Goal: Transaction & Acquisition: Purchase product/service

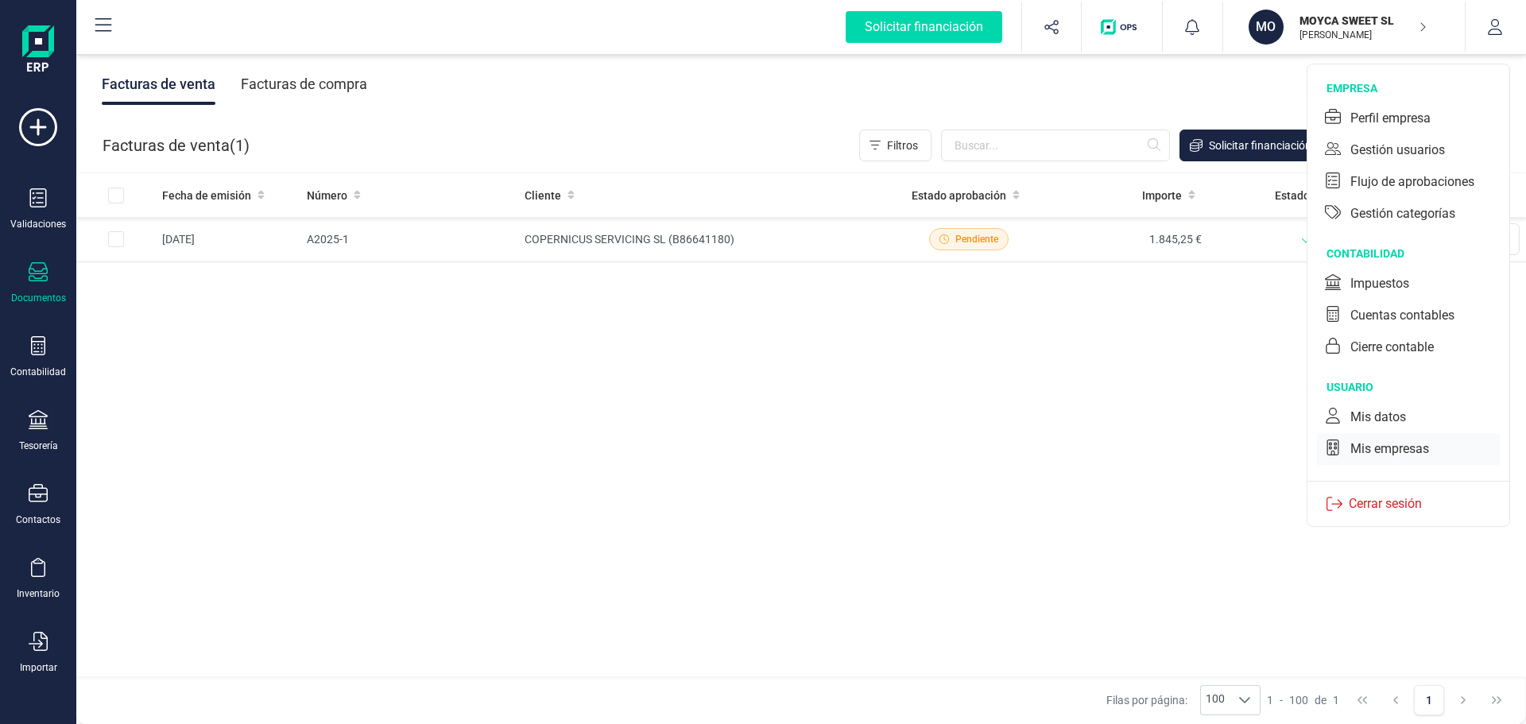
click at [1379, 451] on div "Mis empresas" at bounding box center [1389, 449] width 79 height 19
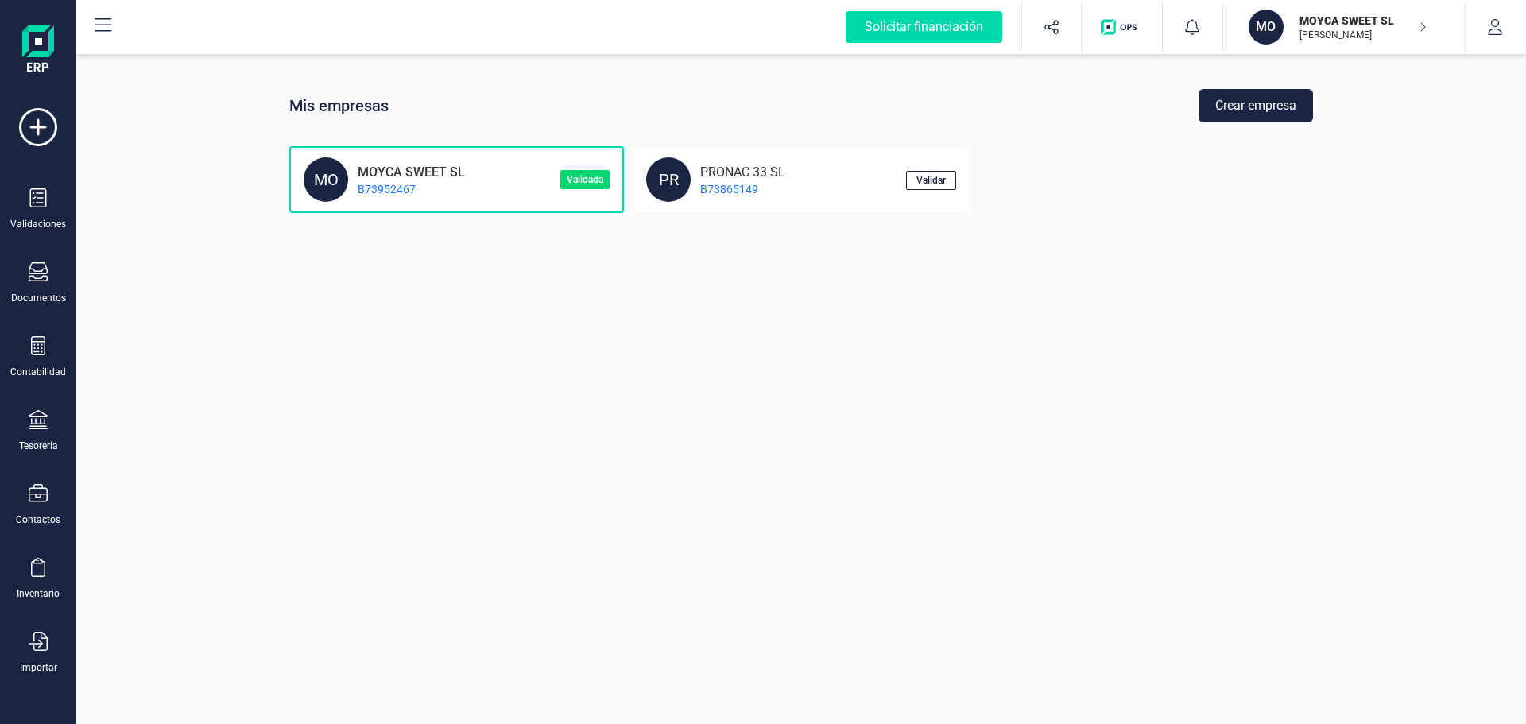
click at [1426, 26] on icon "button" at bounding box center [1423, 27] width 8 height 13
click at [1486, 91] on div "Mis empresas Crear empresa MO MOYCA SWEET SL B73952467 Validada PR PRONAC 33 SL…" at bounding box center [801, 151] width 1450 height 124
click at [37, 211] on div at bounding box center [38, 199] width 19 height 23
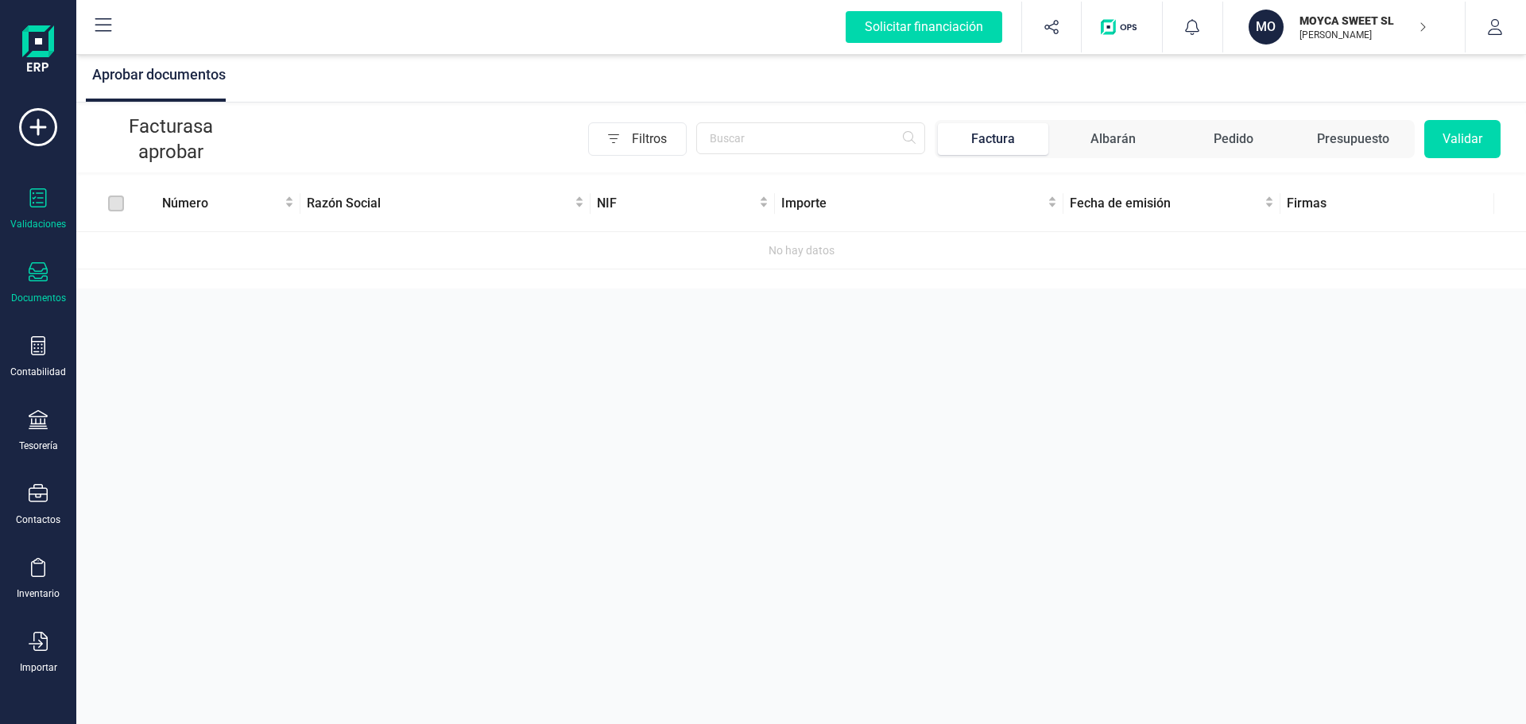
click at [40, 265] on icon at bounding box center [38, 271] width 19 height 19
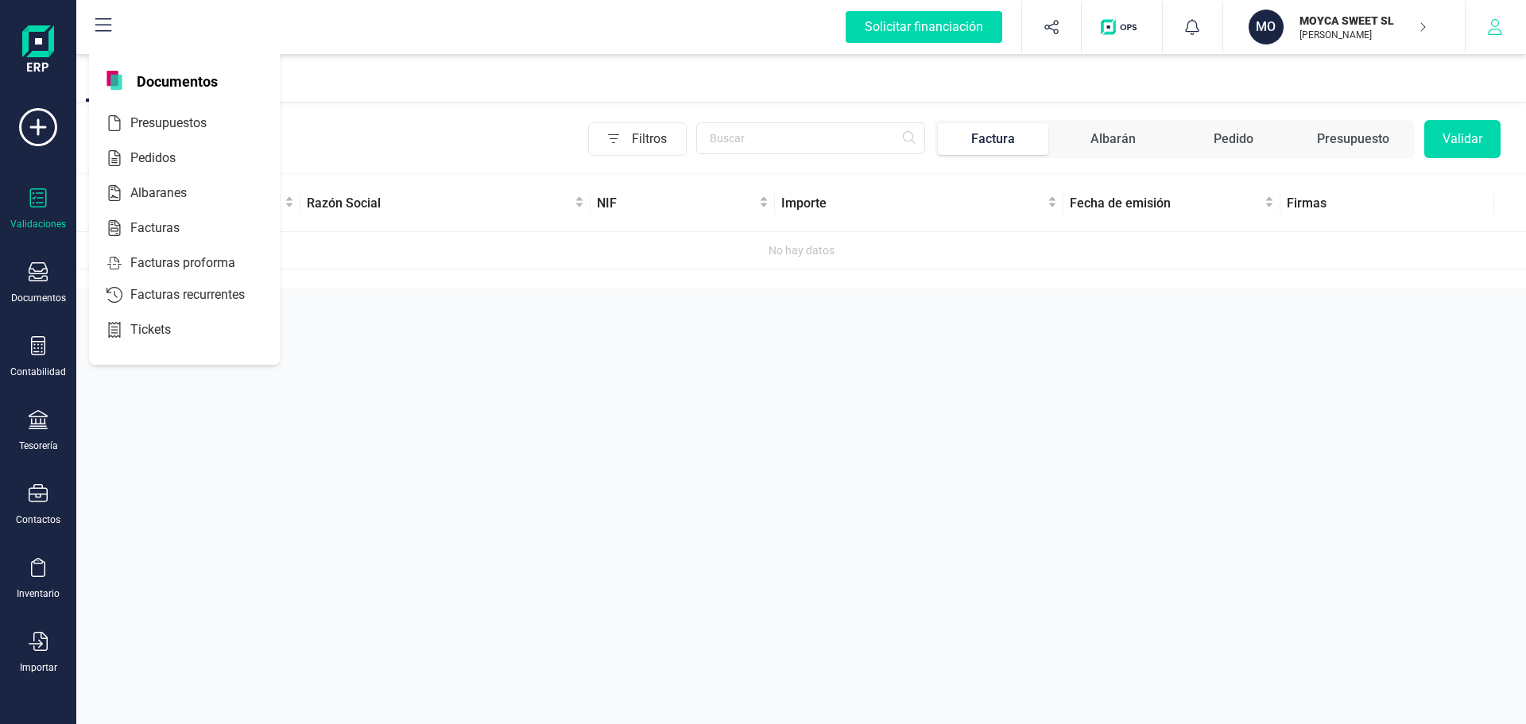
click at [1501, 30] on icon "button" at bounding box center [1495, 27] width 16 height 16
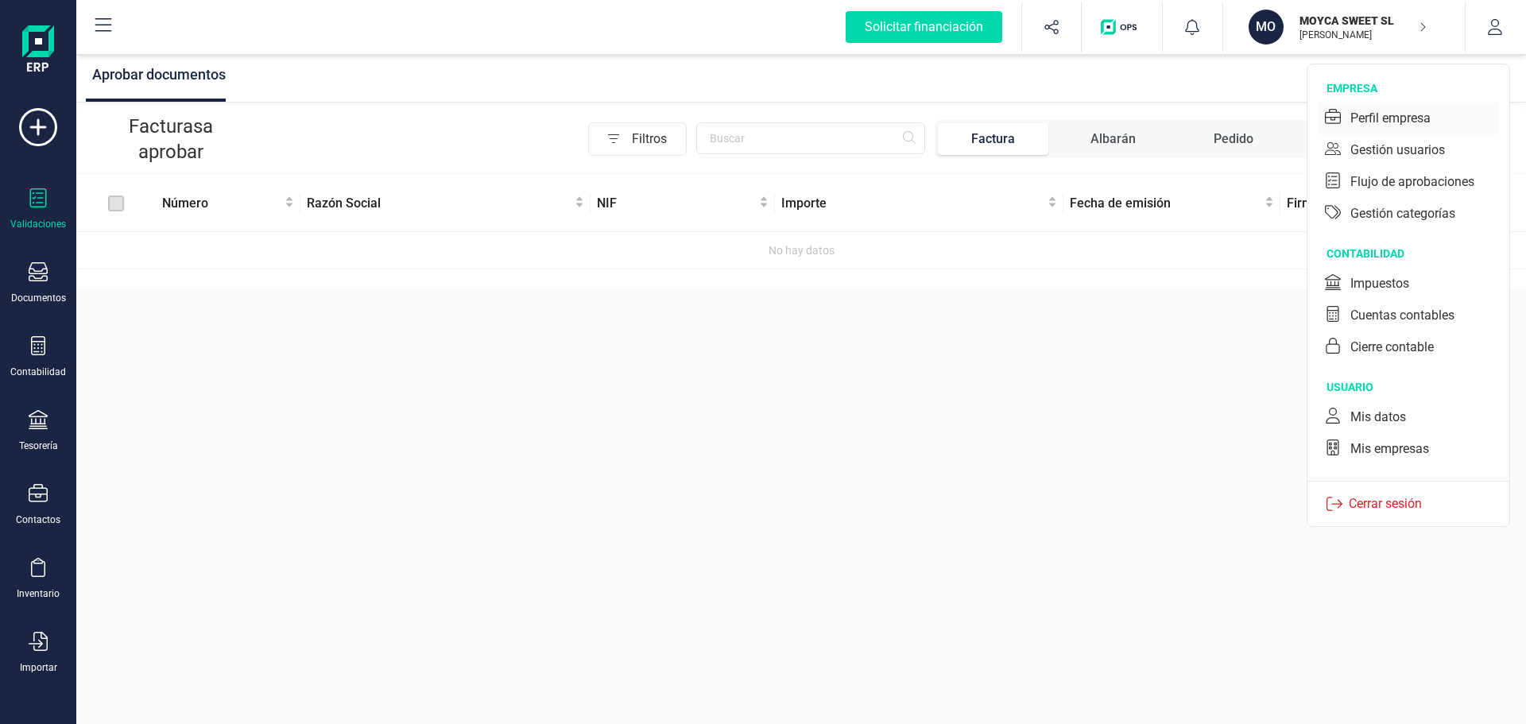
click at [1418, 118] on div "Perfil empresa" at bounding box center [1390, 118] width 80 height 19
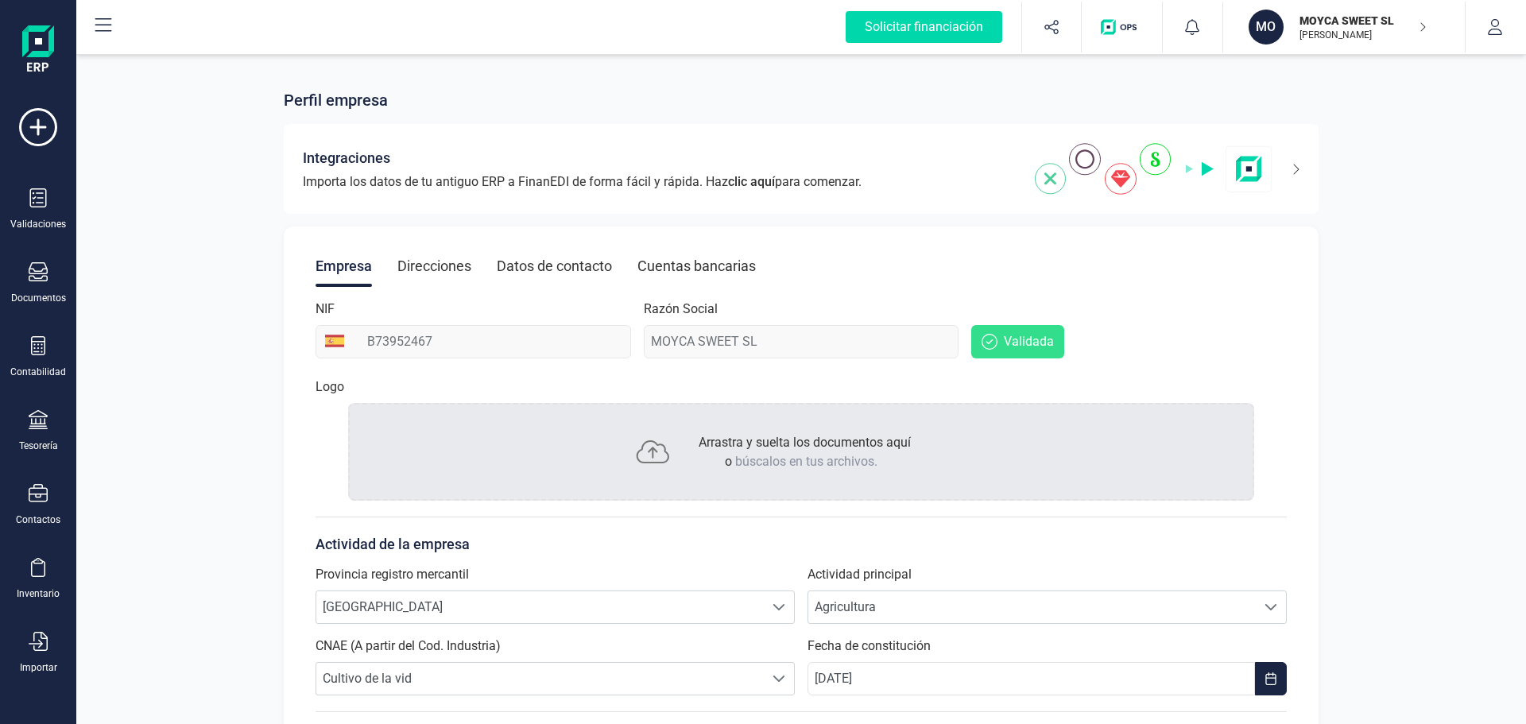
click at [831, 448] on span "Arrastra y suelta los documentos aquí o búscalos en tus archivos." at bounding box center [805, 452] width 212 height 34
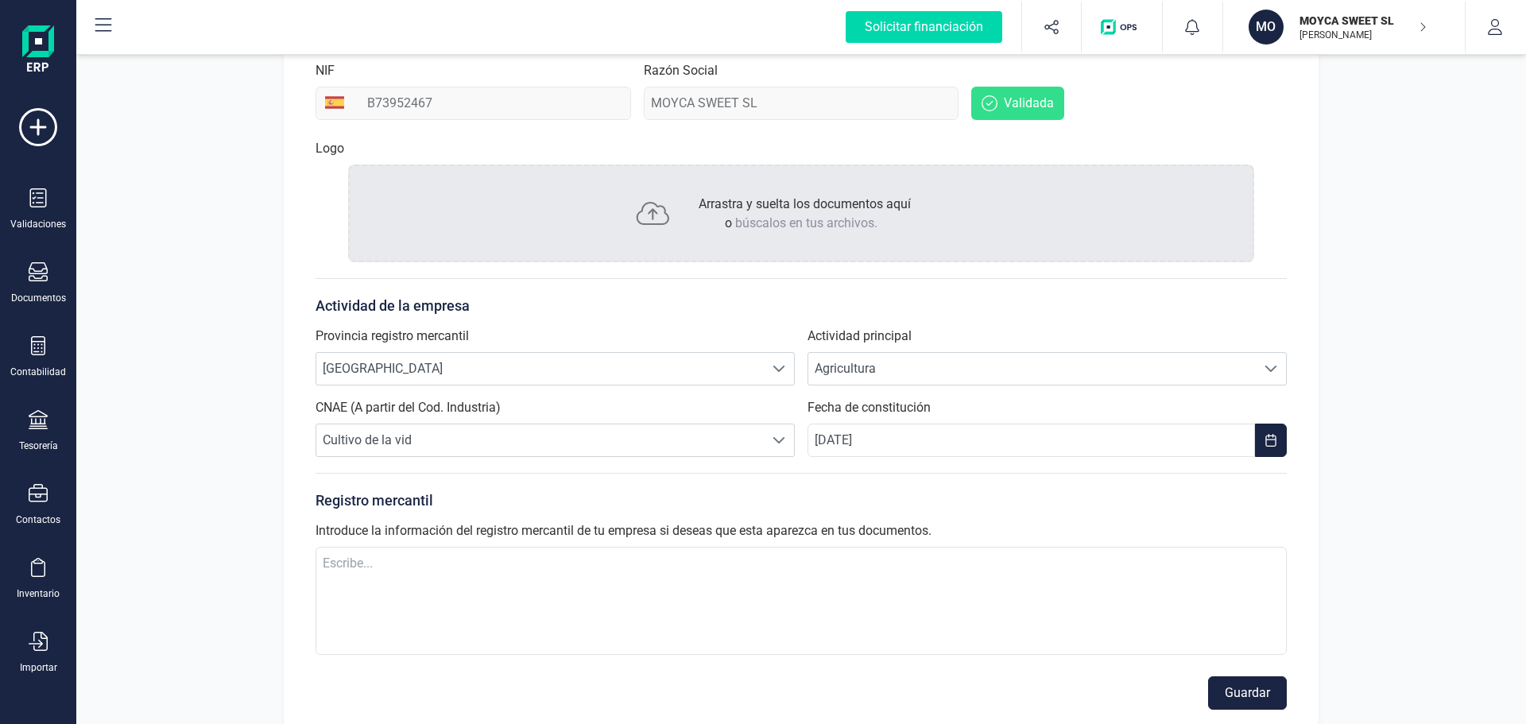
scroll to position [262, 0]
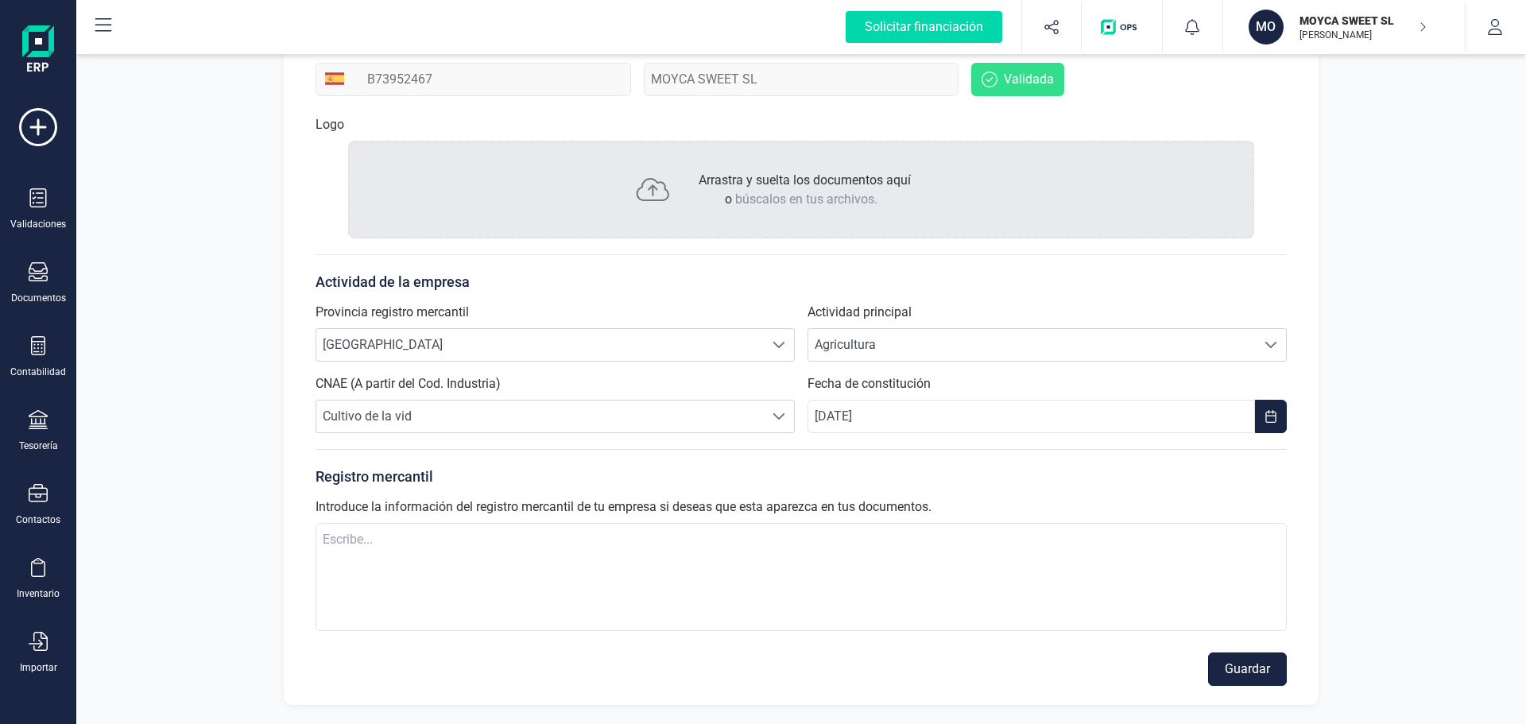
click at [1221, 671] on button "Guardar" at bounding box center [1247, 669] width 79 height 33
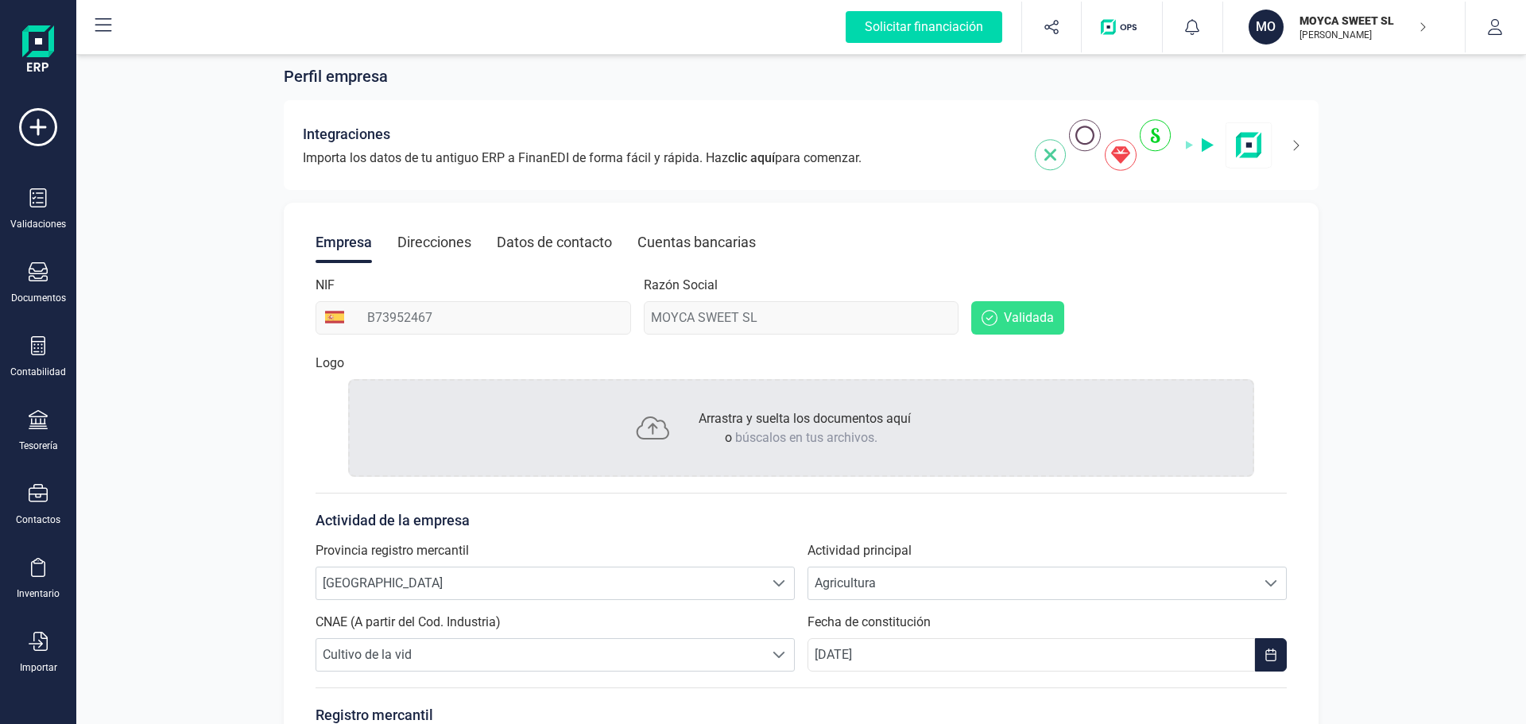
scroll to position [0, 0]
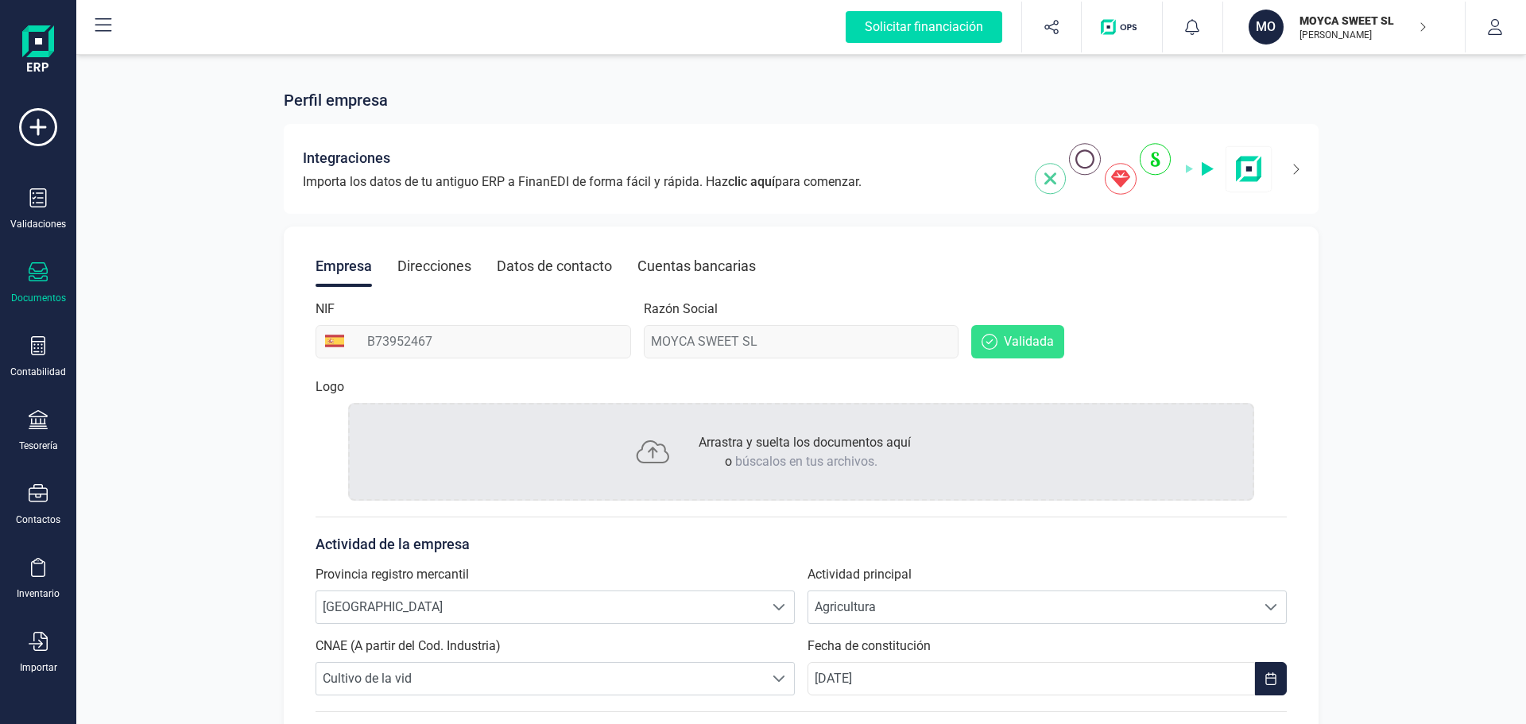
click at [55, 292] on div "Documentos" at bounding box center [38, 298] width 55 height 13
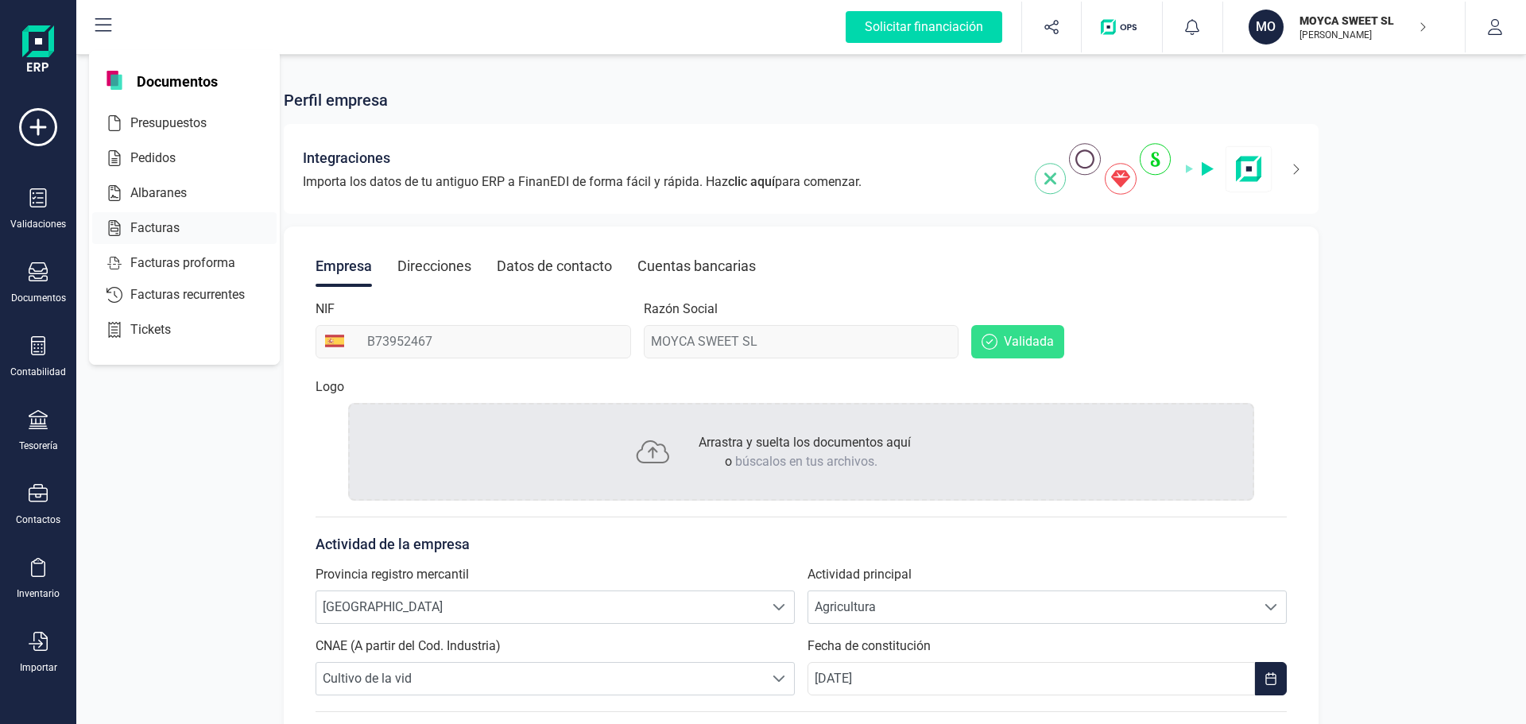
click at [138, 227] on span "Facturas" at bounding box center [166, 228] width 84 height 19
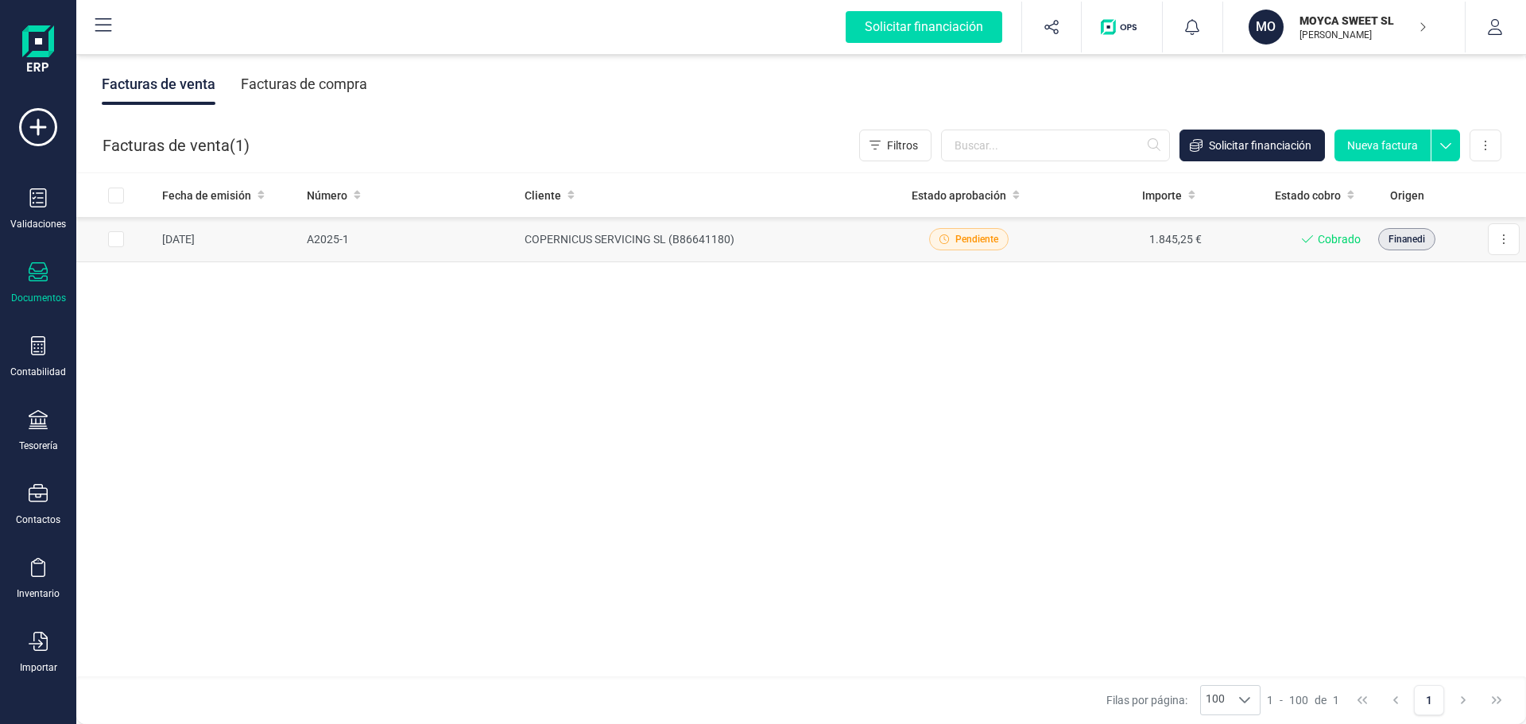
click at [119, 238] on input "Row Selected 8708a118-f92d-45ba-a89d-064b2748c8d1" at bounding box center [116, 239] width 16 height 16
checkbox input "true"
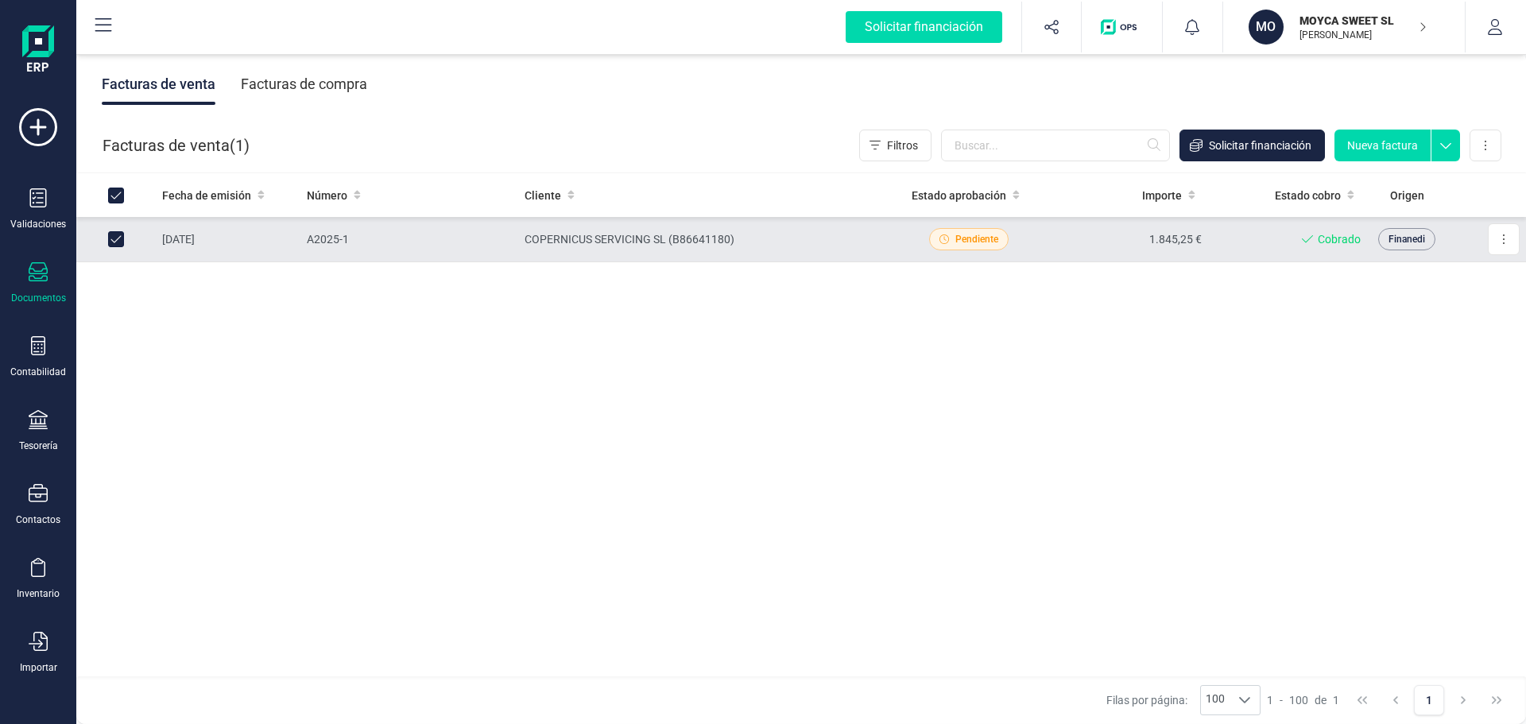
checkbox input "true"
click at [1494, 243] on button at bounding box center [1504, 239] width 32 height 32
click at [1457, 273] on span "Descargar documento" at bounding box center [1435, 278] width 110 height 16
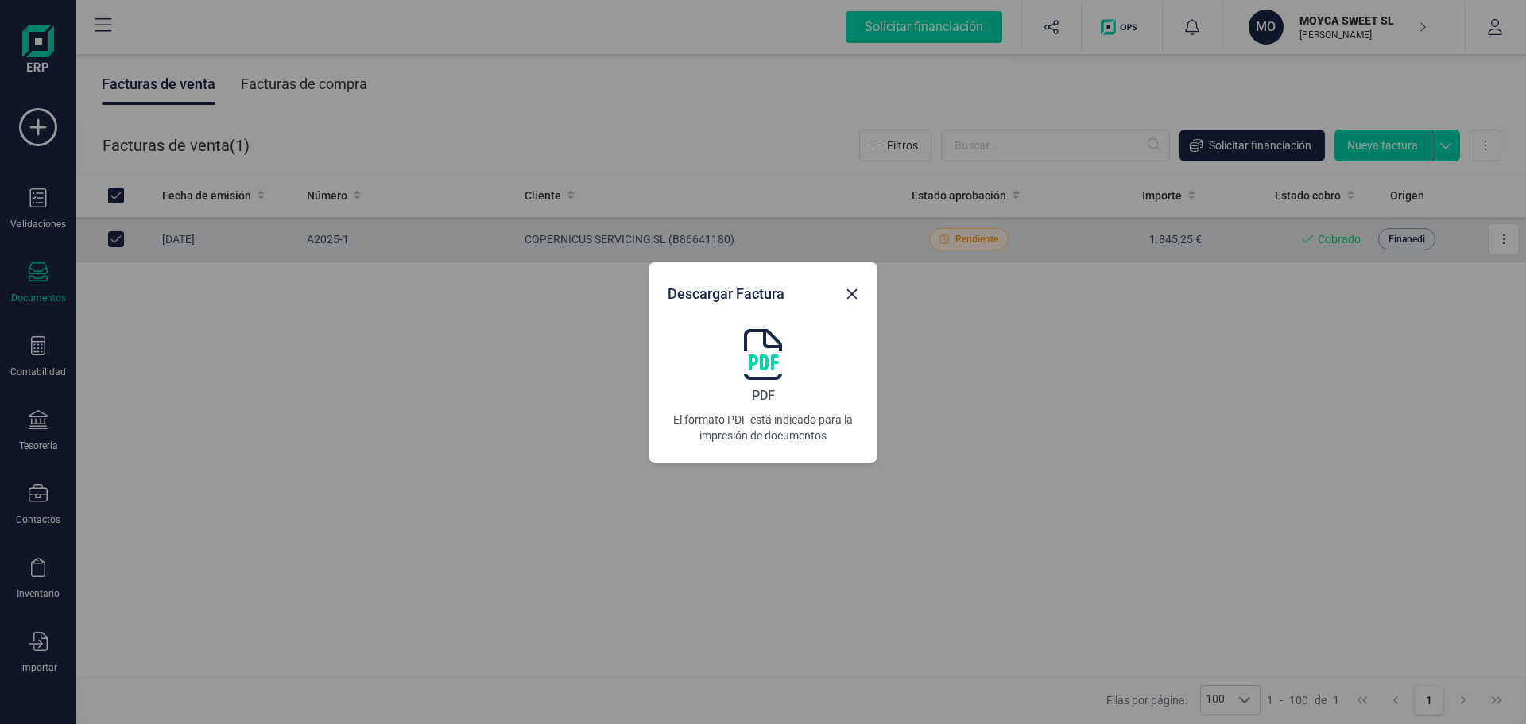
click at [753, 360] on img at bounding box center [763, 354] width 38 height 51
click at [854, 294] on icon "button" at bounding box center [852, 294] width 13 height 13
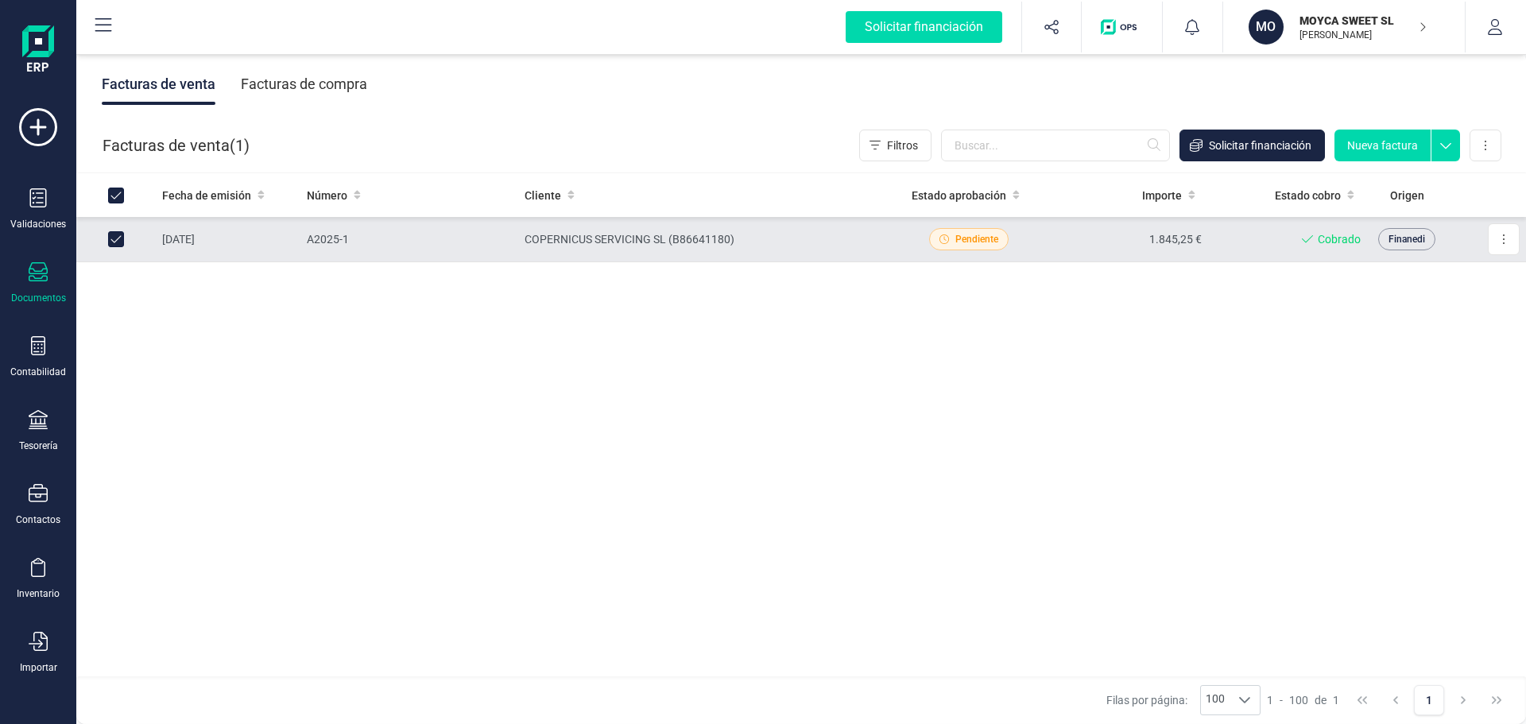
click at [1428, 25] on div "MO MOYCA SWEET [PERSON_NAME] [PERSON_NAME]" at bounding box center [1337, 27] width 191 height 35
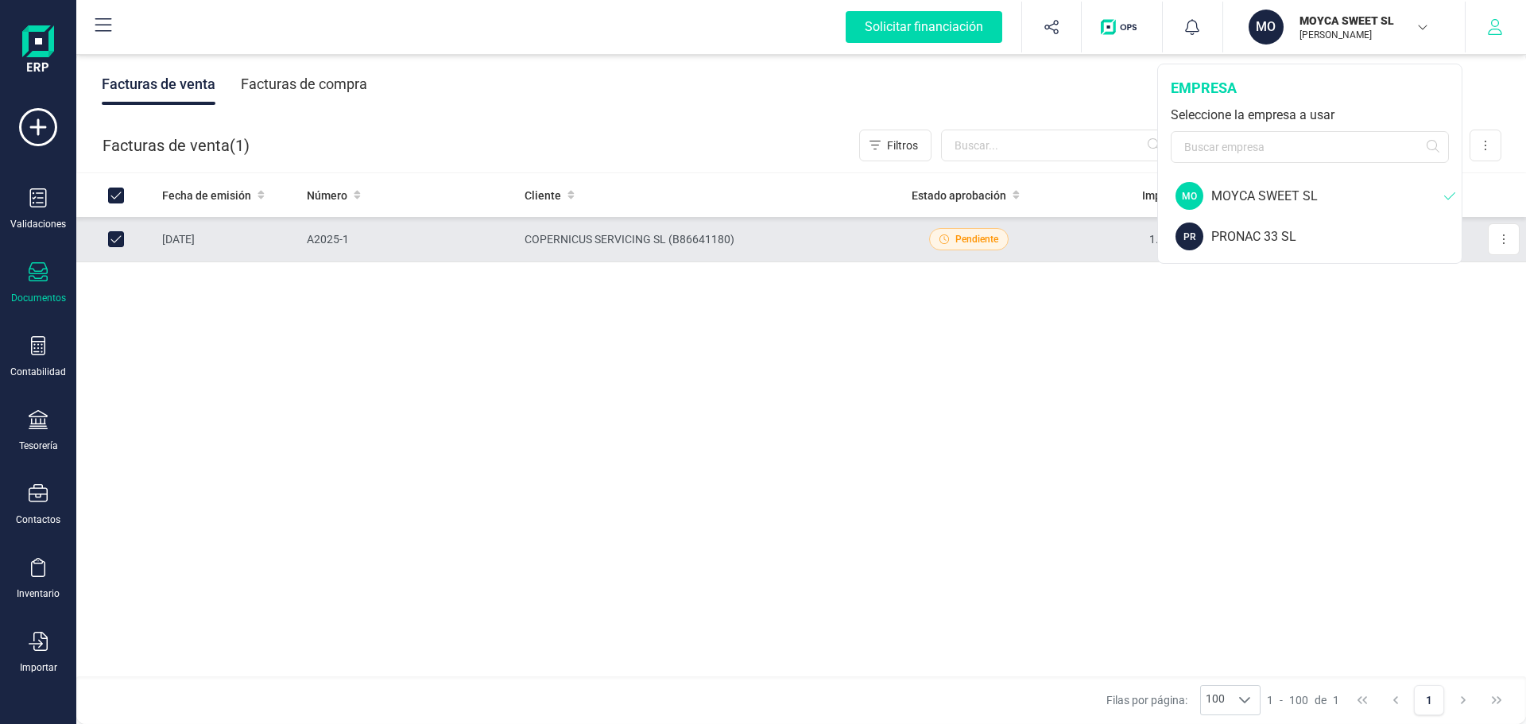
click at [1495, 29] on icon "button" at bounding box center [1495, 27] width 14 height 16
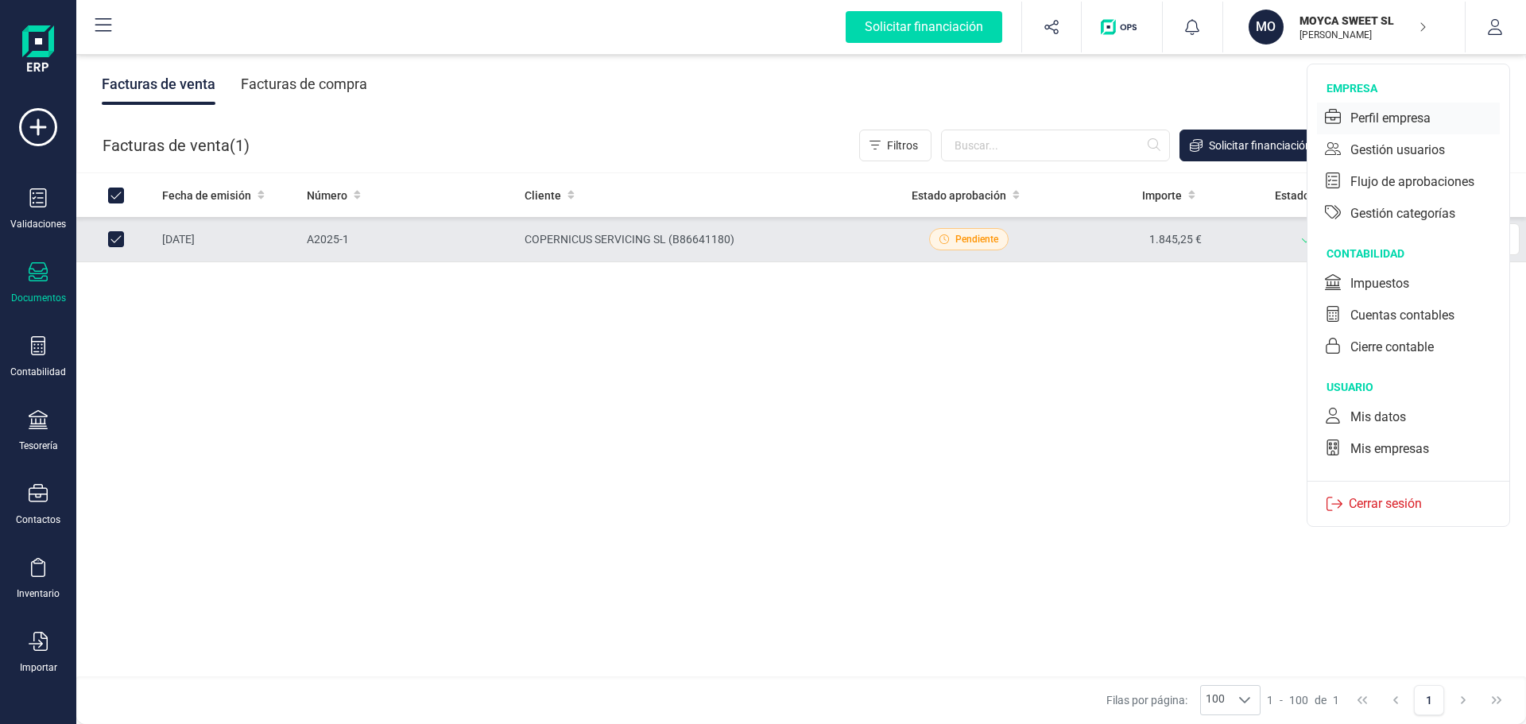
click at [1379, 115] on div "Perfil empresa" at bounding box center [1390, 118] width 80 height 19
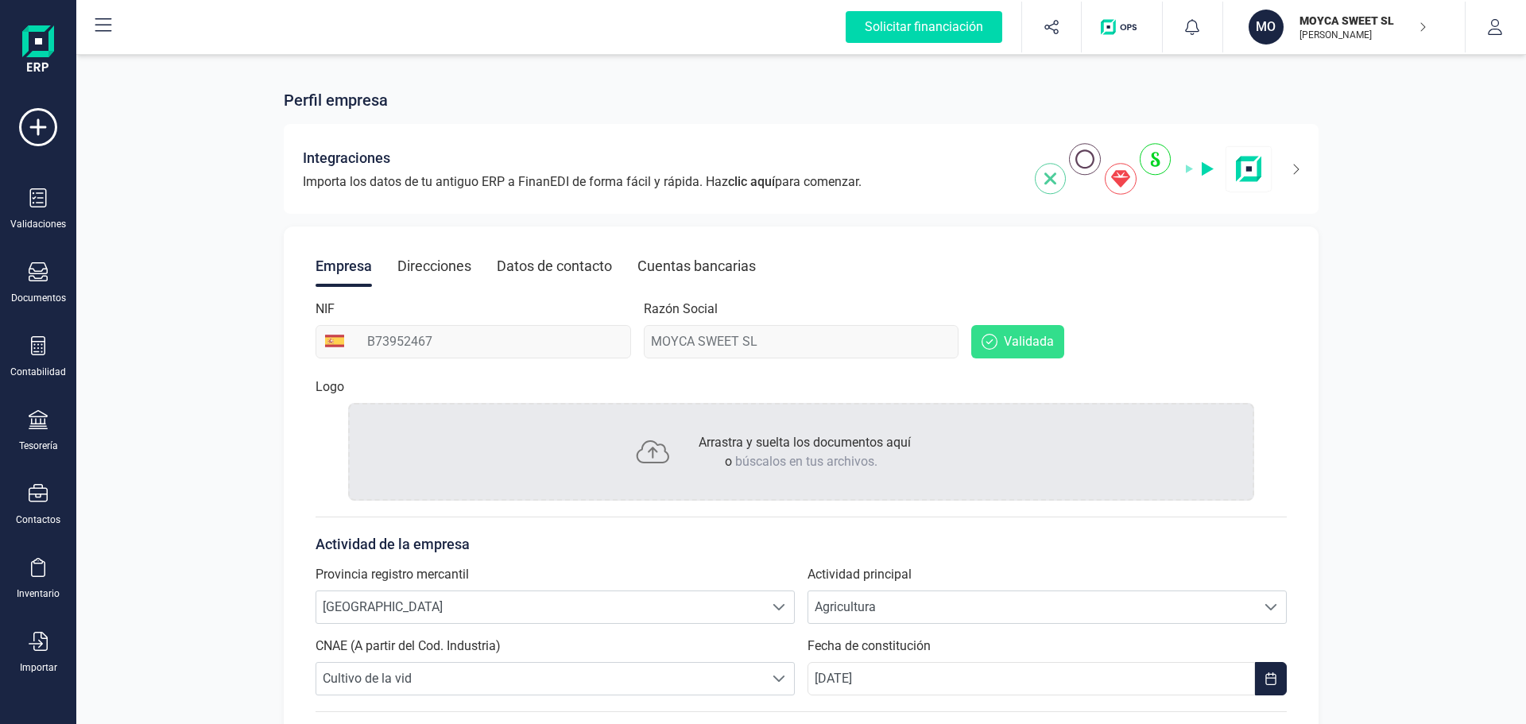
click at [657, 451] on icon at bounding box center [653, 452] width 64 height 33
click at [1418, 38] on div "MOYCA SWEET [PERSON_NAME] [PERSON_NAME]" at bounding box center [1357, 27] width 140 height 35
click at [1491, 29] on icon "button" at bounding box center [1495, 27] width 14 height 16
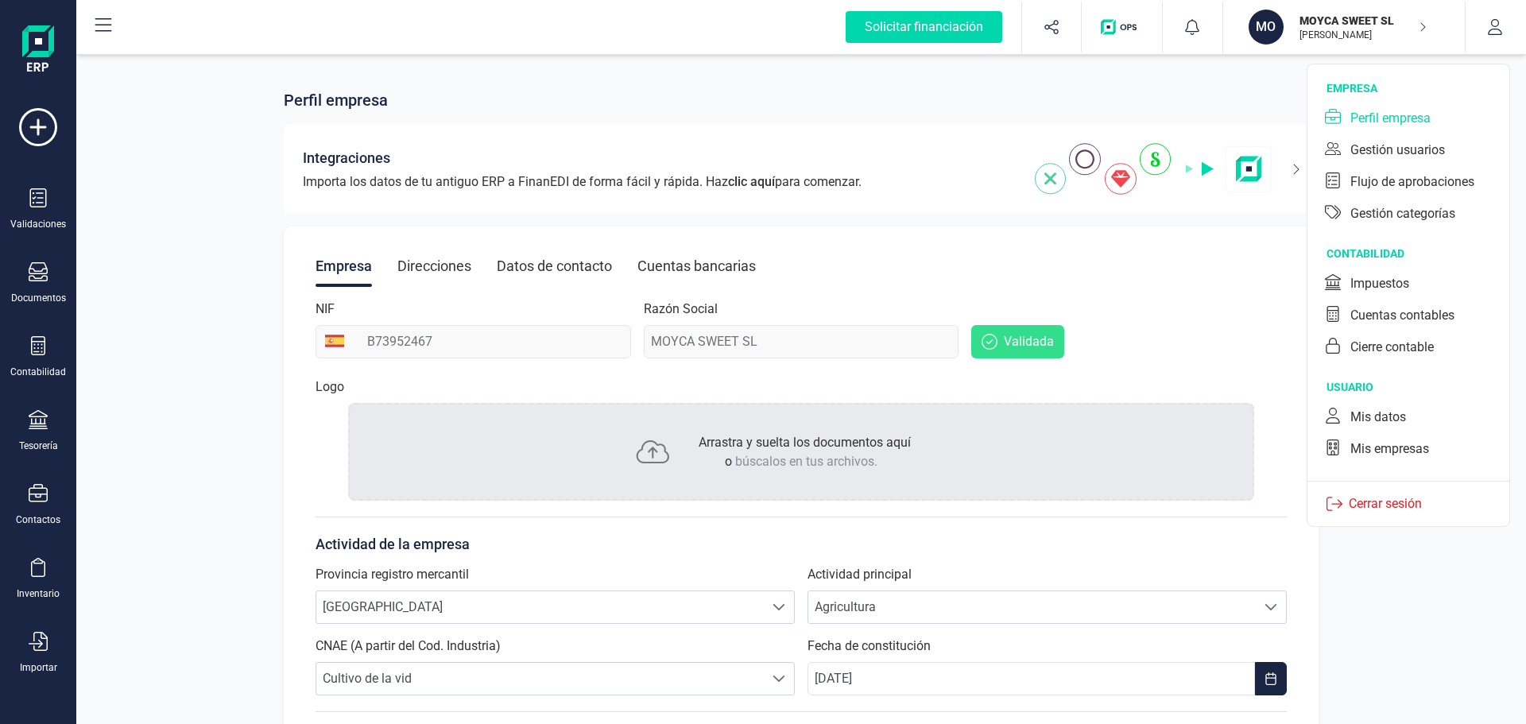
click at [754, 460] on span "búscalos en tus archivos." at bounding box center [806, 461] width 142 height 15
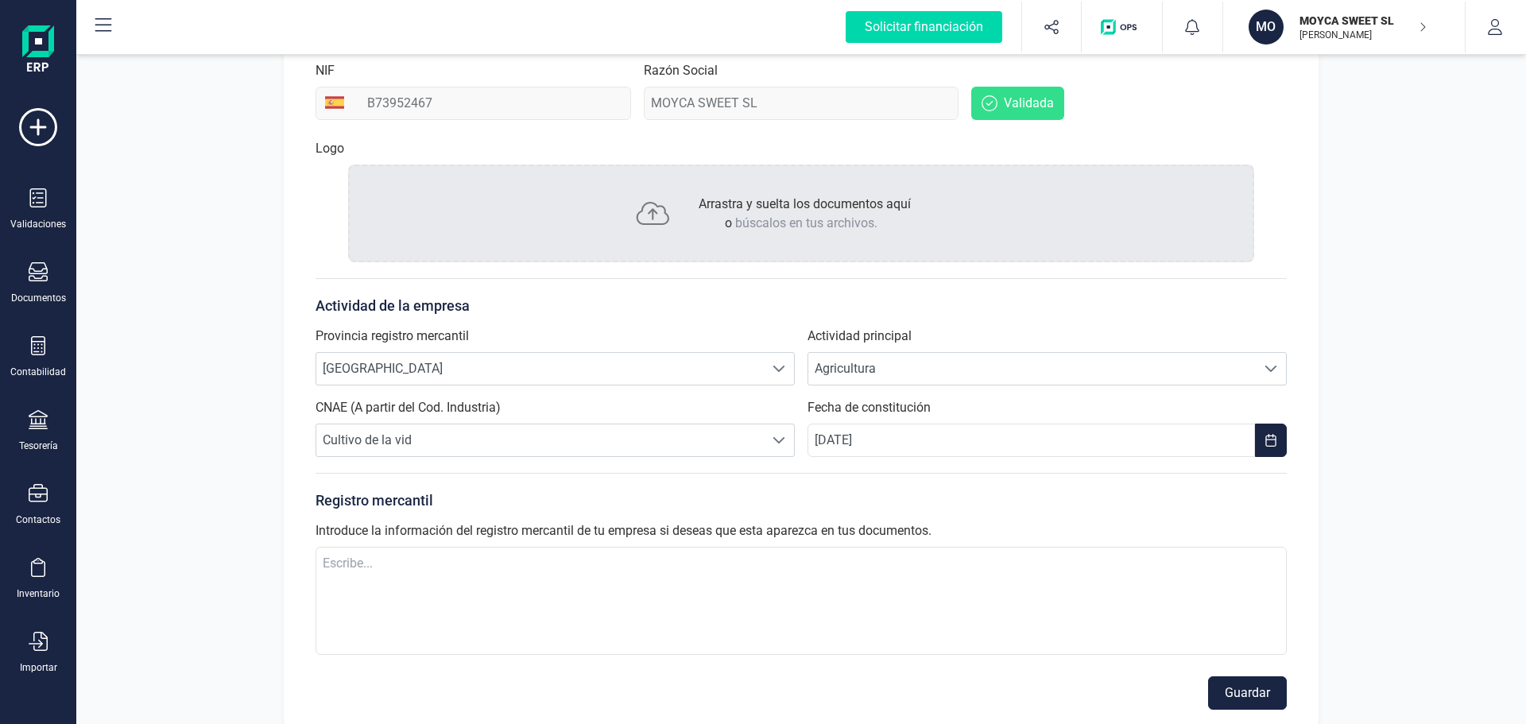
scroll to position [262, 0]
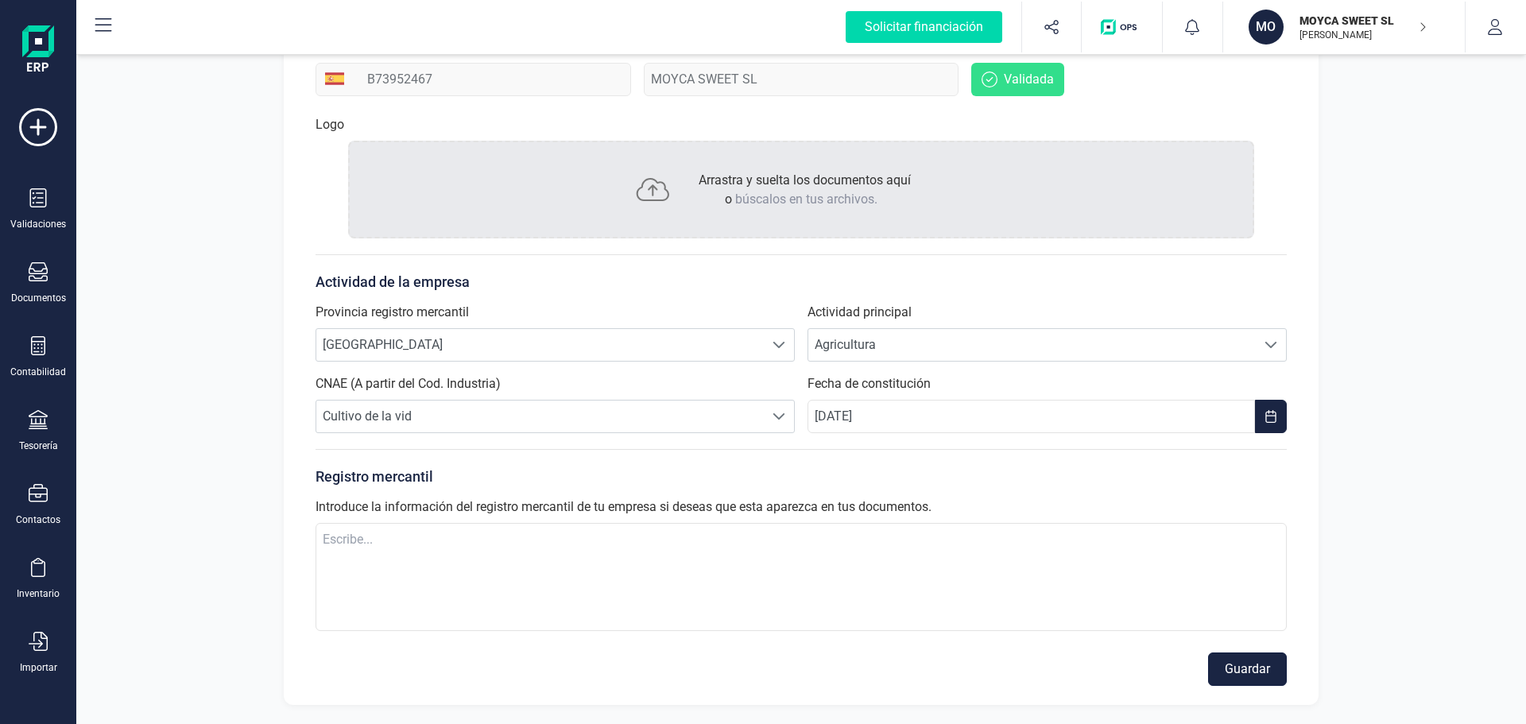
click at [1248, 669] on button "Guardar" at bounding box center [1247, 669] width 79 height 33
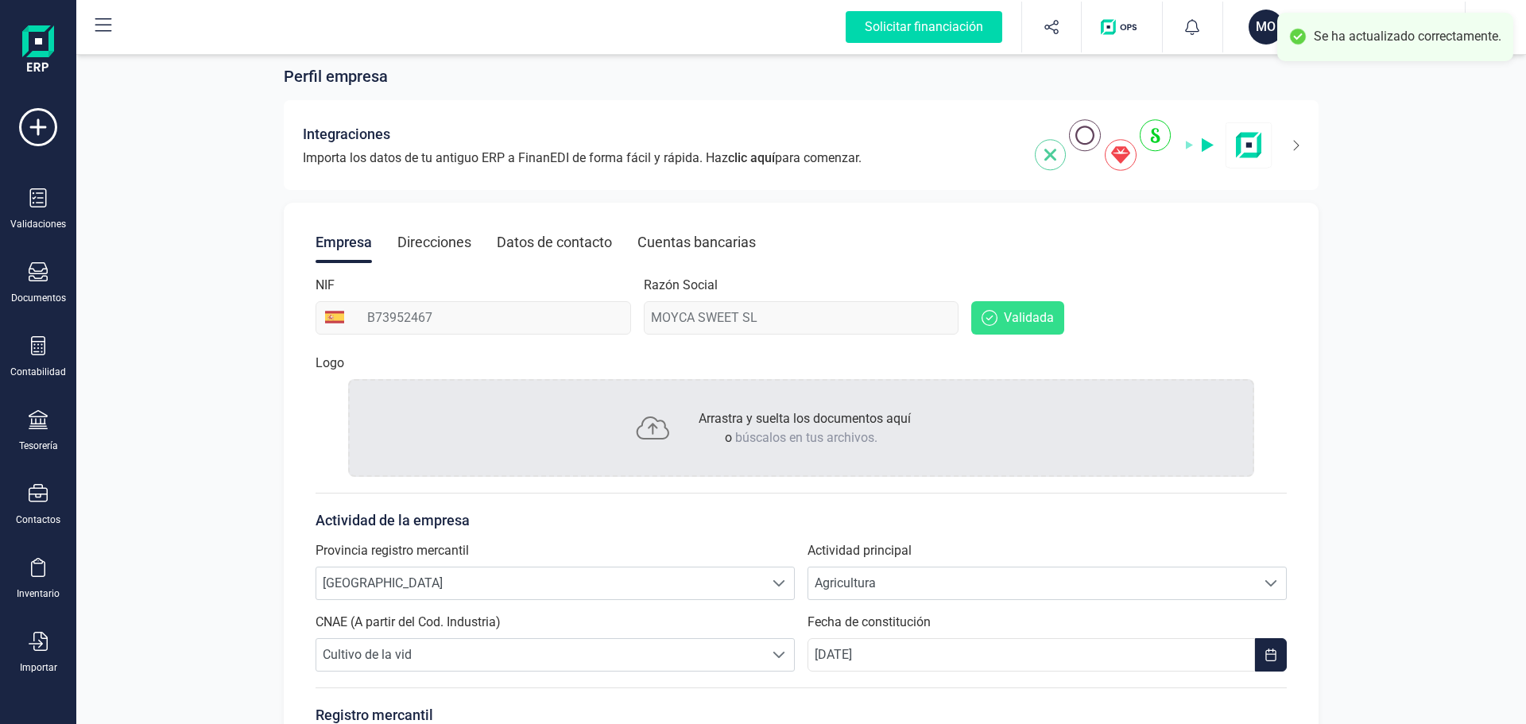
scroll to position [0, 0]
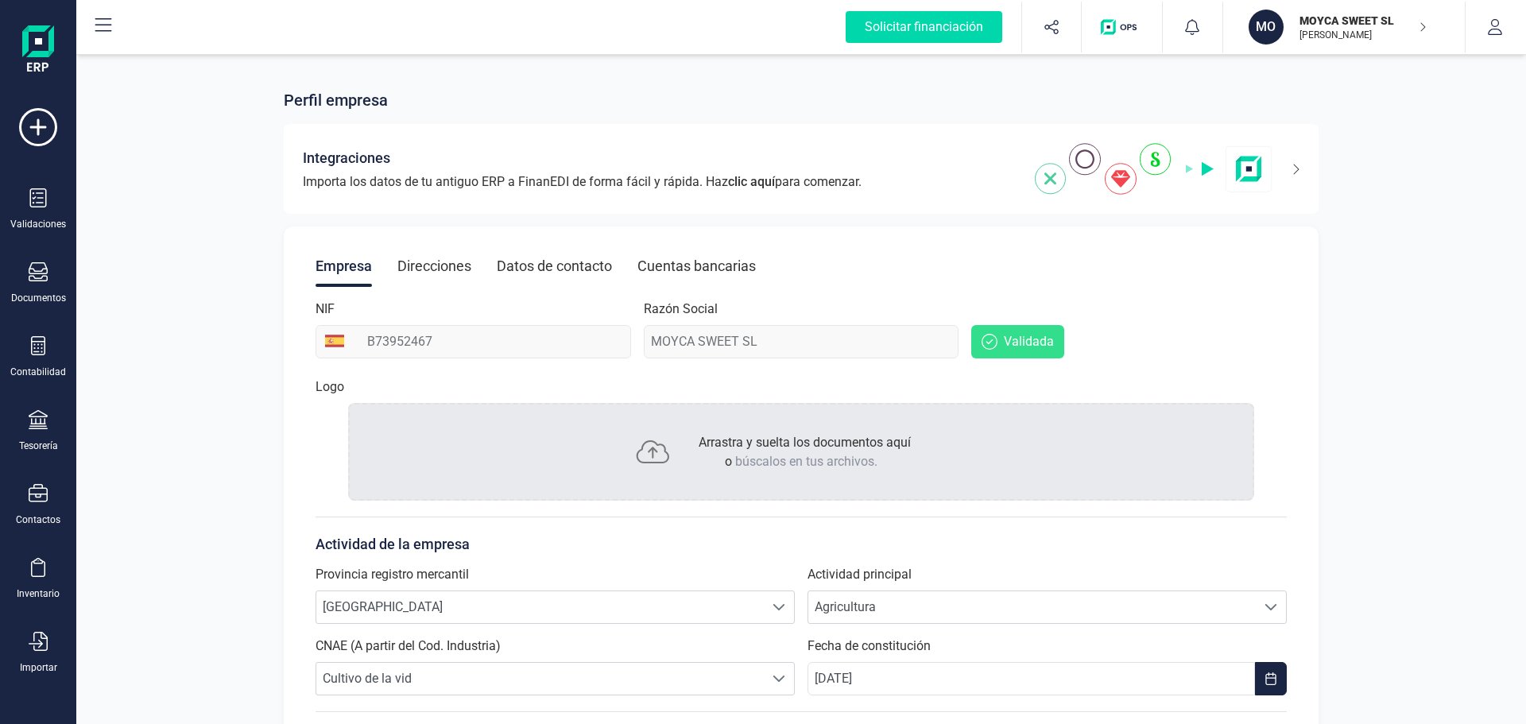
click at [828, 432] on div "Arrastra y suelta los documentos aquí o búscalos en tus archivos." at bounding box center [801, 451] width 232 height 52
click at [1306, 169] on div "Integraciones Importa los datos de tu antiguo ERP a FinanEDI de forma fácil y r…" at bounding box center [801, 169] width 1035 height 90
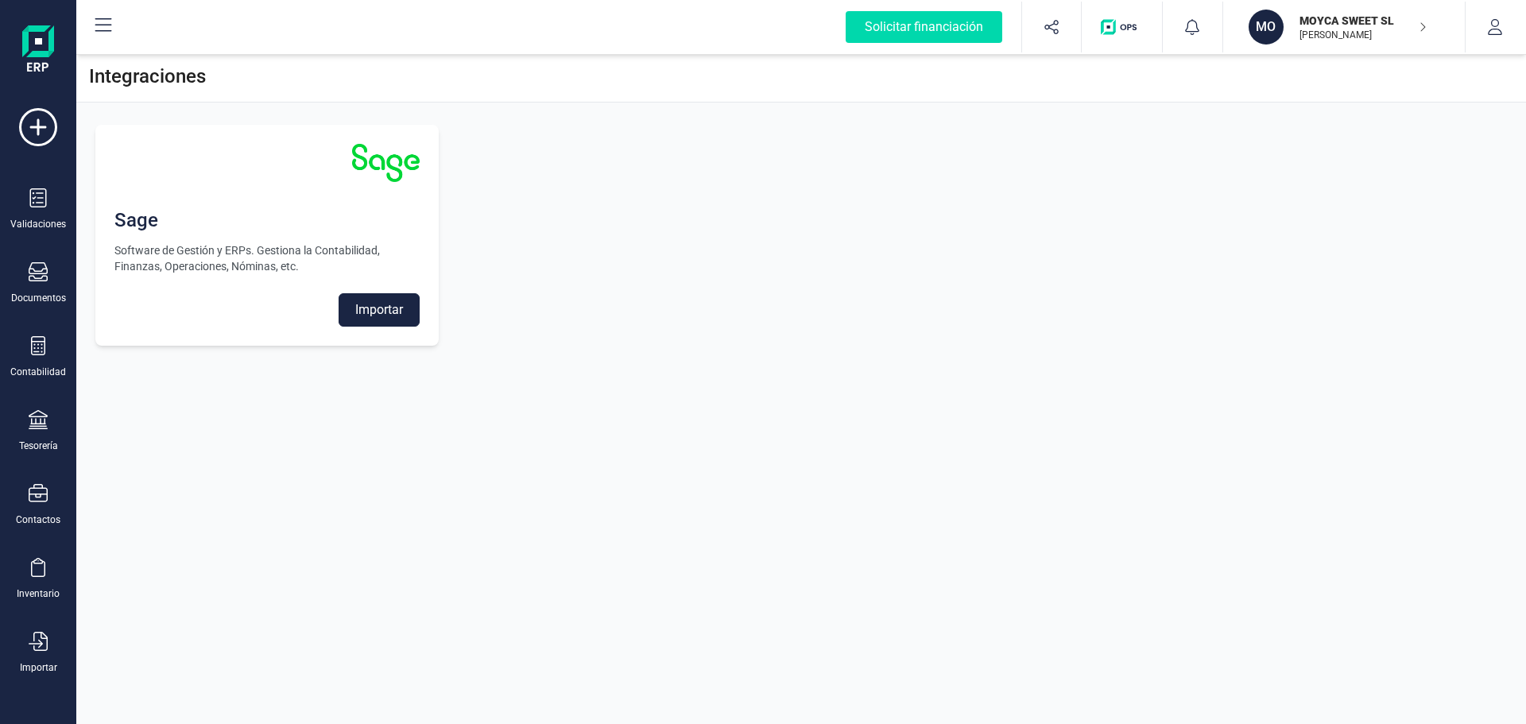
click at [1327, 161] on div "Sage Software de Gestión y ERPs. Gestiona la Contabilidad, Finanzas, Operacione…" at bounding box center [801, 235] width 1450 height 259
click at [40, 126] on icon at bounding box center [38, 127] width 38 height 38
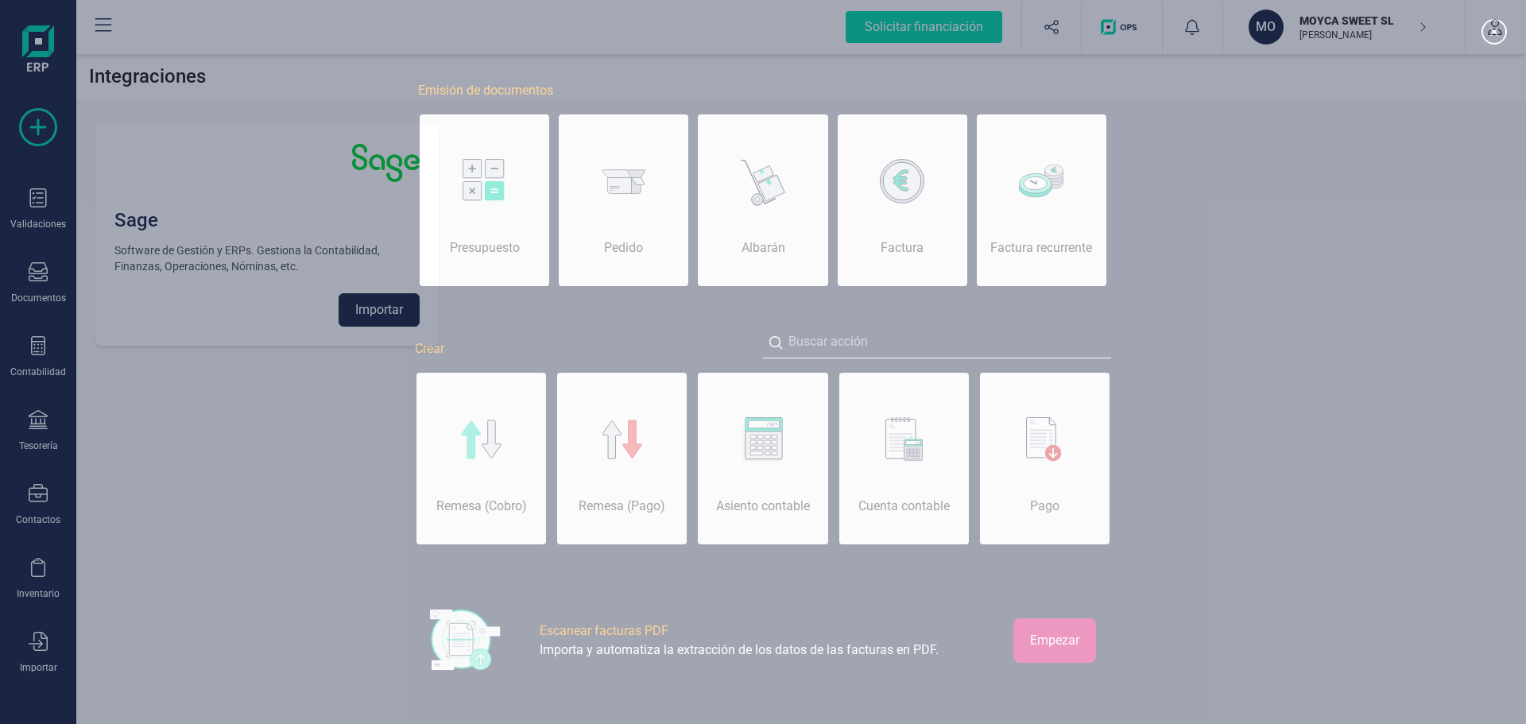
scroll to position [0, 79]
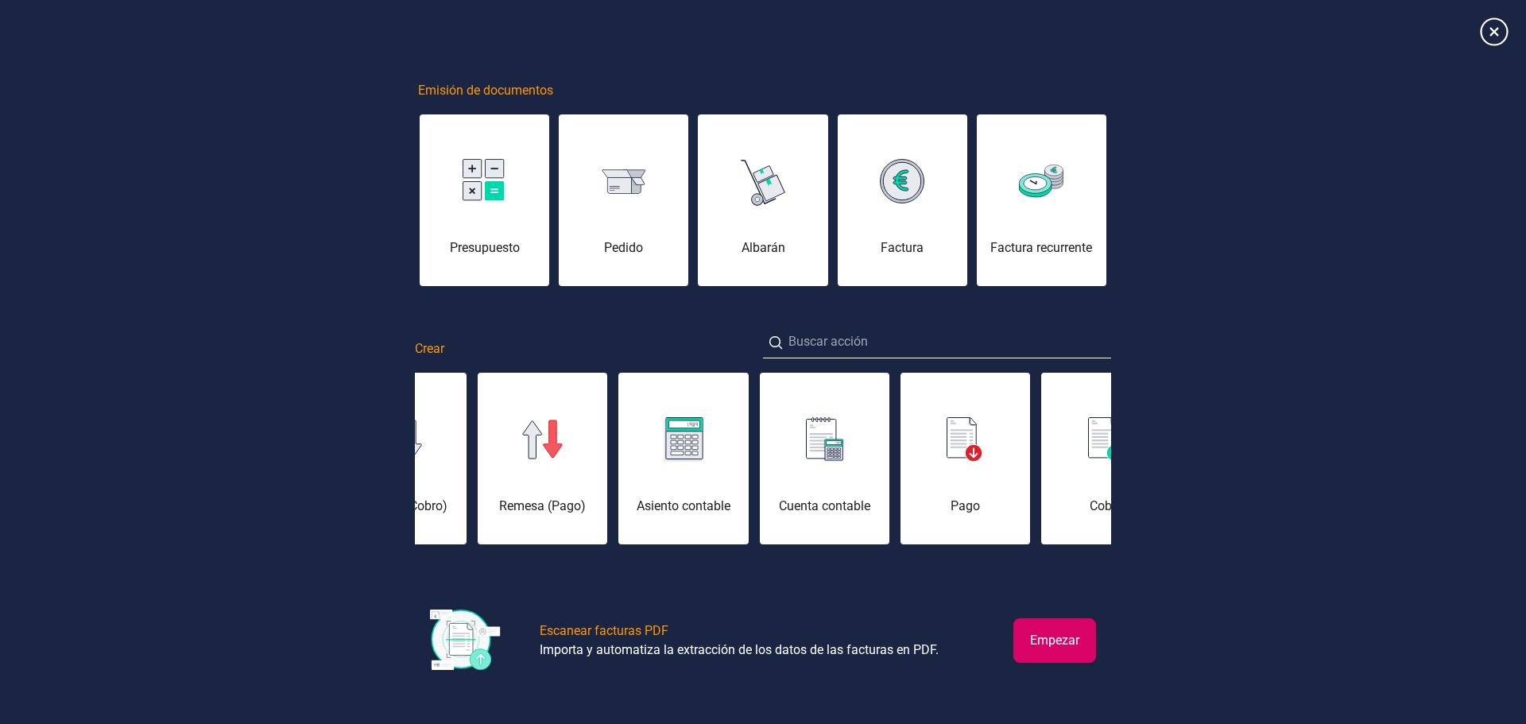
click at [1497, 29] on icon at bounding box center [1494, 31] width 28 height 28
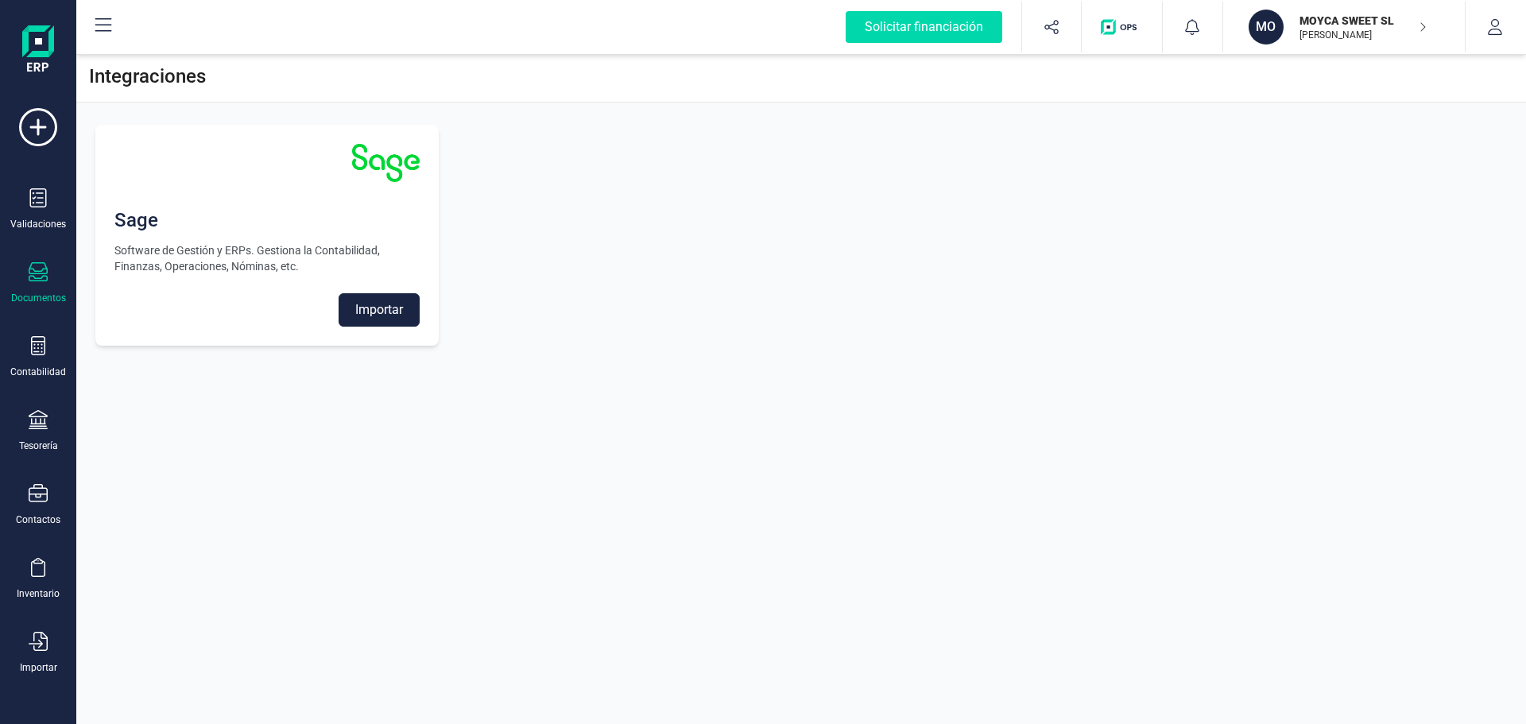
click at [48, 285] on div "Documentos" at bounding box center [38, 283] width 64 height 42
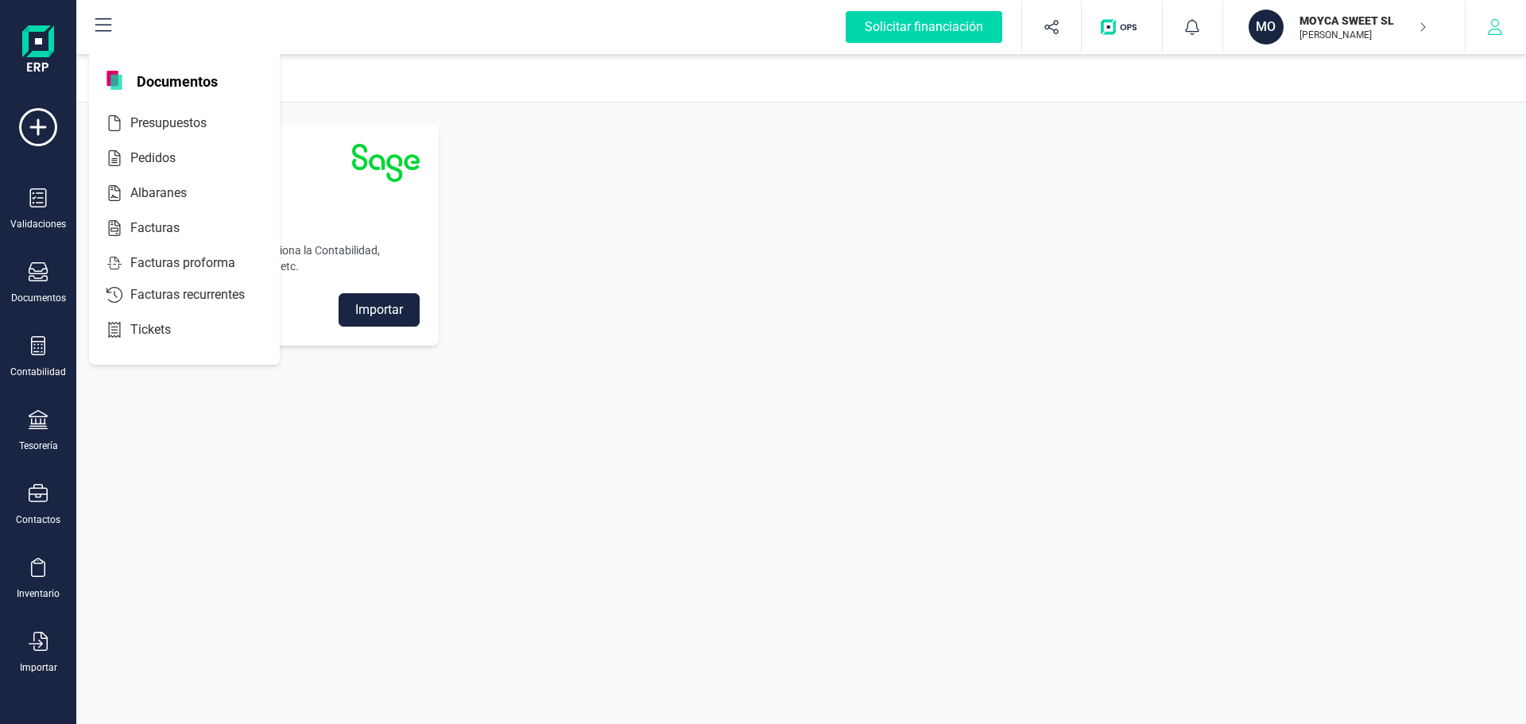
click at [1497, 32] on icon "button" at bounding box center [1495, 27] width 16 height 16
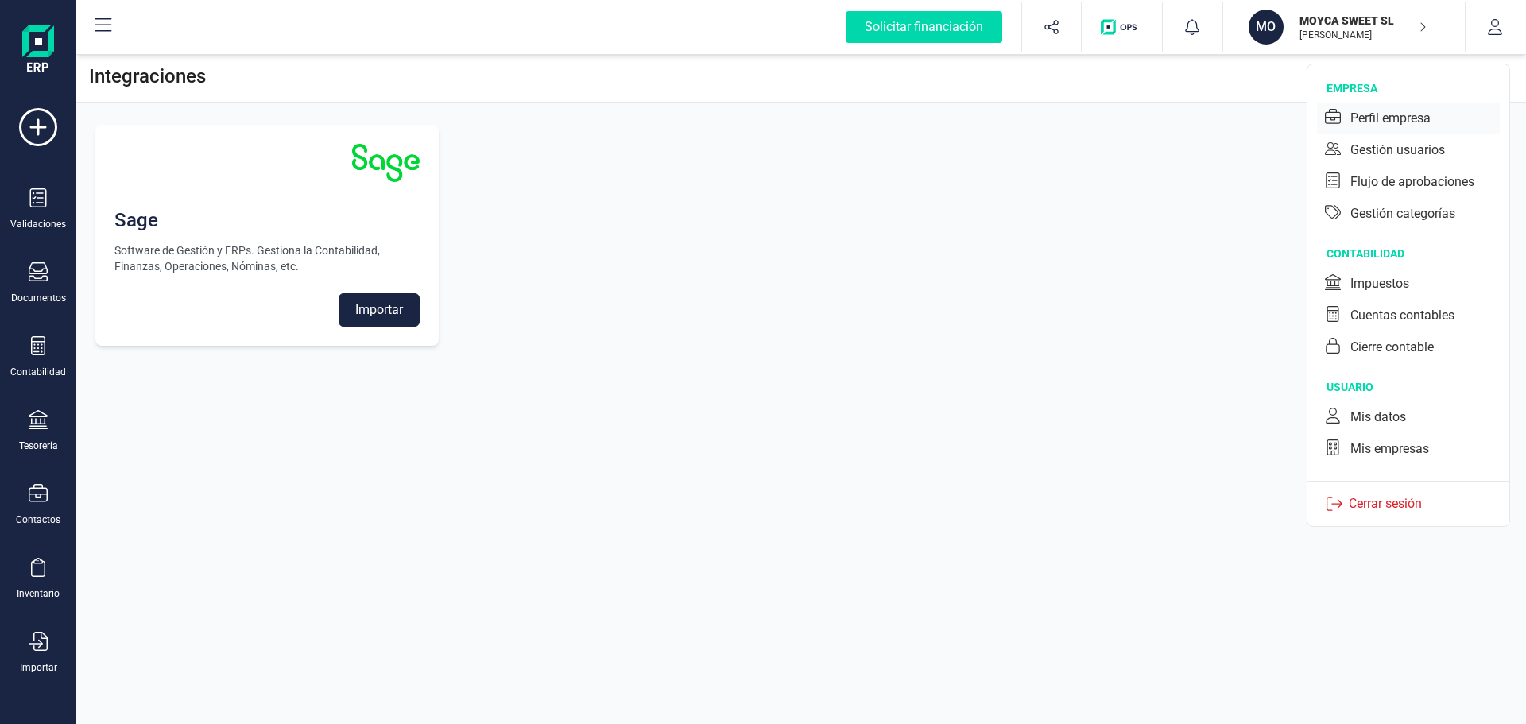
click at [1393, 110] on div "Perfil empresa" at bounding box center [1390, 118] width 80 height 19
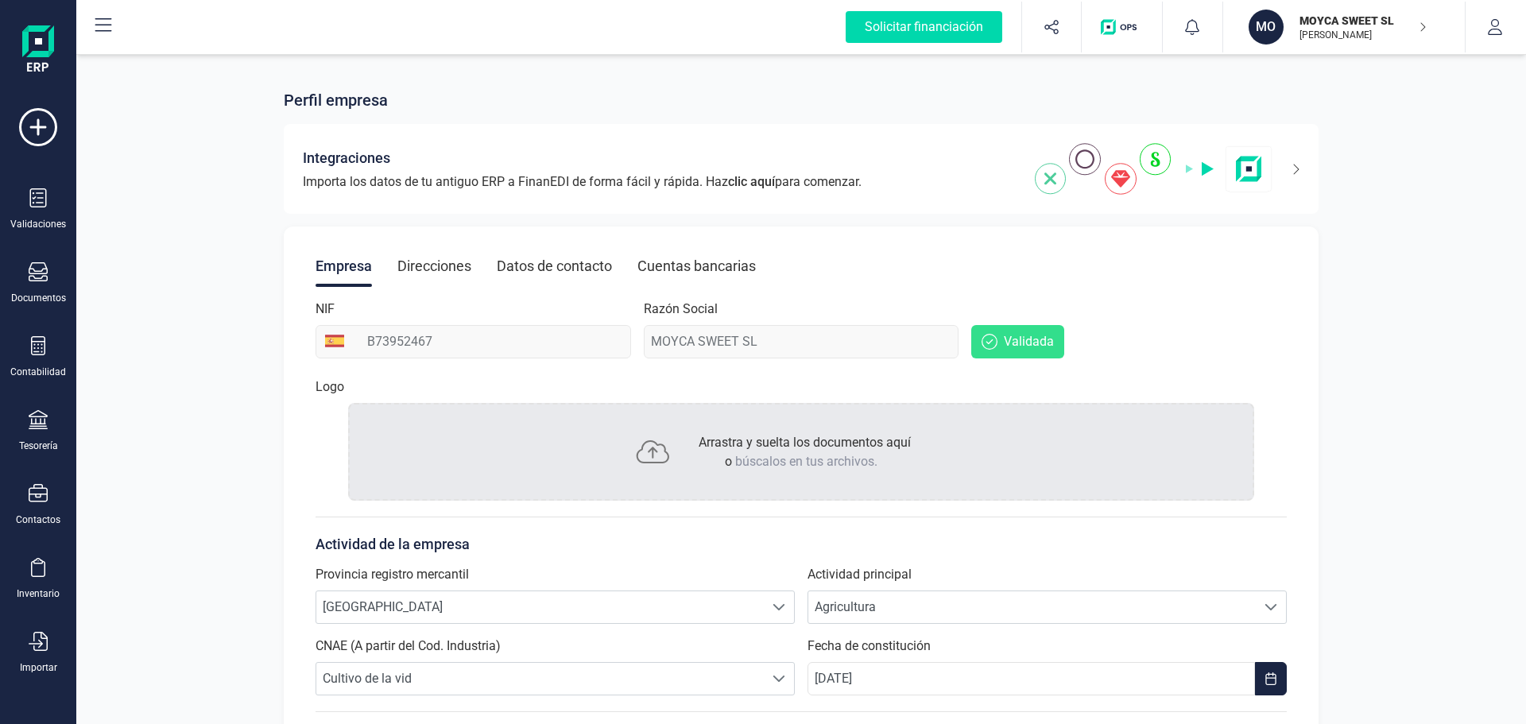
click at [645, 444] on icon at bounding box center [653, 451] width 33 height 23
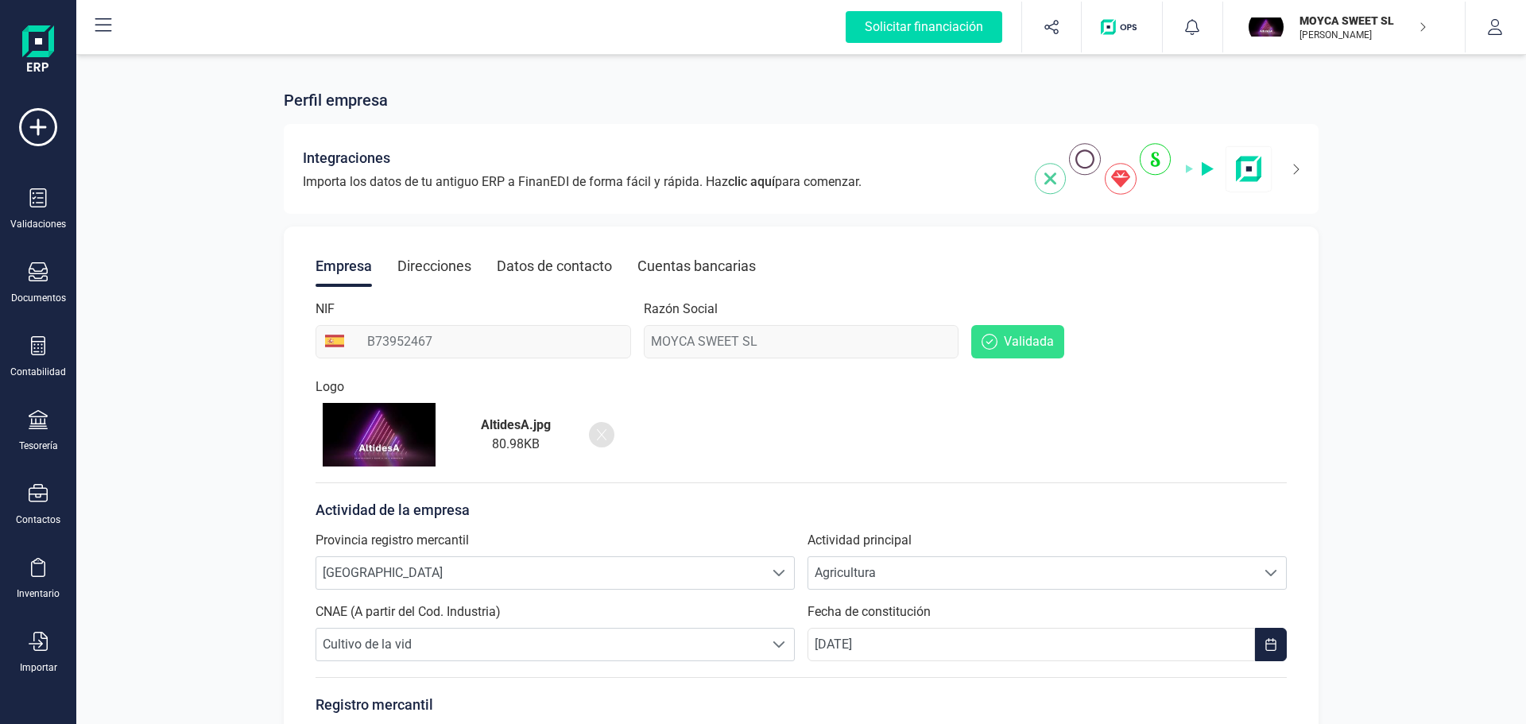
scroll to position [228, 0]
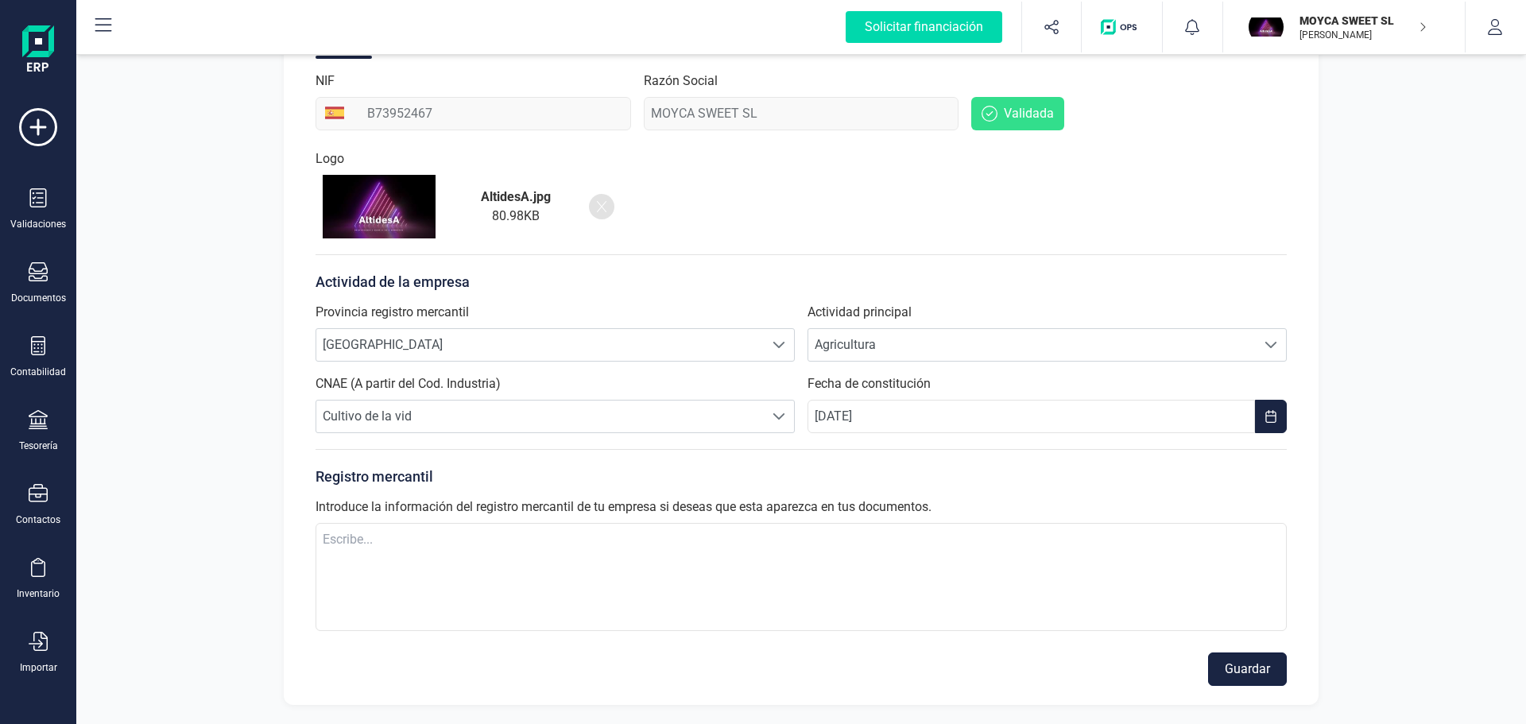
click at [1265, 666] on button "Guardar" at bounding box center [1247, 669] width 79 height 33
click at [38, 207] on div at bounding box center [38, 199] width 19 height 23
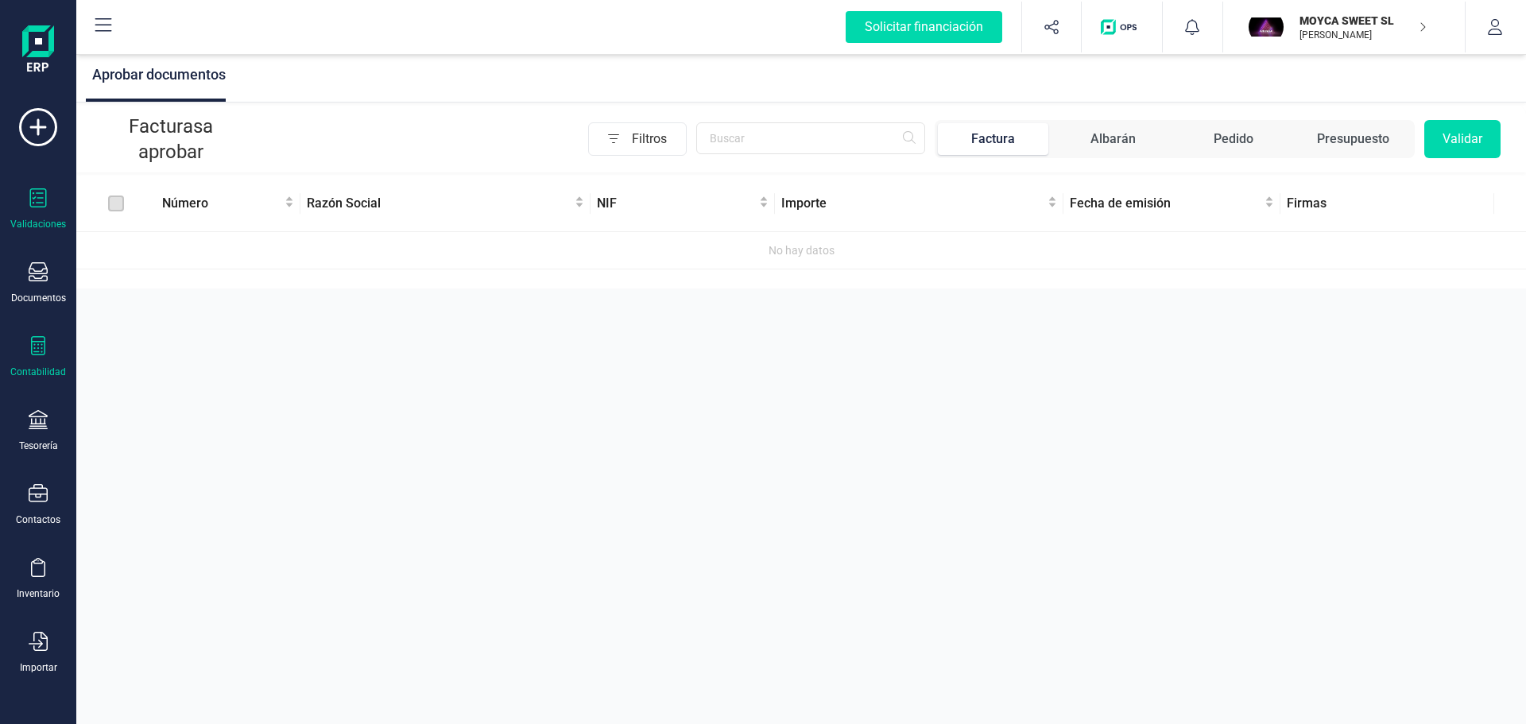
click at [32, 348] on icon at bounding box center [38, 345] width 14 height 19
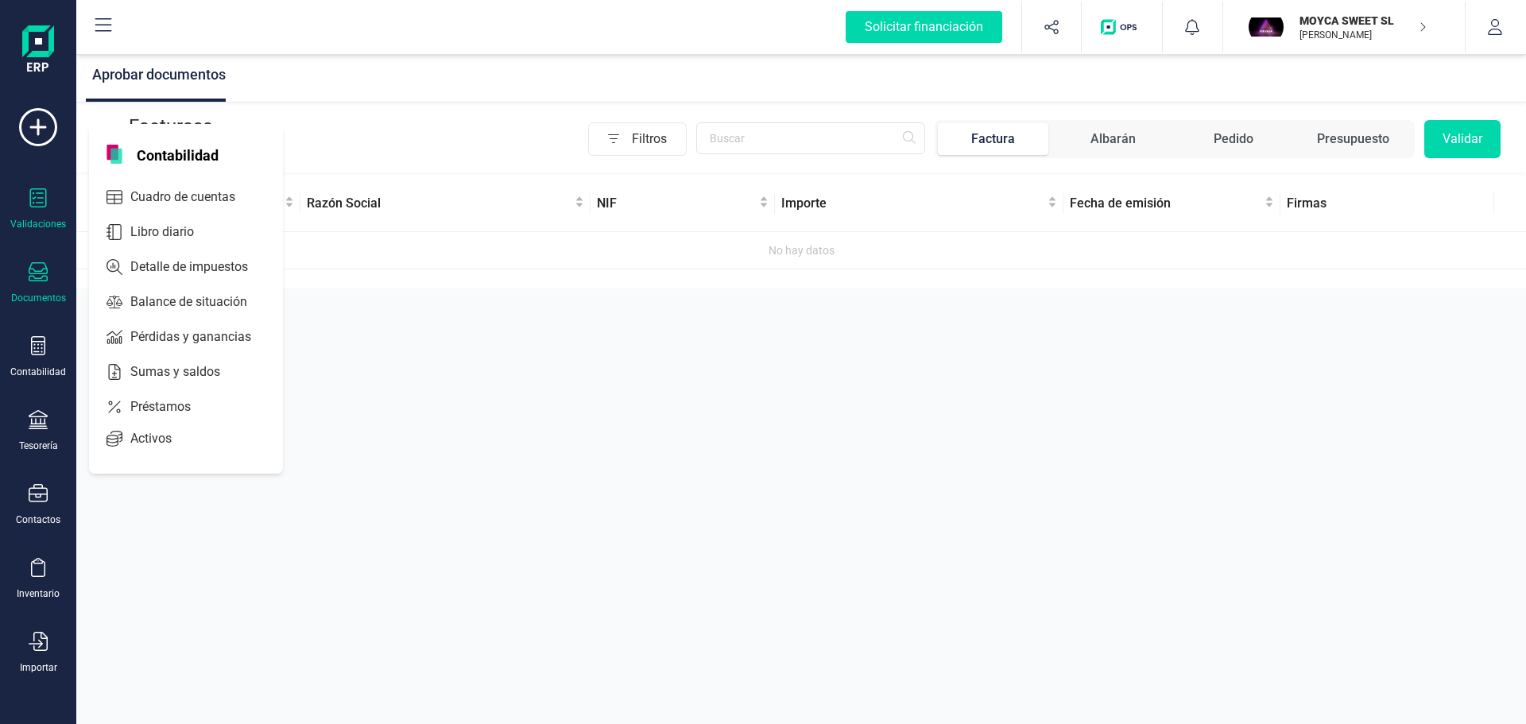
click at [32, 263] on icon at bounding box center [38, 271] width 19 height 19
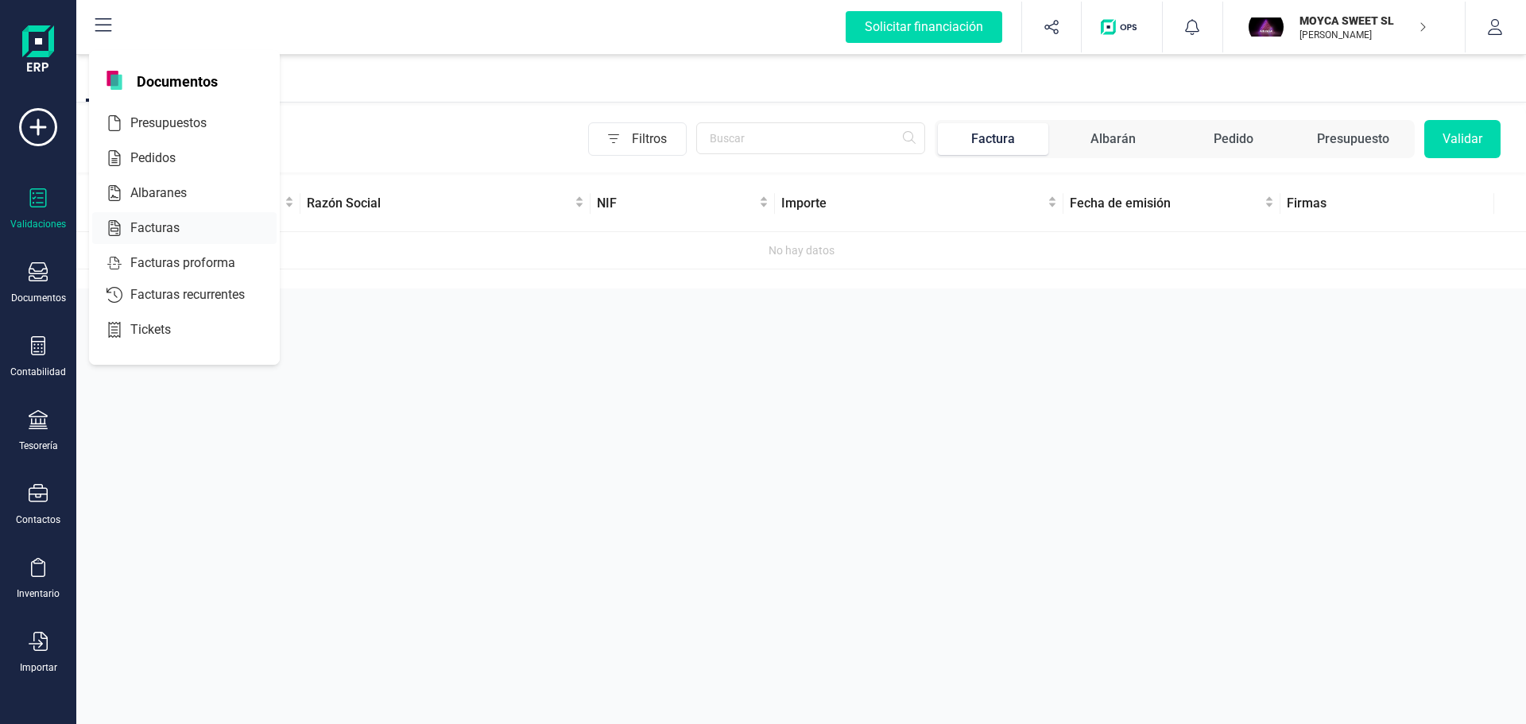
click at [157, 225] on span "Facturas" at bounding box center [166, 228] width 84 height 19
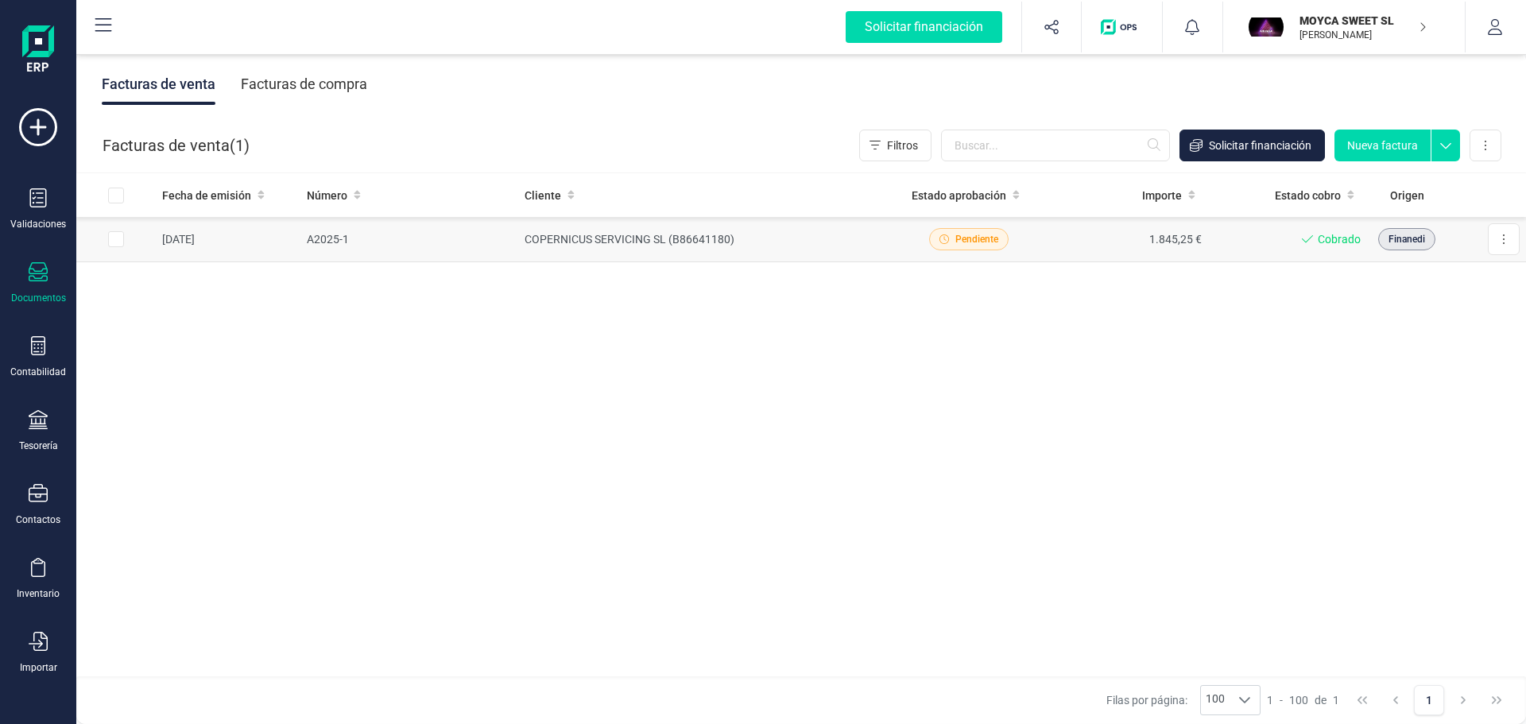
click at [116, 237] on input "Row Selected 8708a118-f92d-45ba-a89d-064b2748c8d1" at bounding box center [116, 239] width 16 height 16
checkbox input "true"
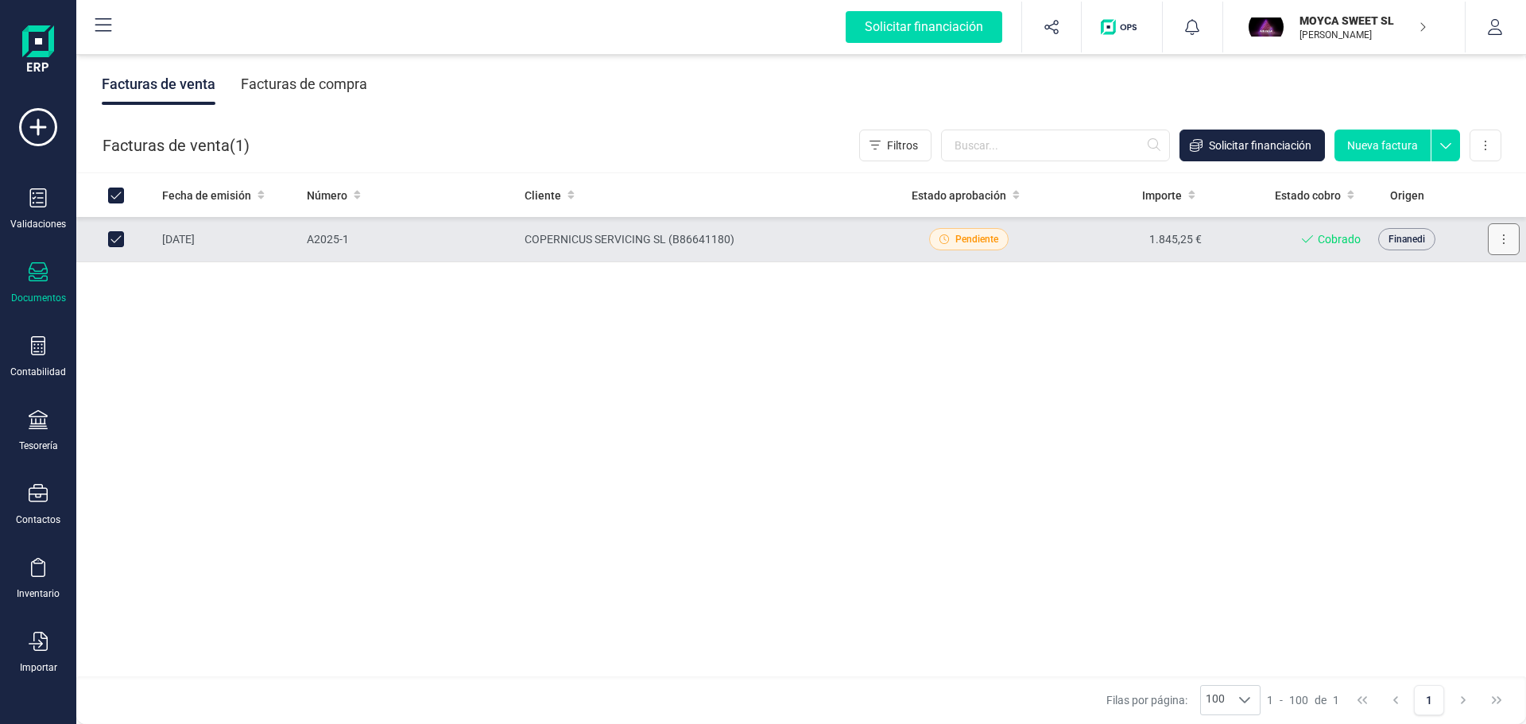
click at [1495, 238] on button at bounding box center [1504, 239] width 32 height 32
click at [1435, 280] on span "Descargar documento" at bounding box center [1435, 278] width 110 height 16
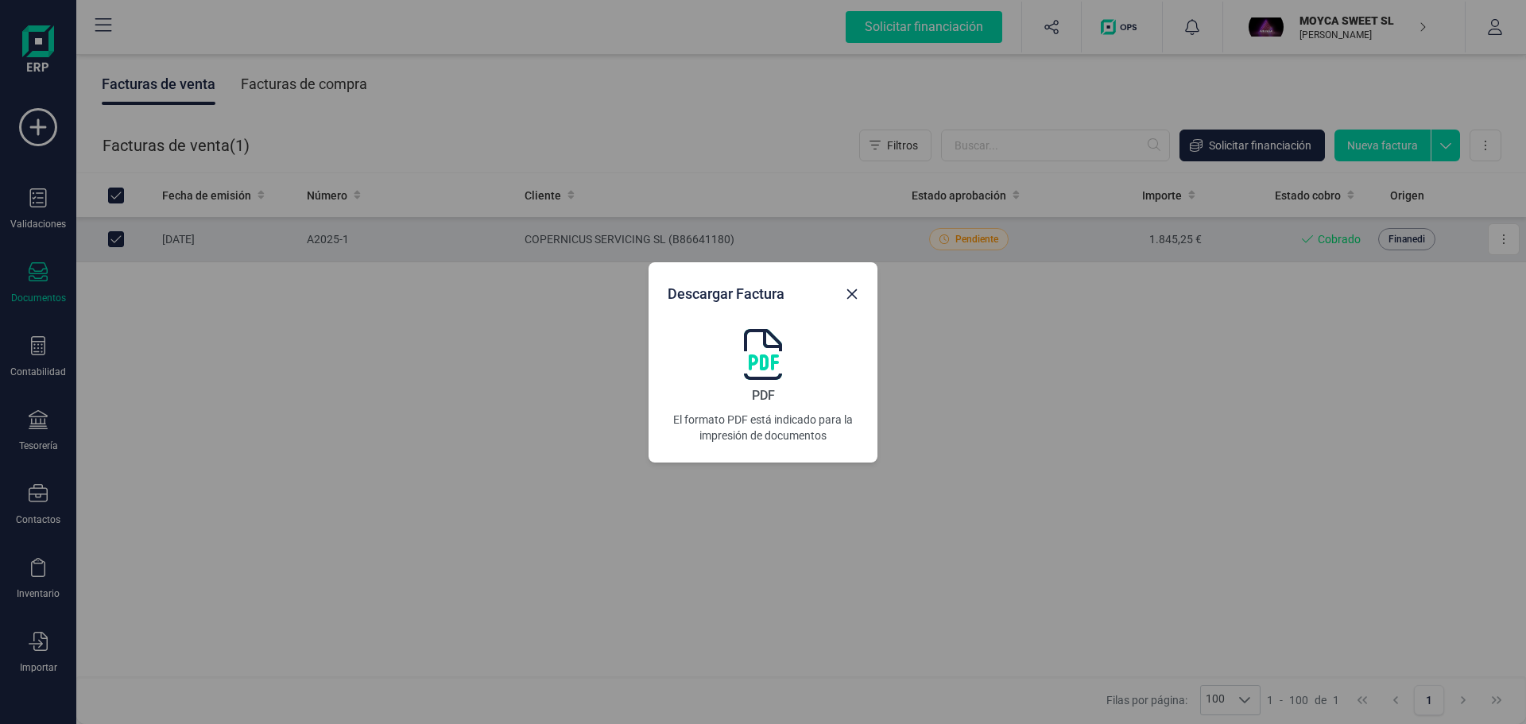
click at [765, 360] on img at bounding box center [763, 354] width 38 height 51
click at [855, 292] on icon "button" at bounding box center [852, 294] width 13 height 13
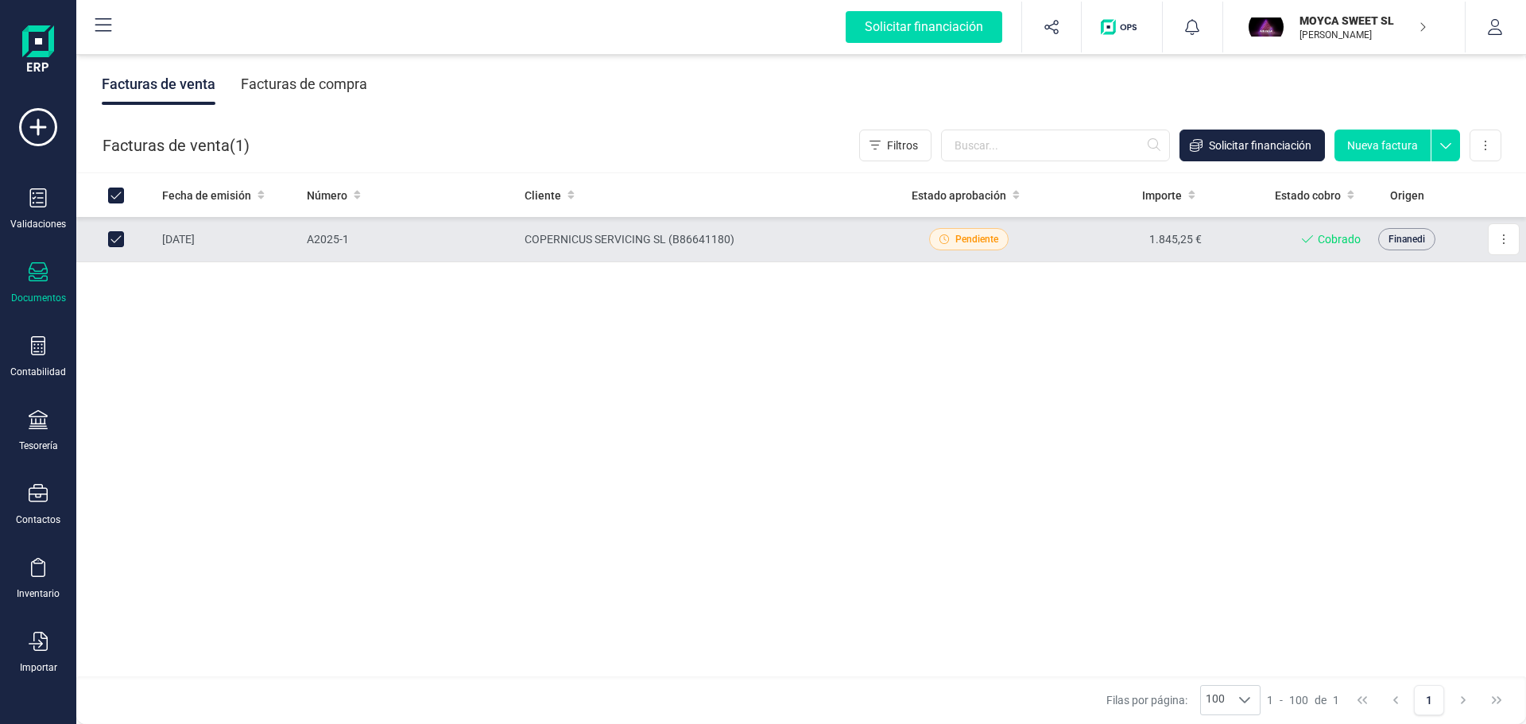
click at [51, 269] on div "Documentos" at bounding box center [38, 283] width 64 height 42
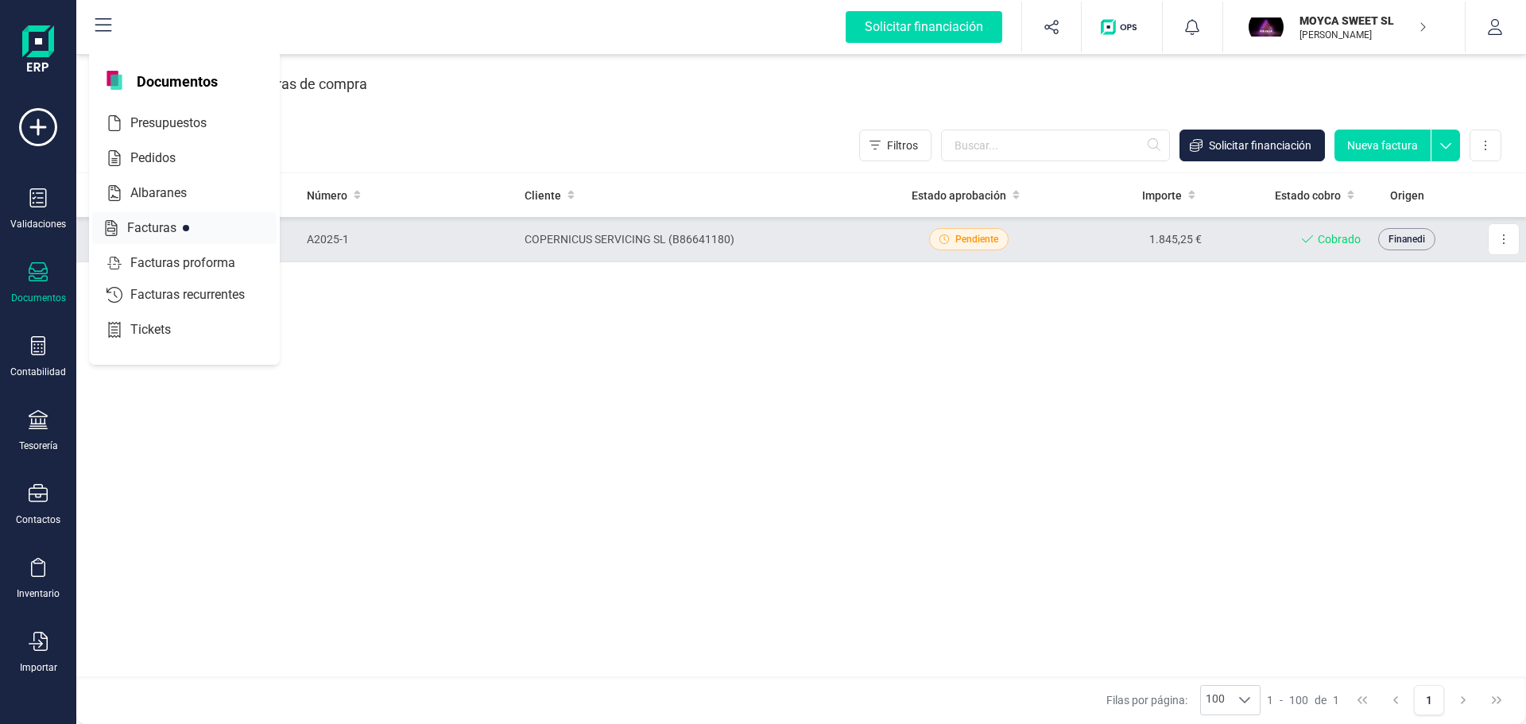
click at [186, 229] on div at bounding box center [186, 228] width 6 height 6
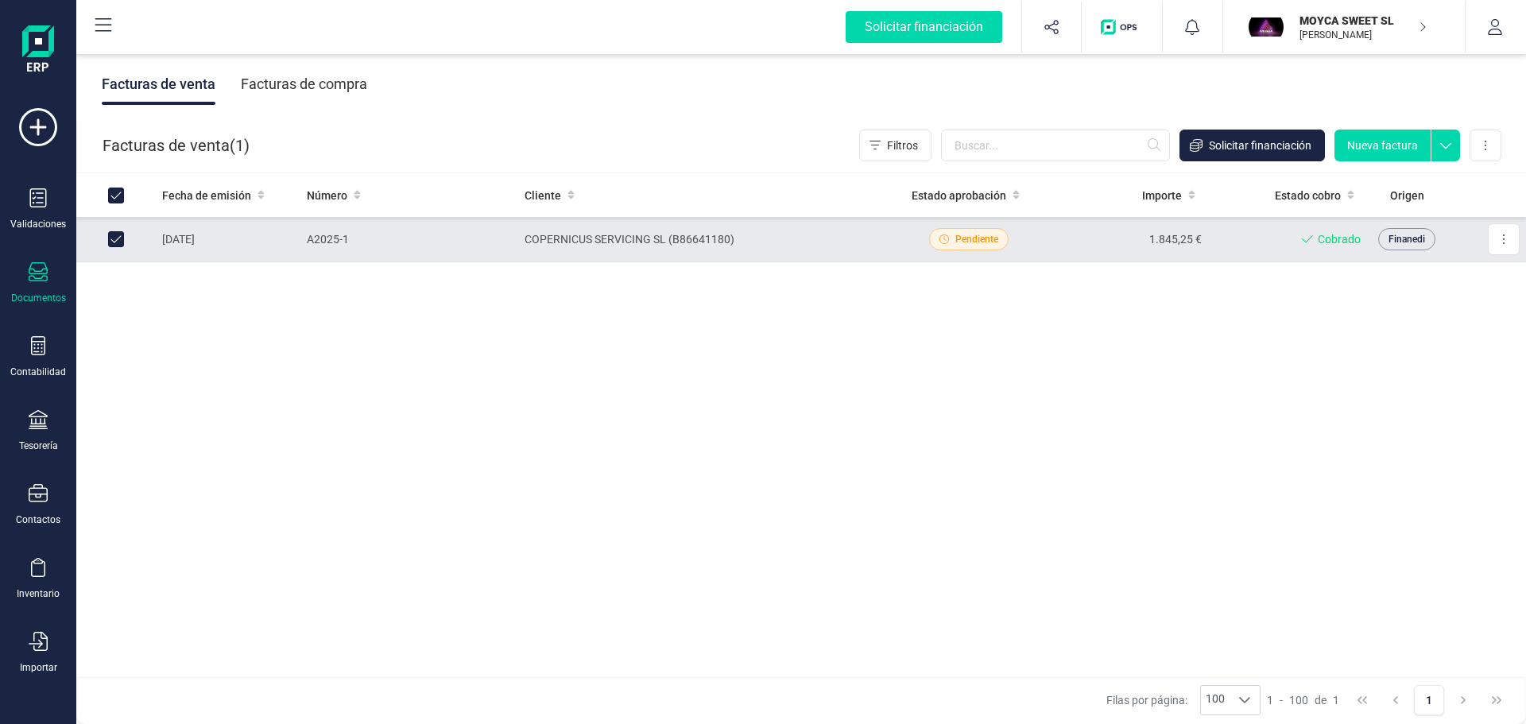
click at [1376, 157] on button "Nueva factura" at bounding box center [1382, 146] width 96 height 32
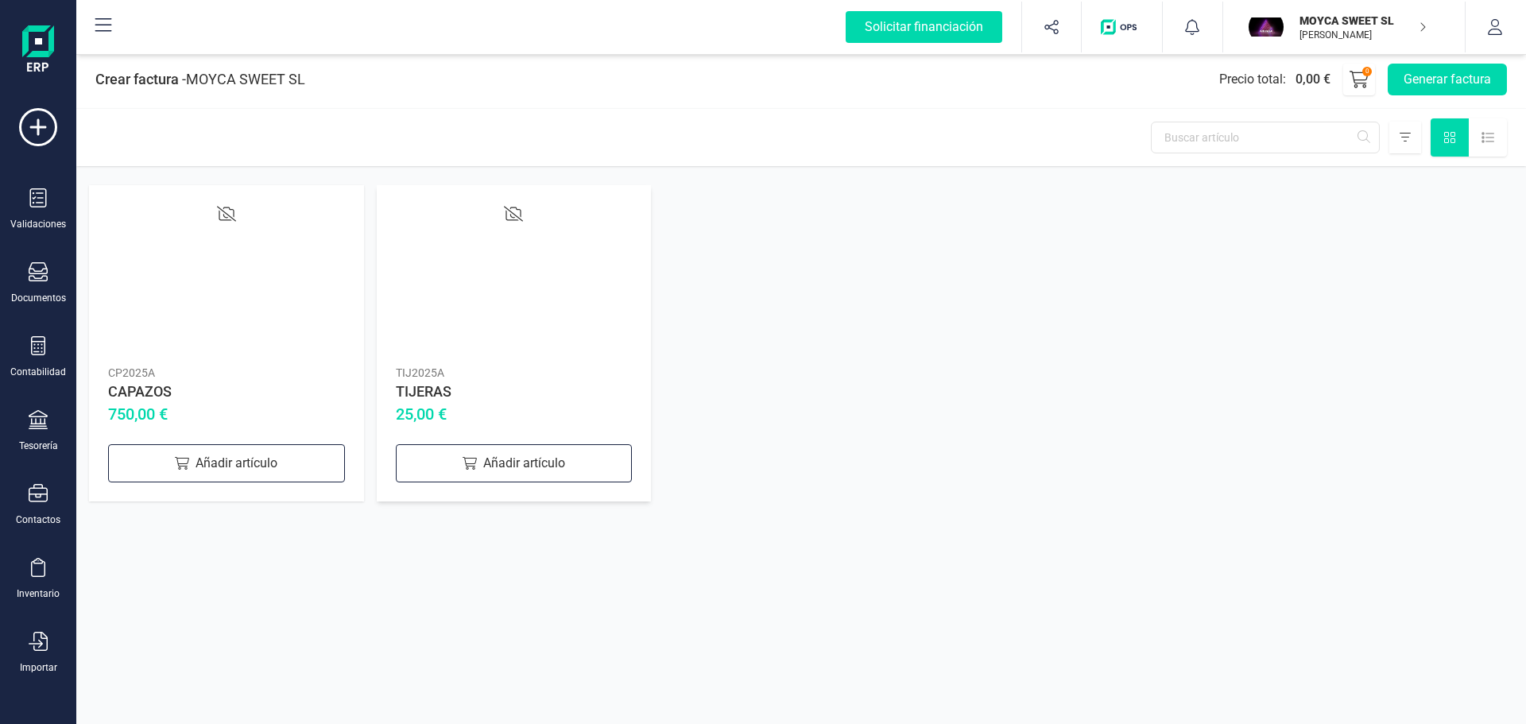
click at [428, 376] on div "TIJ2025A" at bounding box center [514, 373] width 237 height 16
click at [473, 463] on icon at bounding box center [468, 463] width 14 height 13
click at [1454, 80] on button "Generar factura" at bounding box center [1447, 80] width 119 height 32
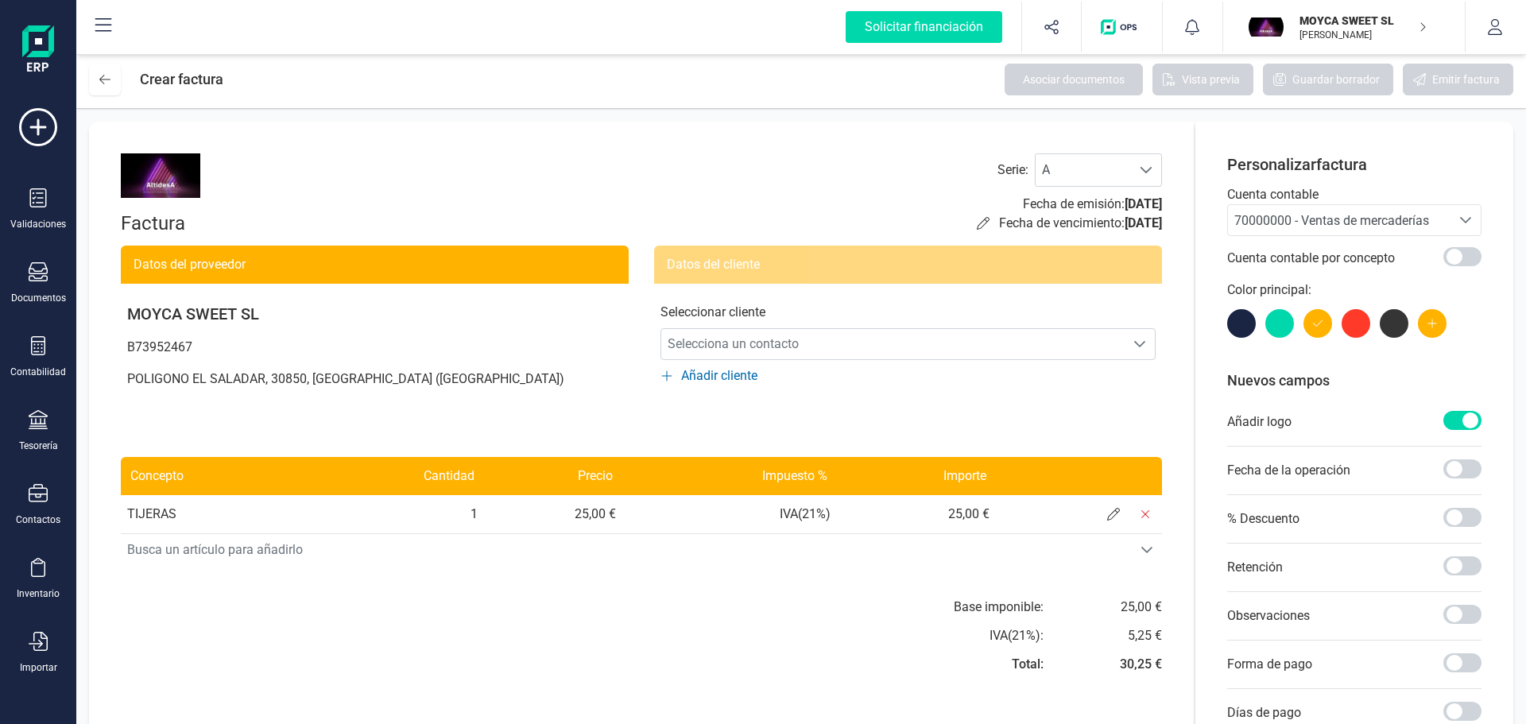
click at [166, 178] on img at bounding box center [160, 175] width 79 height 45
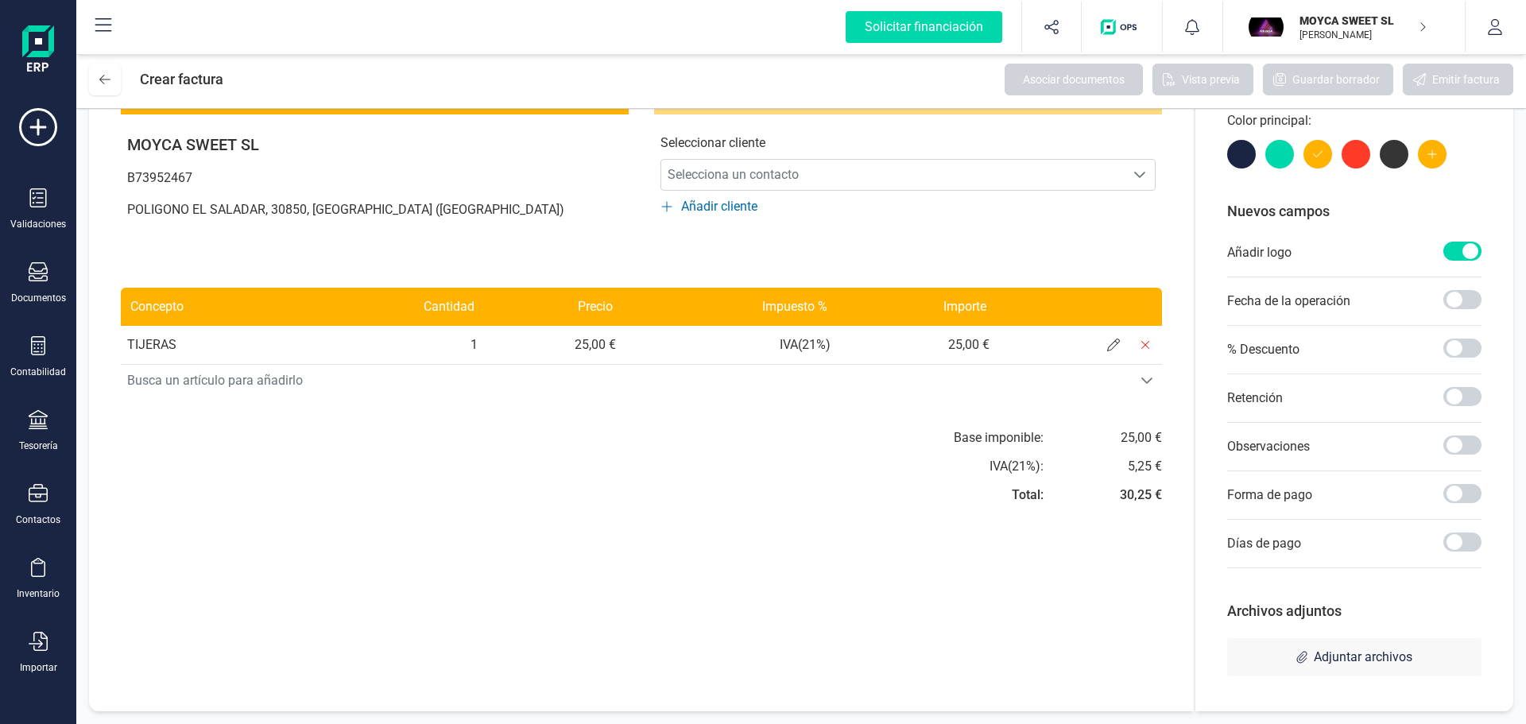
scroll to position [10, 0]
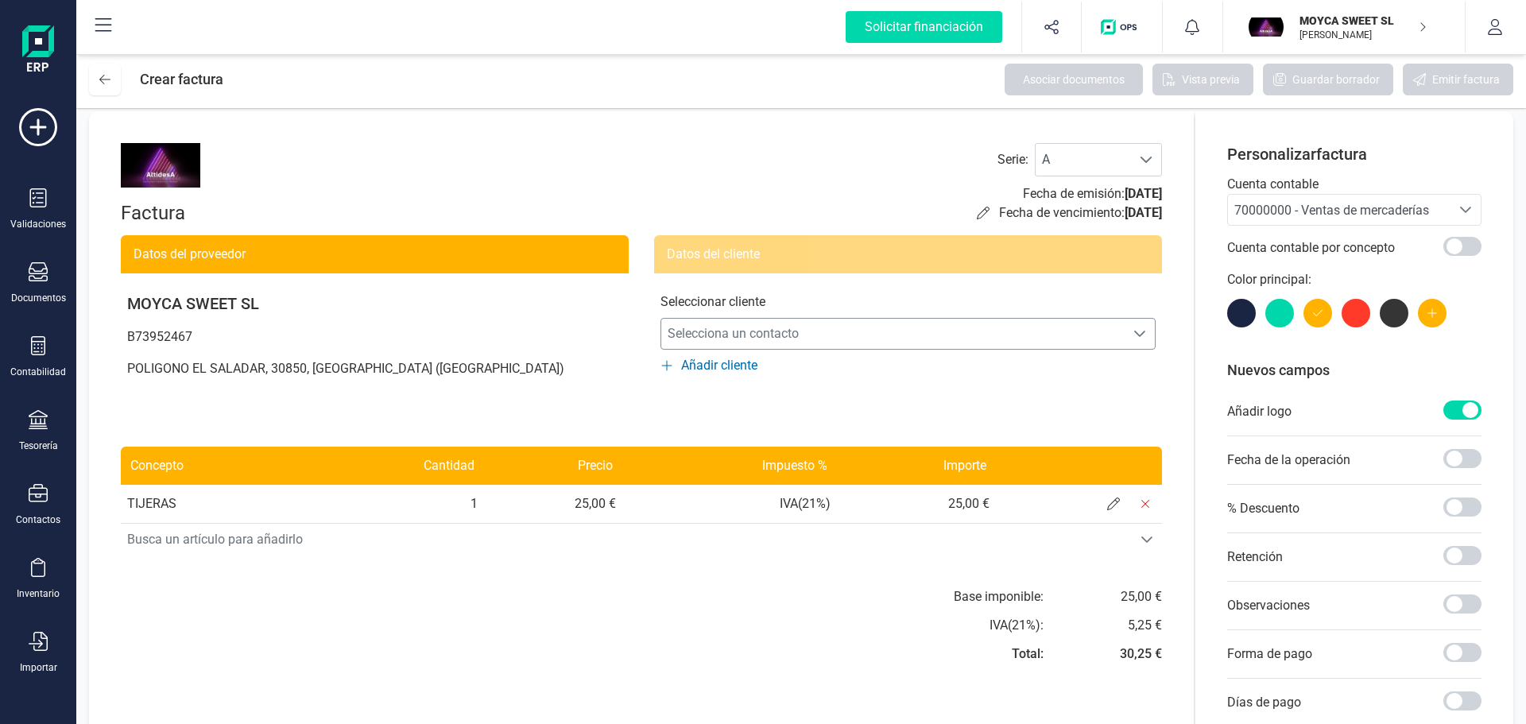
click at [1137, 330] on icon "Selecciona un contacto" at bounding box center [1139, 333] width 13 height 13
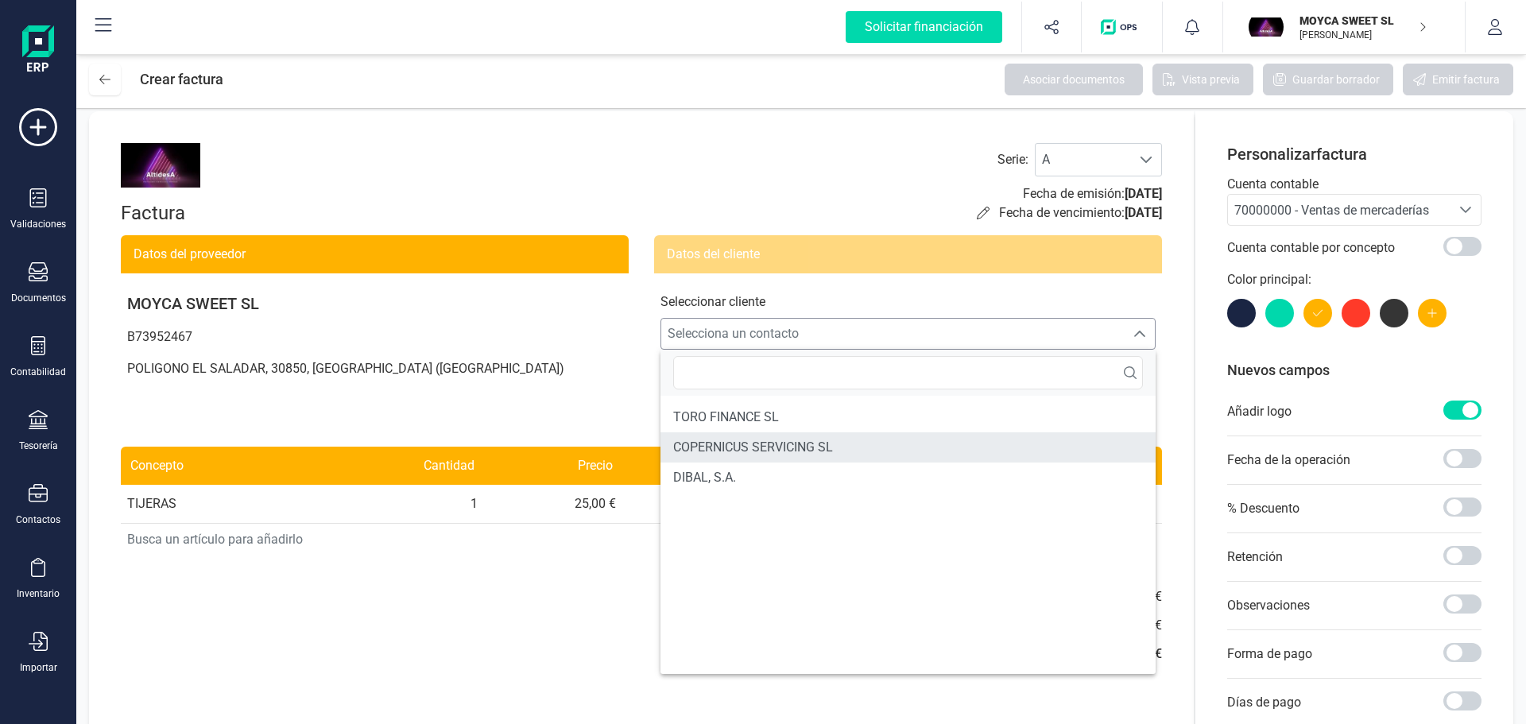
click at [812, 440] on span "COPERNICUS SERVICING SL" at bounding box center [753, 447] width 160 height 19
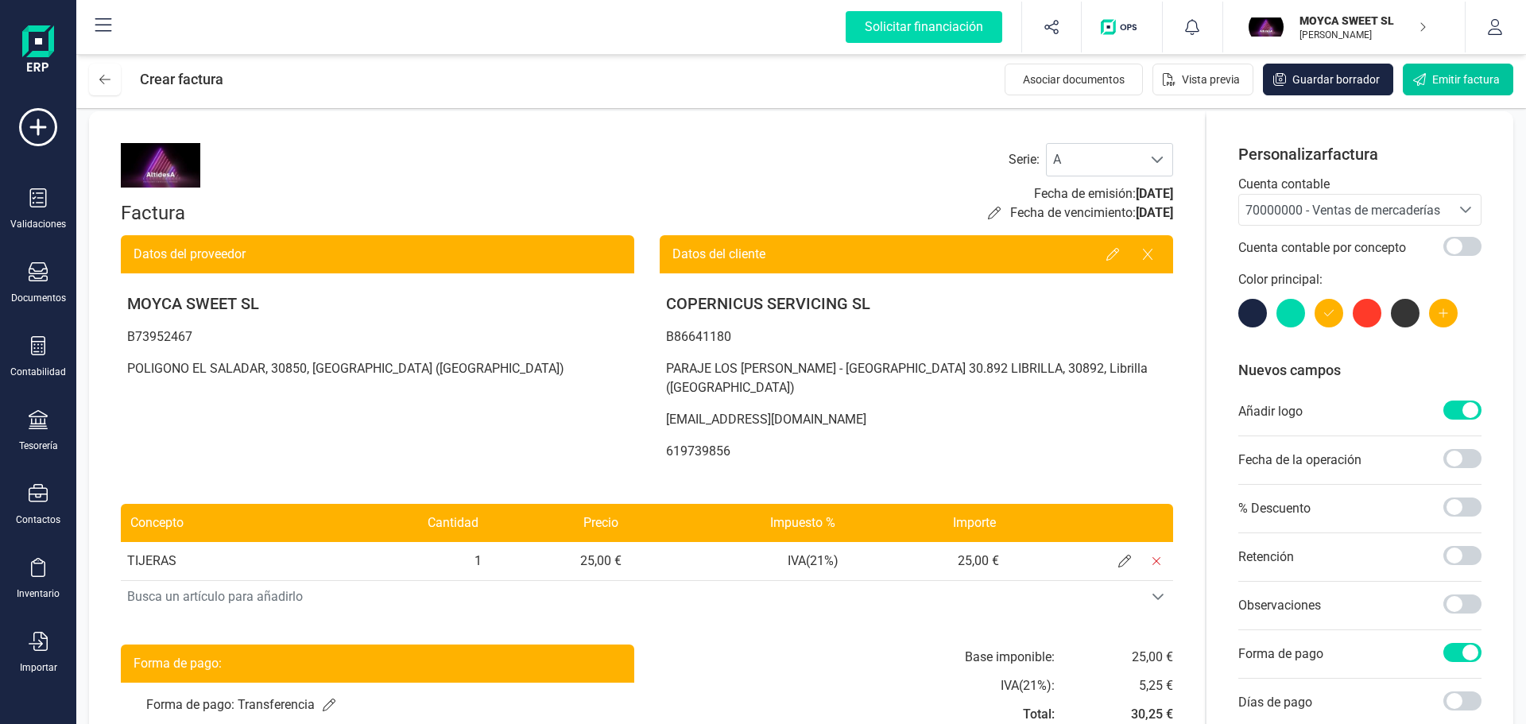
click at [1479, 77] on span "Emitir factura" at bounding box center [1466, 80] width 68 height 16
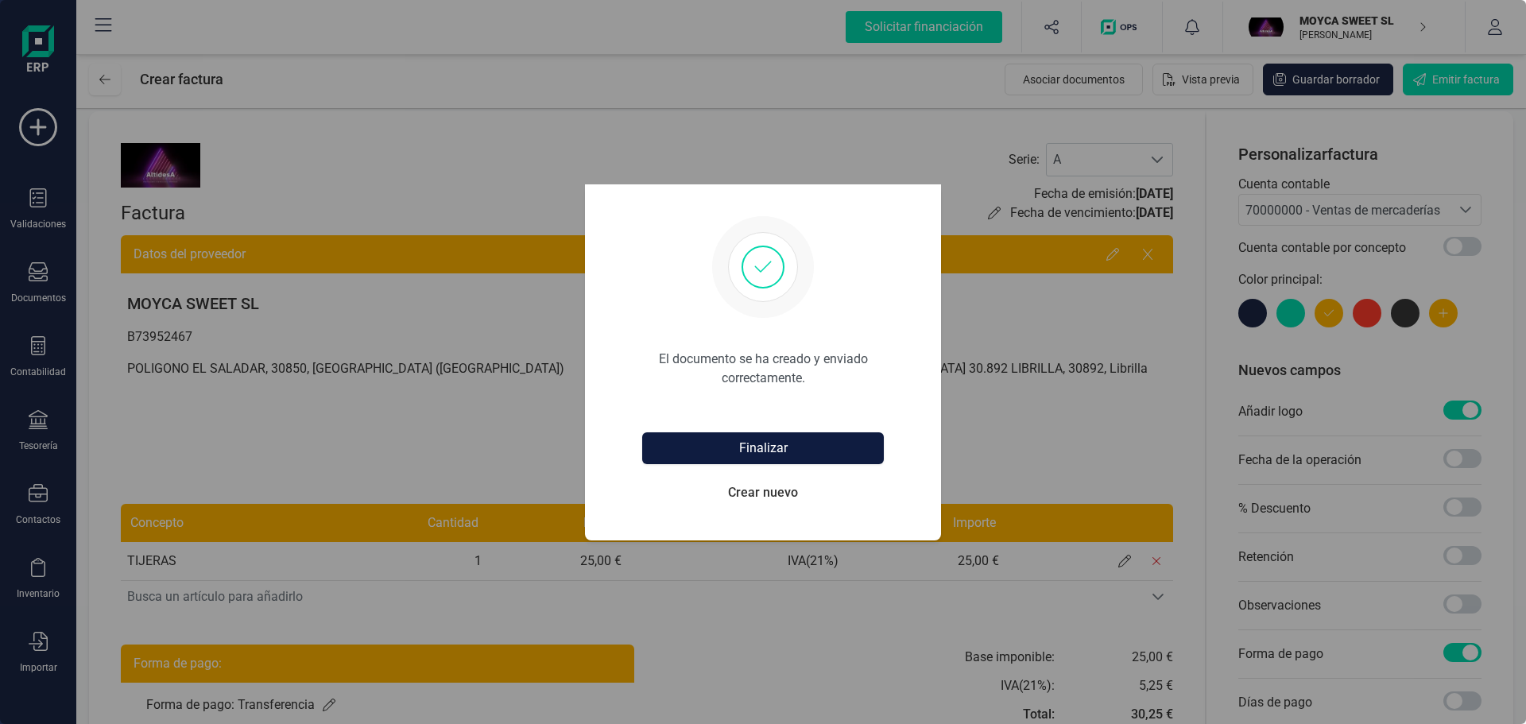
click at [776, 451] on button "Finalizar" at bounding box center [763, 448] width 242 height 32
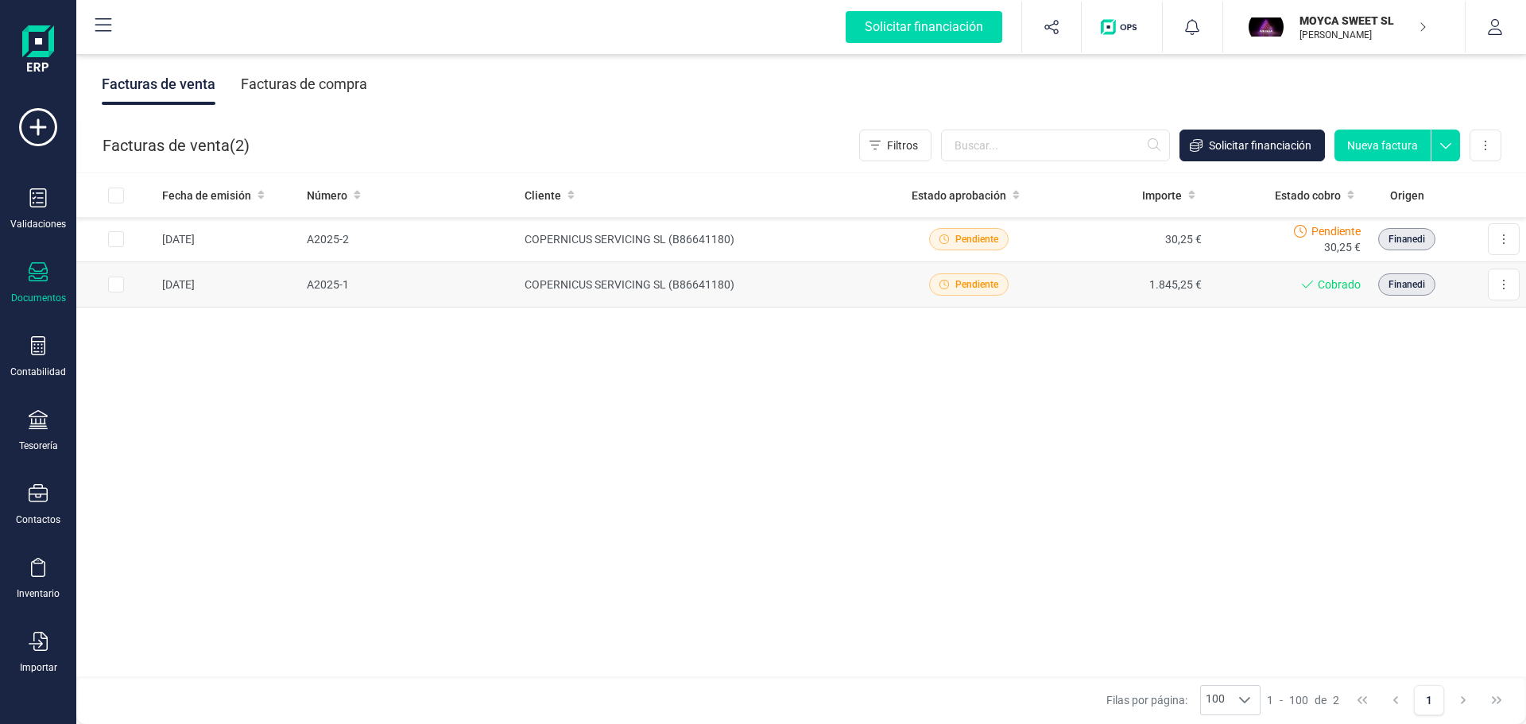
click at [122, 285] on input "Row Selected 8708a118-f92d-45ba-a89d-064b2748c8d1" at bounding box center [116, 285] width 16 height 16
checkbox input "true"
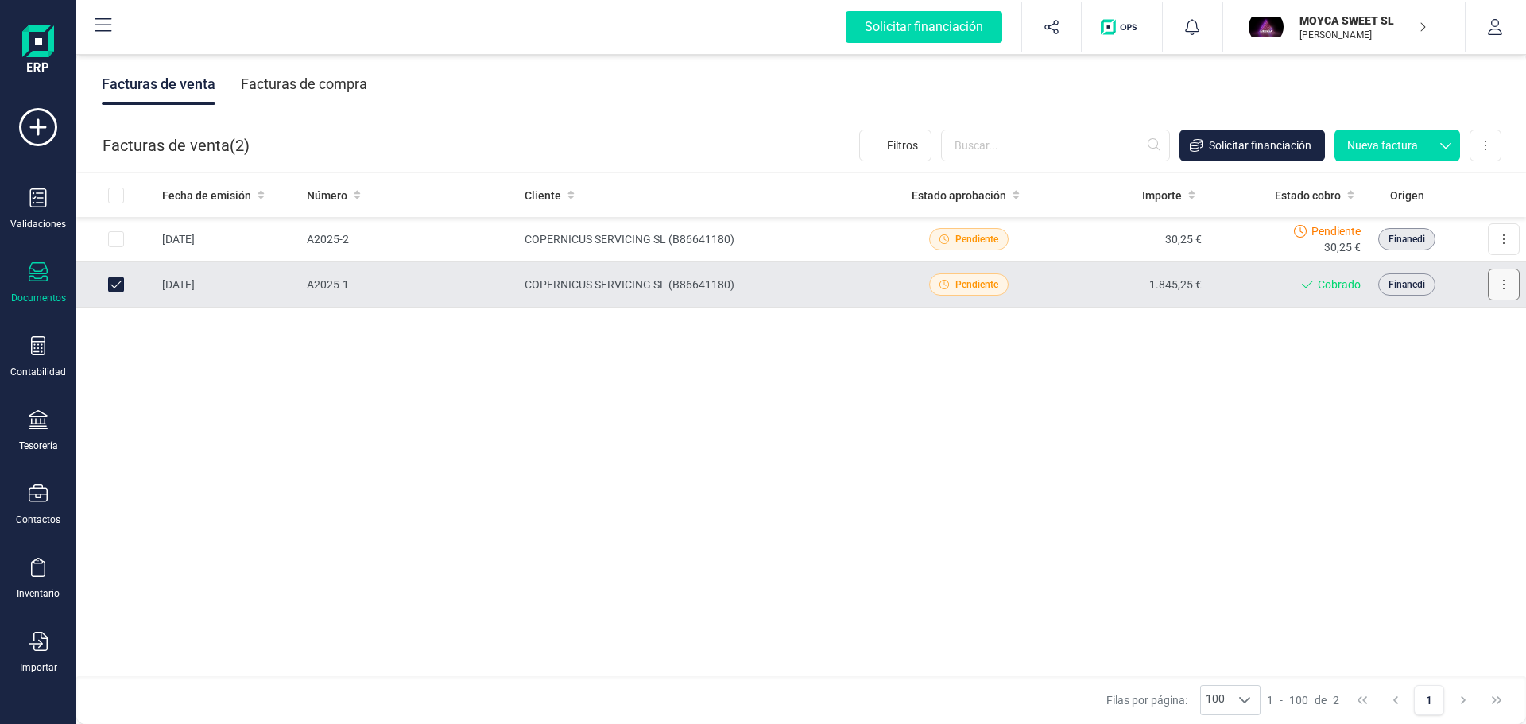
click at [1498, 280] on button at bounding box center [1504, 285] width 32 height 32
click at [1408, 325] on span "Descargar documento" at bounding box center [1435, 324] width 110 height 16
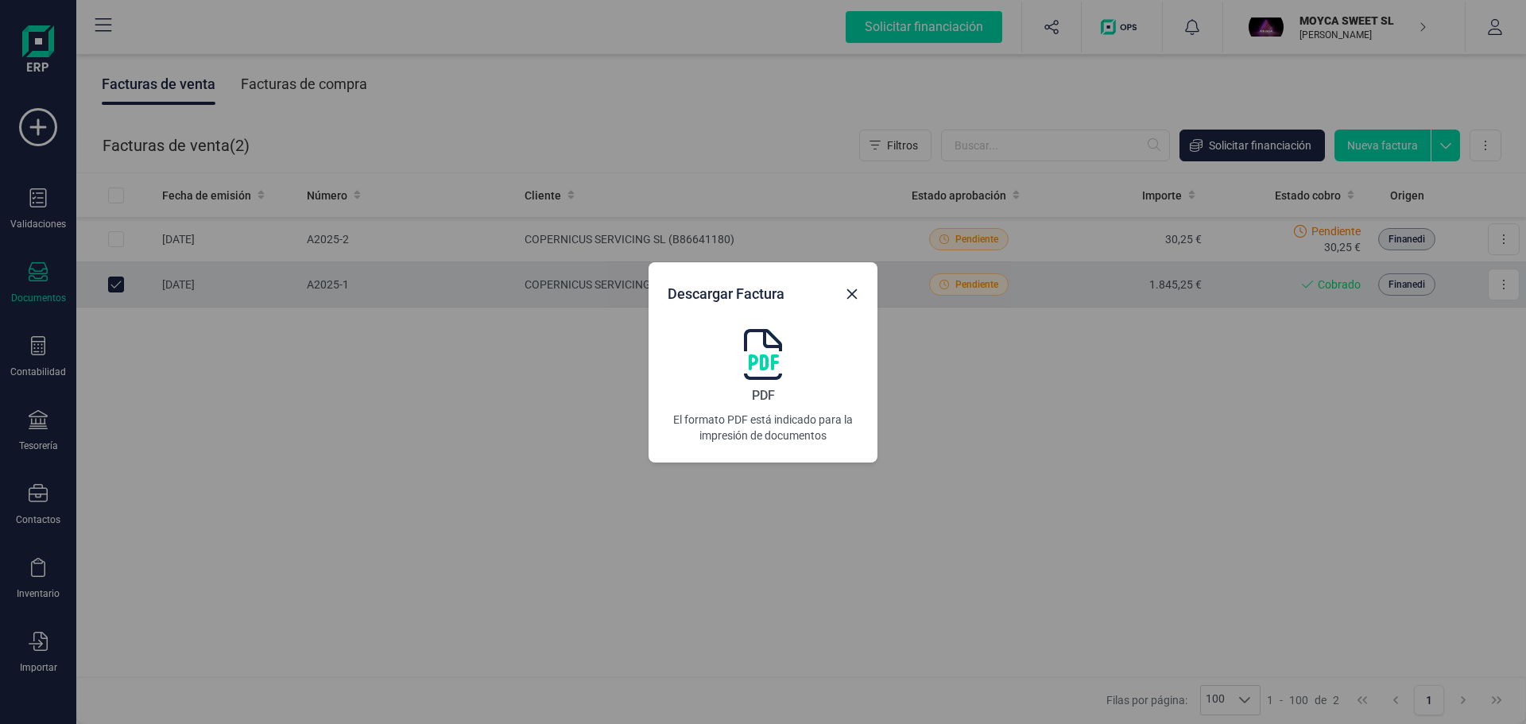
click at [781, 345] on img at bounding box center [763, 354] width 38 height 51
click at [854, 296] on icon "button" at bounding box center [852, 294] width 13 height 13
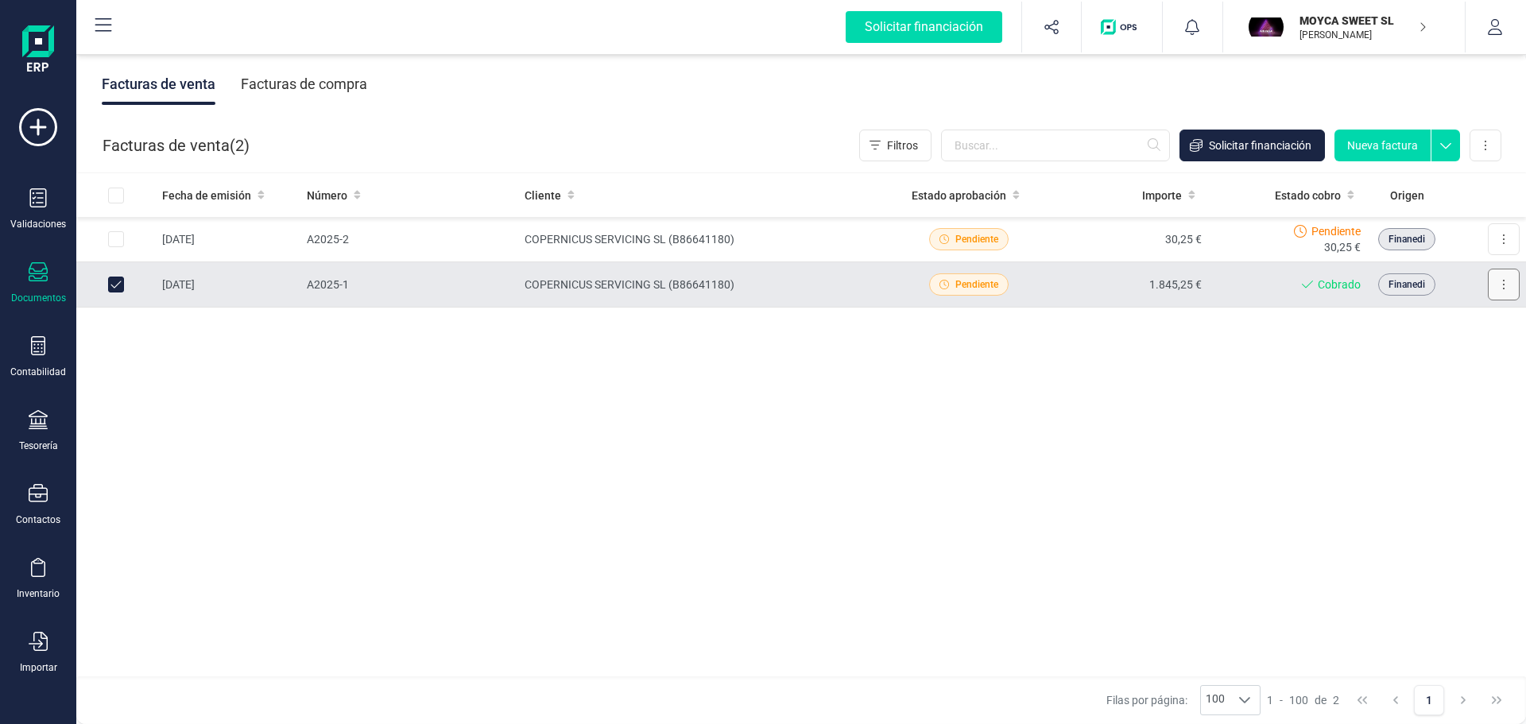
click at [1503, 282] on icon at bounding box center [1503, 284] width 3 height 13
click at [1455, 322] on span "Descargar documento" at bounding box center [1435, 324] width 110 height 16
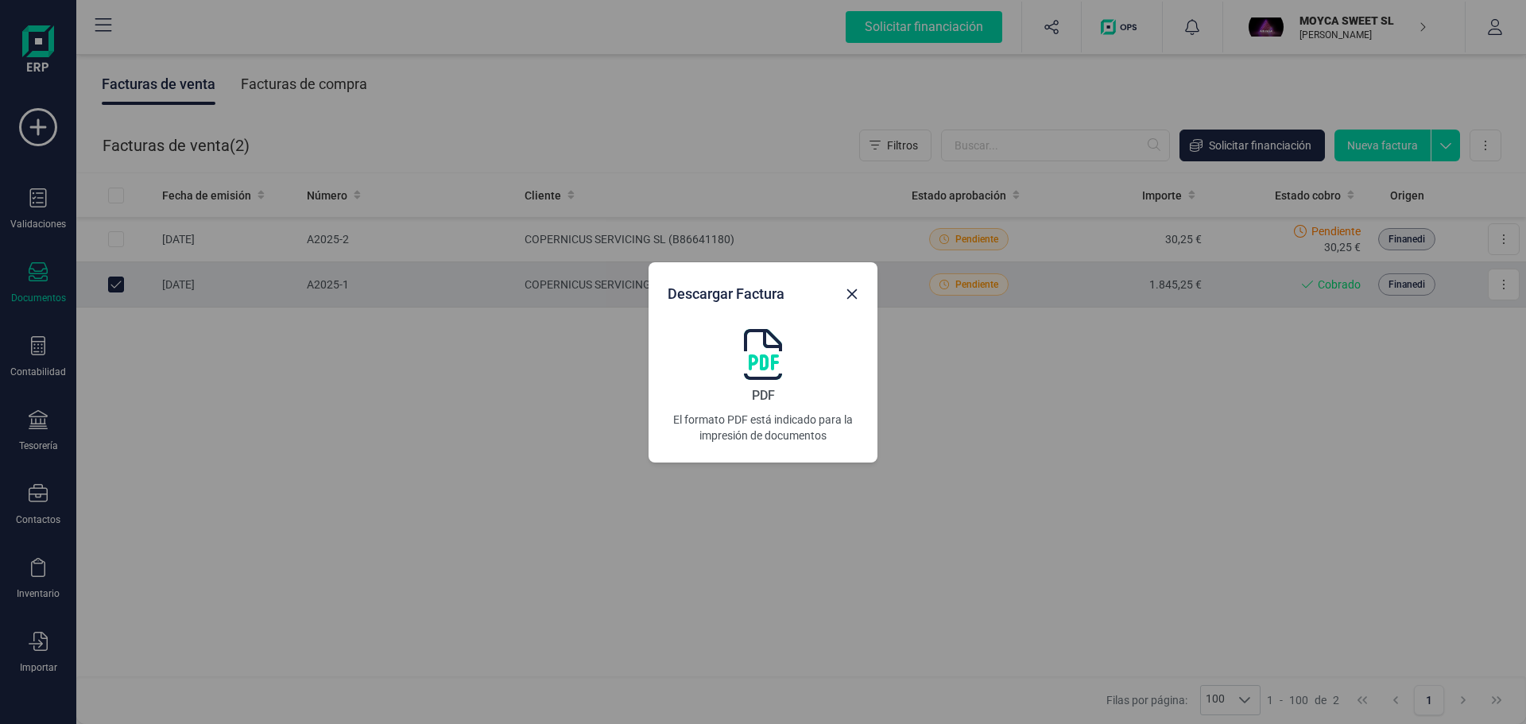
click at [774, 362] on img at bounding box center [763, 354] width 38 height 51
click at [846, 300] on icon "button" at bounding box center [852, 294] width 13 height 13
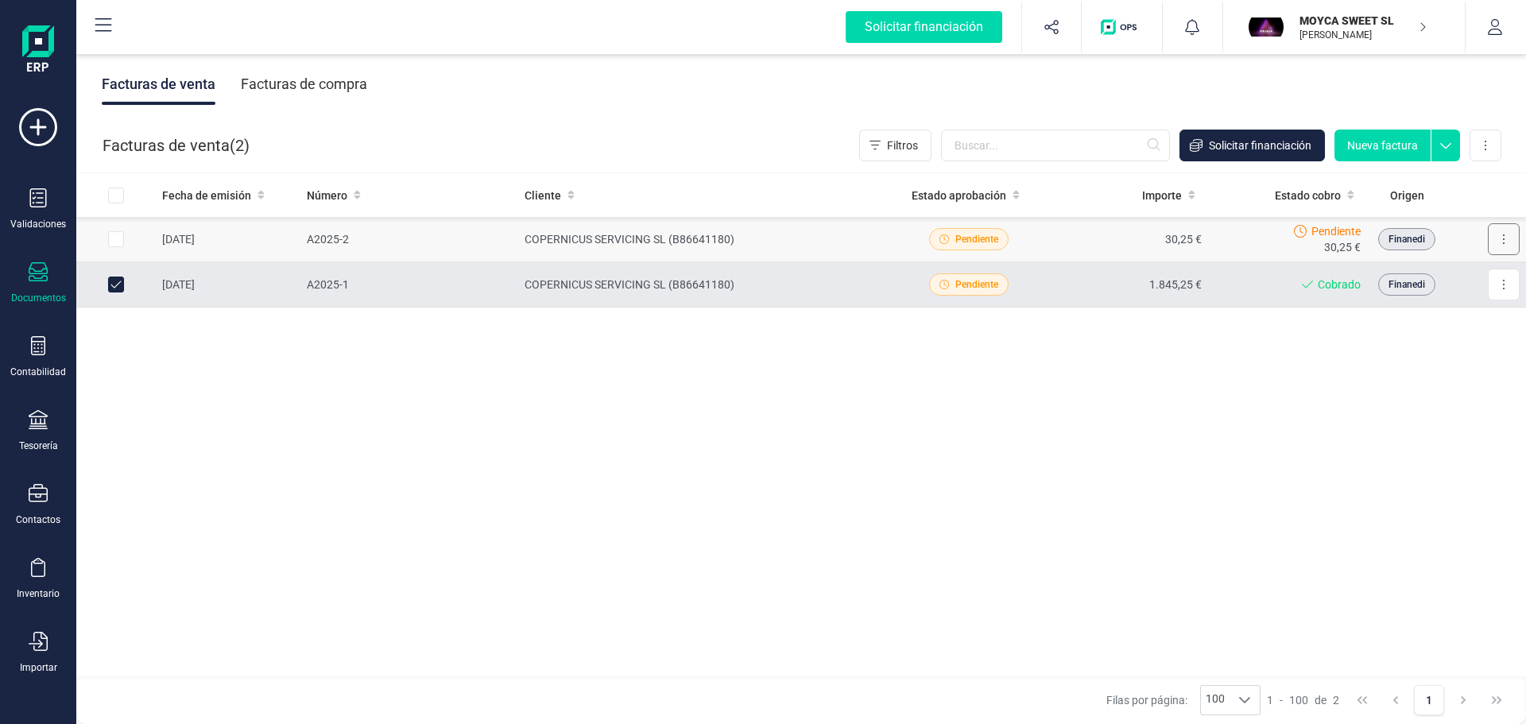
click at [1506, 235] on button at bounding box center [1504, 239] width 32 height 32
click at [1455, 272] on span "Descargar documento" at bounding box center [1435, 278] width 110 height 16
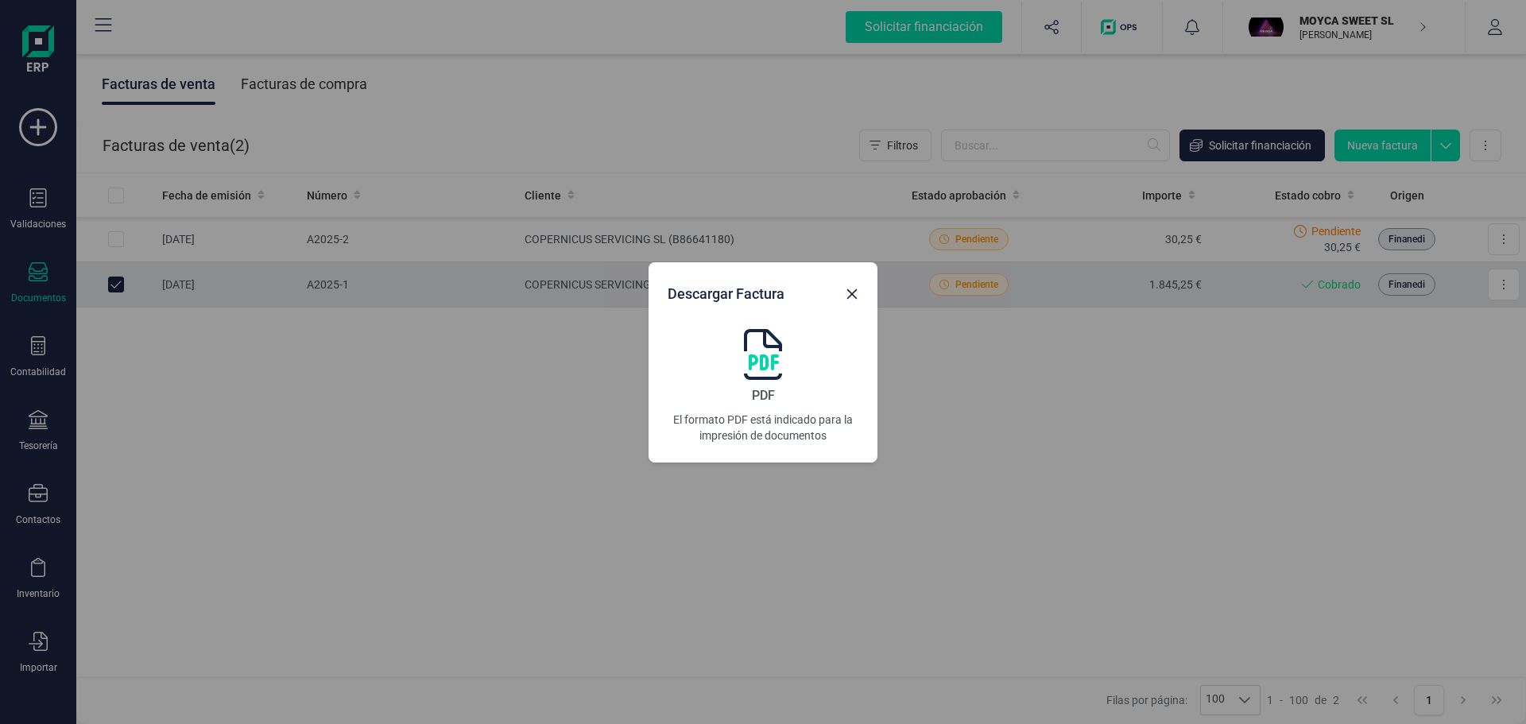
click at [773, 365] on img at bounding box center [763, 354] width 38 height 51
click at [858, 296] on icon "button" at bounding box center [852, 294] width 13 height 13
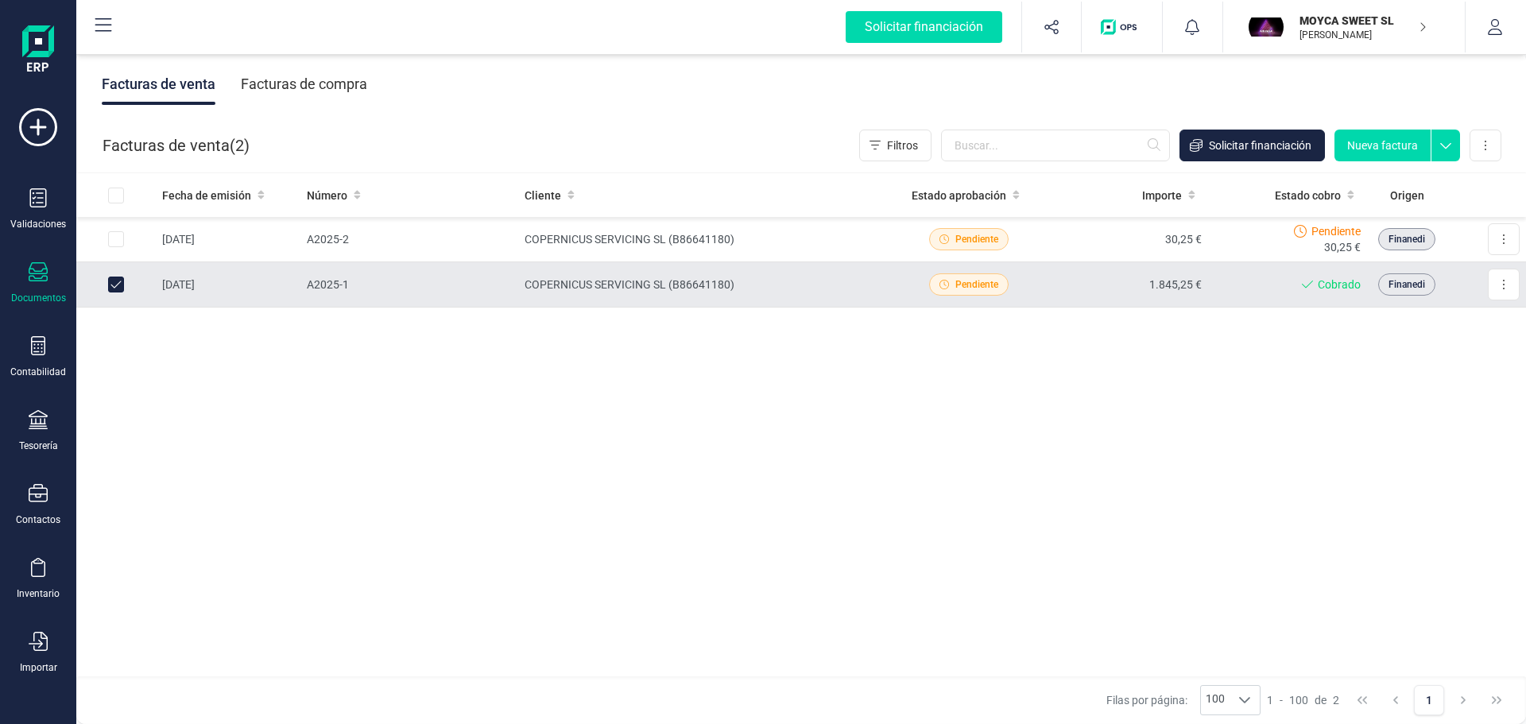
click at [1369, 148] on button "Nueva factura" at bounding box center [1382, 146] width 96 height 32
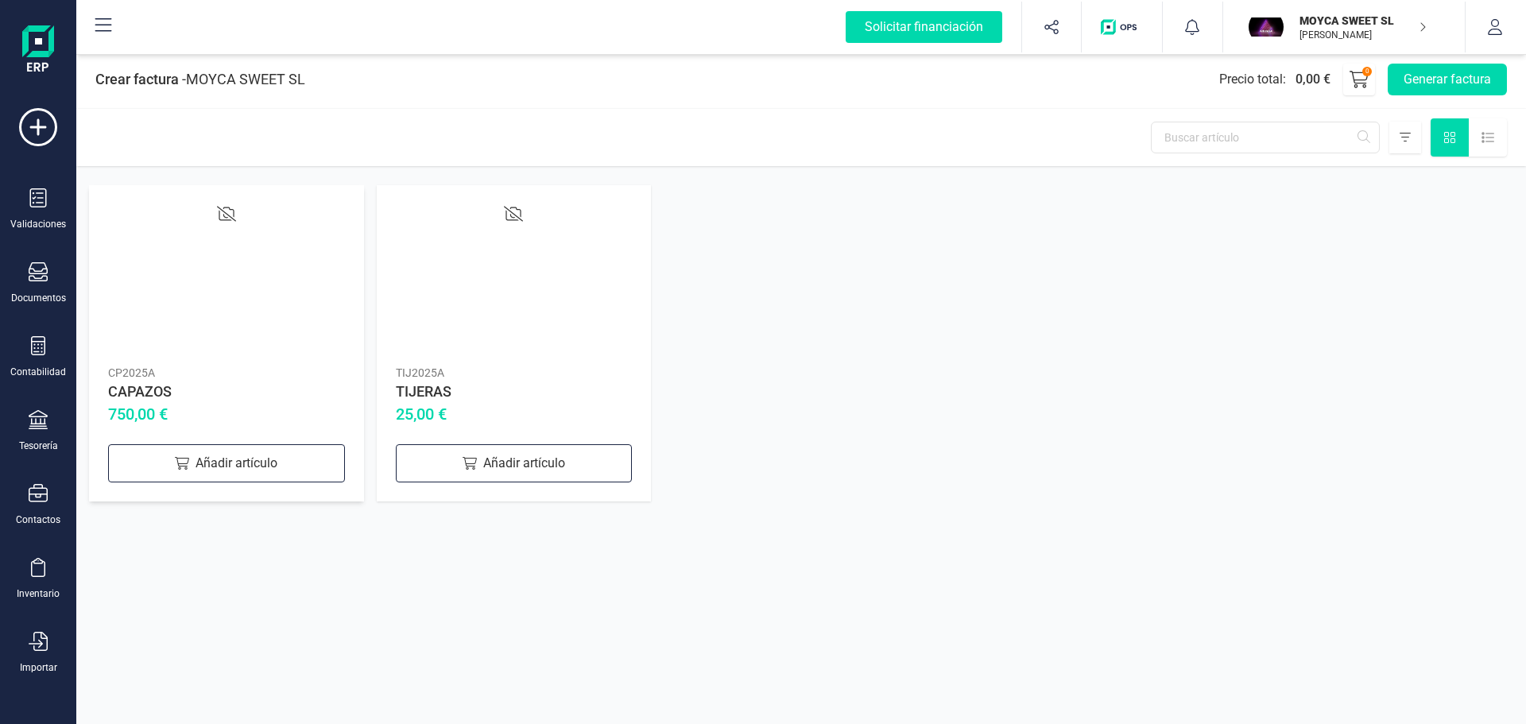
click at [208, 353] on div at bounding box center [226, 280] width 237 height 153
click at [209, 466] on div "Añadir artículo" at bounding box center [226, 463] width 237 height 38
click at [1414, 87] on button "Generar factura" at bounding box center [1447, 80] width 119 height 32
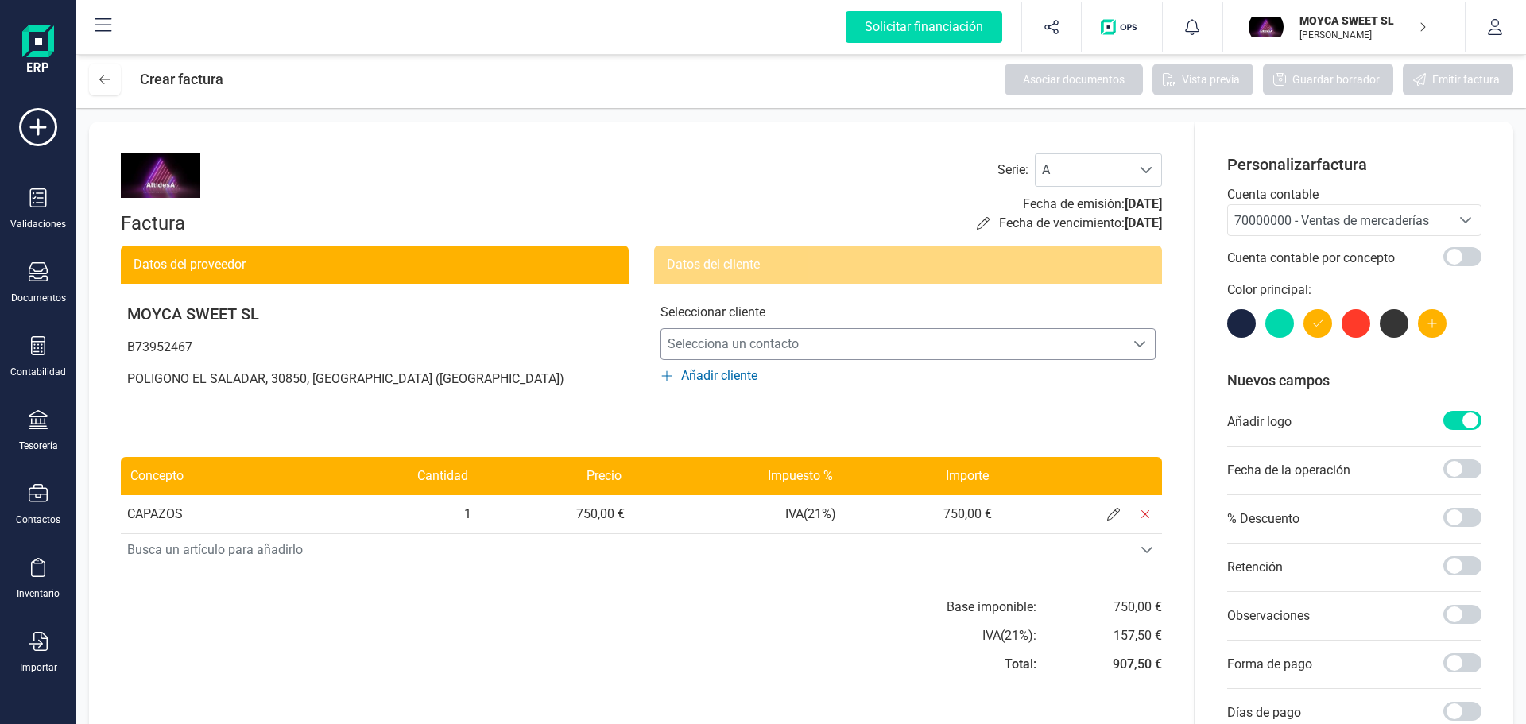
click at [1147, 339] on div "Selecciona un contacto" at bounding box center [1140, 344] width 30 height 13
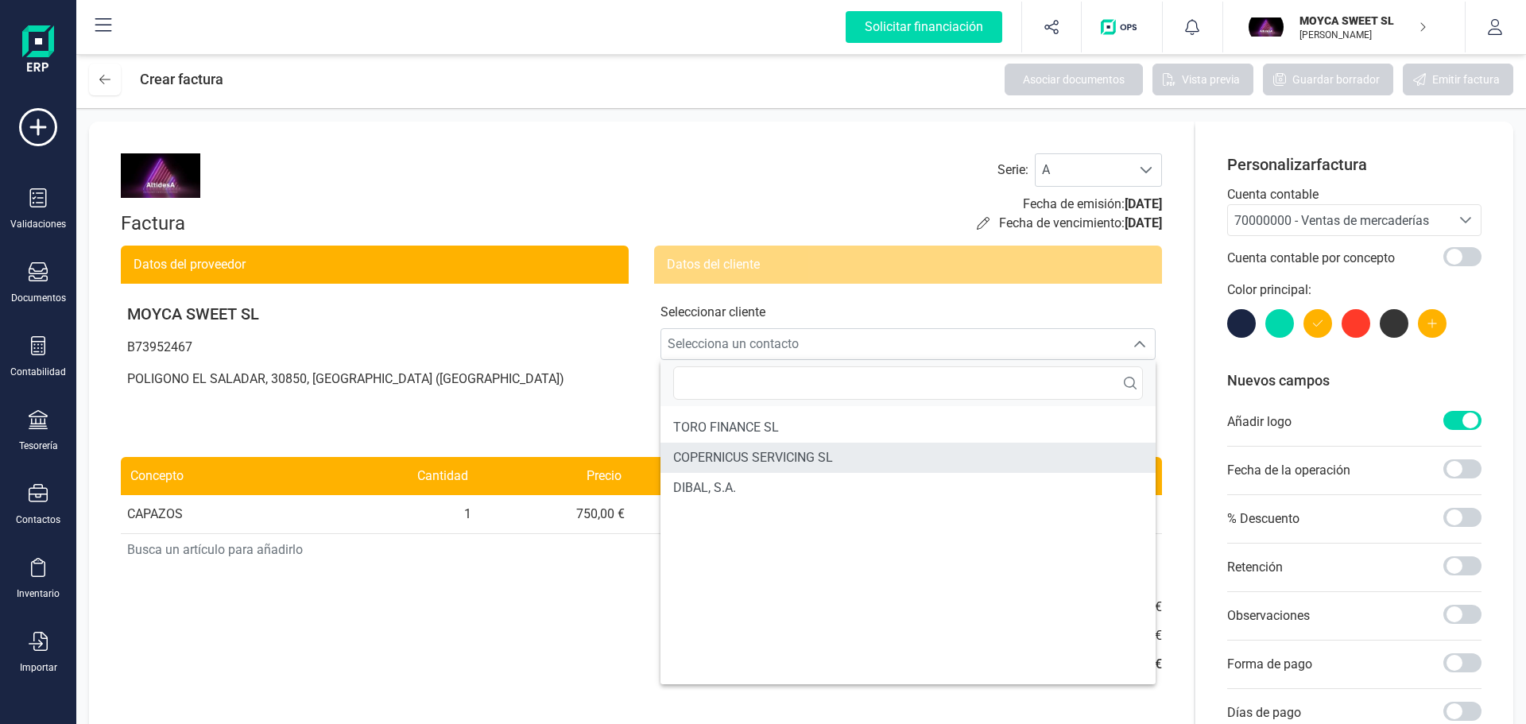
click at [815, 455] on span "COPERNICUS SERVICING SL" at bounding box center [753, 457] width 160 height 19
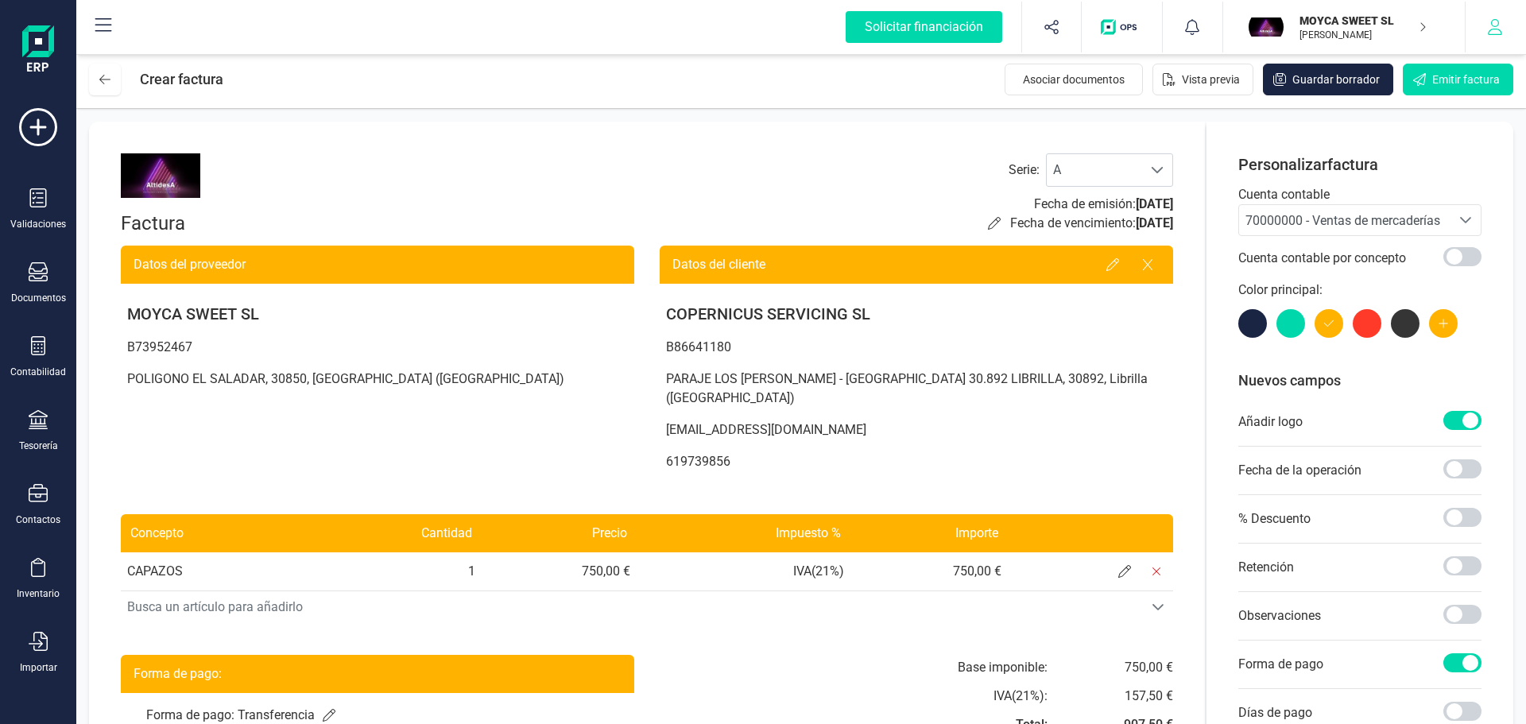
click at [1501, 33] on icon "button" at bounding box center [1495, 27] width 16 height 16
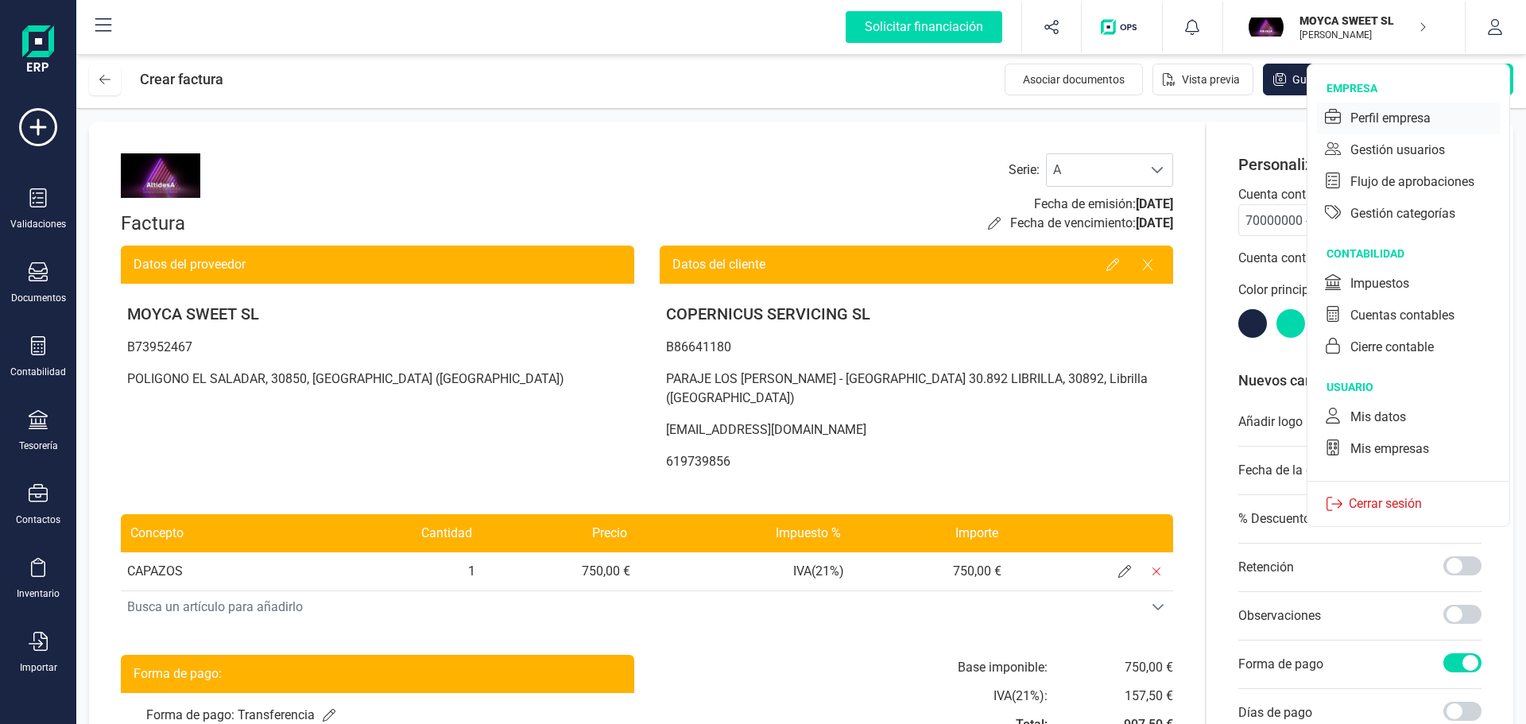
click at [1435, 122] on div "Perfil empresa" at bounding box center [1408, 119] width 183 height 32
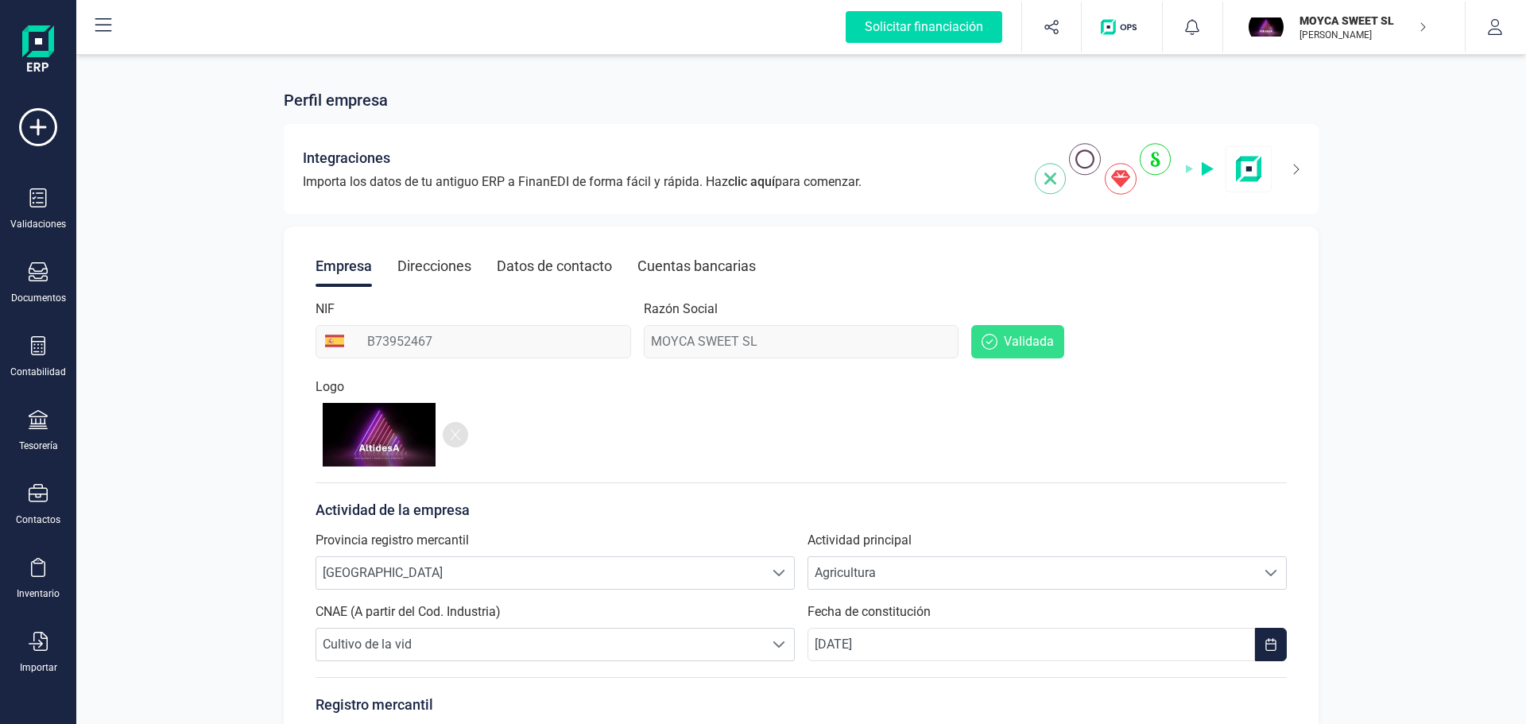
click at [455, 434] on icon at bounding box center [456, 434] width 10 height 13
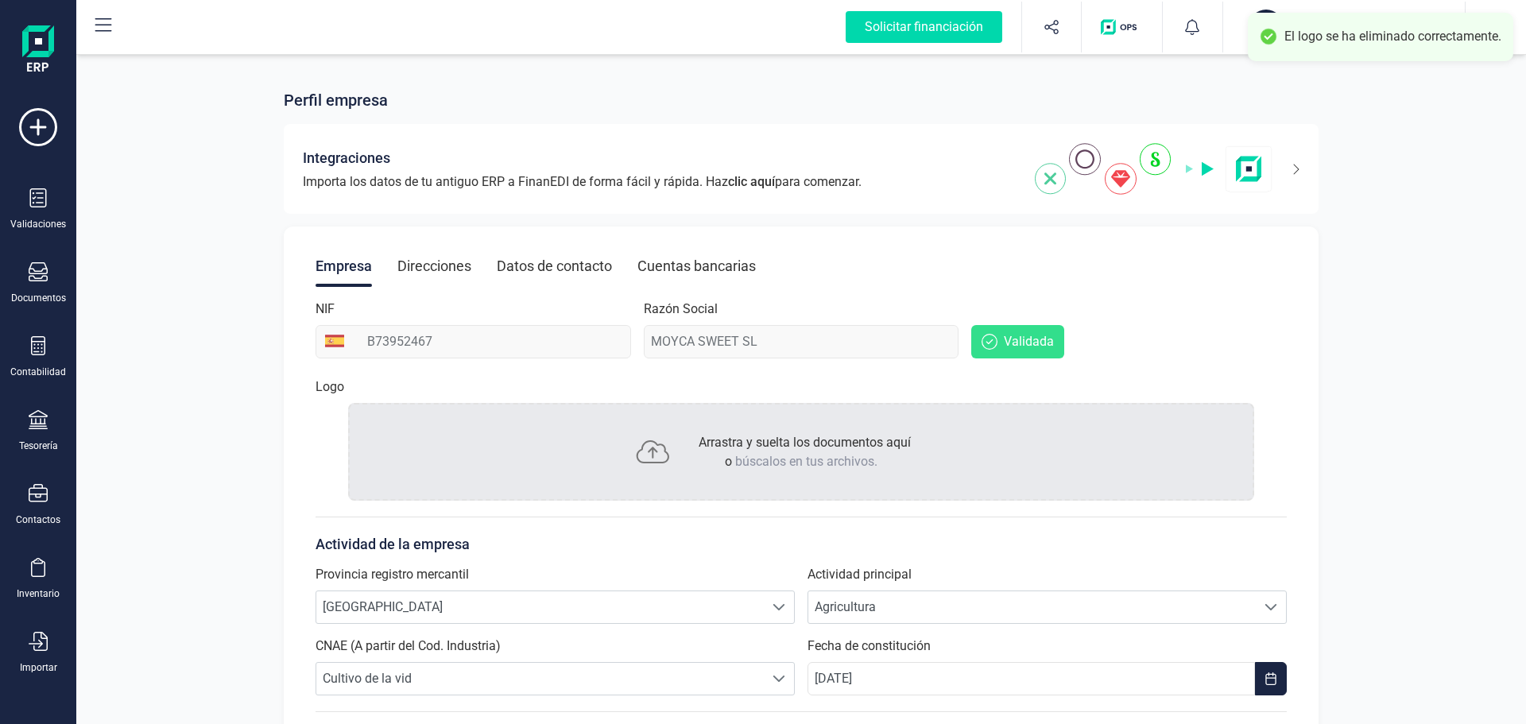
click at [753, 456] on span "búscalos en tus archivos." at bounding box center [806, 461] width 142 height 15
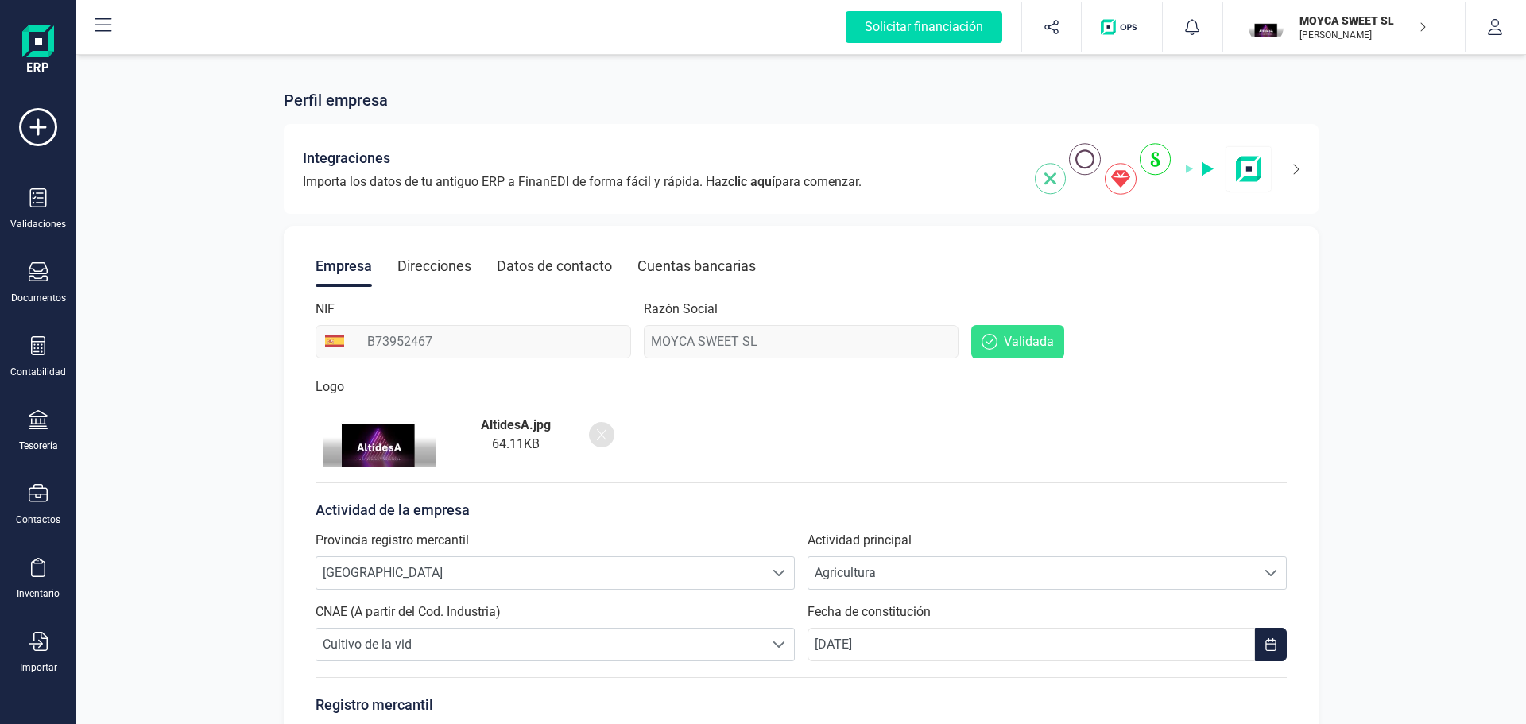
scroll to position [228, 0]
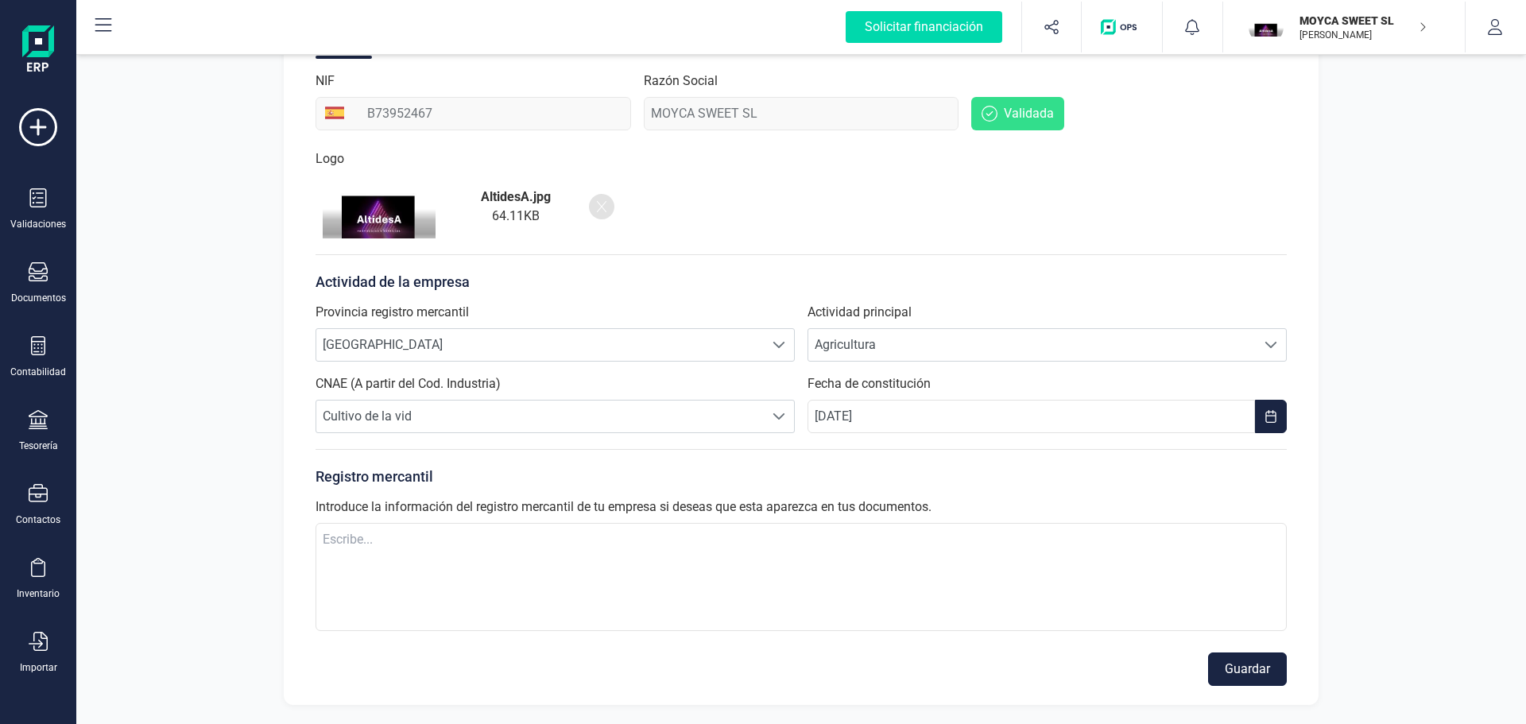
click at [1272, 668] on button "Guardar" at bounding box center [1247, 669] width 79 height 33
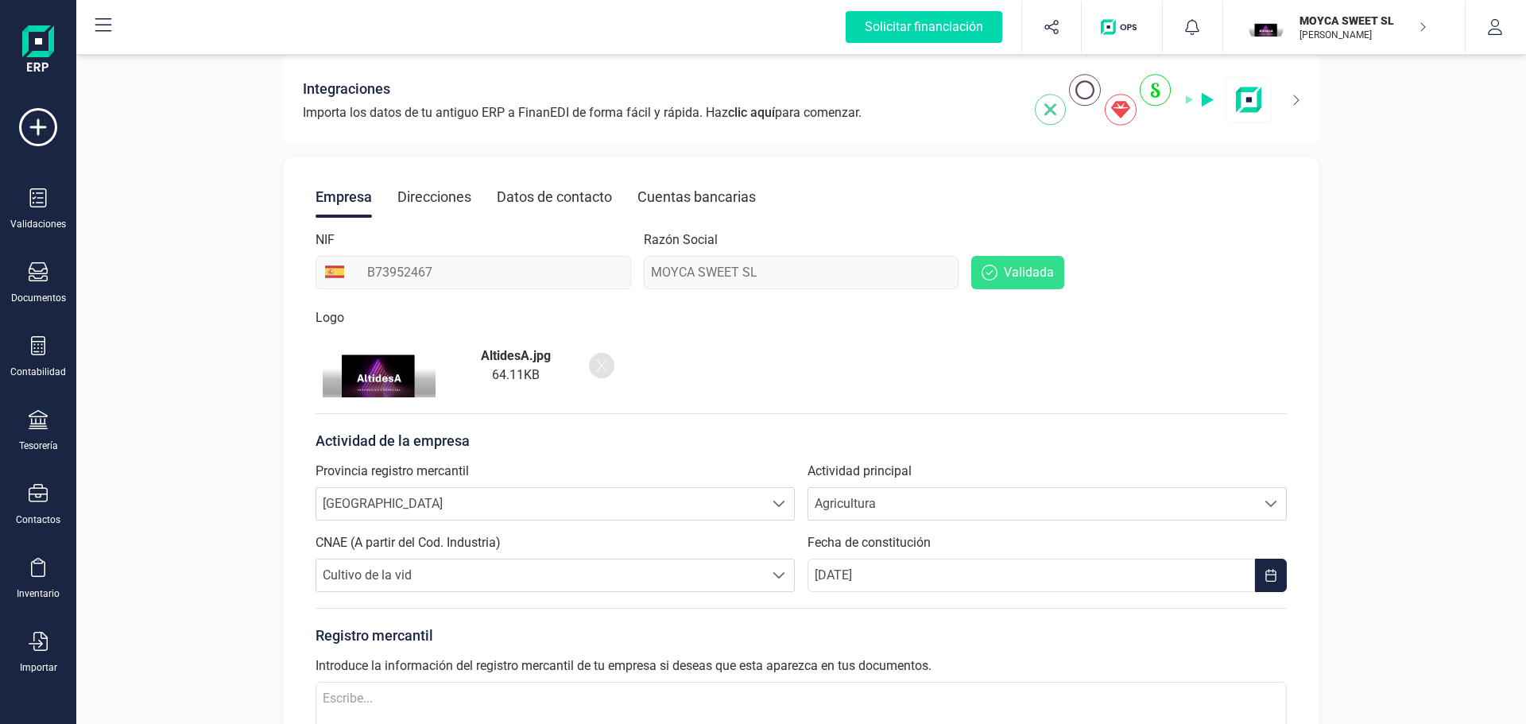
scroll to position [0, 0]
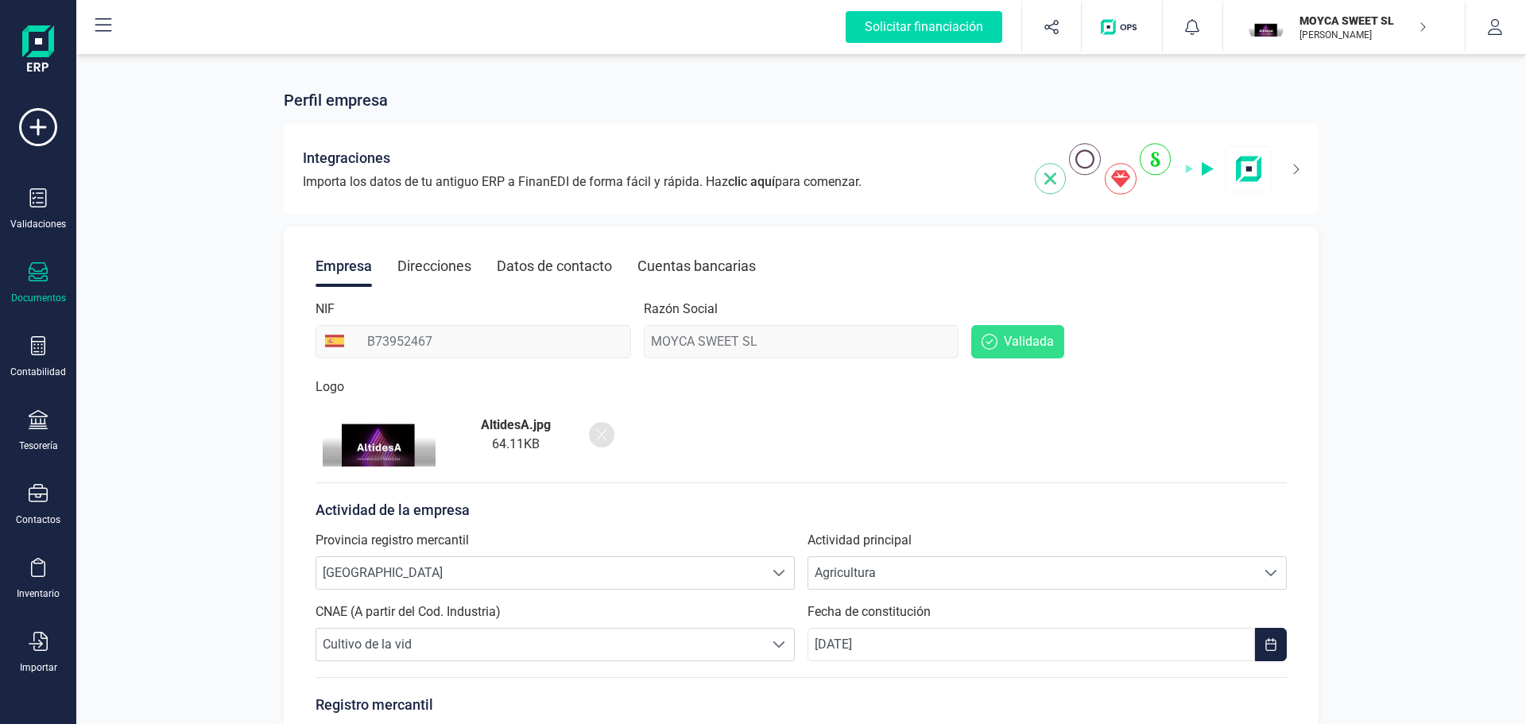
click at [45, 290] on div "Documentos" at bounding box center [38, 283] width 64 height 42
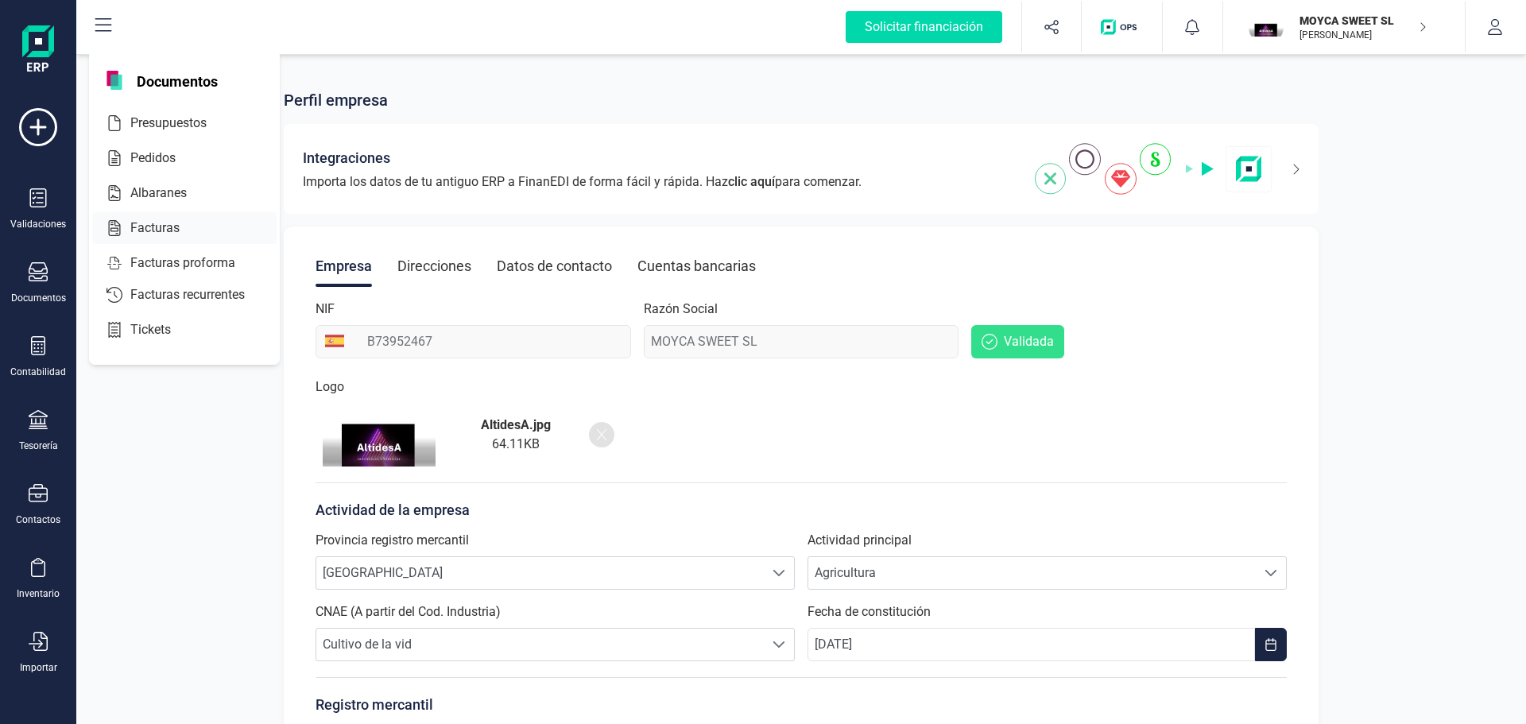
click at [161, 223] on span "Facturas" at bounding box center [166, 228] width 84 height 19
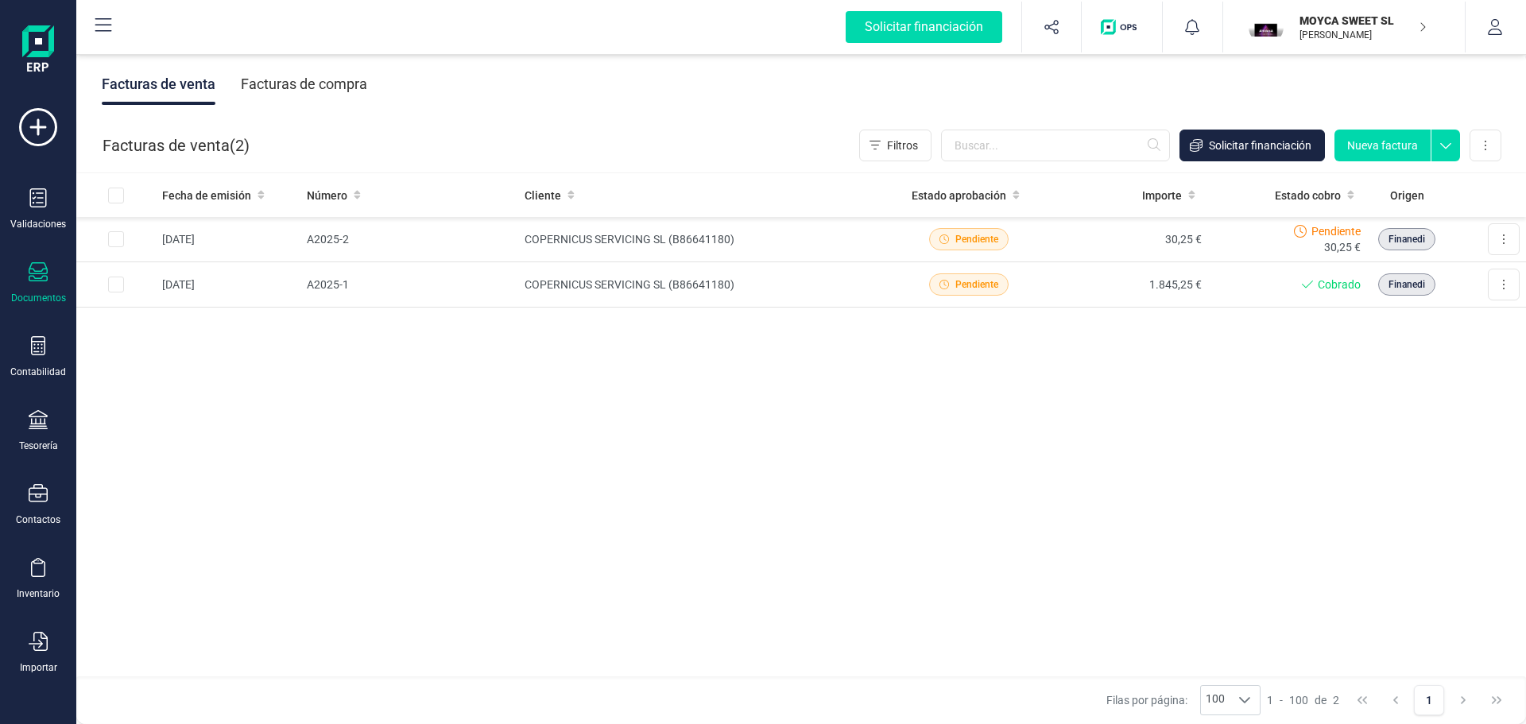
click at [1410, 149] on button "Nueva factura" at bounding box center [1382, 146] width 96 height 32
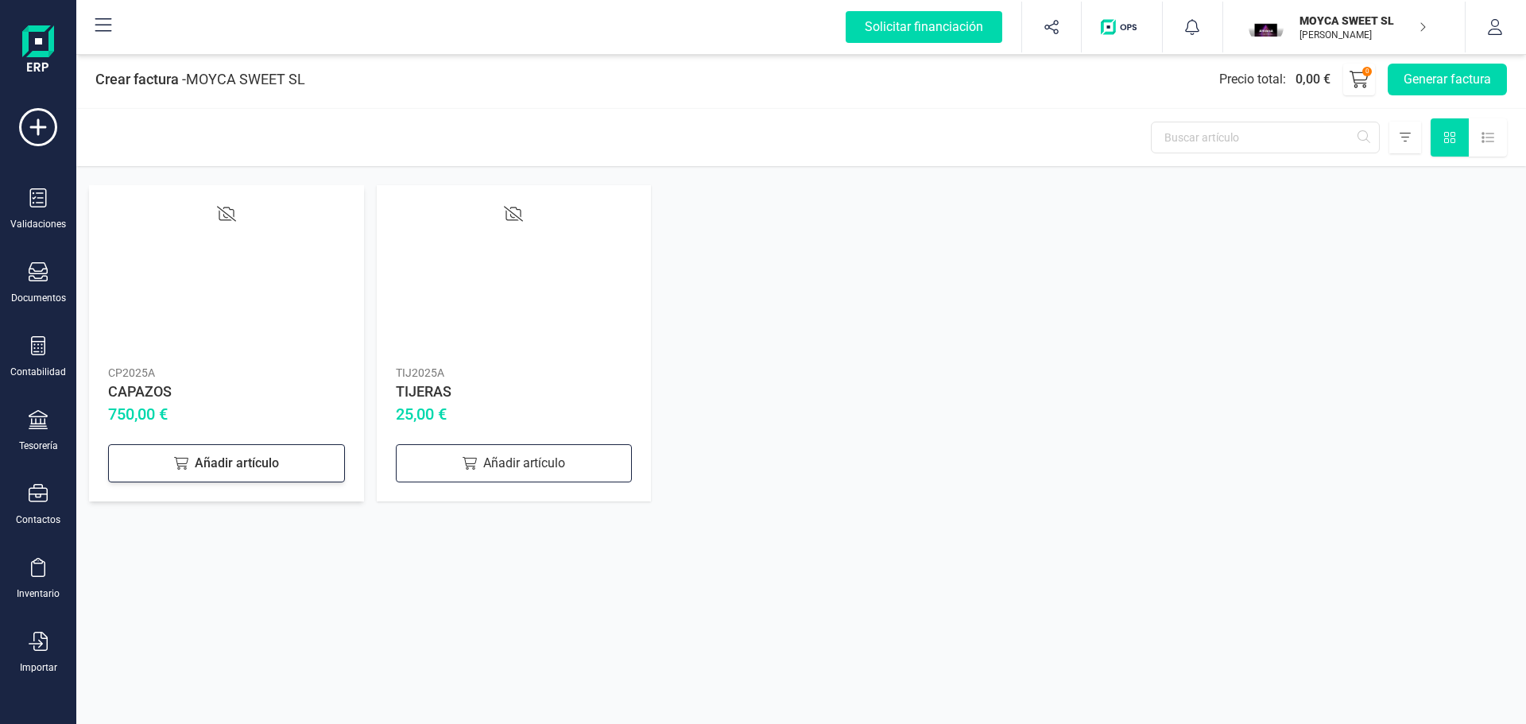
click at [188, 459] on icon at bounding box center [181, 463] width 14 height 13
click at [1446, 86] on button "Generar factura" at bounding box center [1447, 80] width 119 height 32
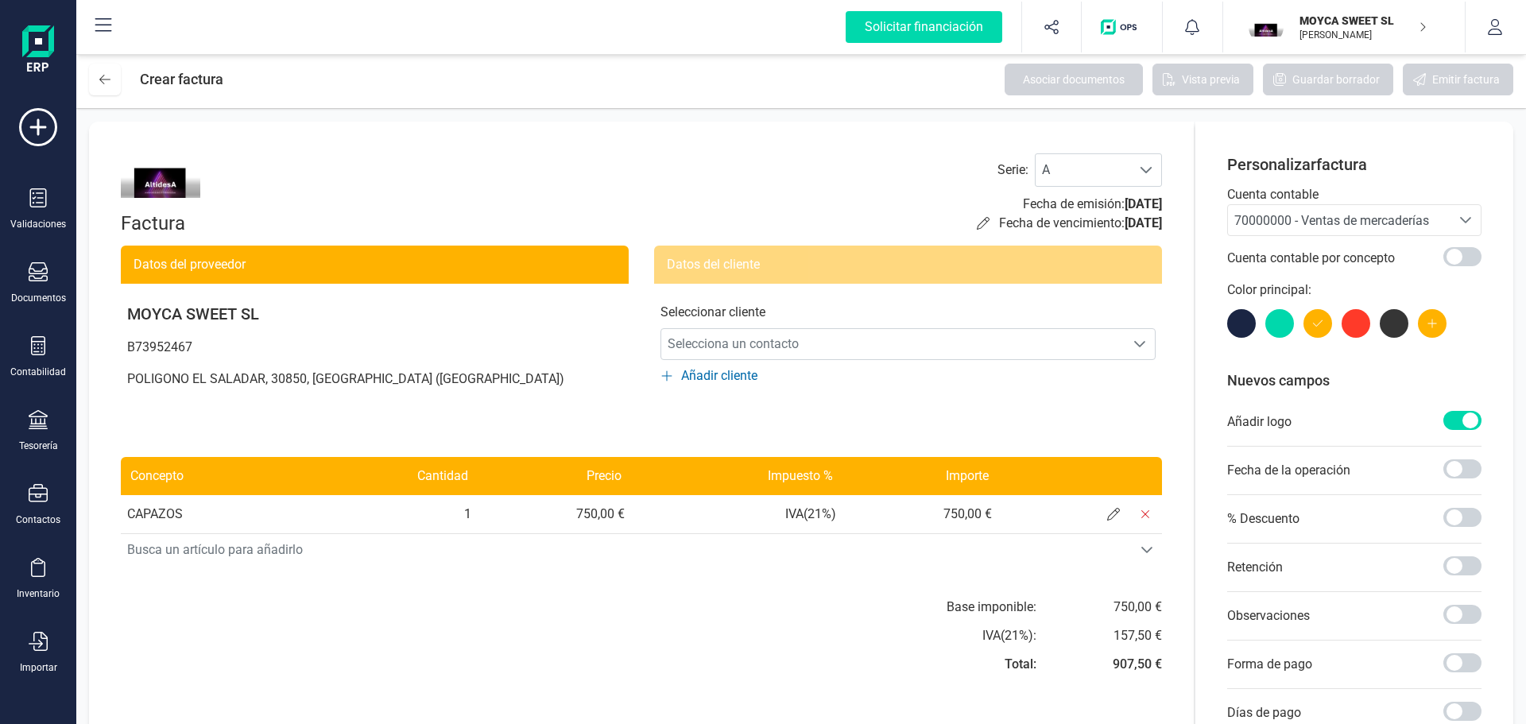
scroll to position [79, 0]
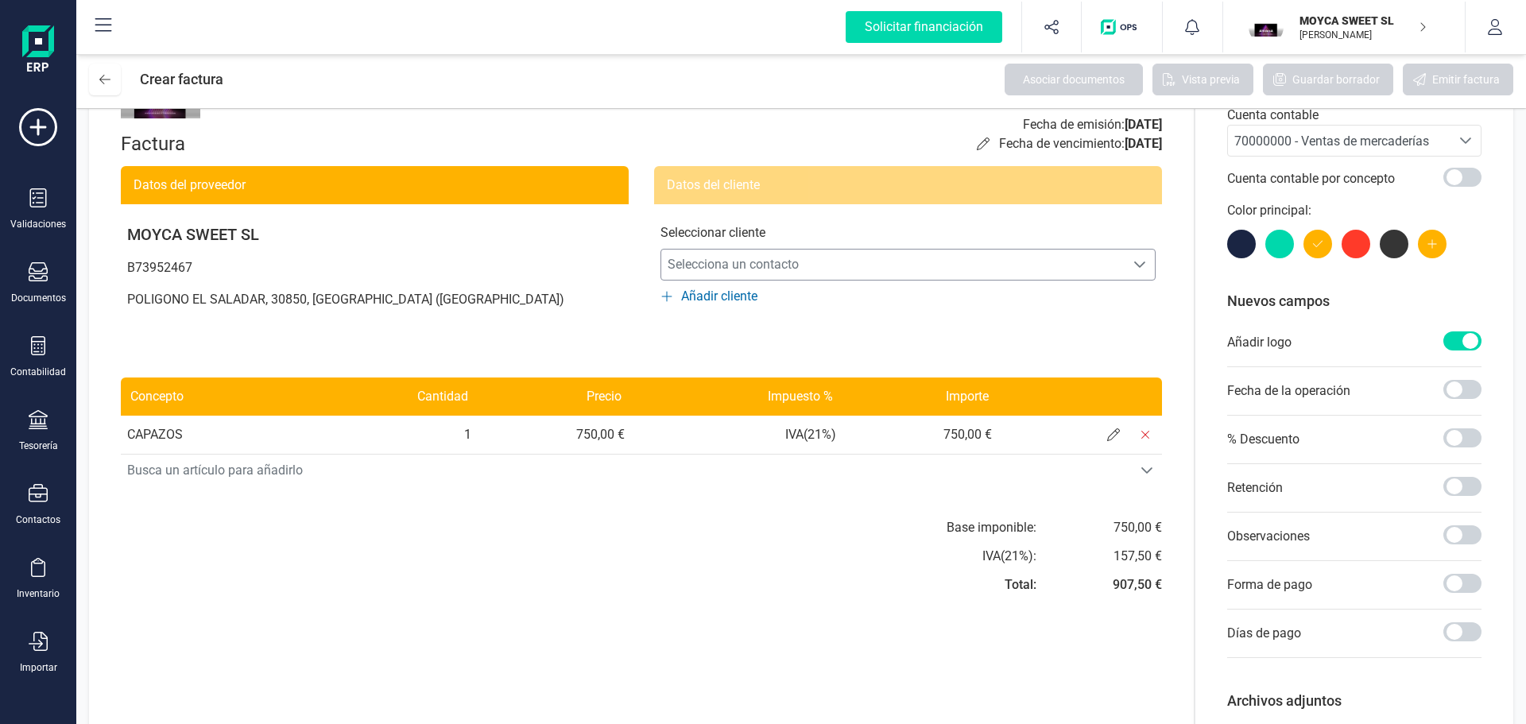
click at [1131, 263] on div "Selecciona un contacto" at bounding box center [1140, 264] width 30 height 13
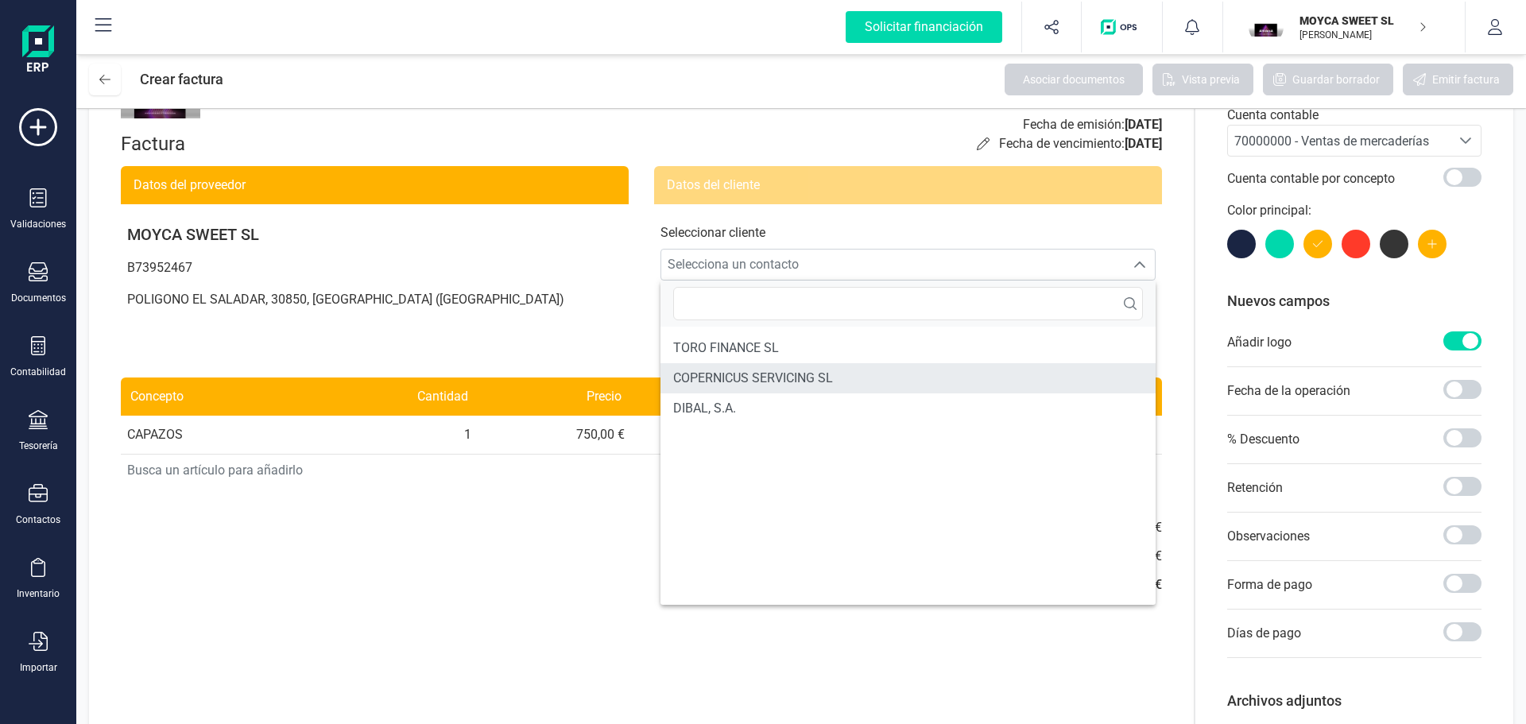
click at [743, 375] on span "COPERNICUS SERVICING SL" at bounding box center [753, 378] width 160 height 19
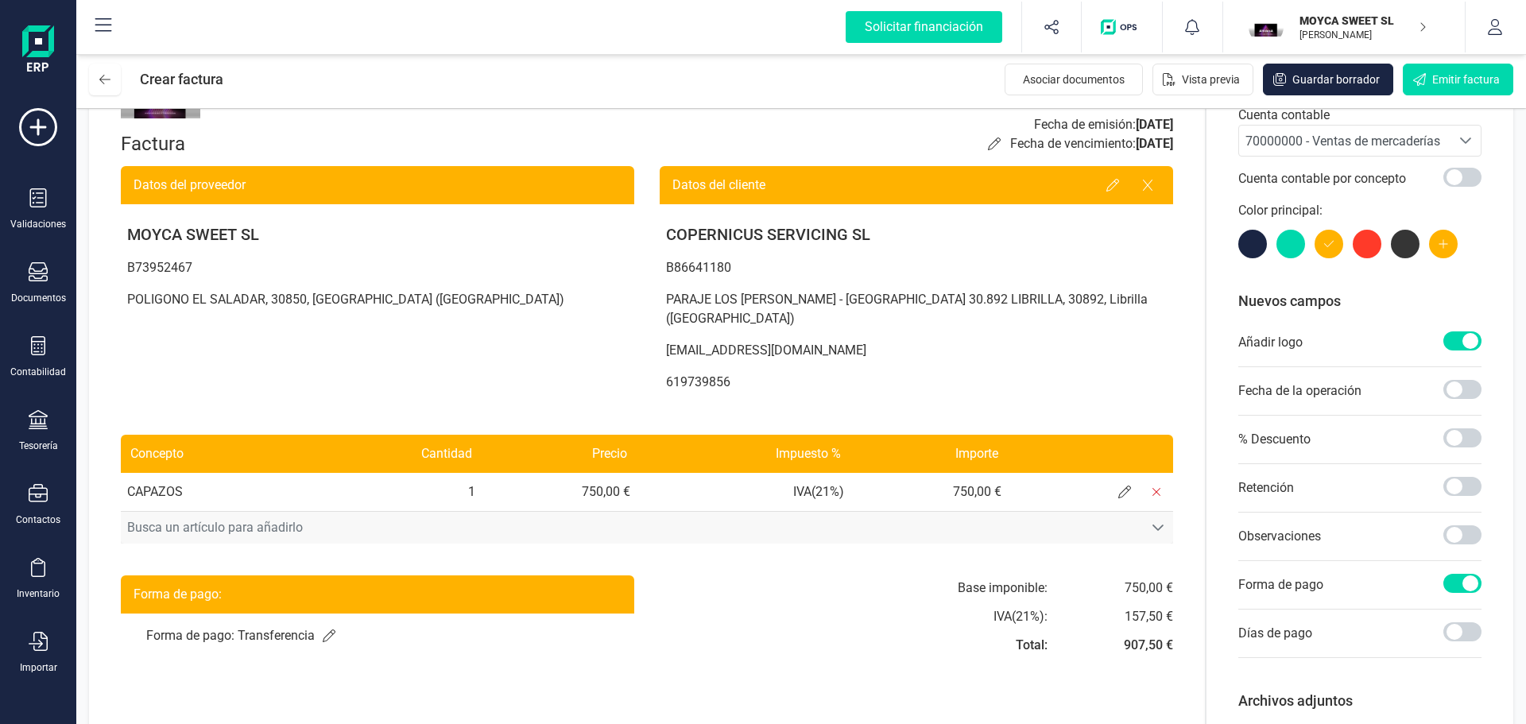
scroll to position [169, 0]
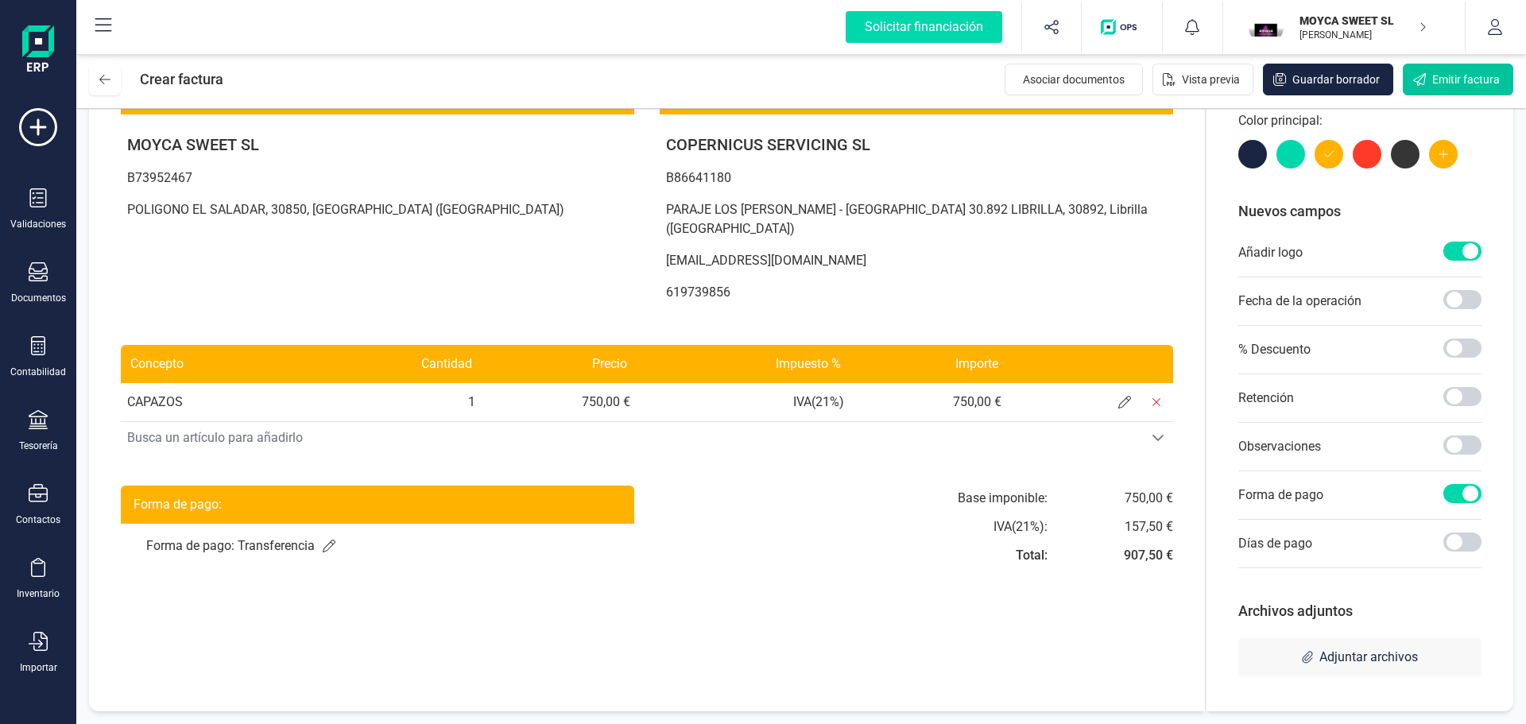
click at [1470, 85] on span "Emitir factura" at bounding box center [1466, 80] width 68 height 16
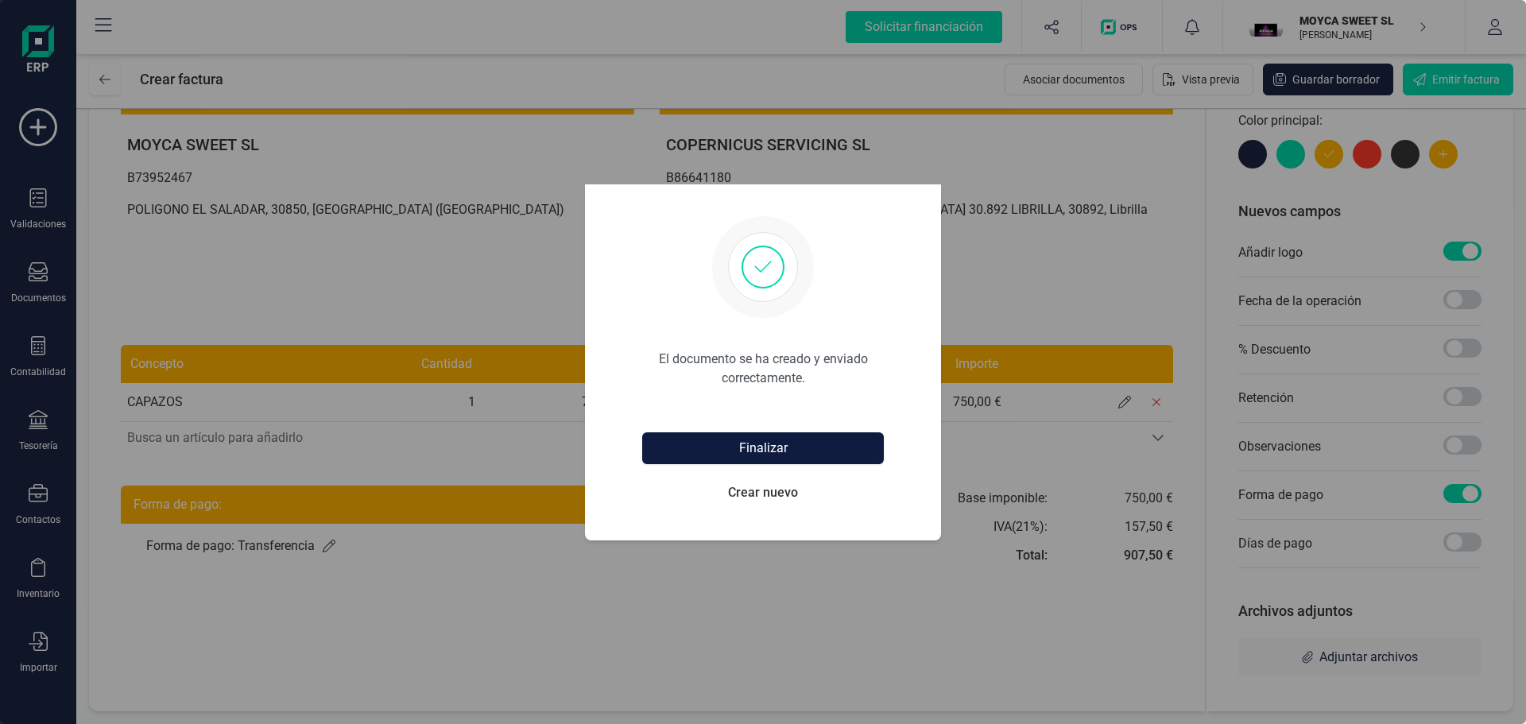
click at [726, 455] on button "Finalizar" at bounding box center [763, 448] width 242 height 32
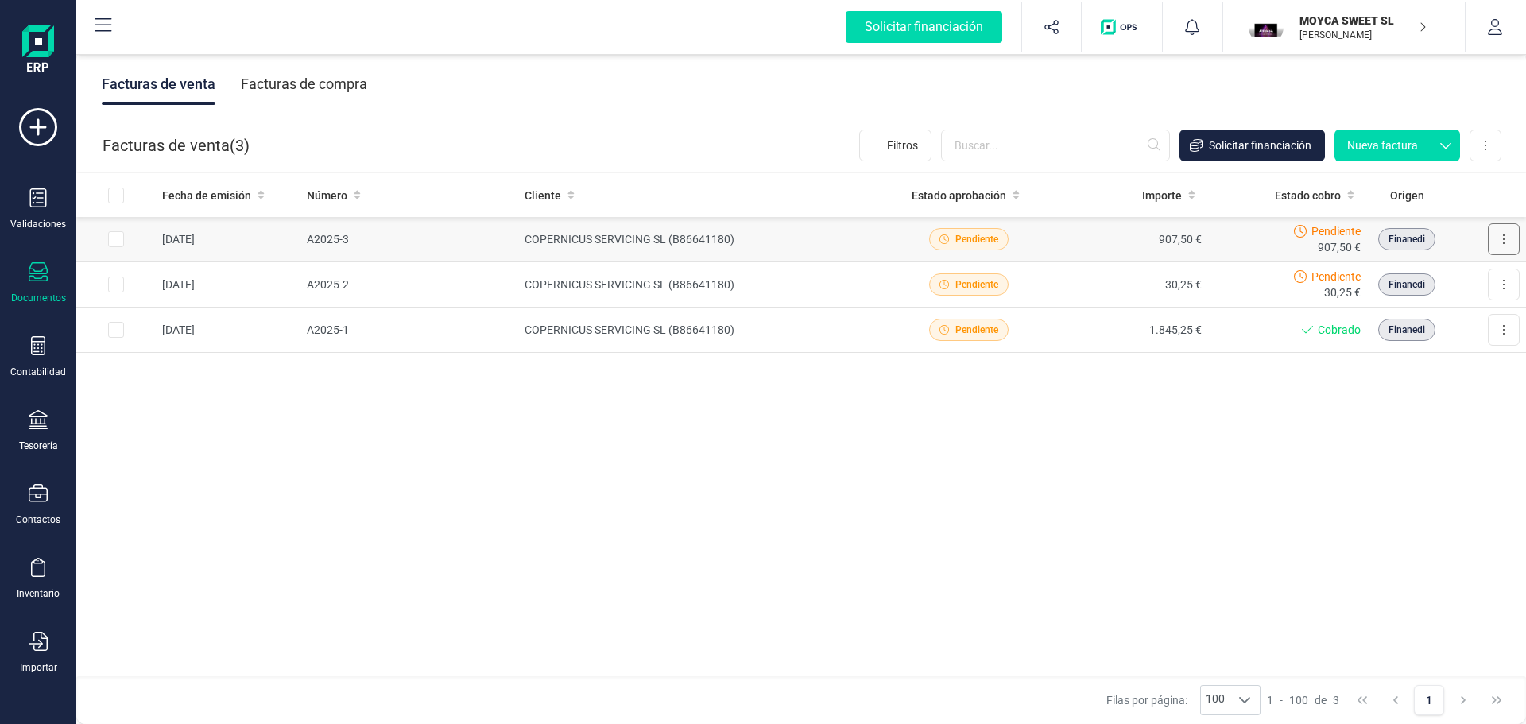
click at [1513, 237] on button at bounding box center [1504, 239] width 32 height 32
click at [1412, 277] on span "Descargar documento" at bounding box center [1435, 278] width 110 height 16
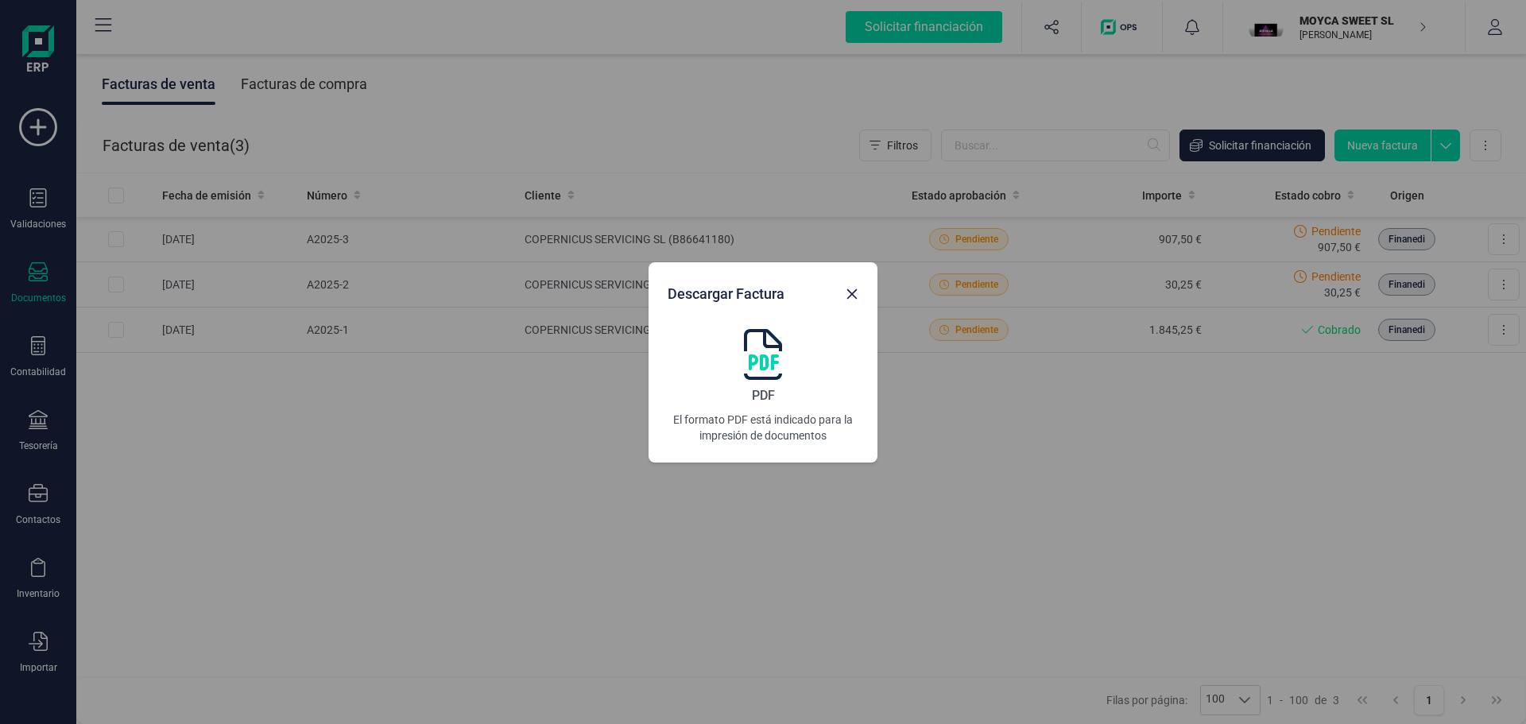
click at [765, 367] on img at bounding box center [763, 354] width 38 height 51
click at [959, 438] on div "Descargar Factura PDF El formato PDF está indicado para la impresión de documen…" at bounding box center [763, 362] width 1526 height 724
click at [853, 290] on icon "button" at bounding box center [852, 294] width 13 height 13
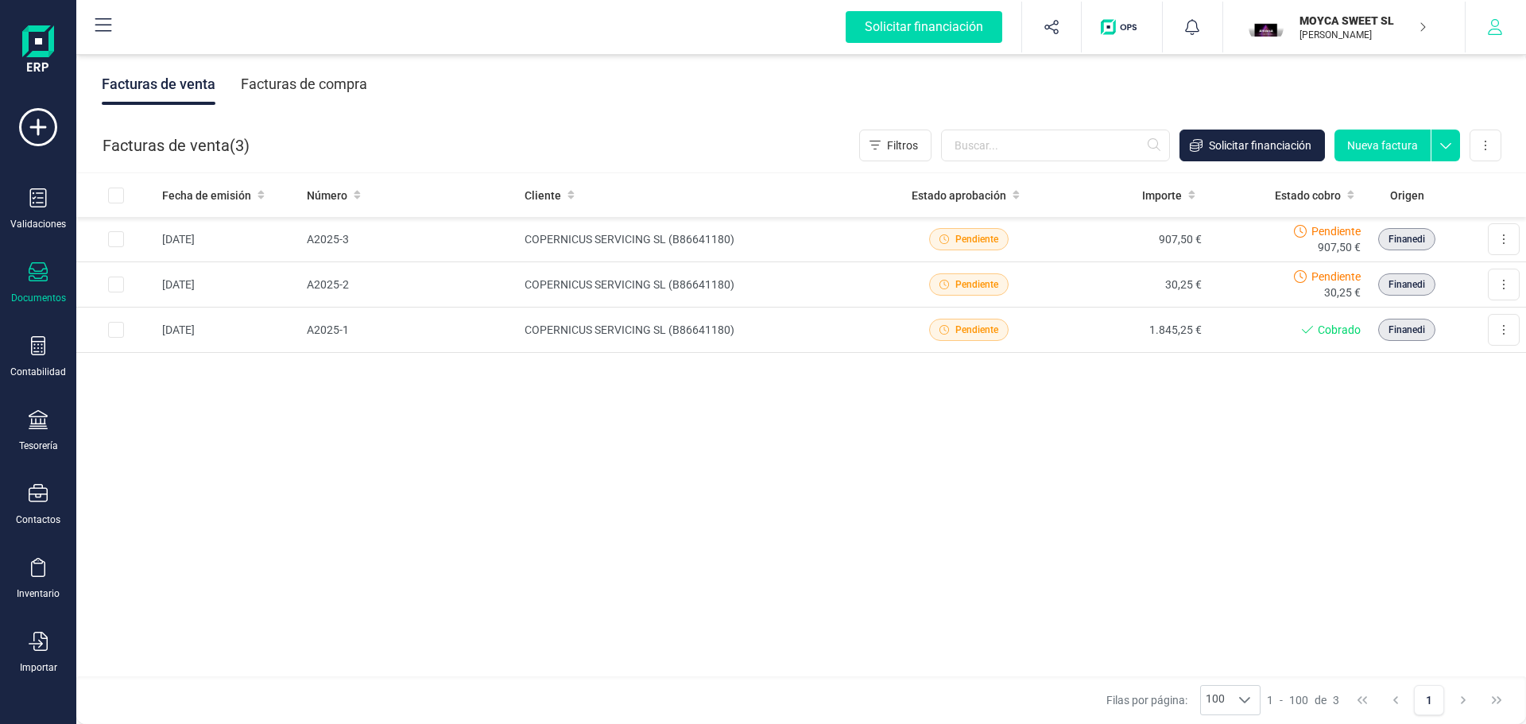
click at [1500, 23] on icon "button" at bounding box center [1495, 27] width 16 height 16
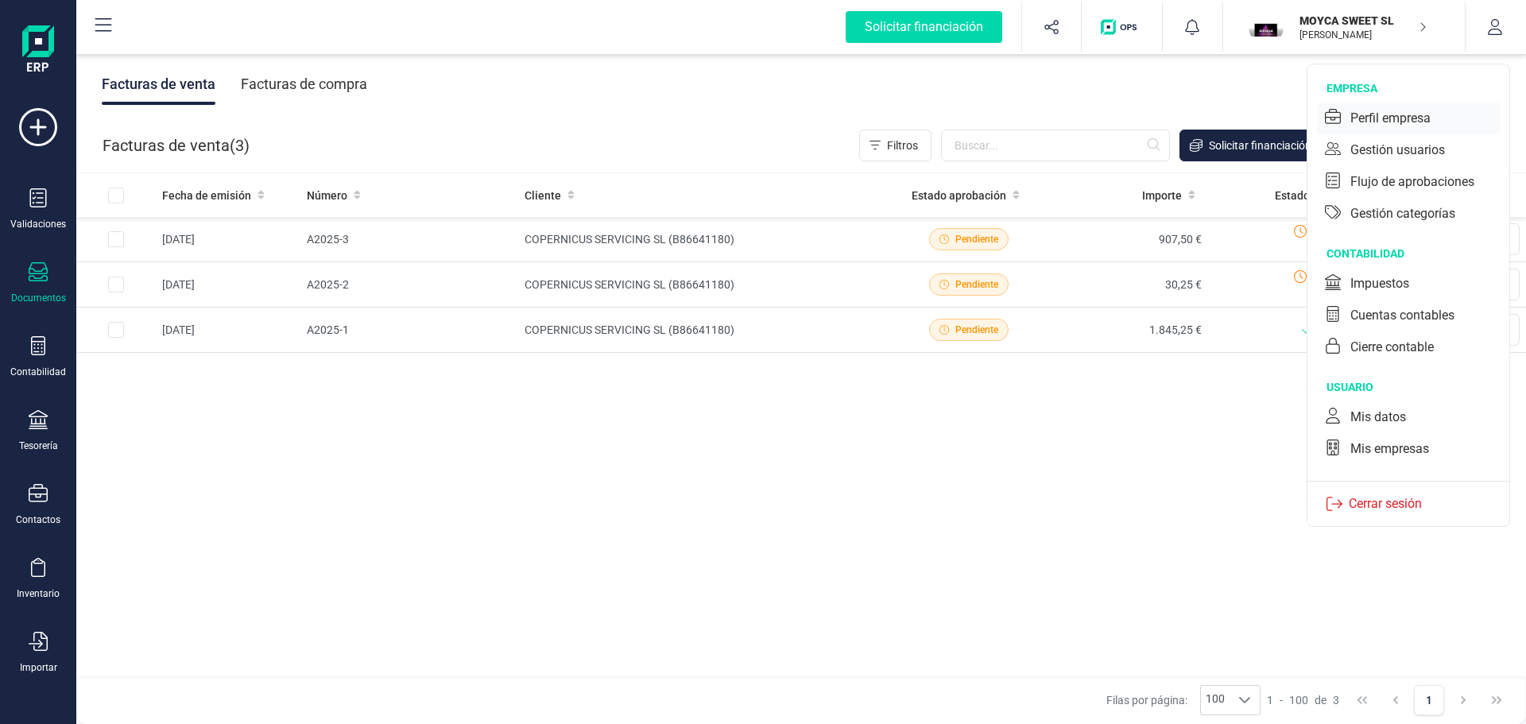
click at [1385, 120] on div "Perfil empresa" at bounding box center [1390, 118] width 80 height 19
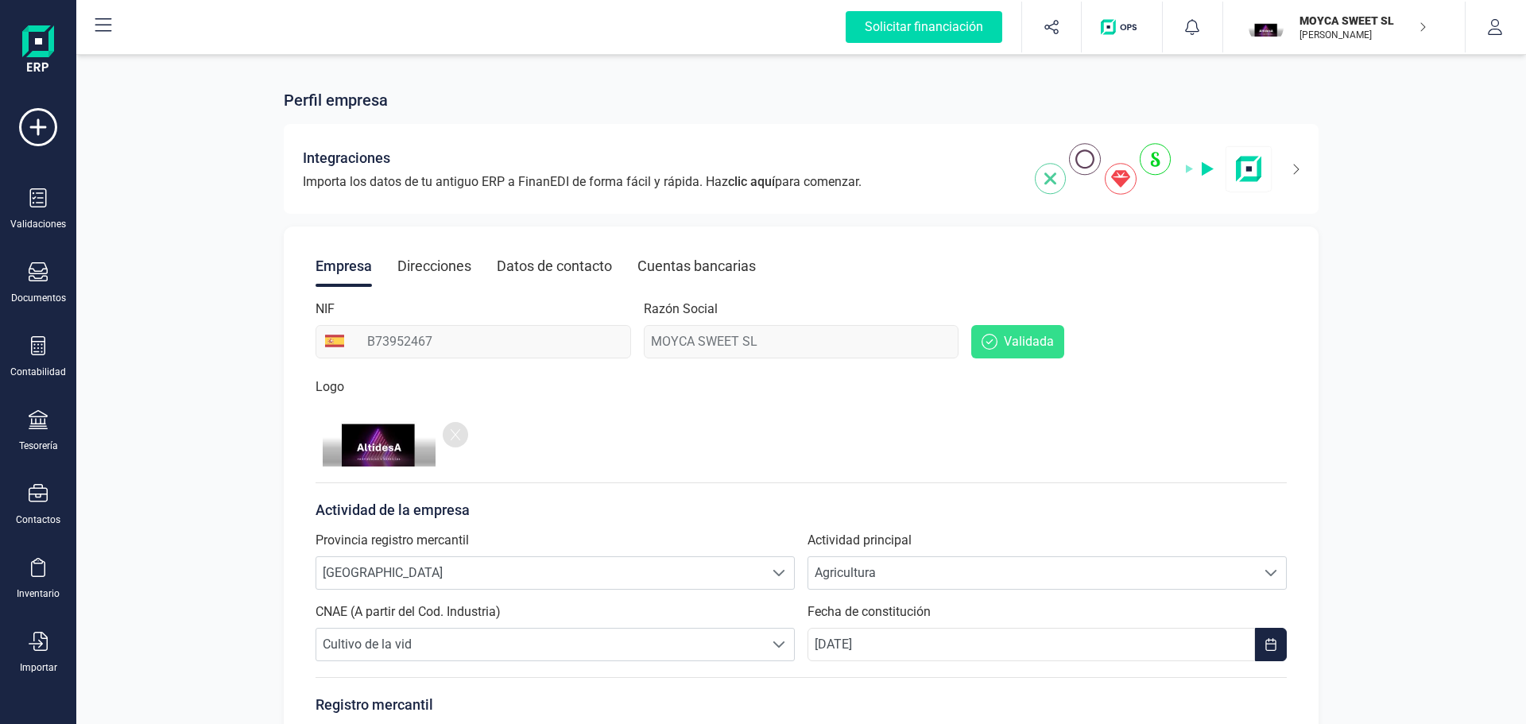
click at [451, 436] on icon at bounding box center [456, 434] width 10 height 13
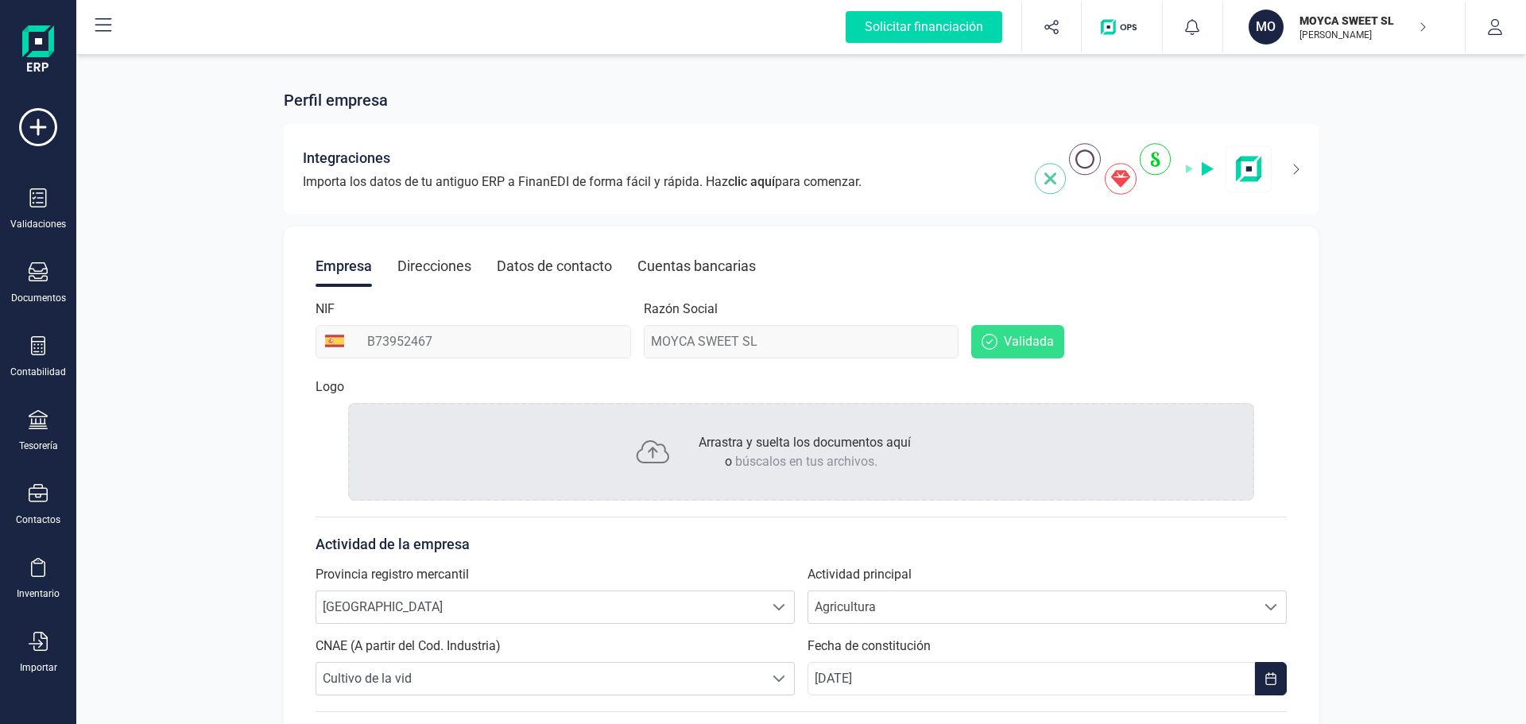
click at [777, 454] on span "búscalos en tus archivos." at bounding box center [806, 461] width 142 height 15
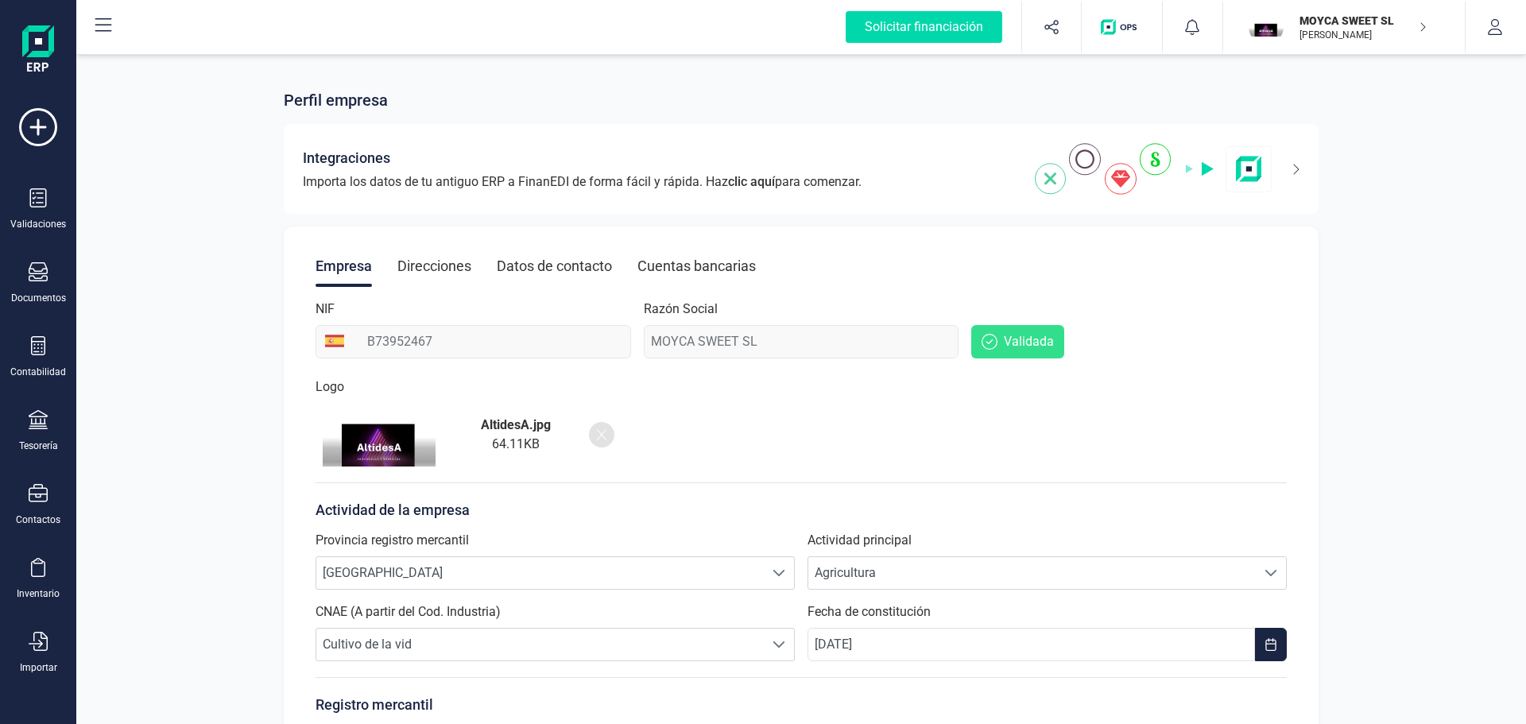
click at [604, 436] on icon at bounding box center [602, 434] width 10 height 13
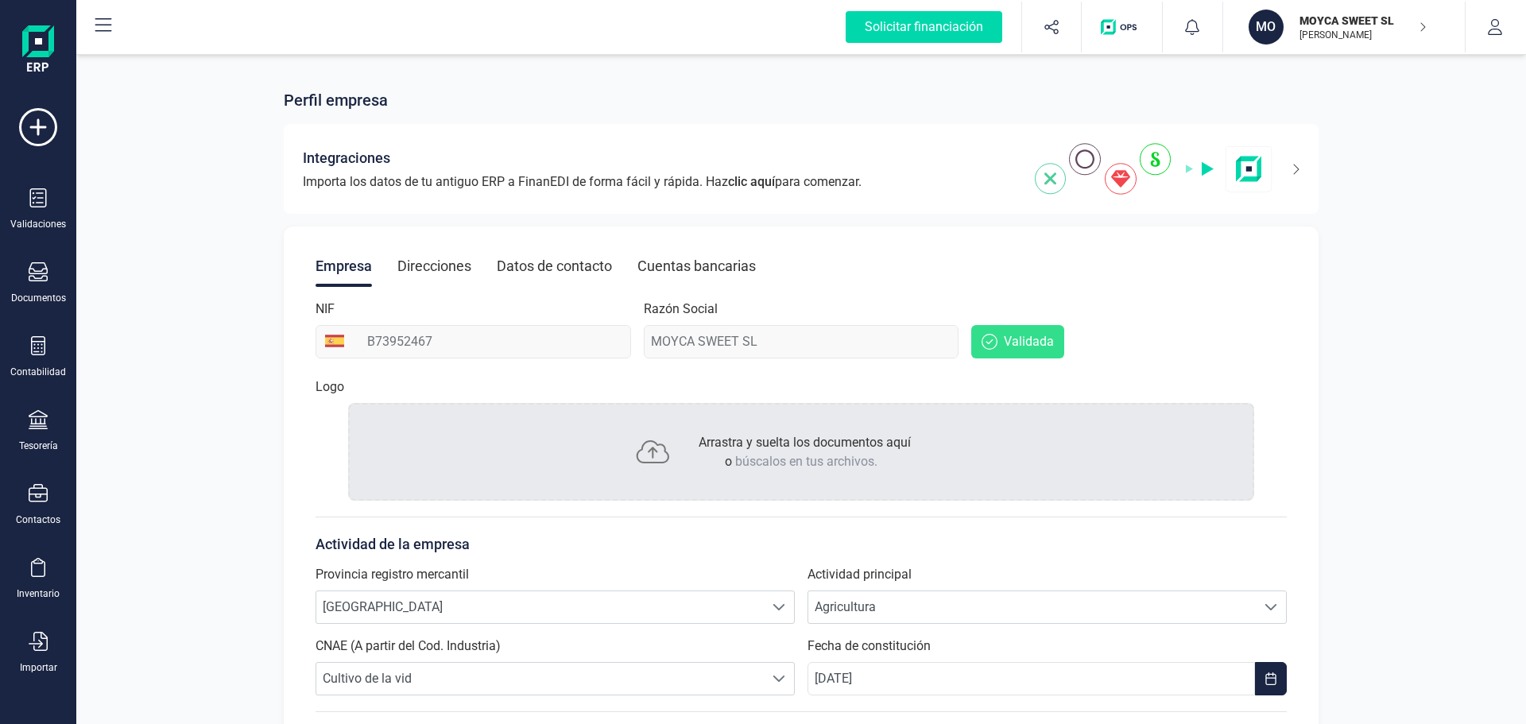
click at [701, 442] on span "Arrastra y suelta los documentos aquí o búscalos en tus archivos." at bounding box center [805, 452] width 212 height 34
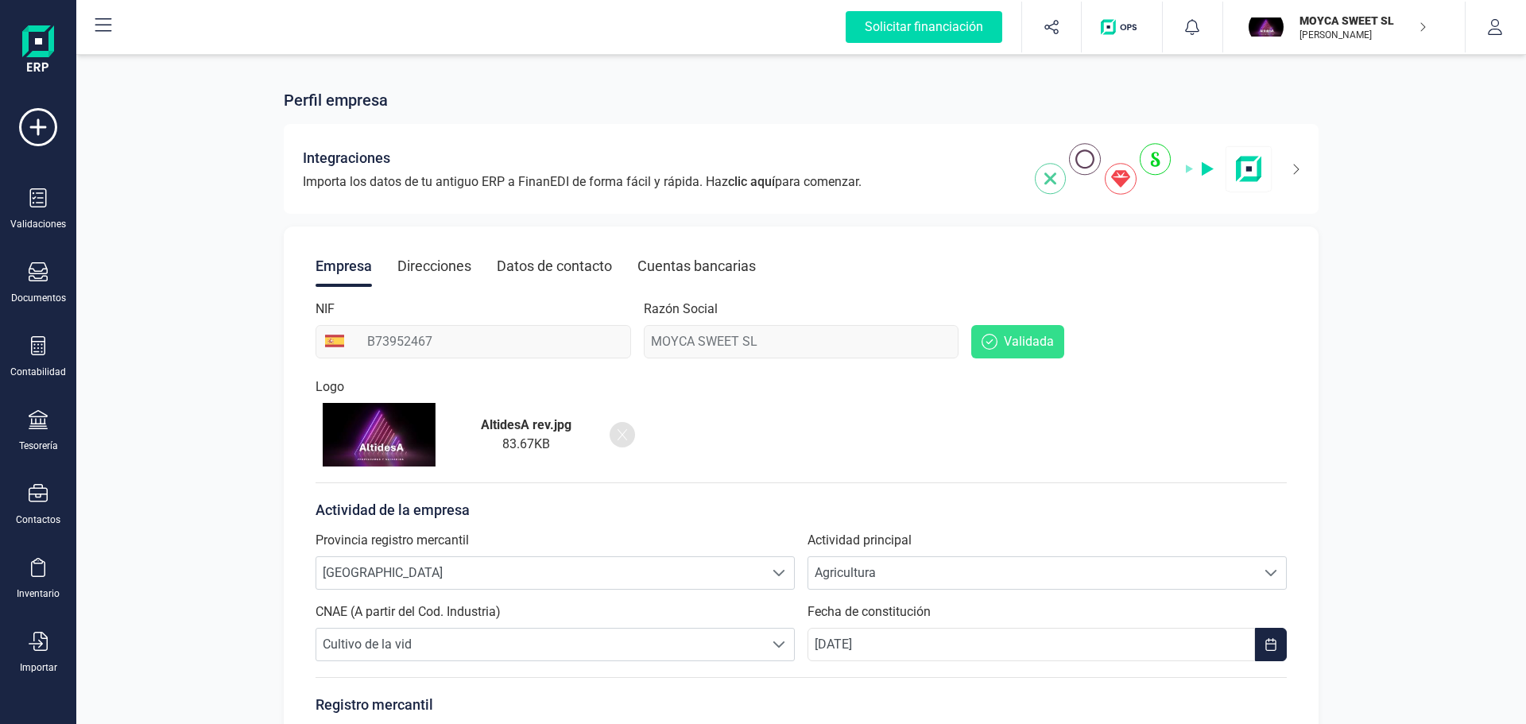
scroll to position [228, 0]
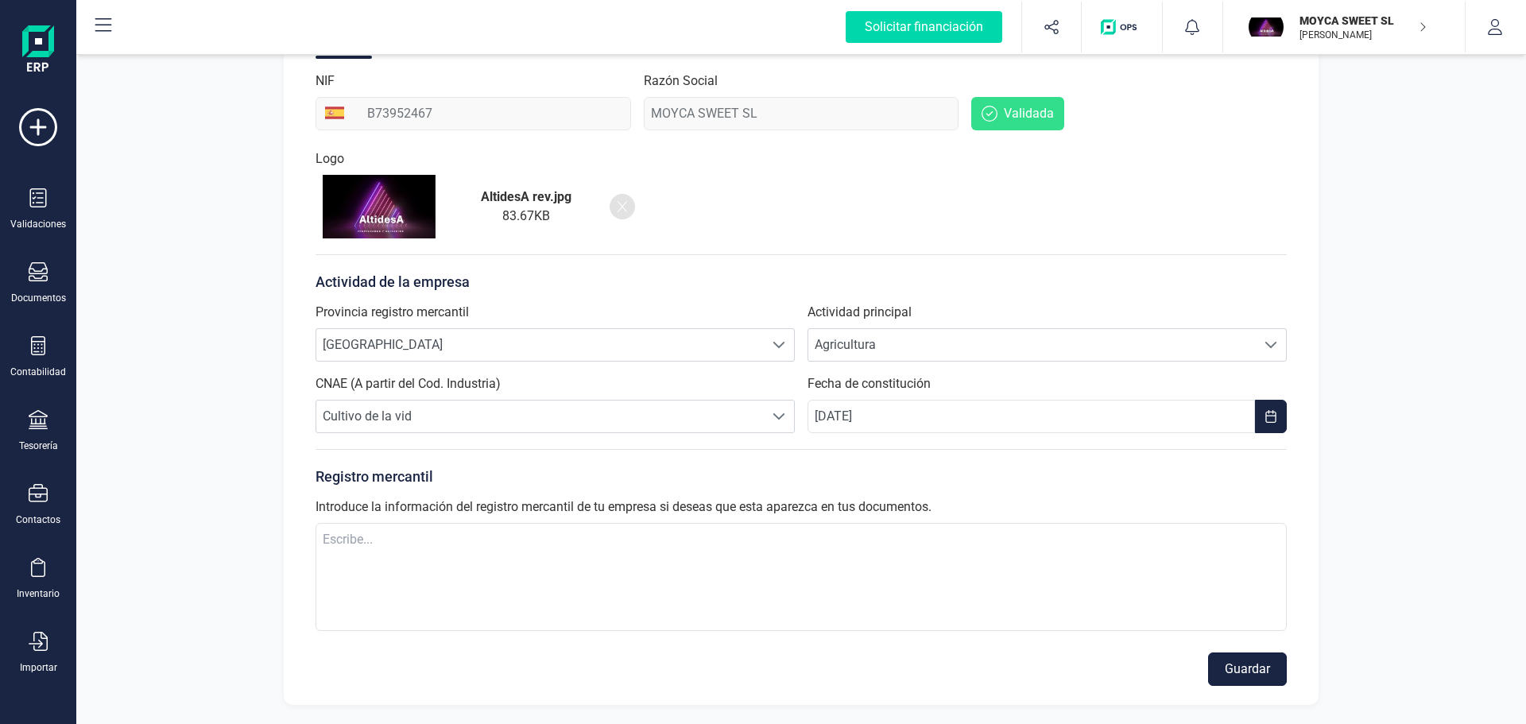
click at [1251, 674] on button "Guardar" at bounding box center [1247, 669] width 79 height 33
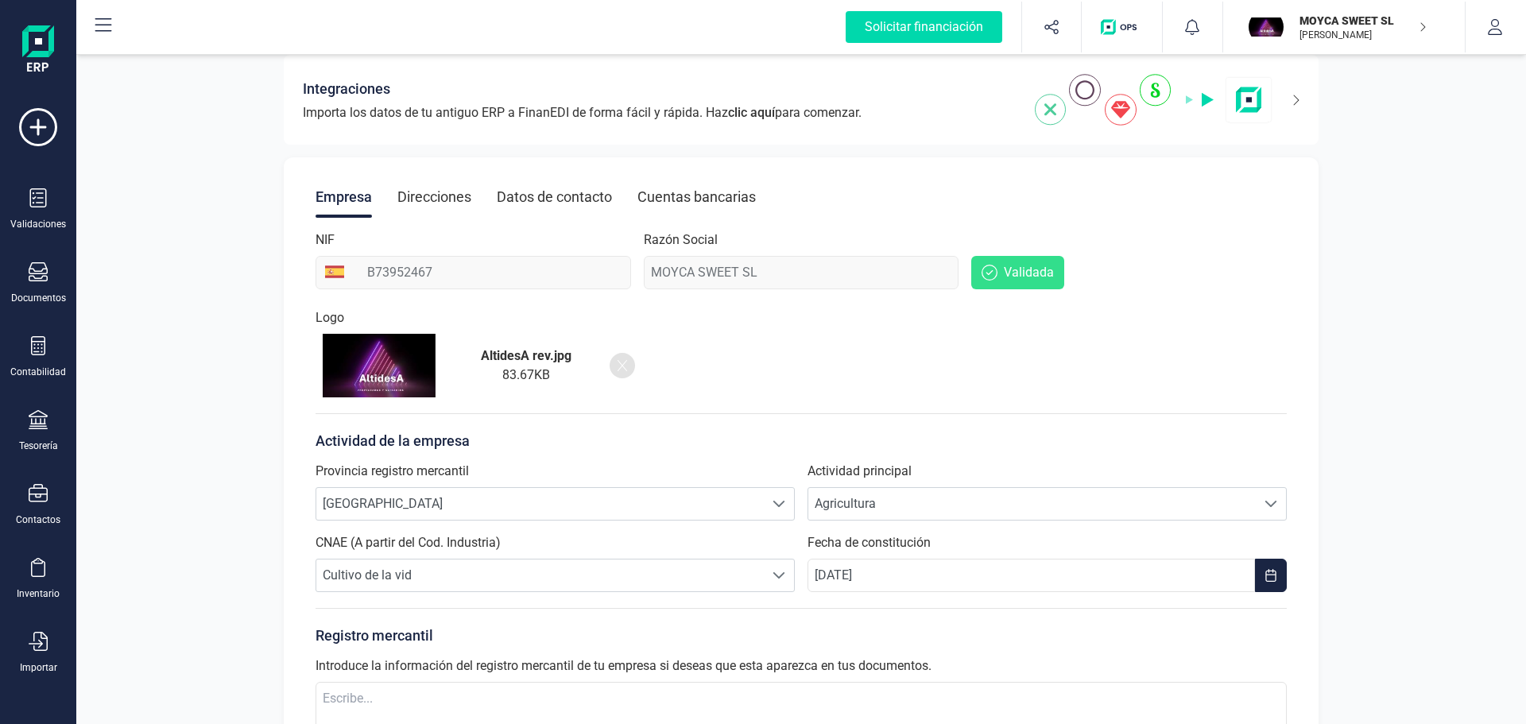
scroll to position [0, 0]
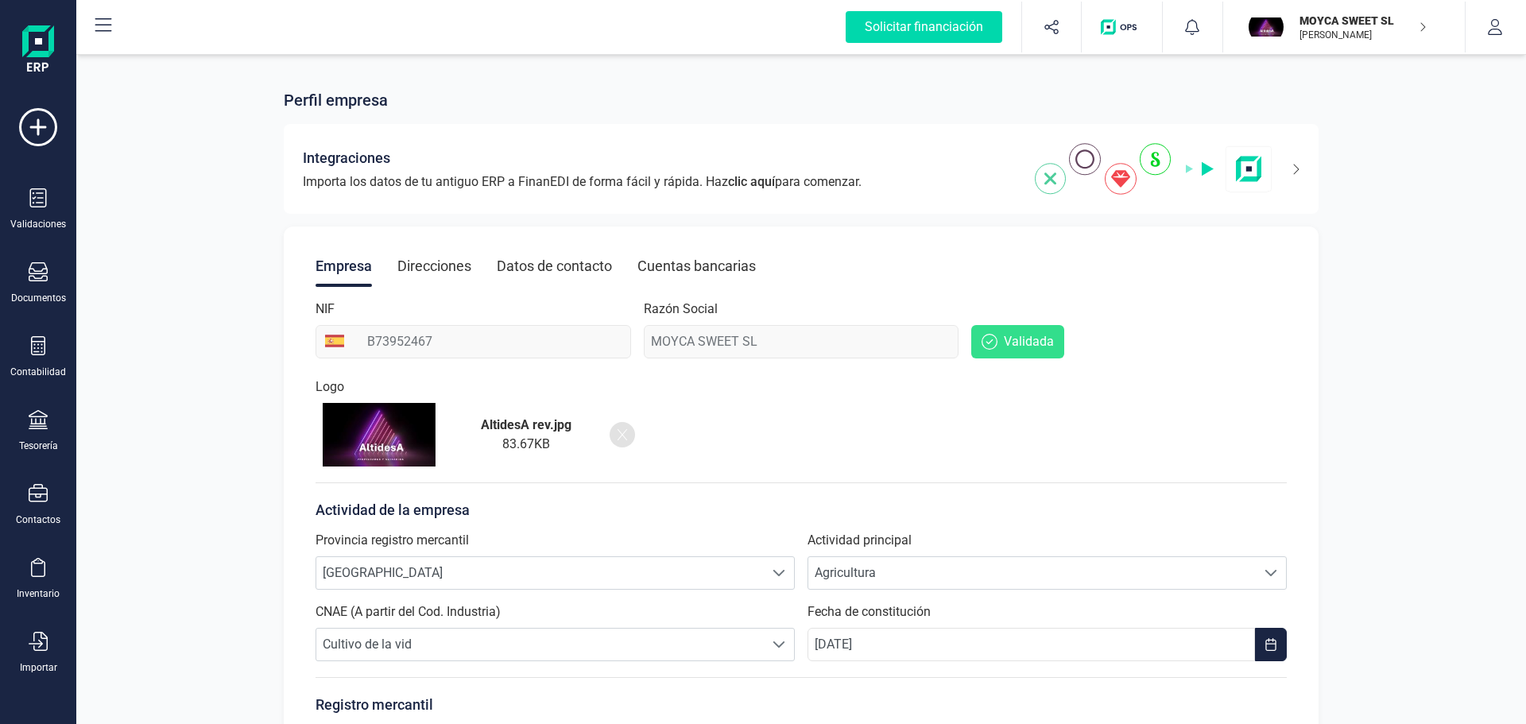
click at [622, 436] on icon at bounding box center [623, 434] width 10 height 13
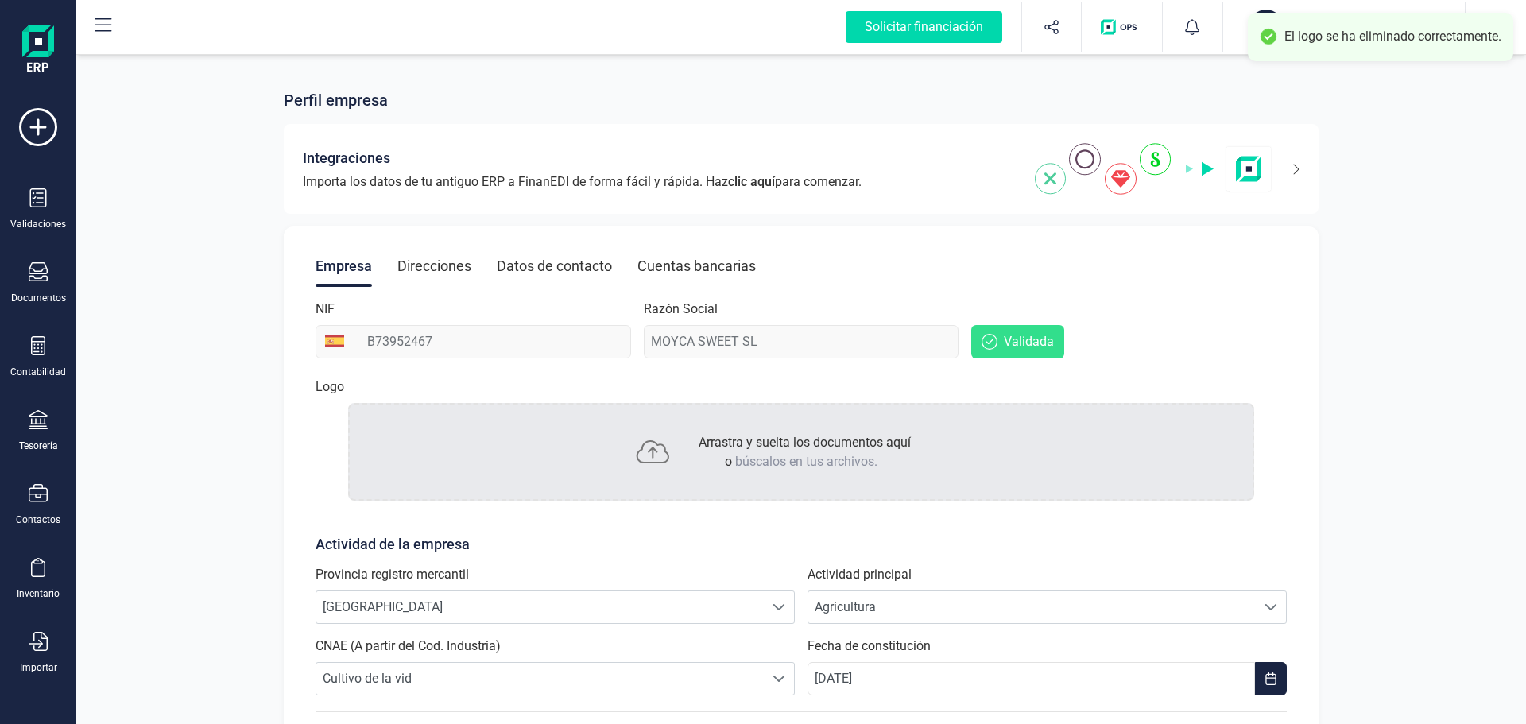
click at [701, 457] on p "Arrastra y suelta los documentos aquí o búscalos en tus archivos." at bounding box center [801, 452] width 219 height 38
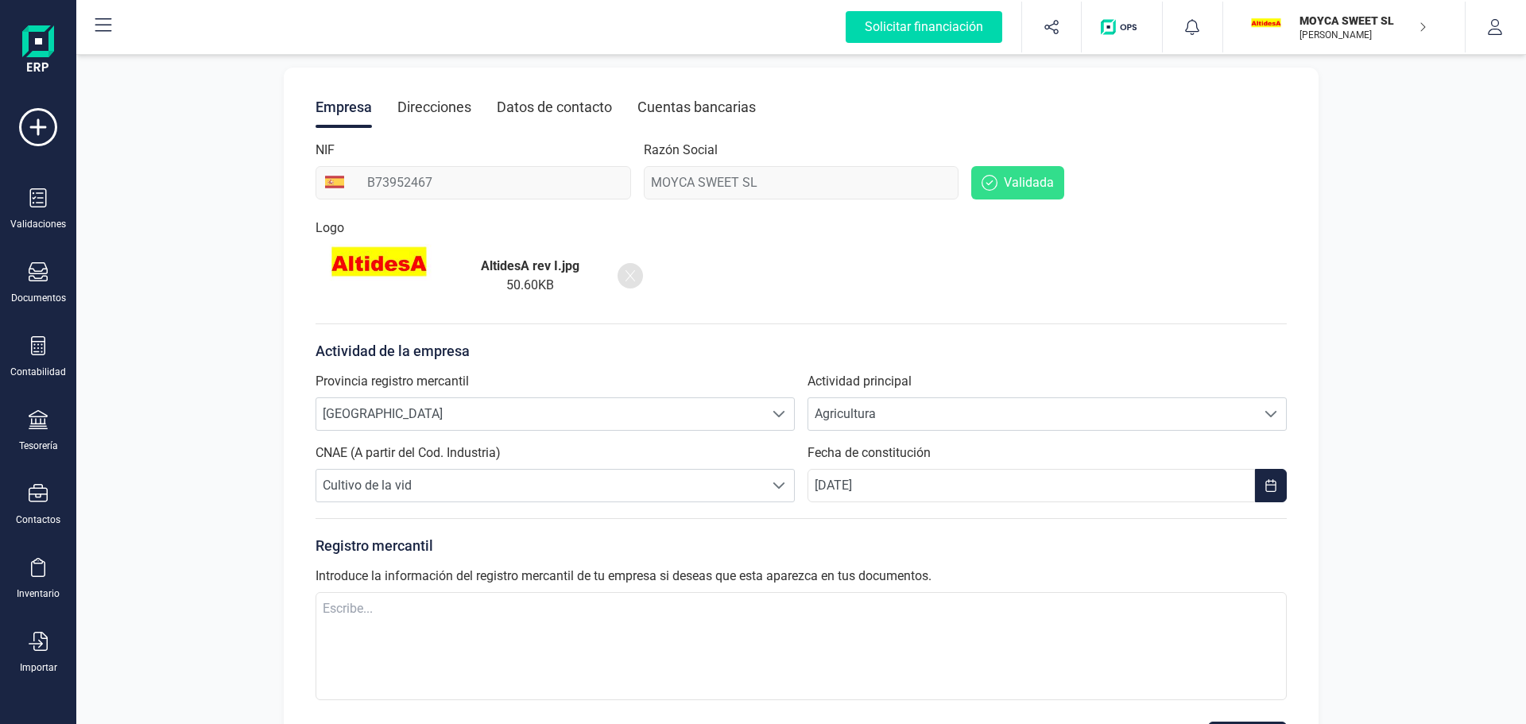
scroll to position [228, 0]
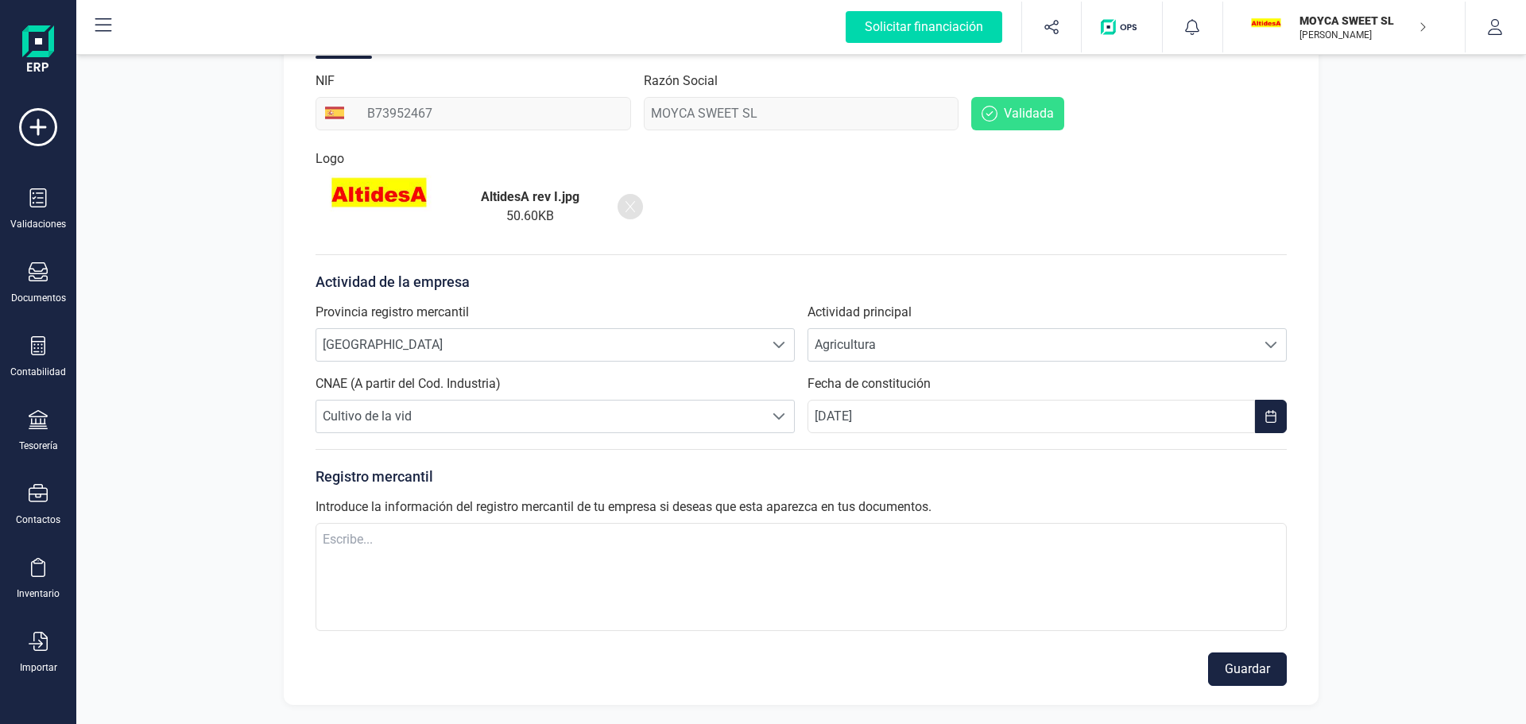
click at [1253, 668] on button "Guardar" at bounding box center [1247, 669] width 79 height 33
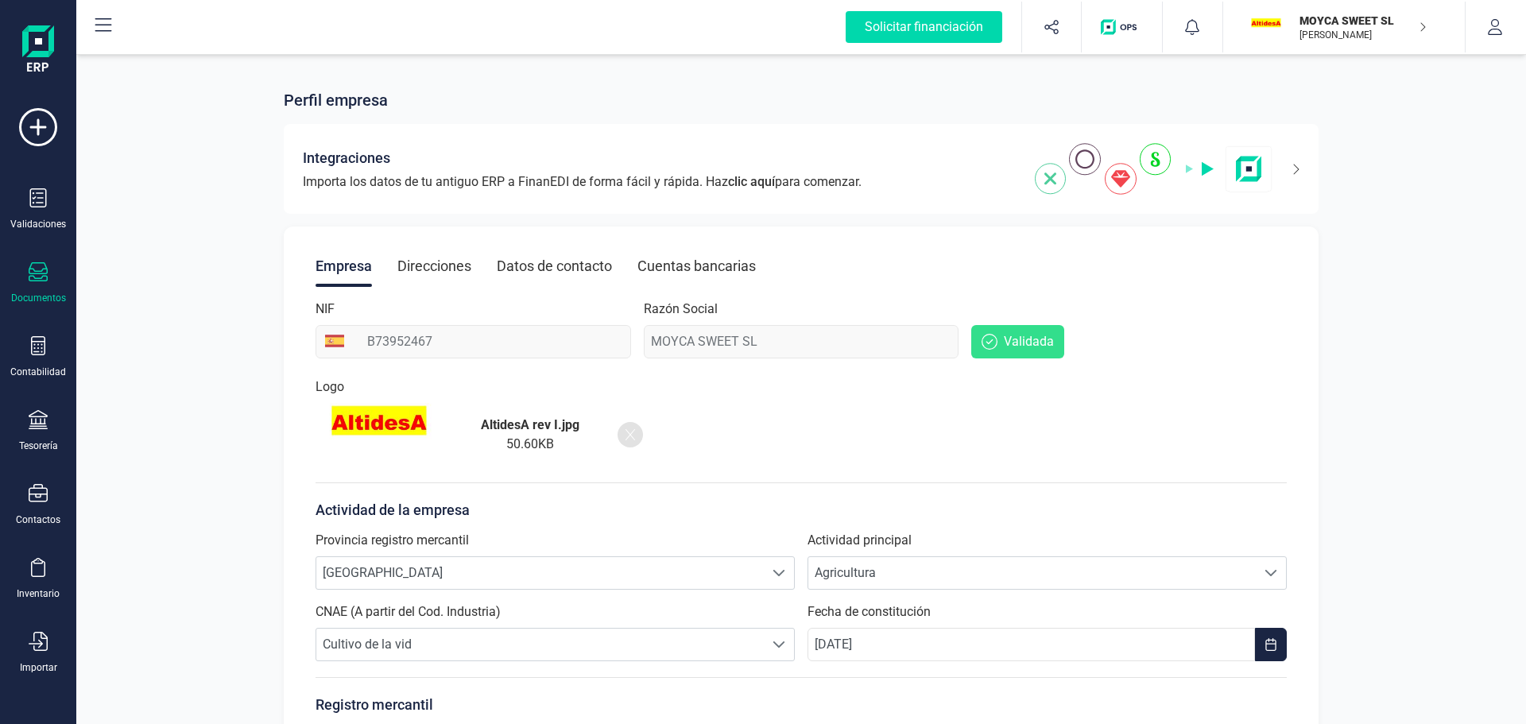
click at [41, 284] on div at bounding box center [38, 273] width 19 height 23
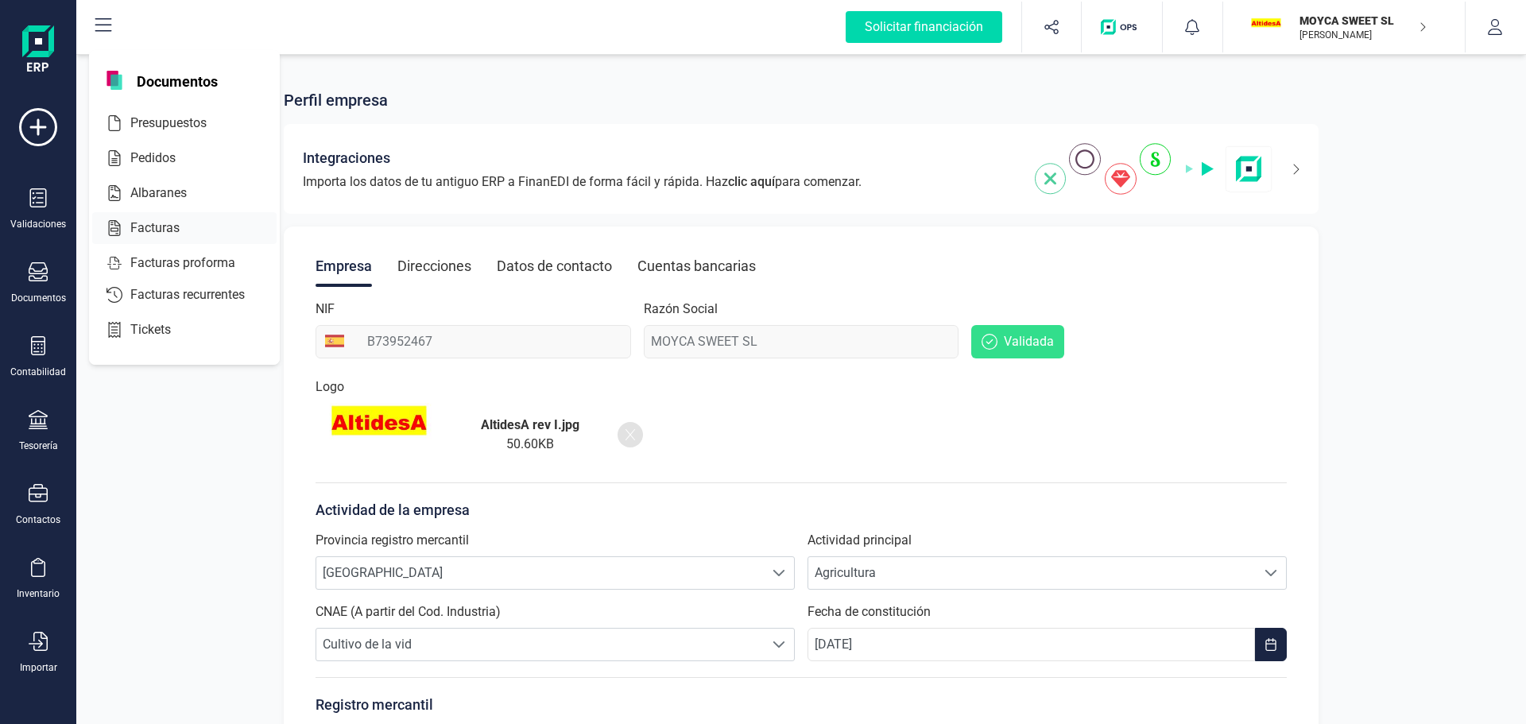
click at [172, 224] on span "Facturas" at bounding box center [166, 228] width 84 height 19
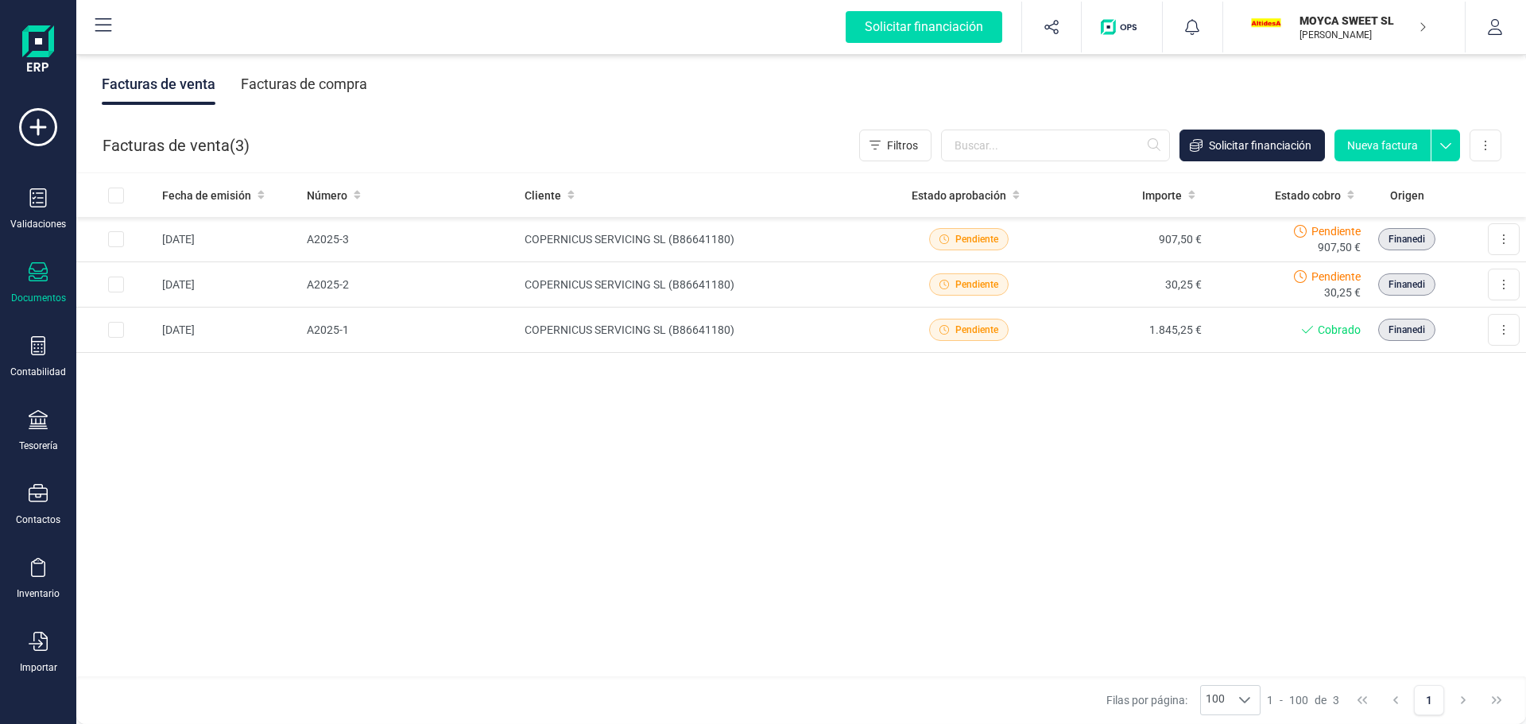
click at [1393, 149] on button "Nueva factura" at bounding box center [1382, 146] width 96 height 32
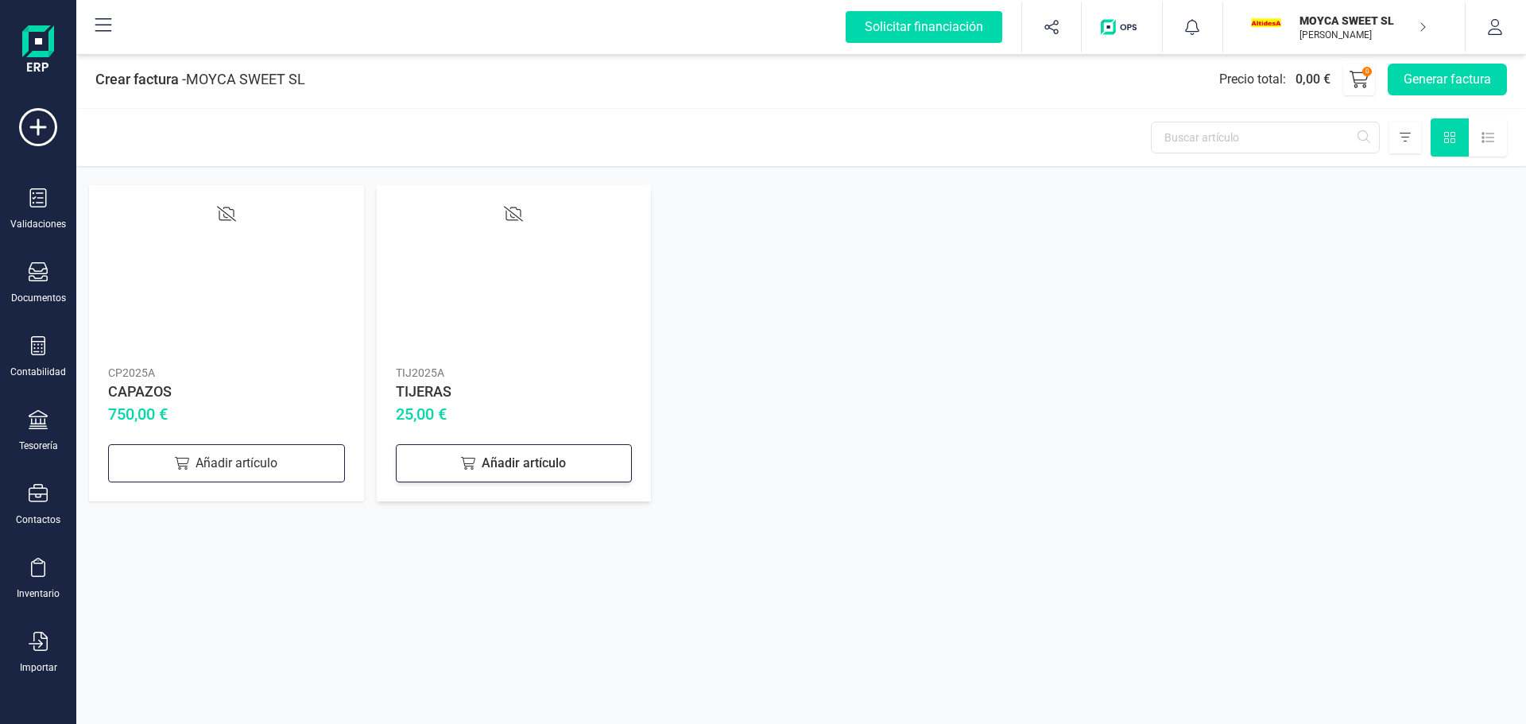
click at [530, 467] on div "Añadir artículo" at bounding box center [514, 463] width 237 height 38
click at [600, 464] on icon at bounding box center [602, 460] width 19 height 19
type input "4"
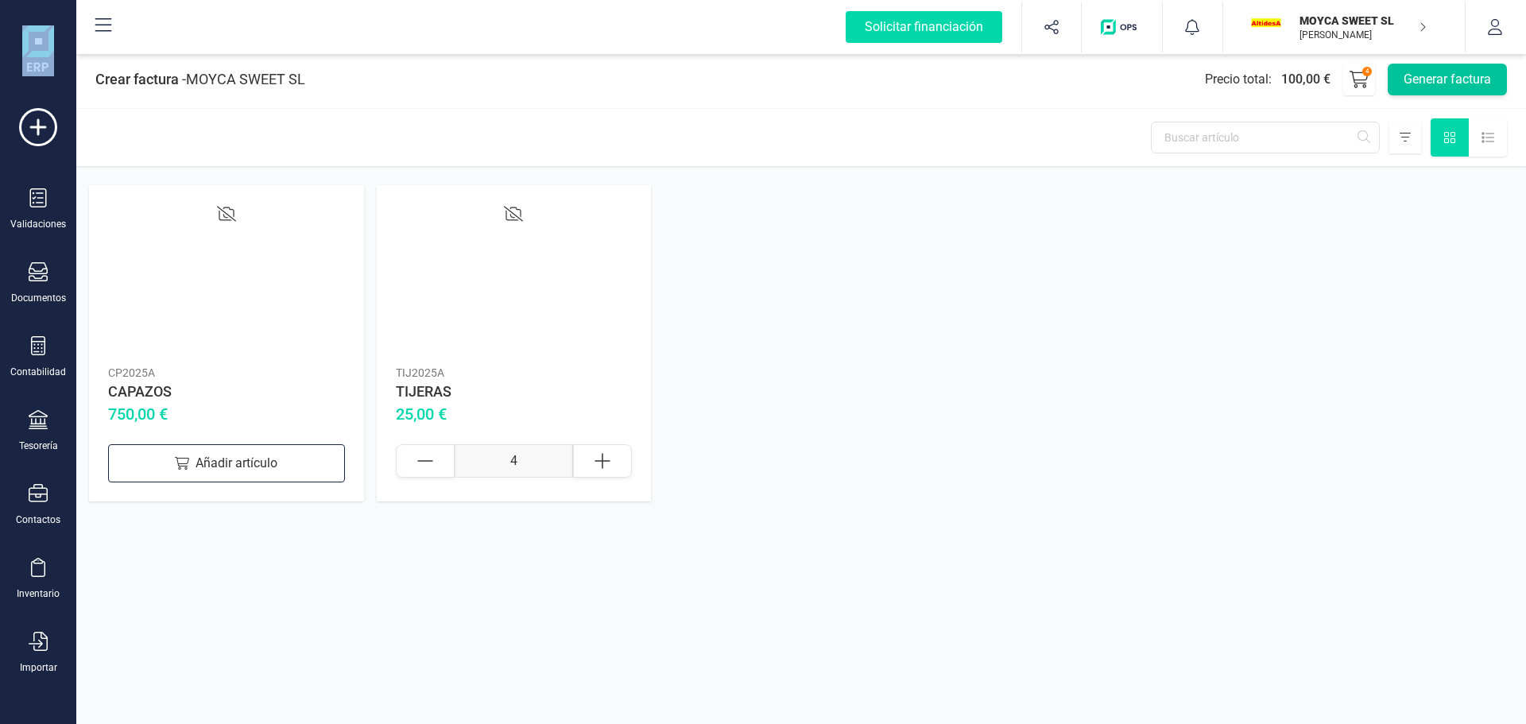
click at [1431, 87] on button "Generar factura" at bounding box center [1447, 80] width 119 height 32
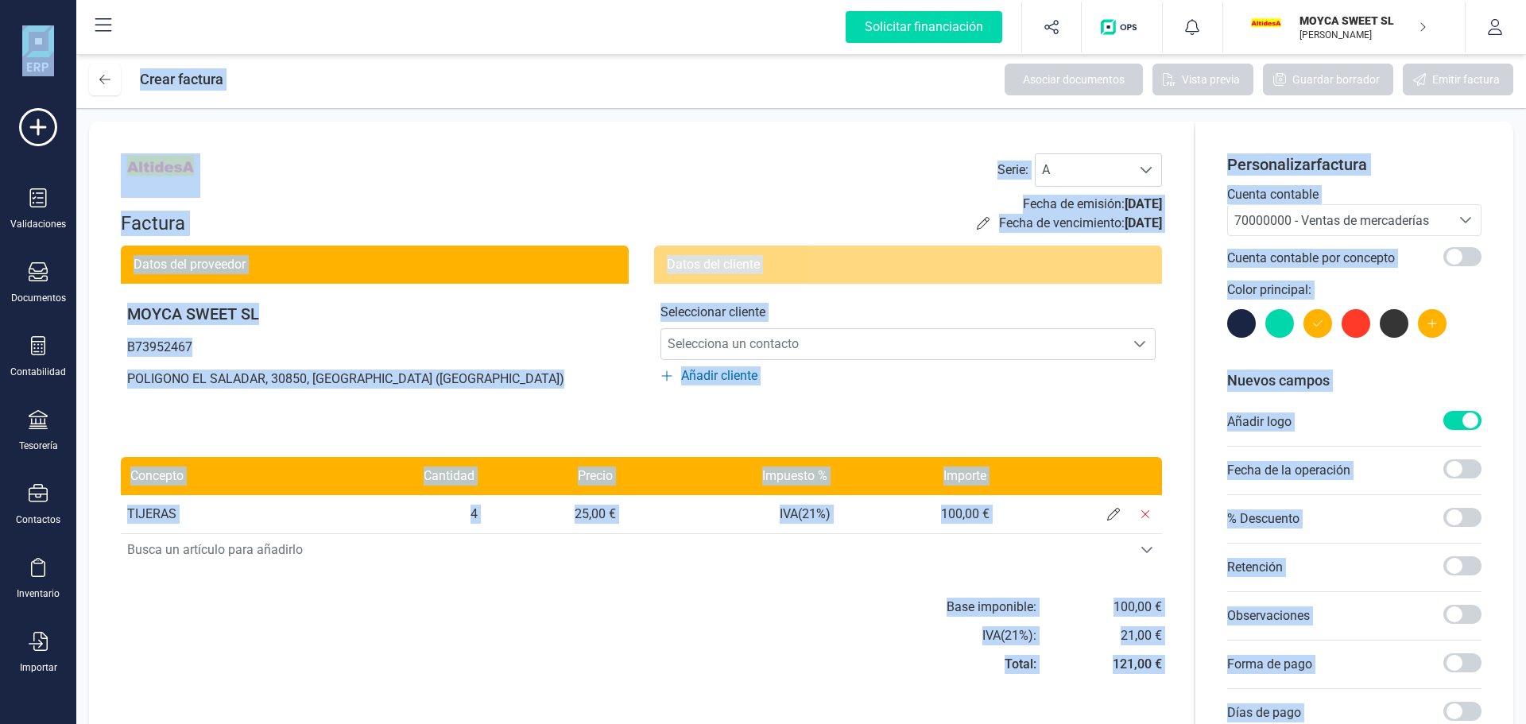
click at [489, 176] on div "Factura Serie : A A Fecha de emisión: [DATE] Fecha de vencimiento: [DATE]" at bounding box center [641, 194] width 1041 height 83
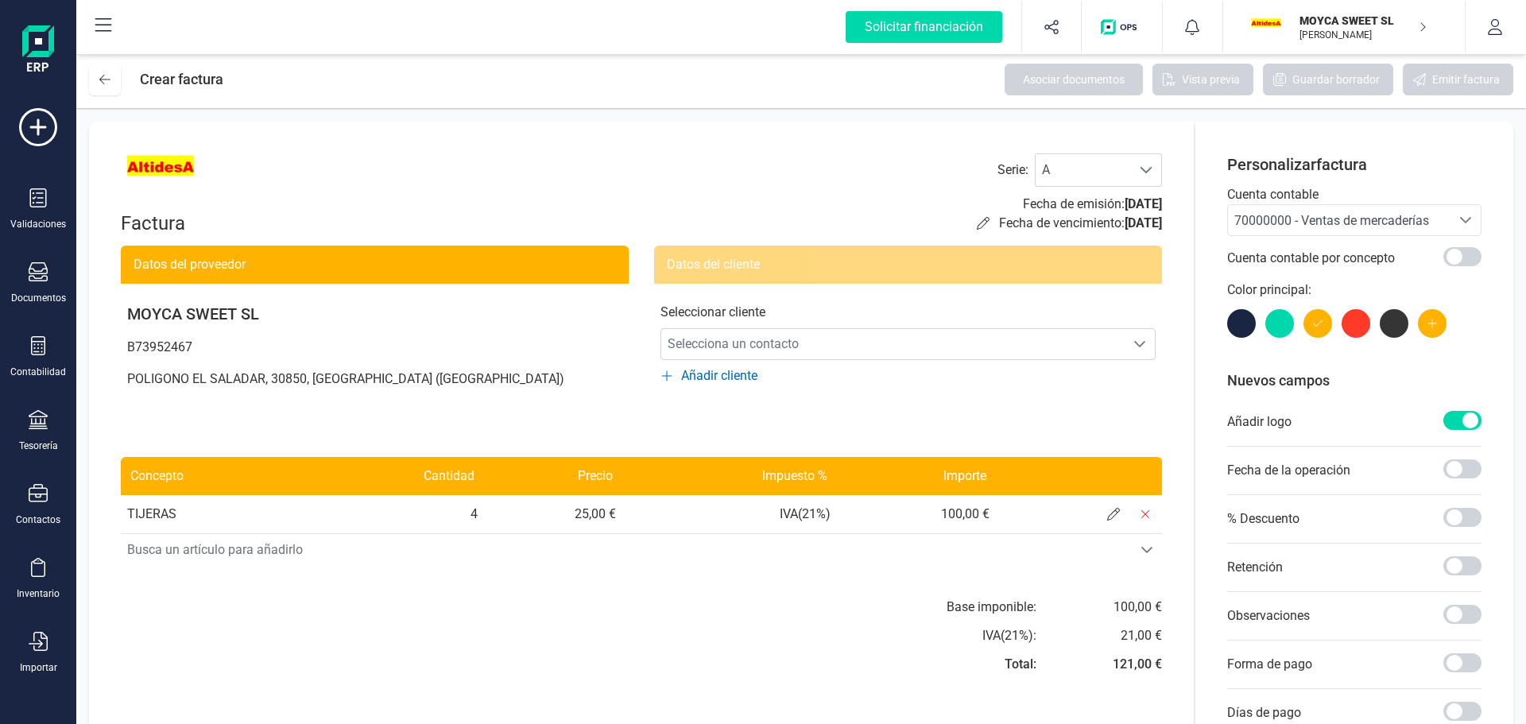
scroll to position [159, 0]
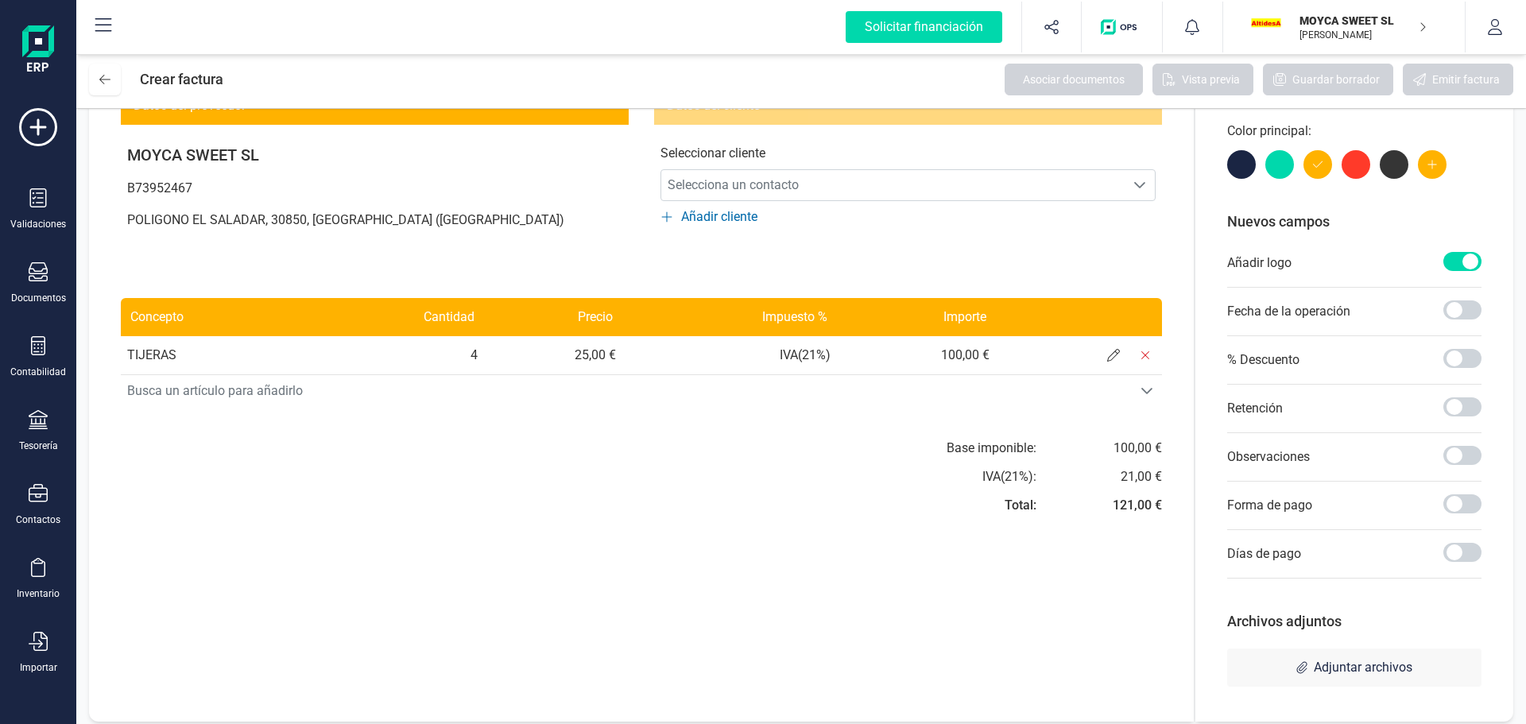
click at [1133, 264] on div "Datos del cliente Seleccionar cliente Selecciona un contacto Selecciona un cont…" at bounding box center [908, 177] width 508 height 180
click at [1139, 181] on icon "Selecciona un contacto" at bounding box center [1139, 185] width 13 height 13
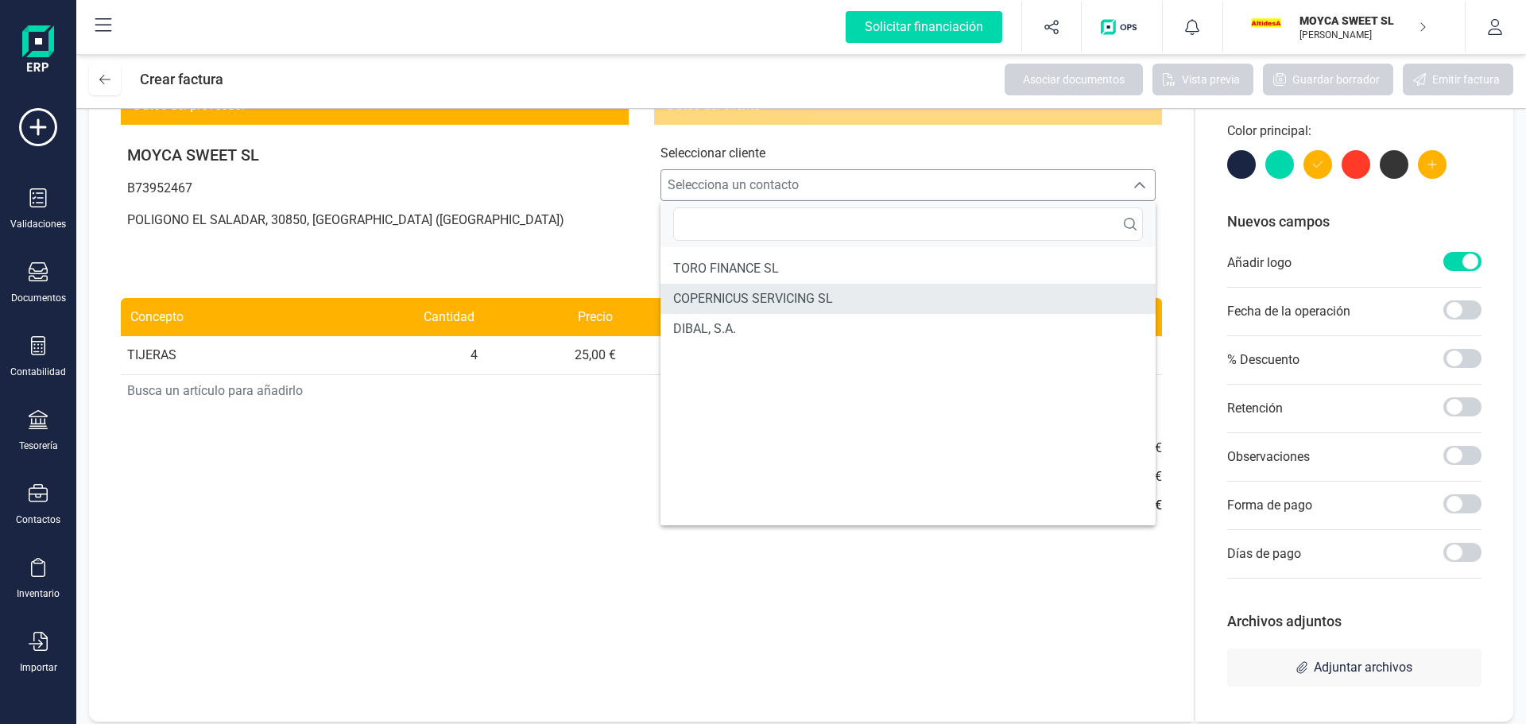
click at [755, 290] on span "COPERNICUS SERVICING SL" at bounding box center [753, 298] width 160 height 19
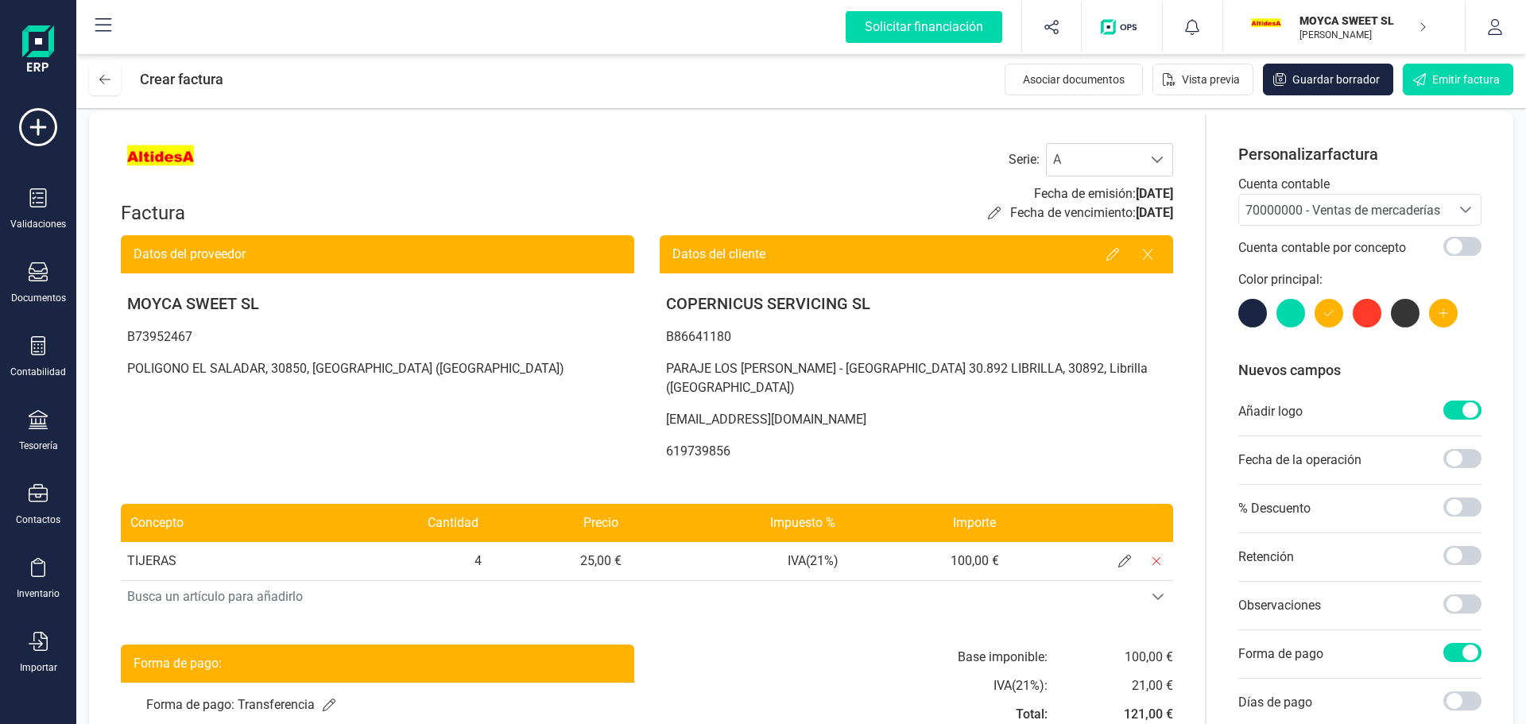
scroll to position [0, 0]
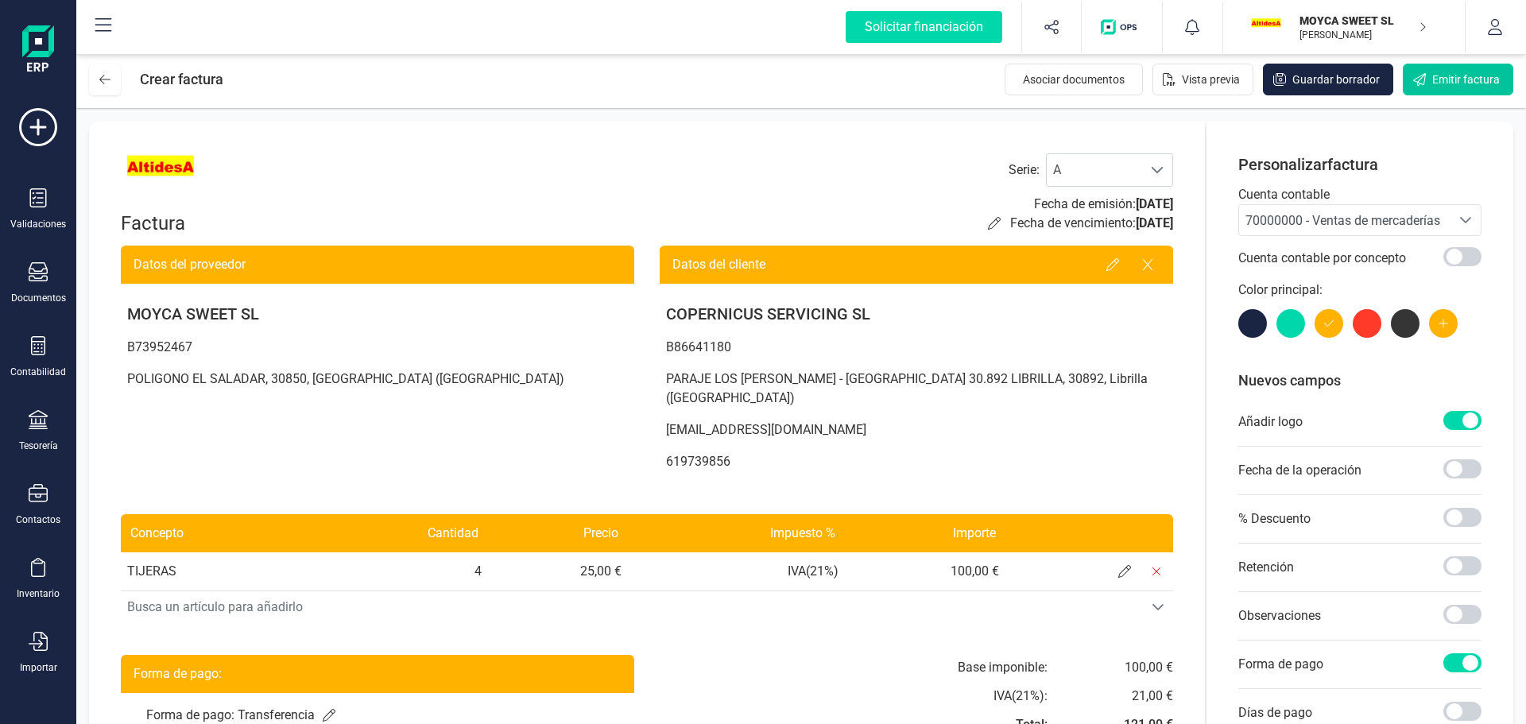
click at [1421, 80] on icon "Emitir factura" at bounding box center [1419, 79] width 13 height 13
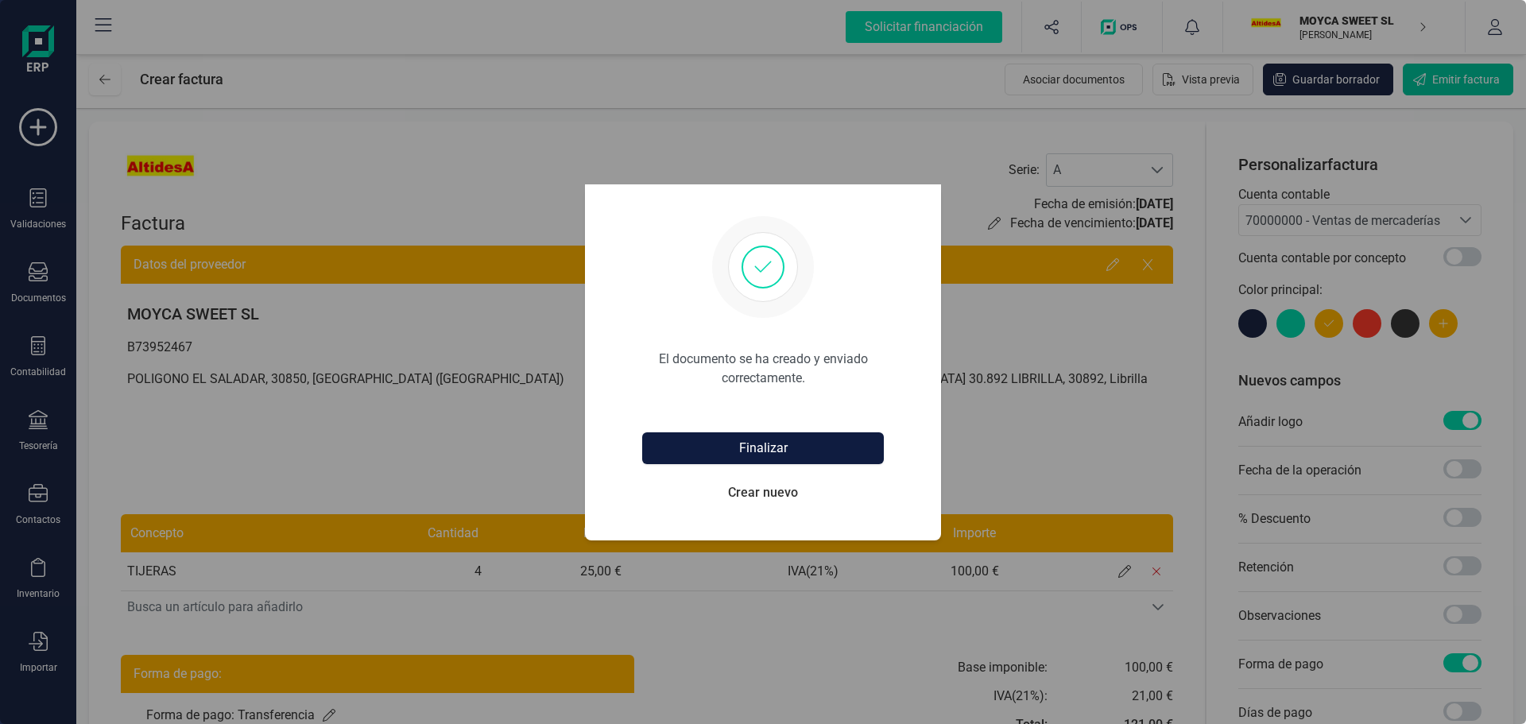
click at [706, 445] on button "Finalizar" at bounding box center [763, 448] width 242 height 32
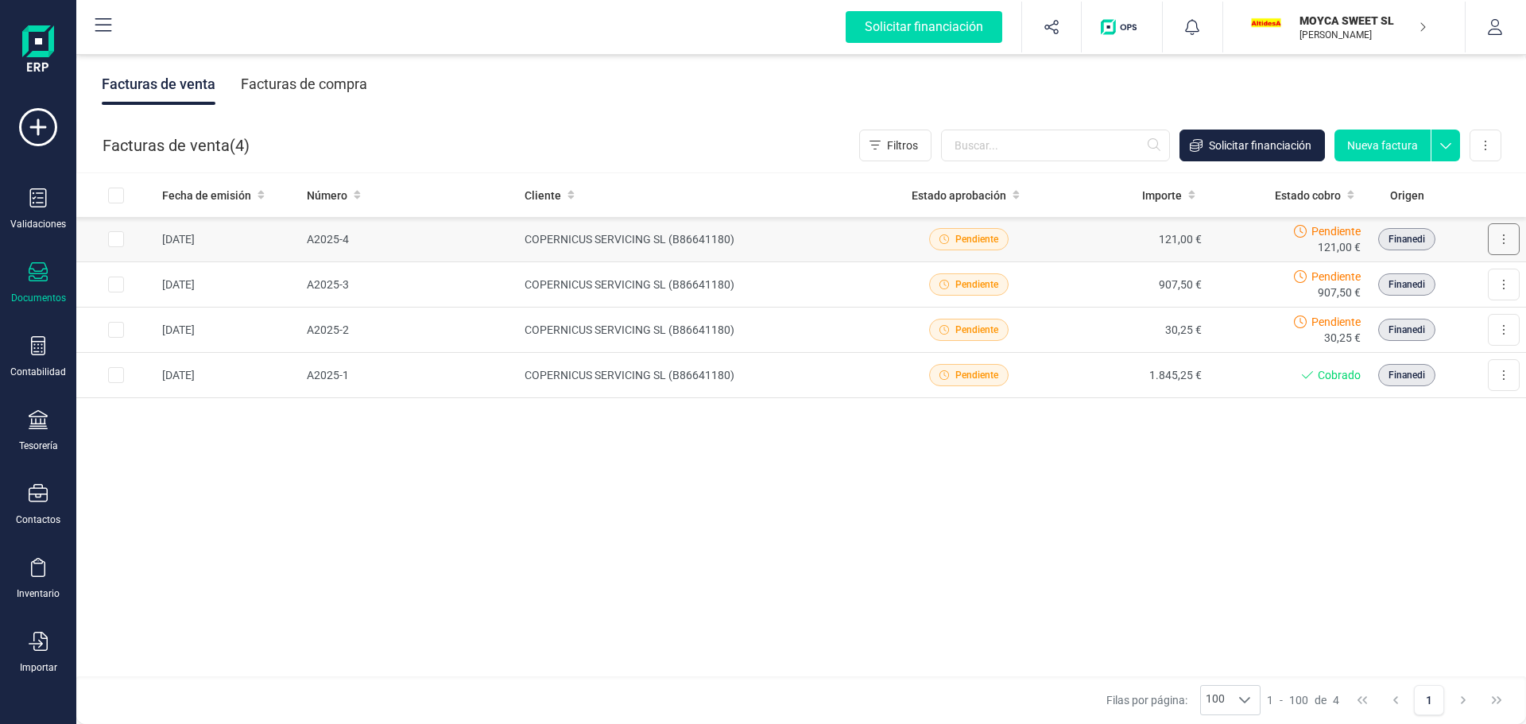
click at [1503, 237] on icon at bounding box center [1503, 239] width 3 height 13
click at [1409, 279] on span "Descargar documento" at bounding box center [1435, 278] width 110 height 16
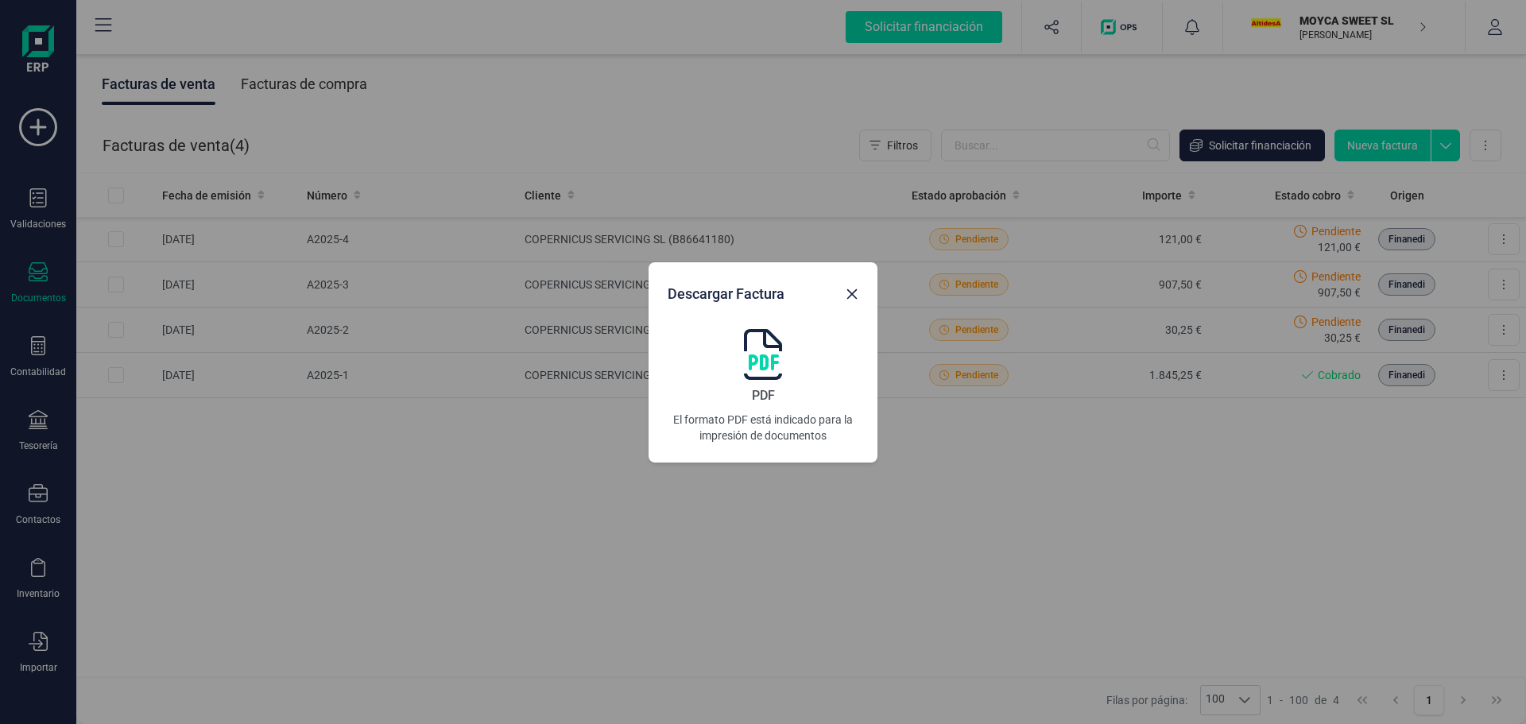
click at [753, 359] on img at bounding box center [763, 354] width 38 height 51
click at [855, 295] on icon "button" at bounding box center [852, 294] width 13 height 13
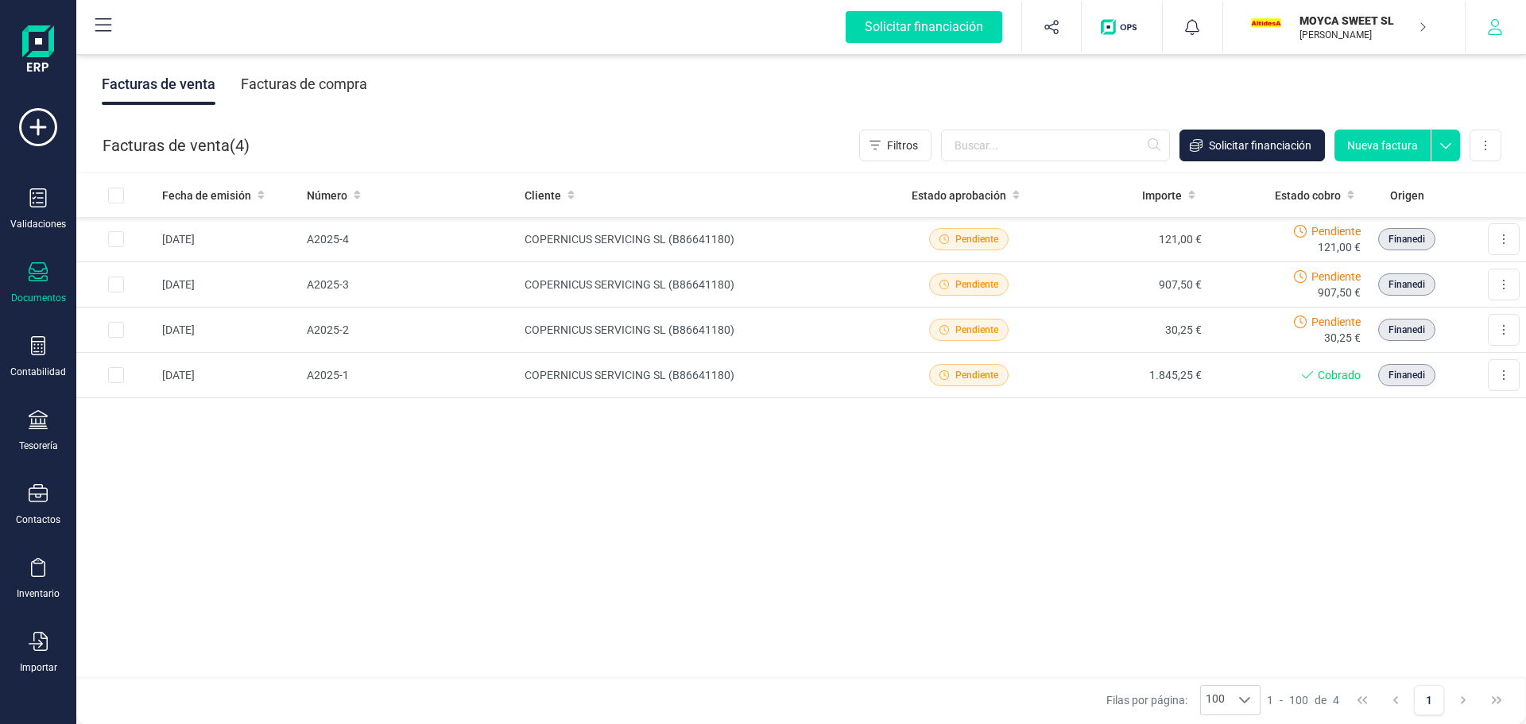
click at [1493, 27] on icon "button" at bounding box center [1495, 27] width 16 height 16
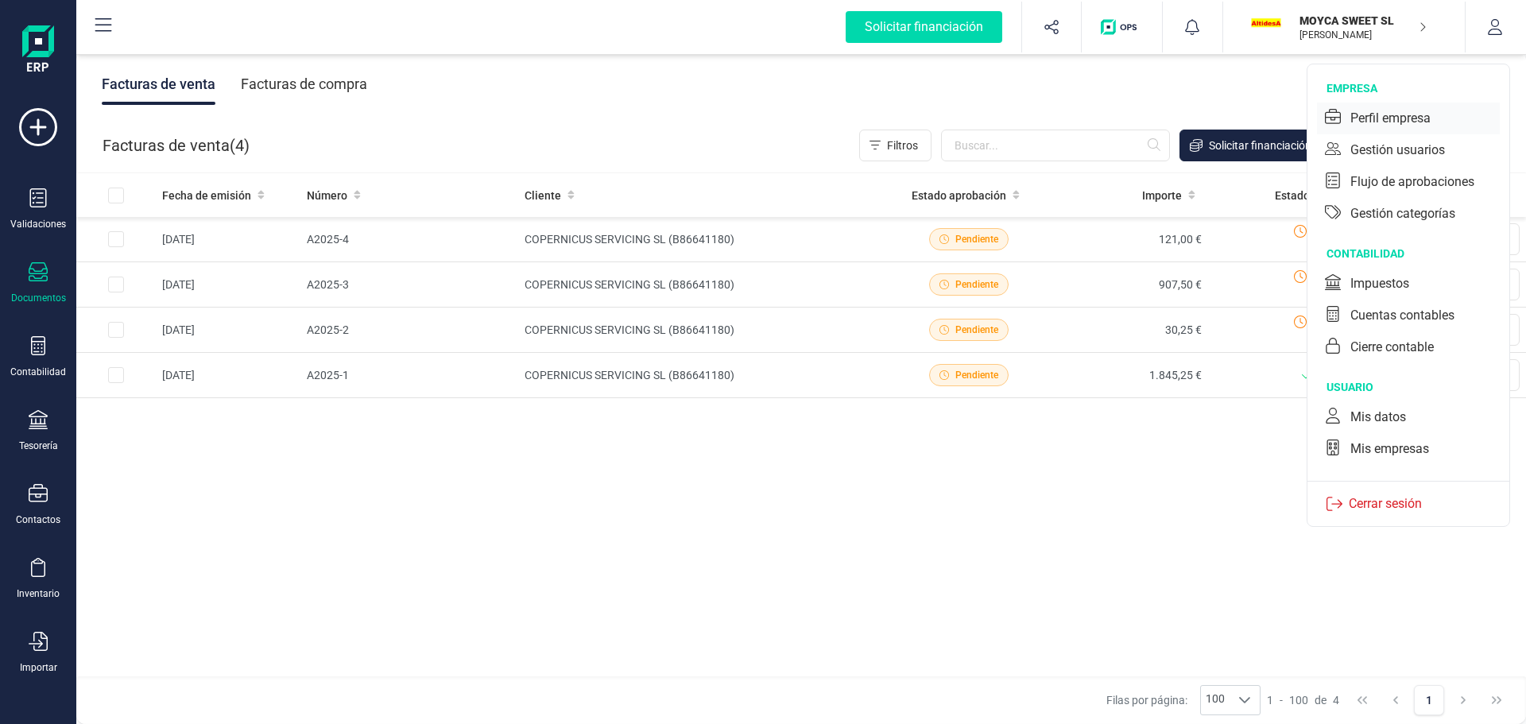
click at [1383, 122] on div "Perfil empresa" at bounding box center [1390, 118] width 80 height 19
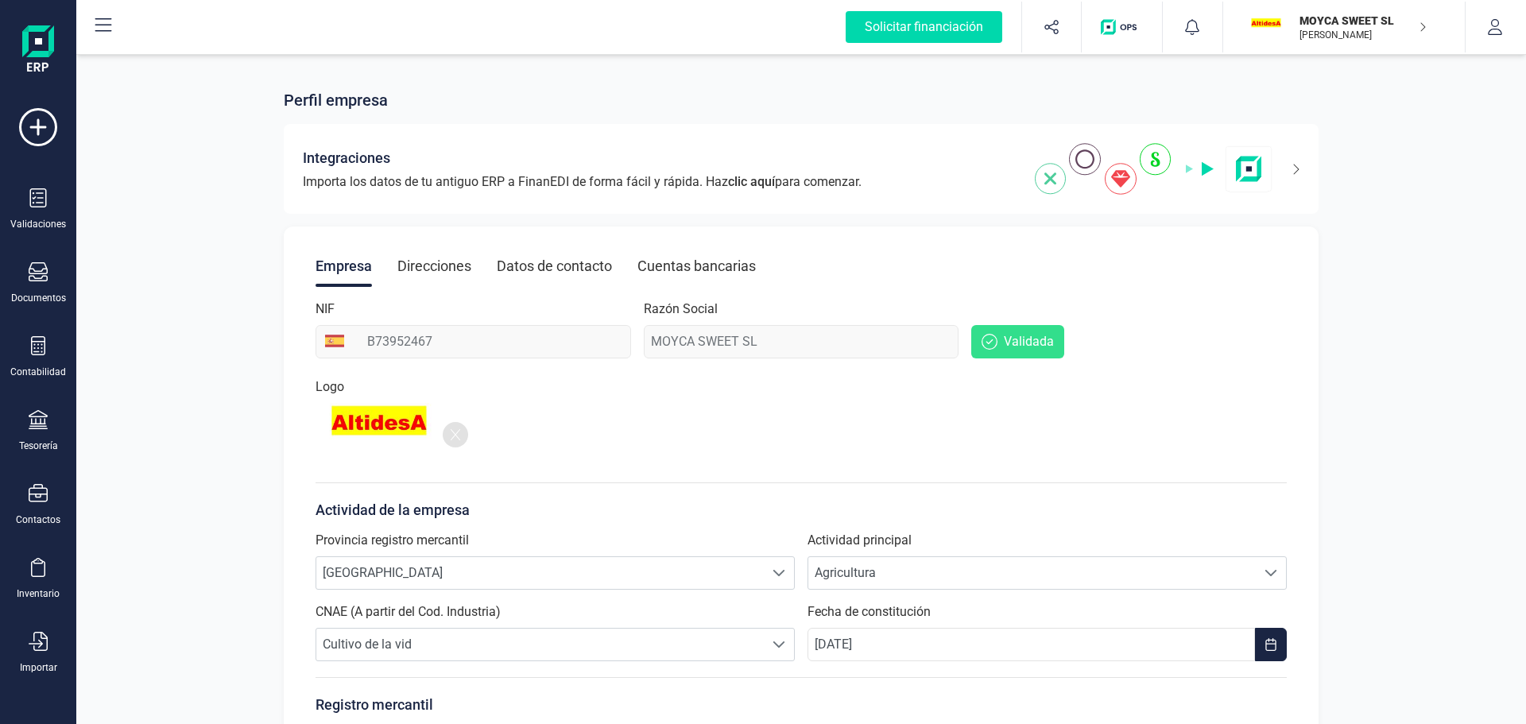
click at [462, 436] on div at bounding box center [455, 434] width 25 height 25
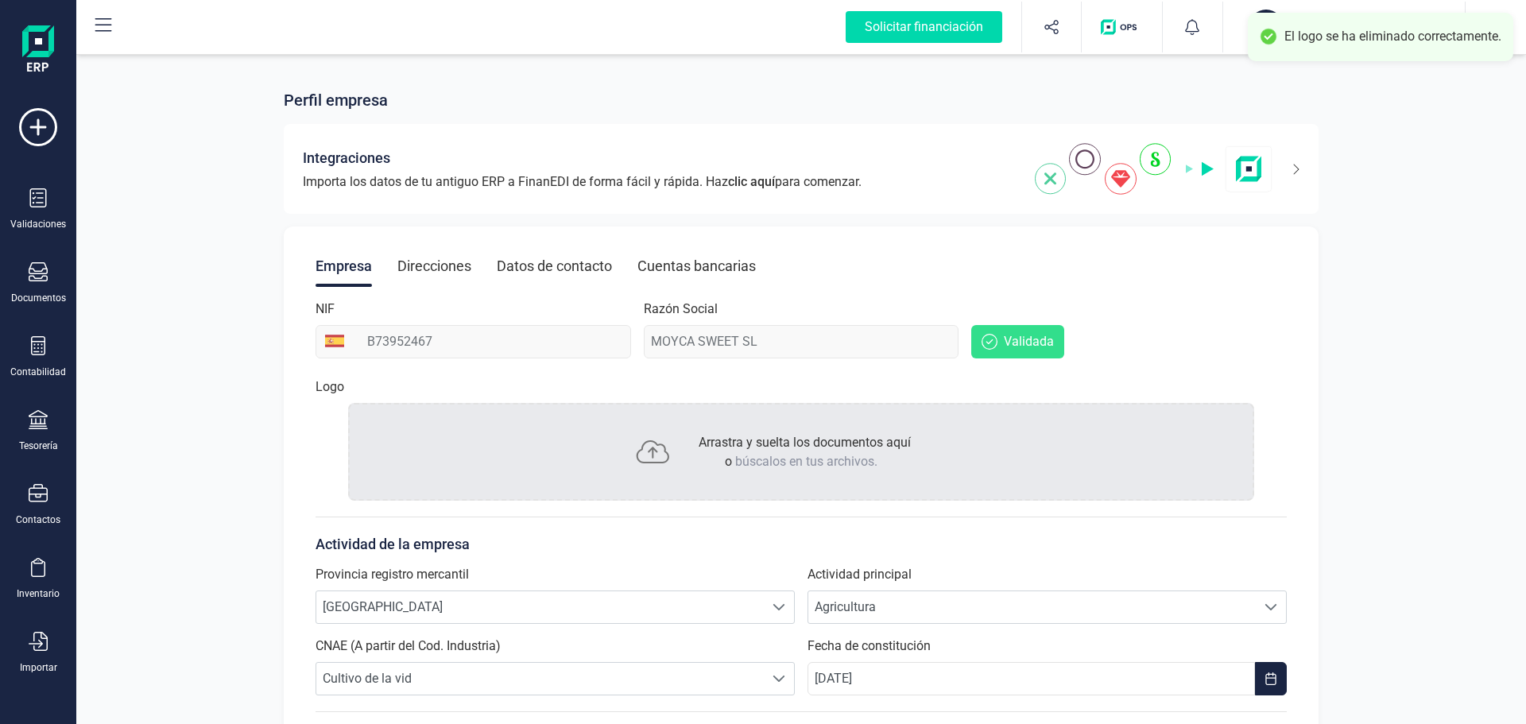
click at [784, 433] on p "Arrastra y suelta los documentos aquí o búscalos en tus archivos." at bounding box center [801, 452] width 219 height 38
click at [722, 454] on p "Arrastra y suelta los documentos aquí o búscalos en tus archivos." at bounding box center [801, 452] width 219 height 38
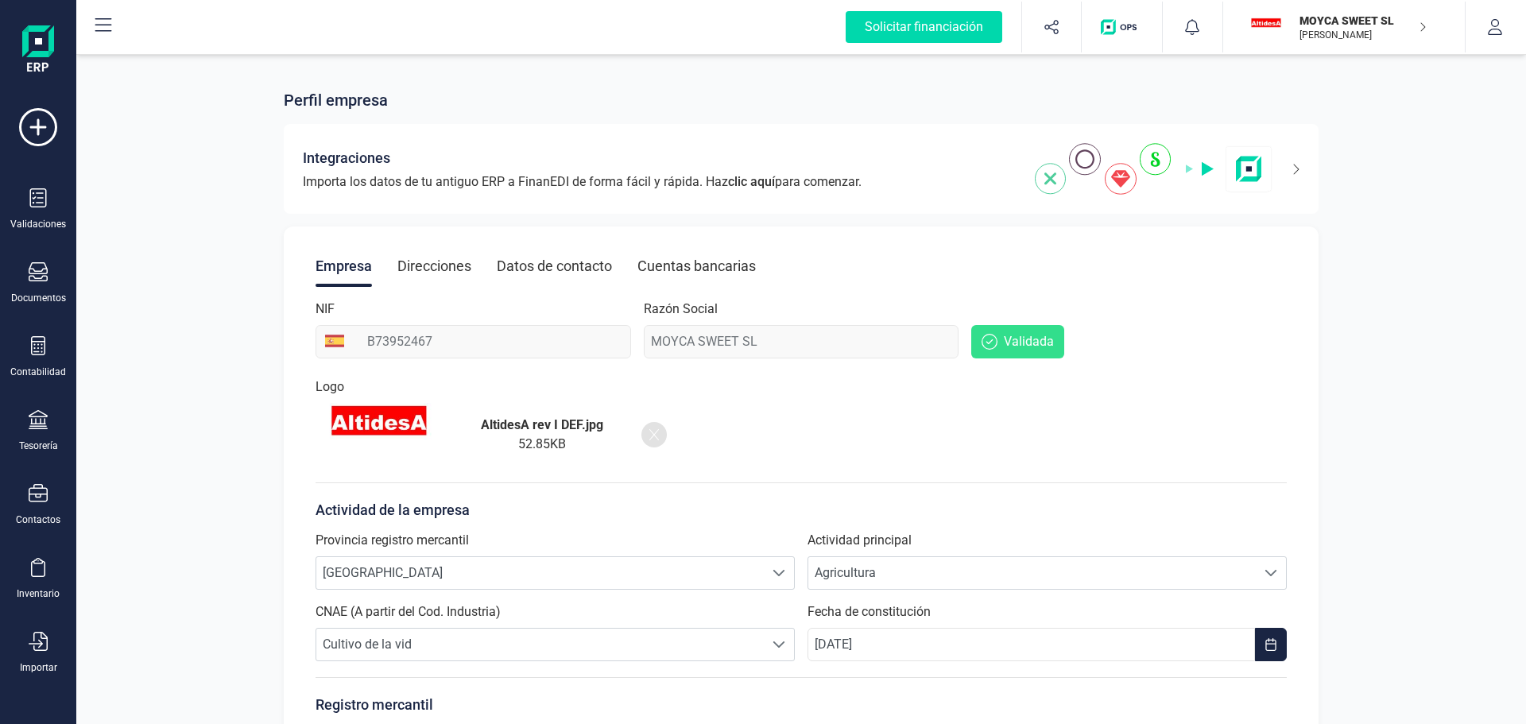
scroll to position [228, 0]
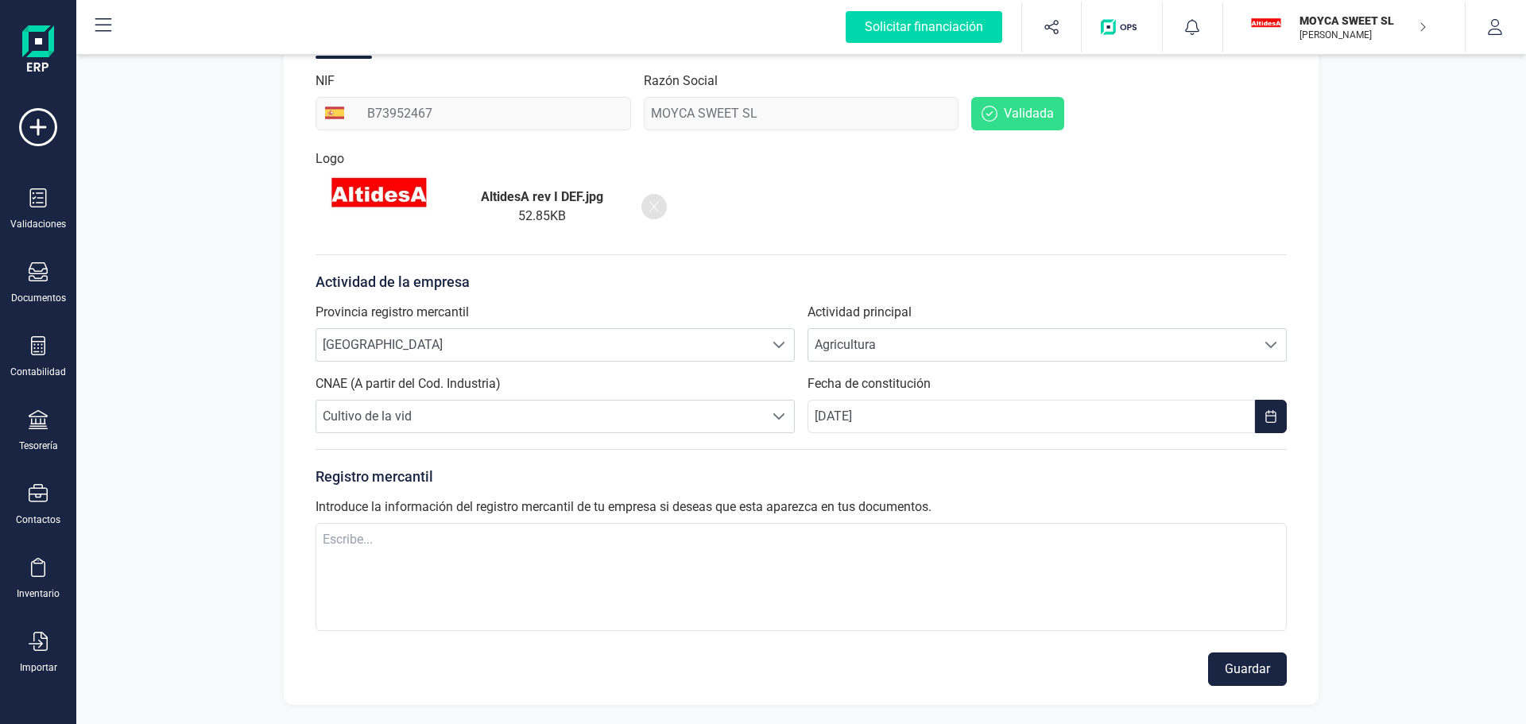
click at [1249, 673] on button "Guardar" at bounding box center [1247, 669] width 79 height 33
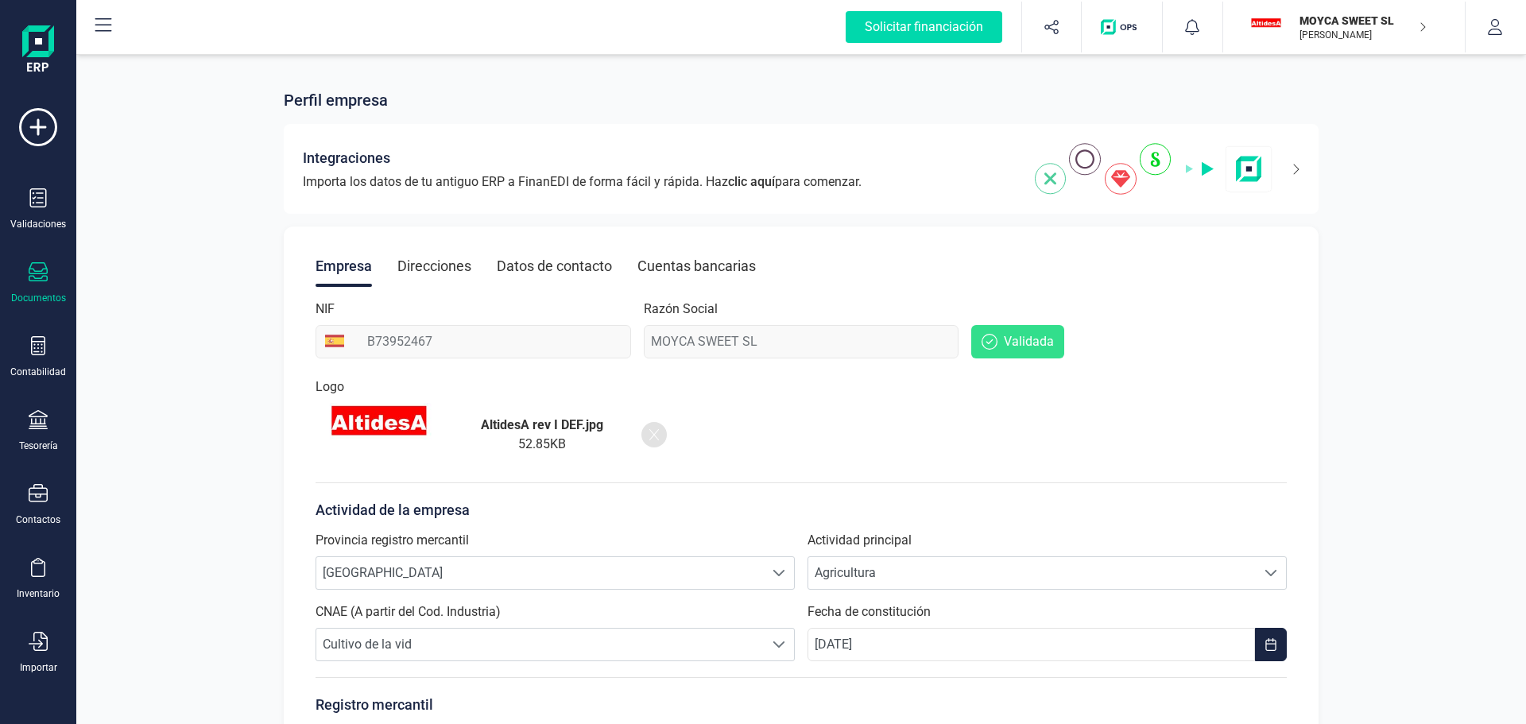
click at [43, 275] on icon at bounding box center [38, 271] width 19 height 19
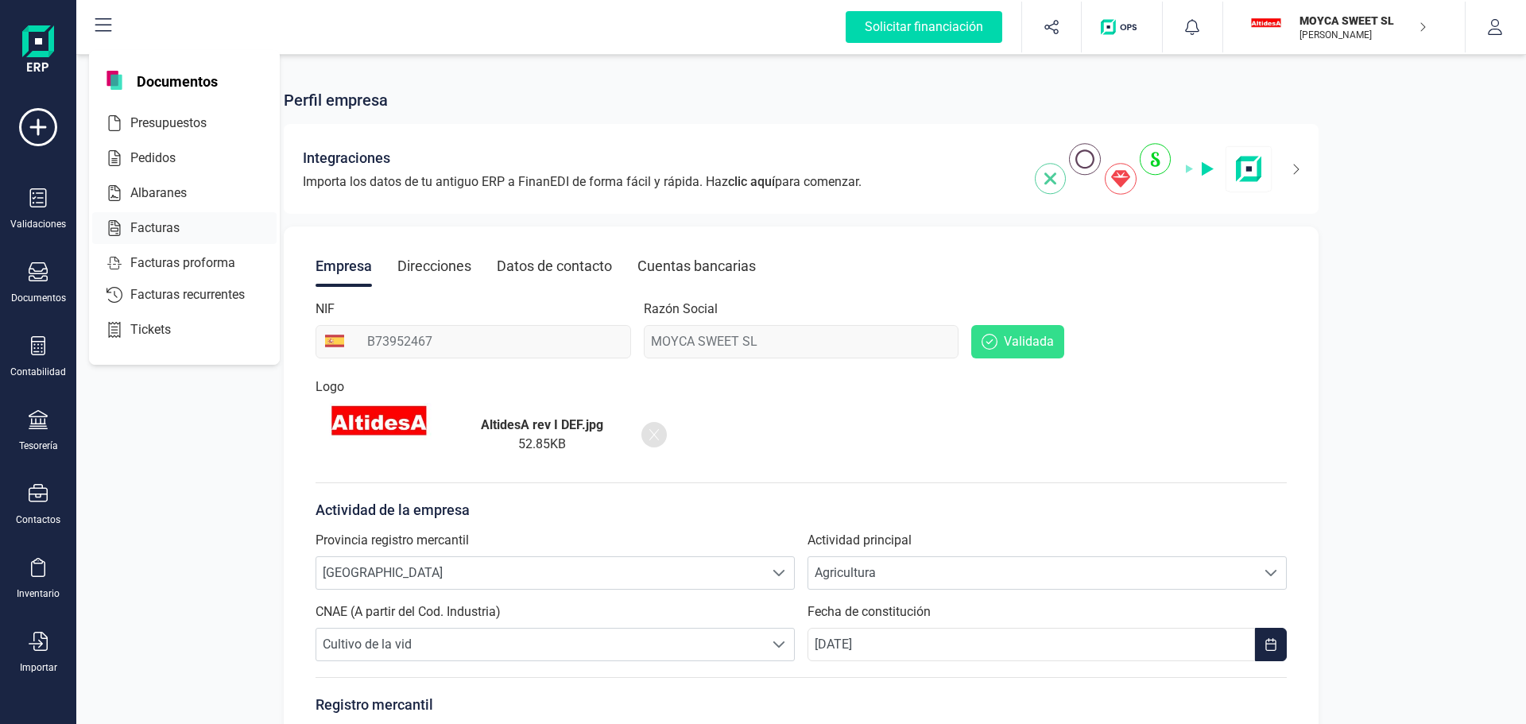
click at [141, 228] on span "Facturas" at bounding box center [166, 228] width 84 height 19
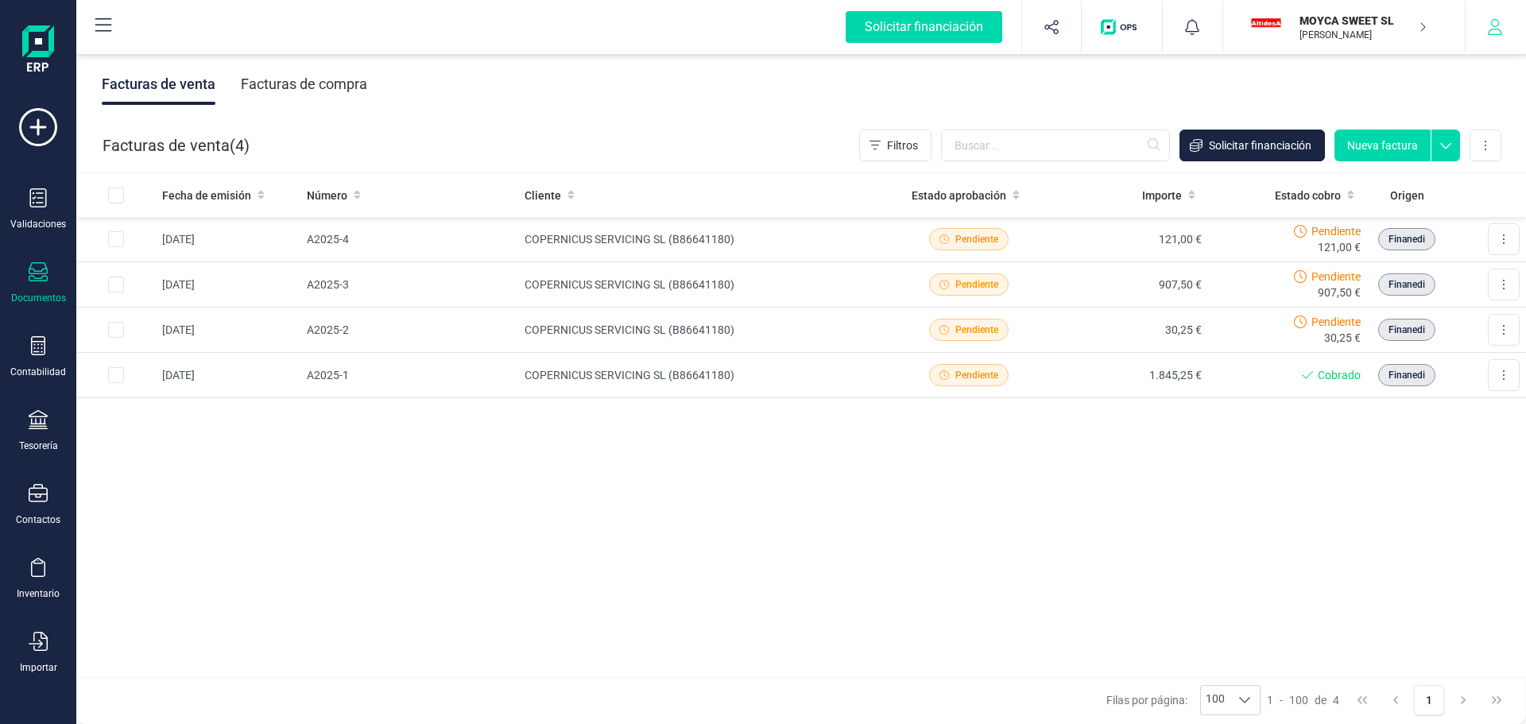
click at [1501, 31] on icon "button" at bounding box center [1495, 27] width 16 height 16
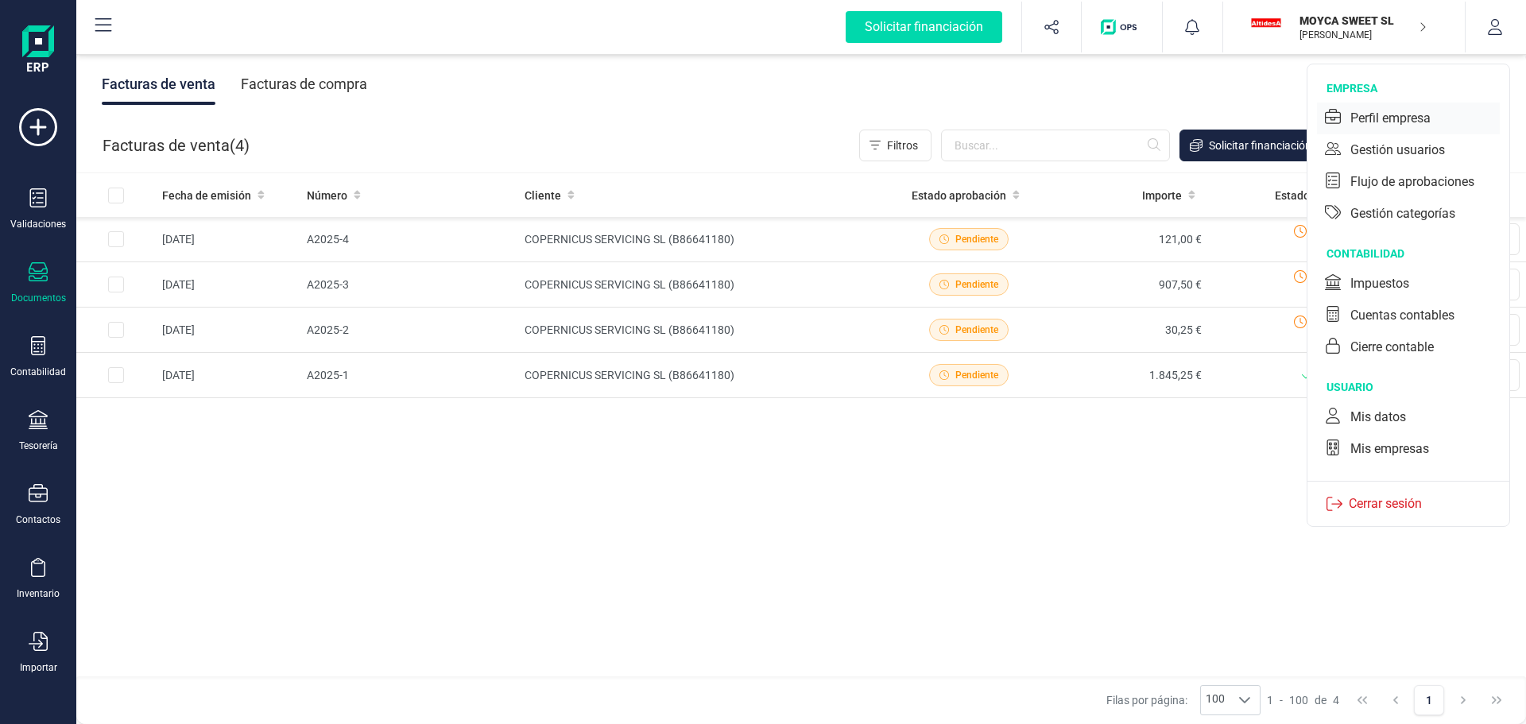
click at [1431, 113] on div "Perfil empresa" at bounding box center [1408, 119] width 183 height 32
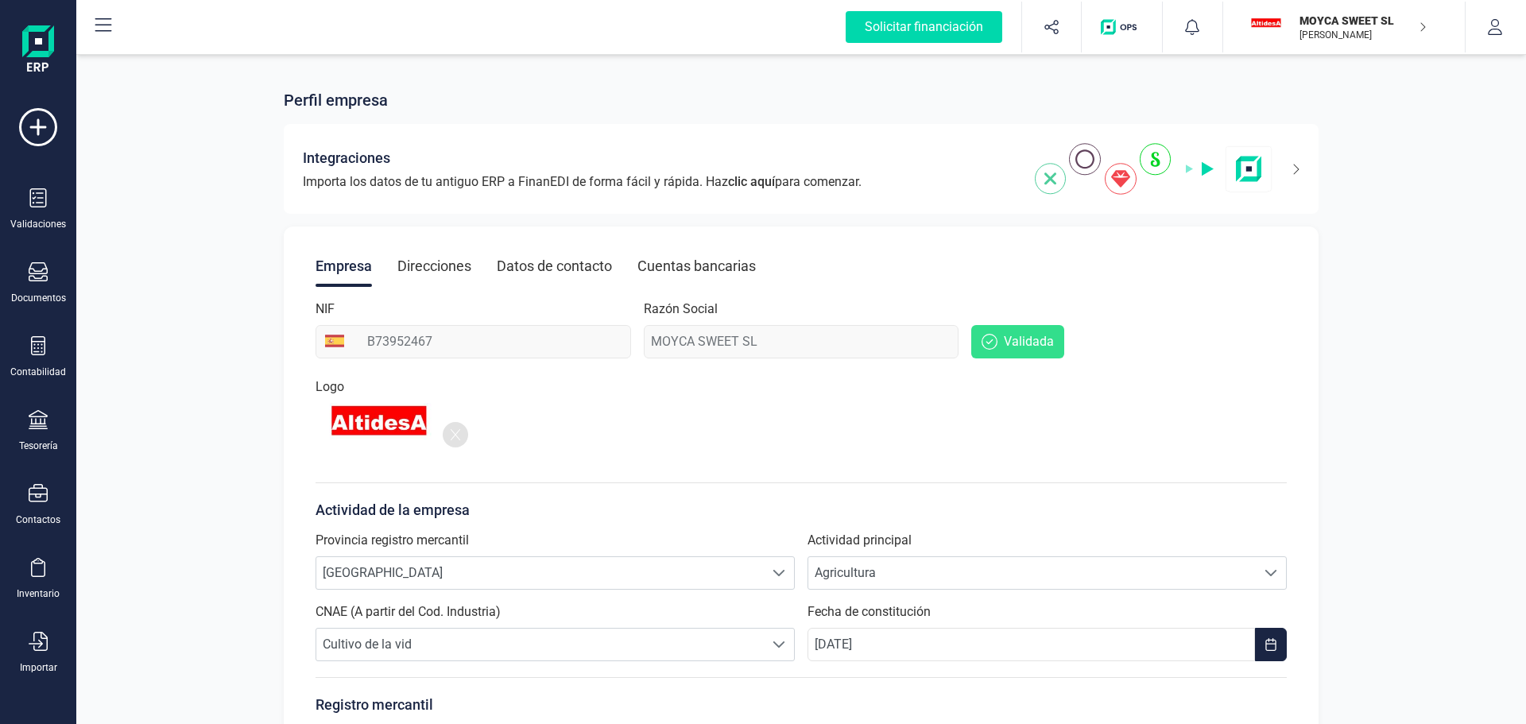
click at [428, 271] on div "Direcciones" at bounding box center [434, 266] width 74 height 41
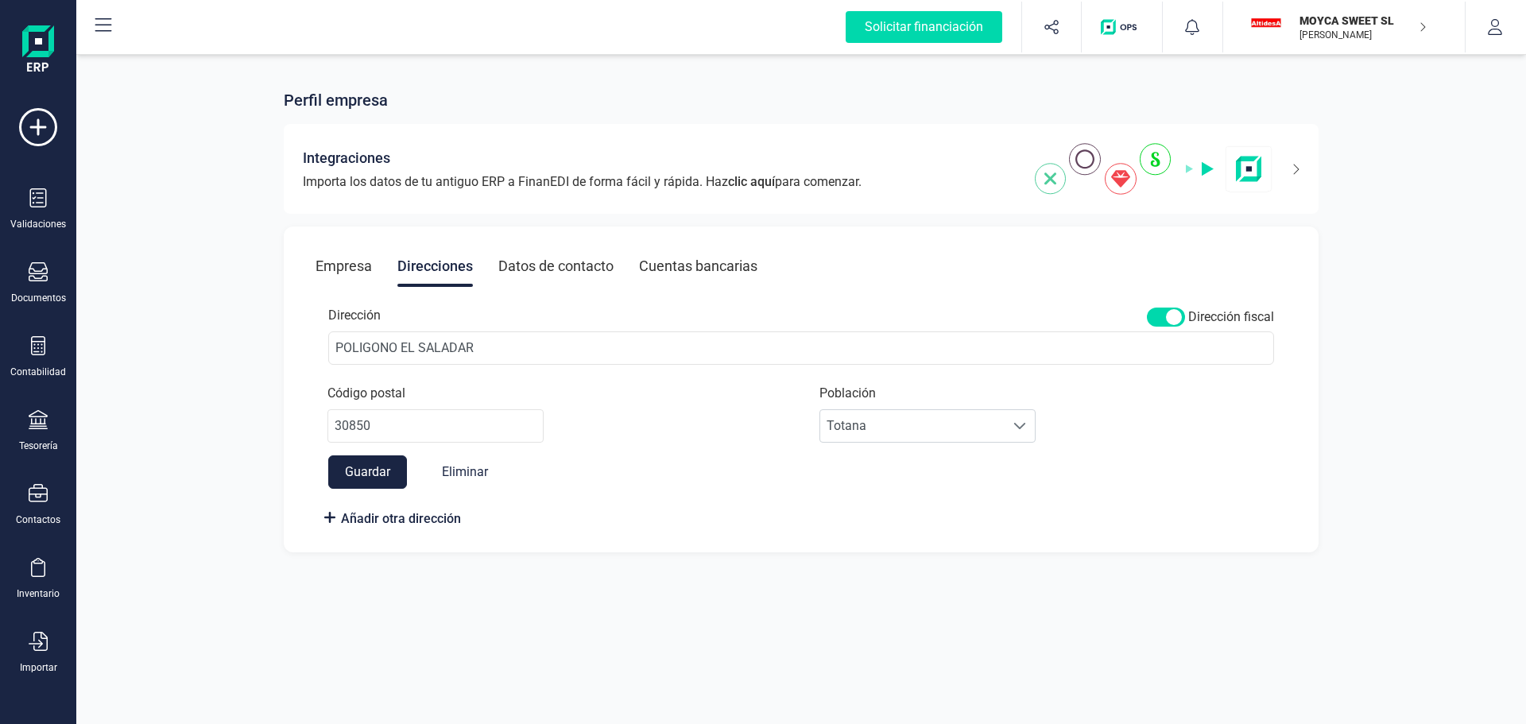
click at [561, 265] on div "Datos de contacto" at bounding box center [555, 266] width 115 height 41
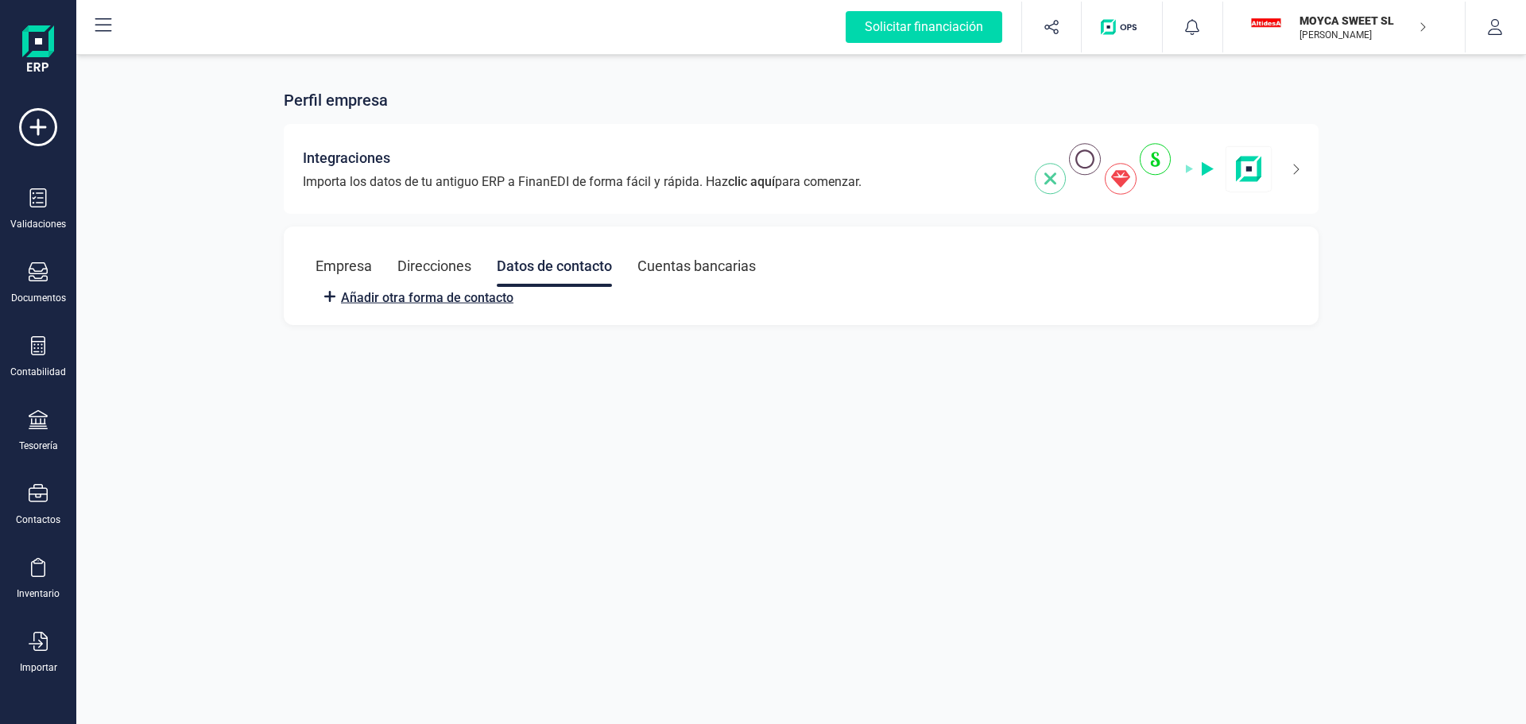
click at [431, 304] on span "Añadir otra forma de contacto" at bounding box center [427, 298] width 172 height 19
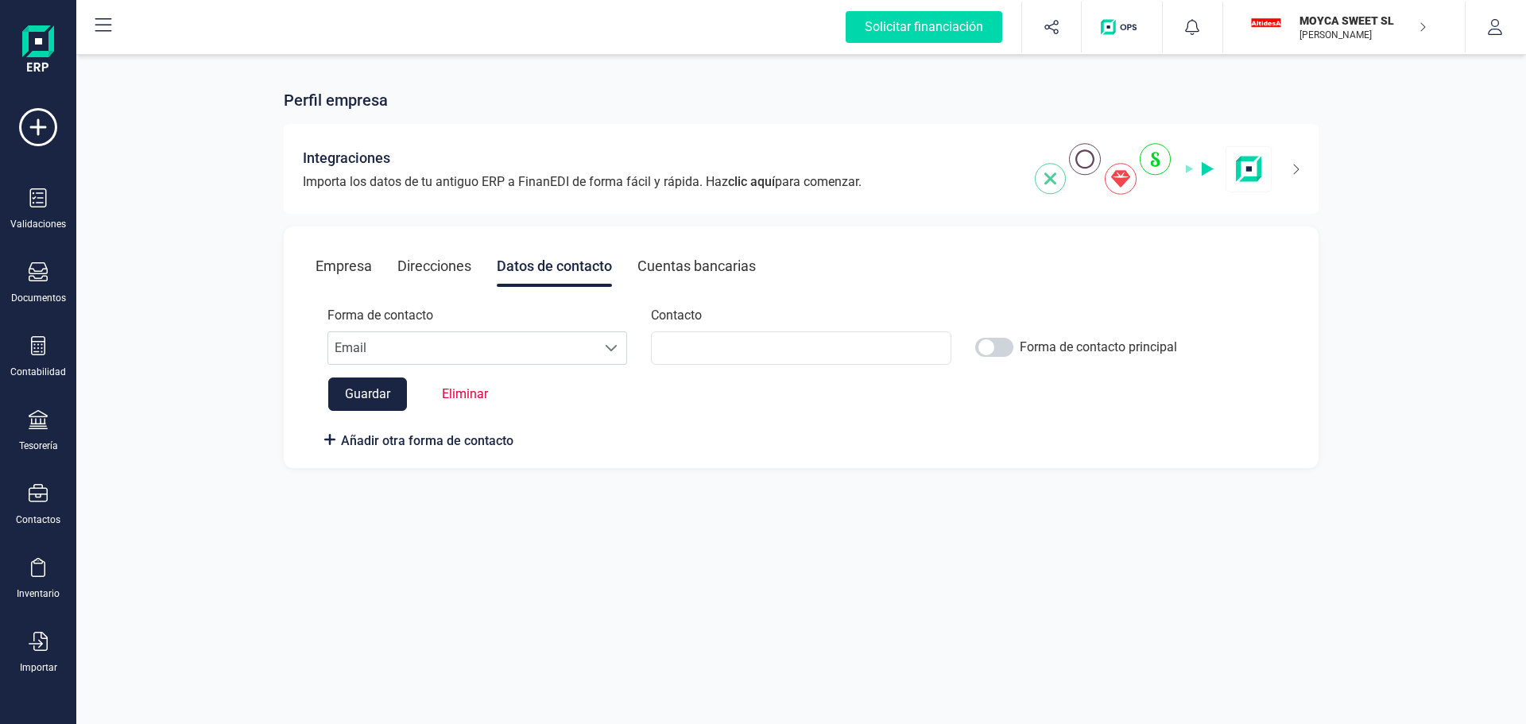
click at [718, 266] on div "Cuentas bancarias" at bounding box center [696, 266] width 118 height 41
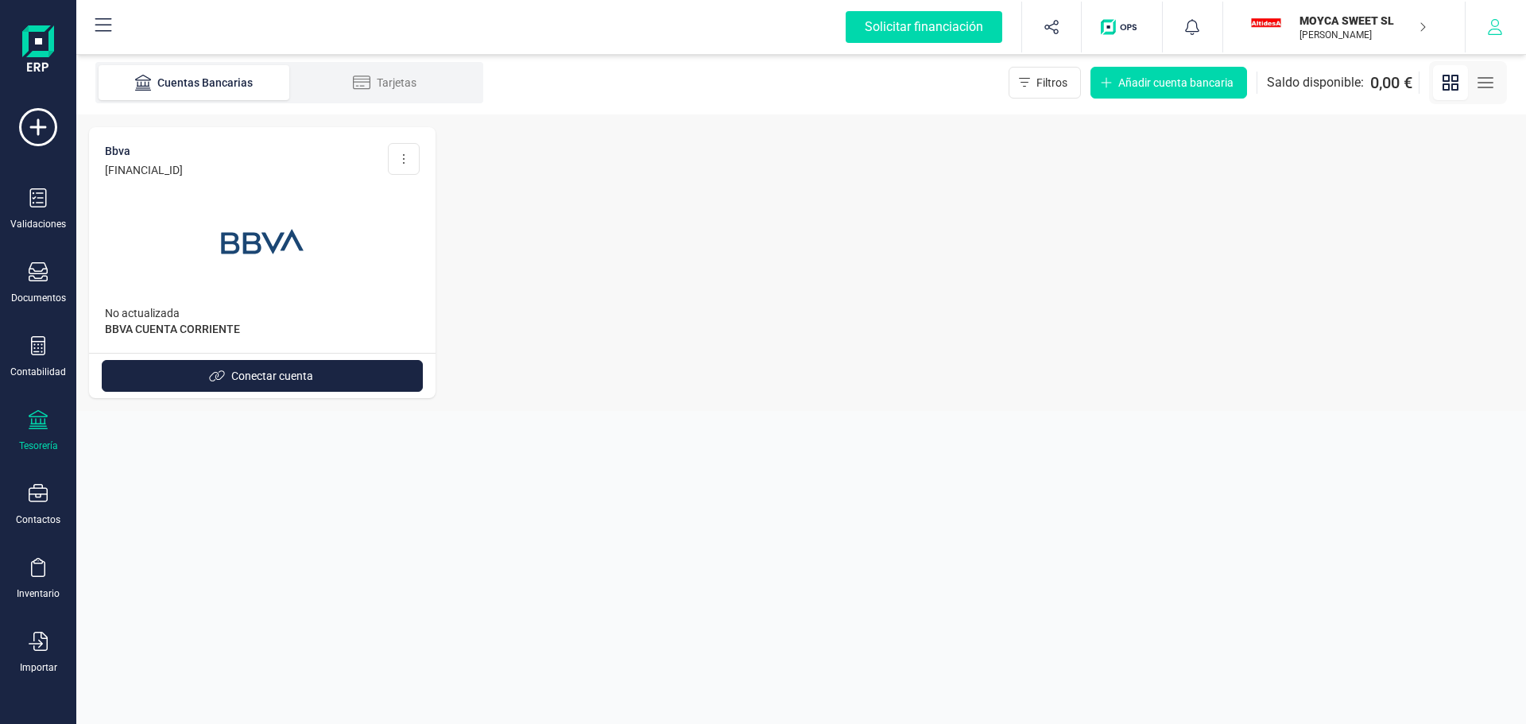
click at [1509, 30] on button "button" at bounding box center [1496, 27] width 60 height 51
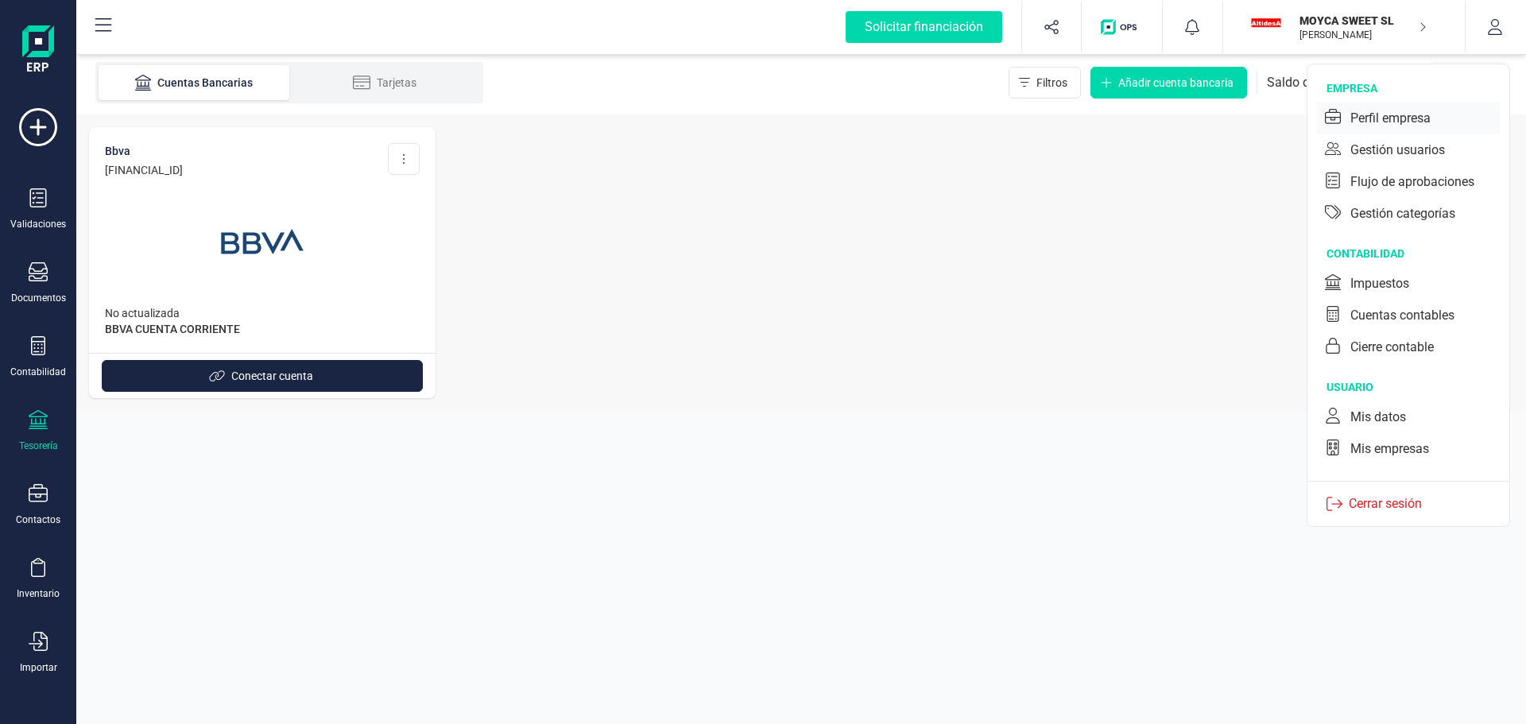
click at [1390, 115] on div "Perfil empresa" at bounding box center [1390, 118] width 80 height 19
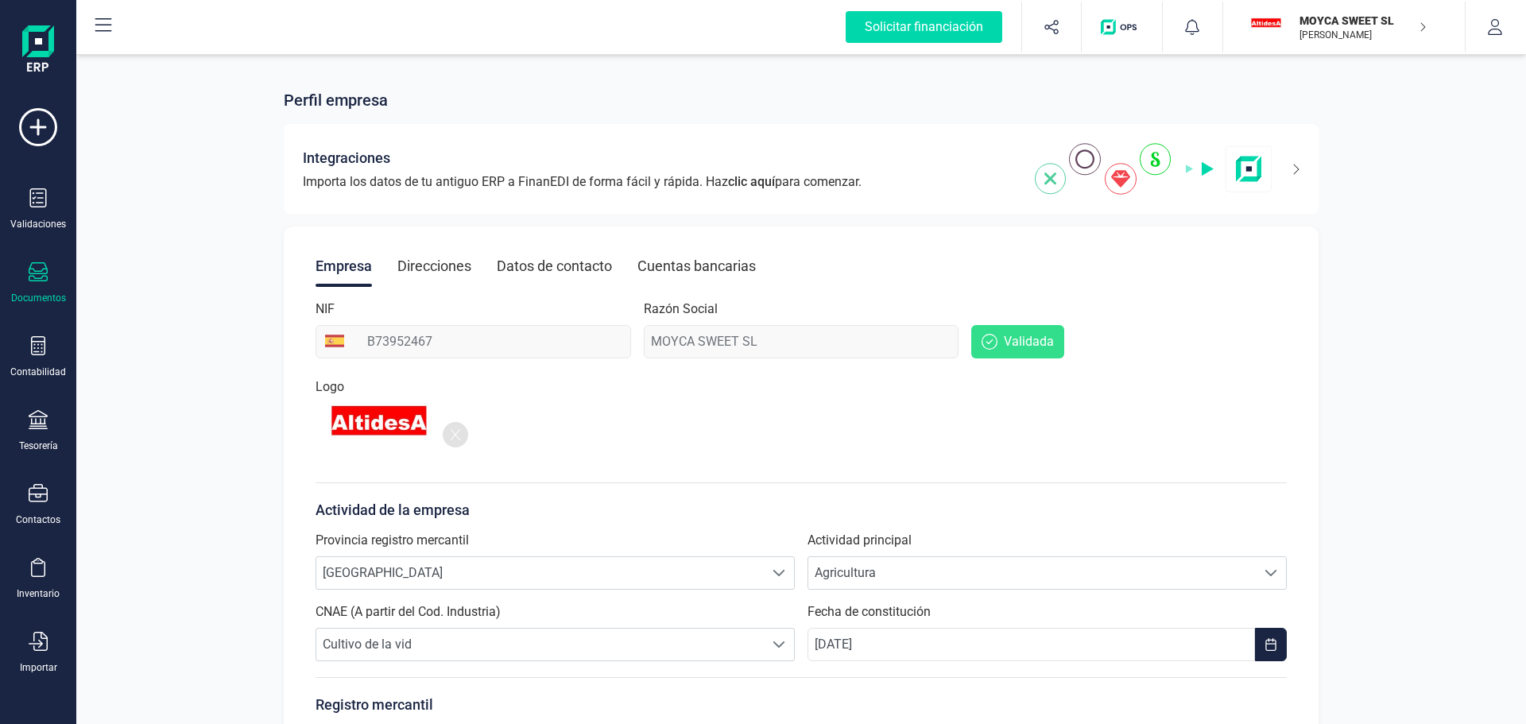
click at [29, 292] on div "Documentos" at bounding box center [38, 298] width 55 height 13
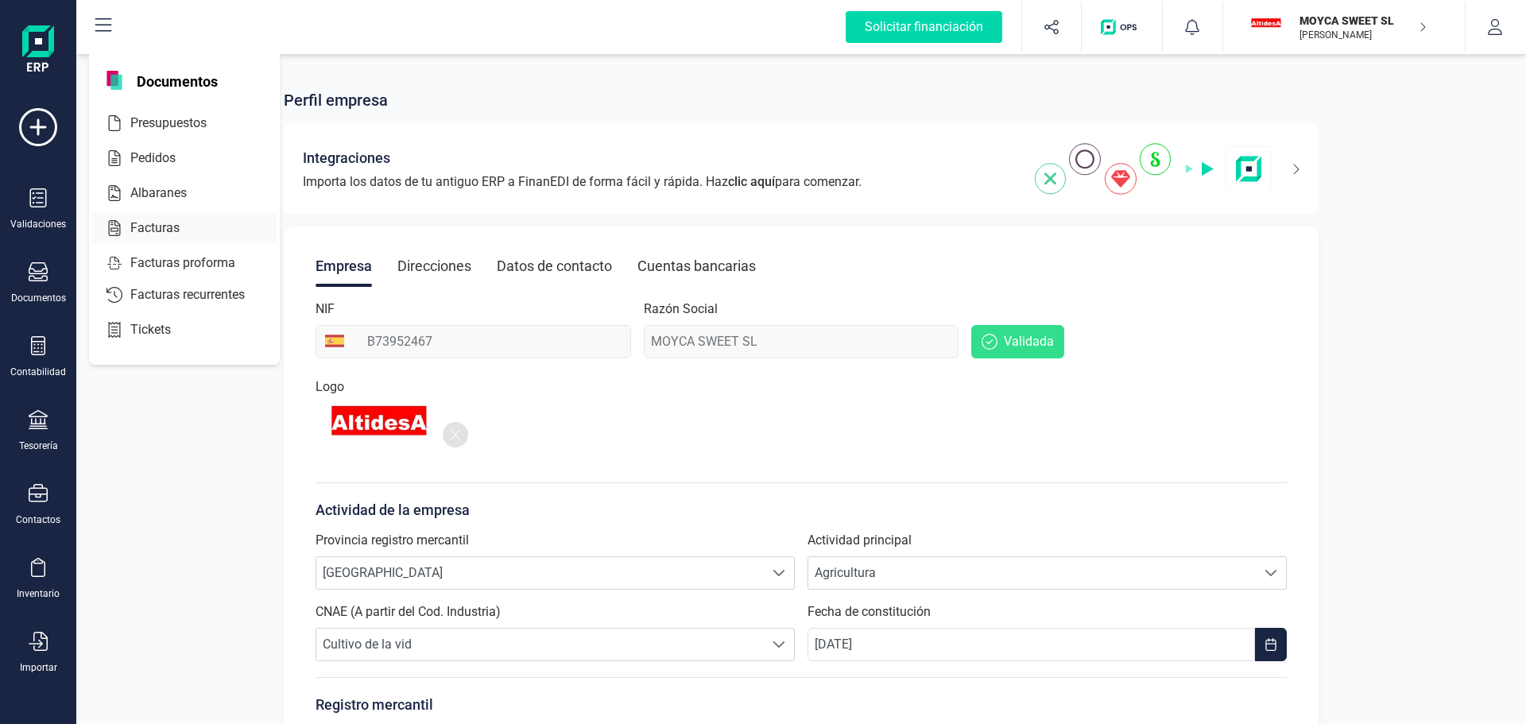
click at [173, 233] on span "Facturas" at bounding box center [166, 228] width 84 height 19
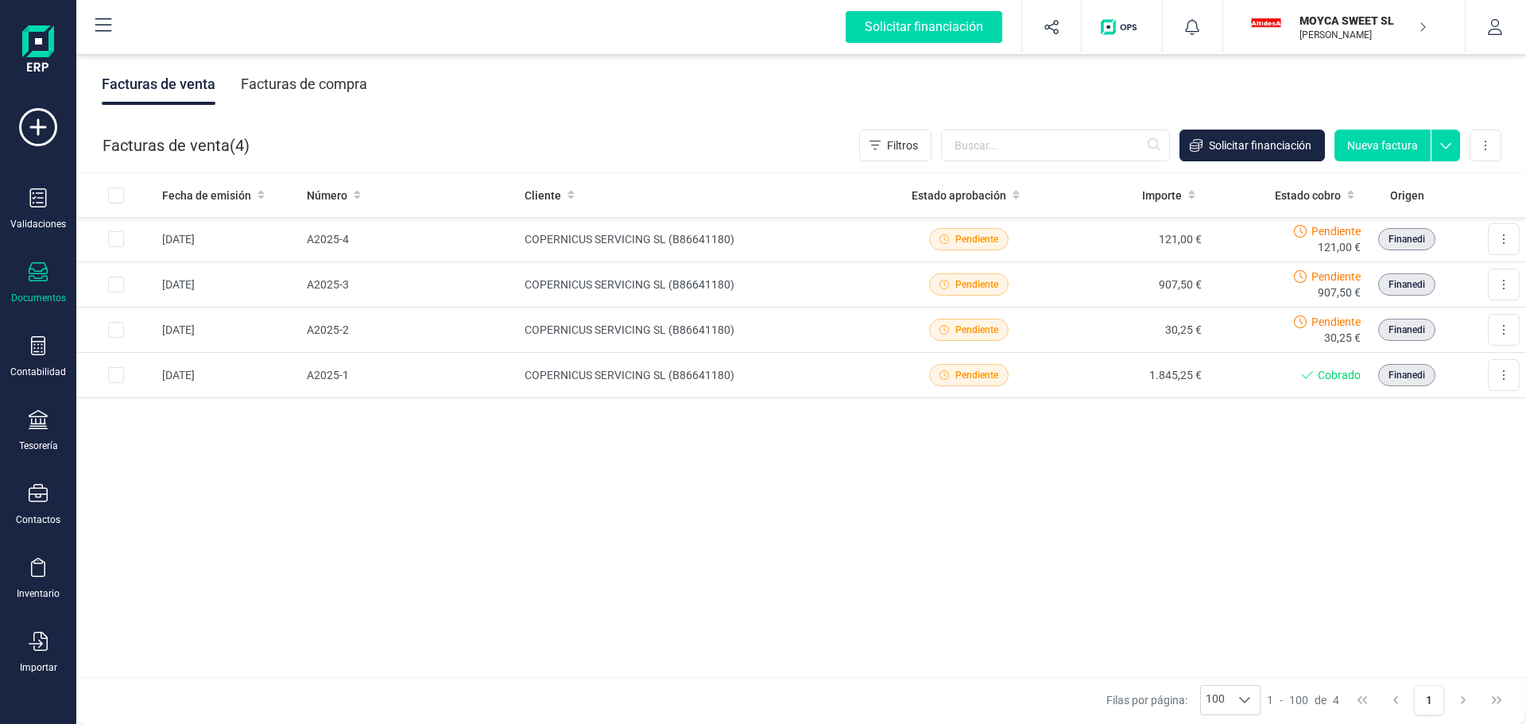
click at [1402, 151] on button "Nueva factura" at bounding box center [1382, 146] width 96 height 32
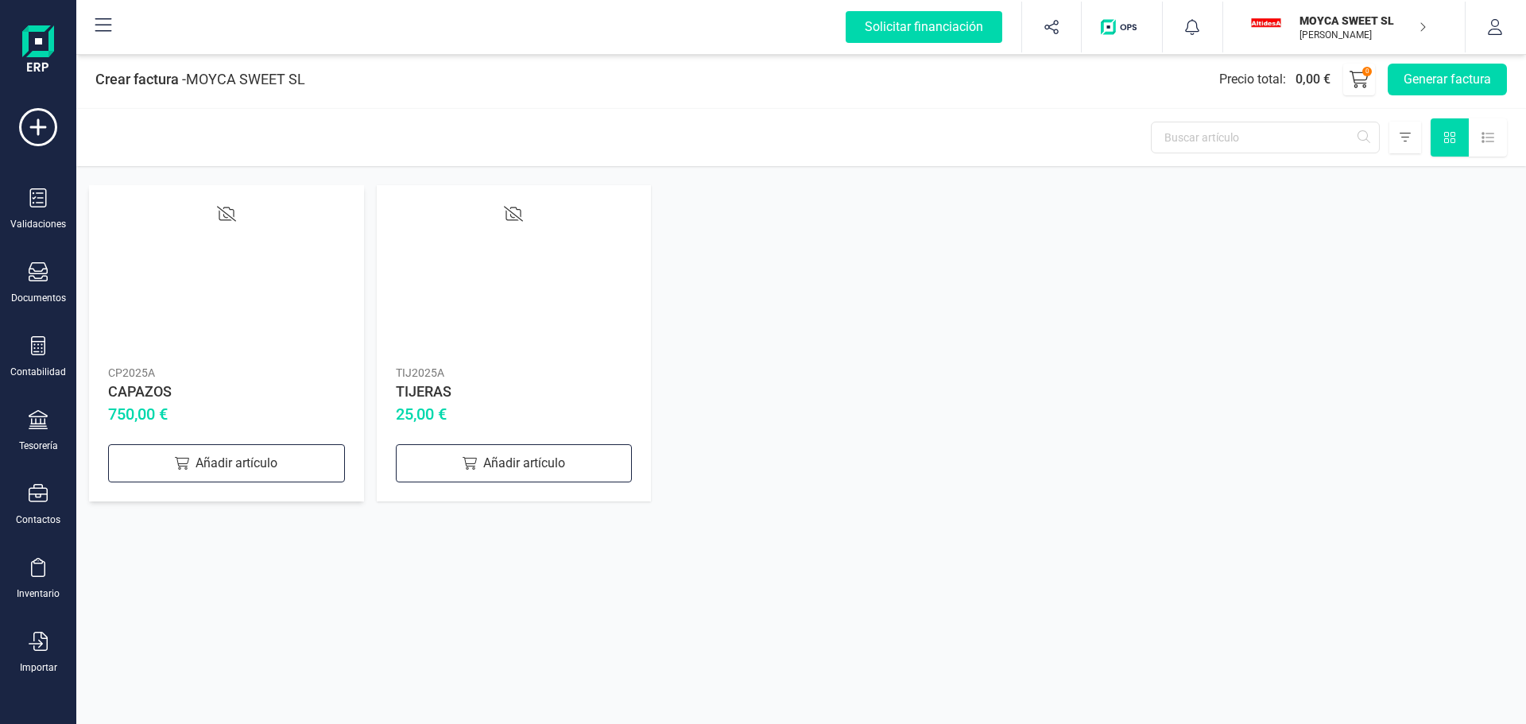
click at [192, 368] on div "CP2025A" at bounding box center [226, 373] width 237 height 16
click at [196, 463] on div "Añadir artículo" at bounding box center [226, 463] width 237 height 38
click at [1415, 82] on button "Generar factura" at bounding box center [1447, 80] width 119 height 32
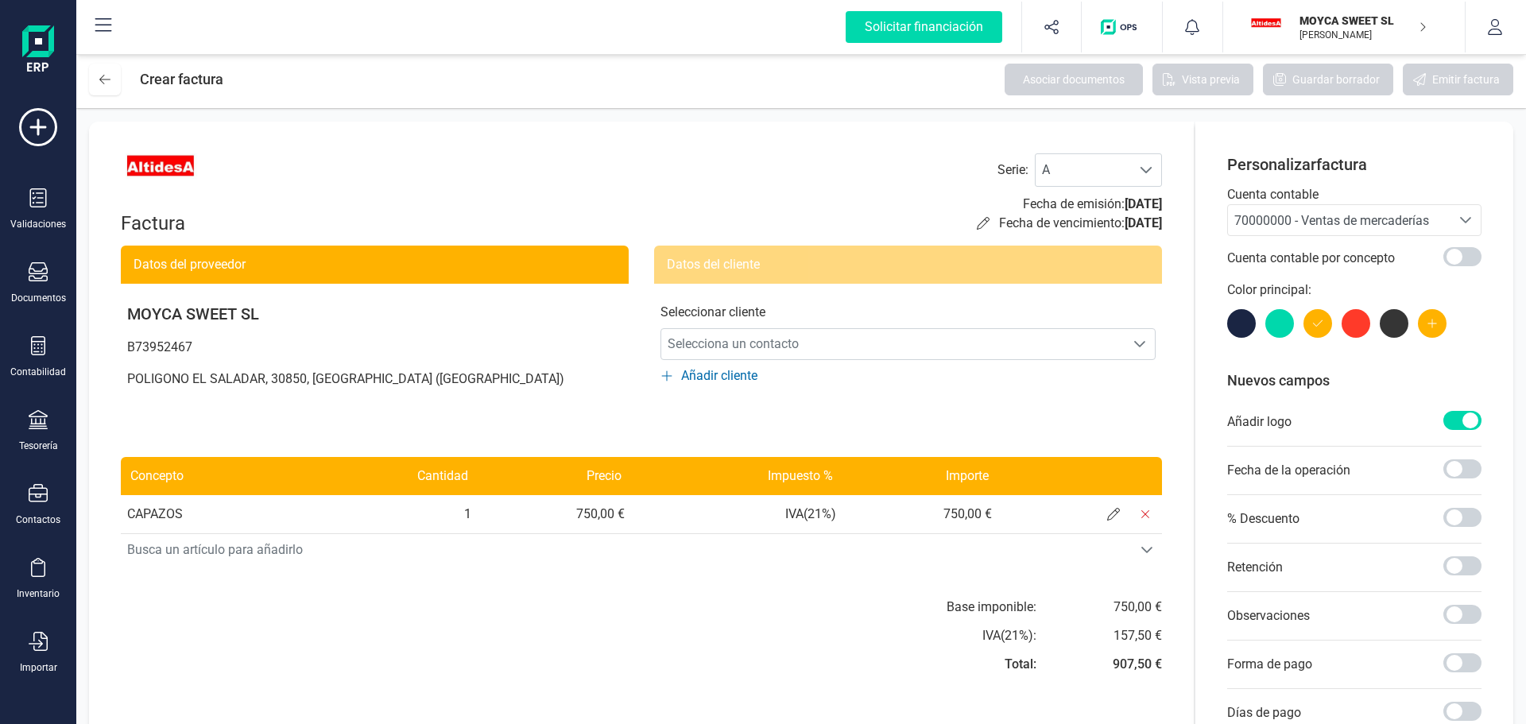
click at [1353, 321] on div at bounding box center [1356, 323] width 29 height 29
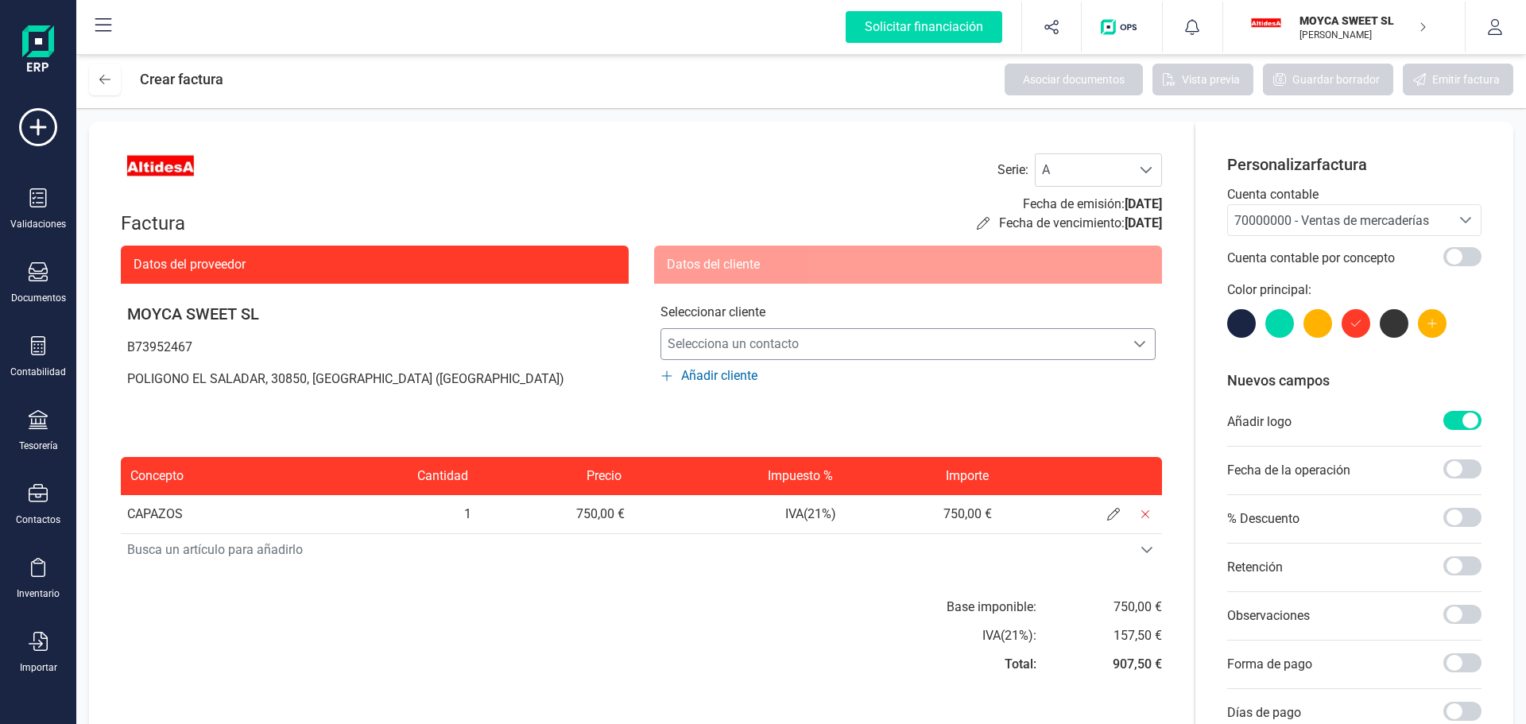
click at [1140, 339] on icon "Selecciona un contacto" at bounding box center [1139, 344] width 13 height 13
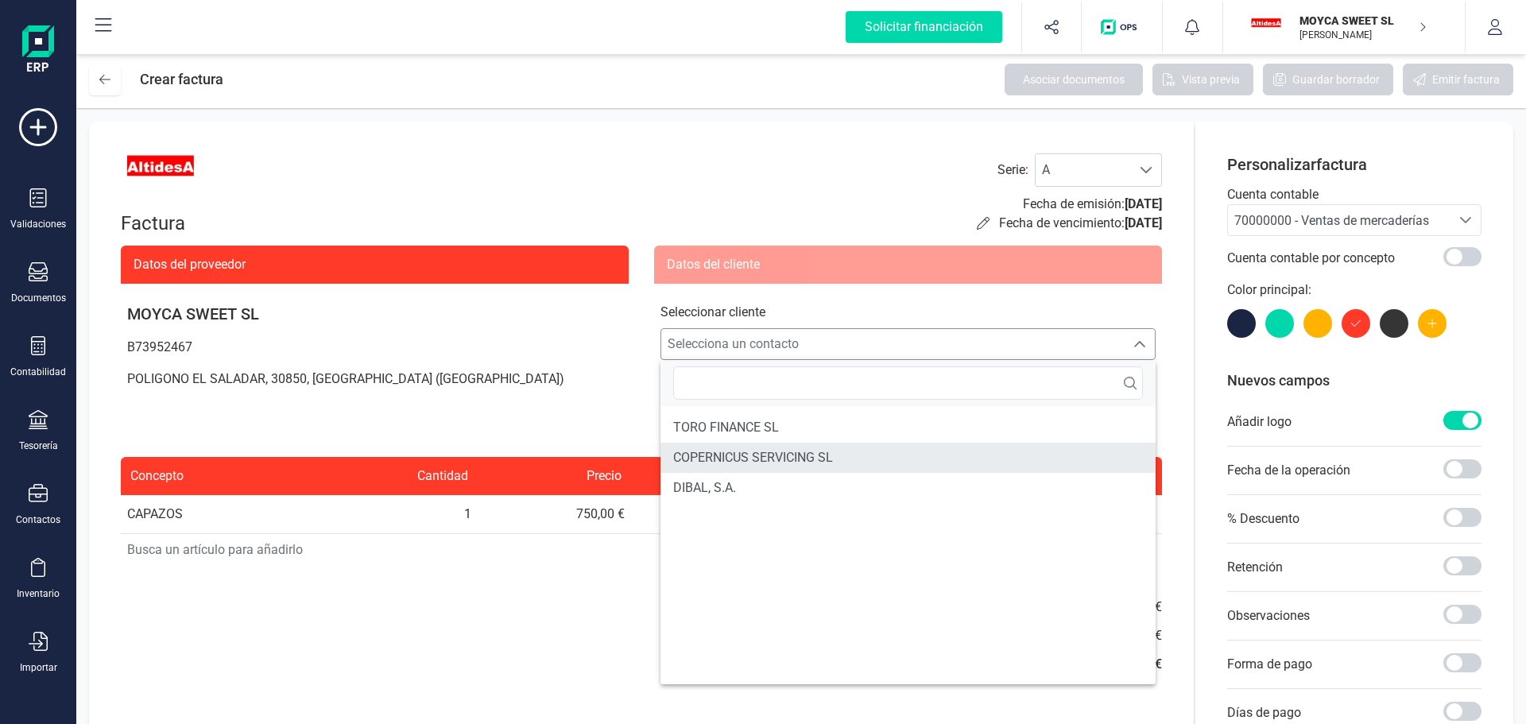
click at [812, 455] on span "COPERNICUS SERVICING SL" at bounding box center [753, 457] width 160 height 19
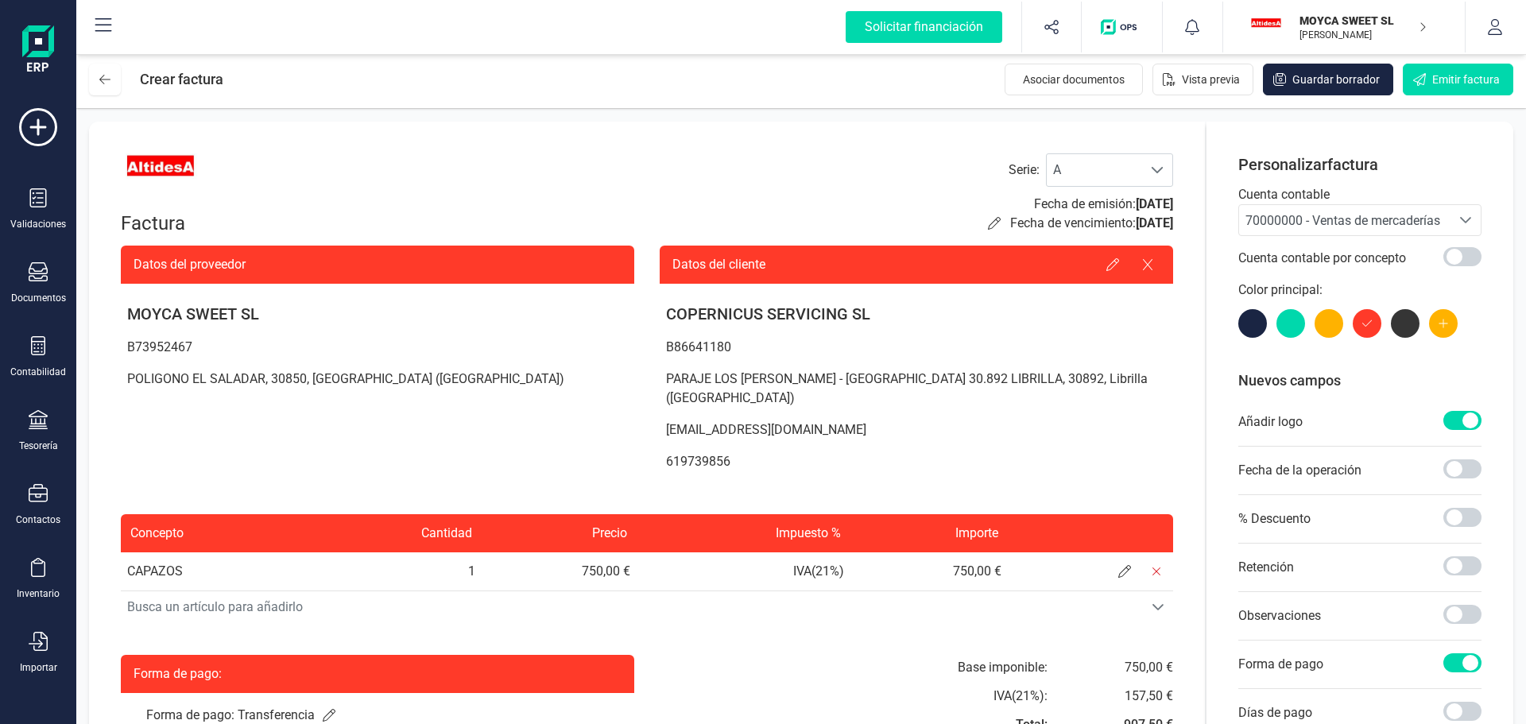
scroll to position [169, 0]
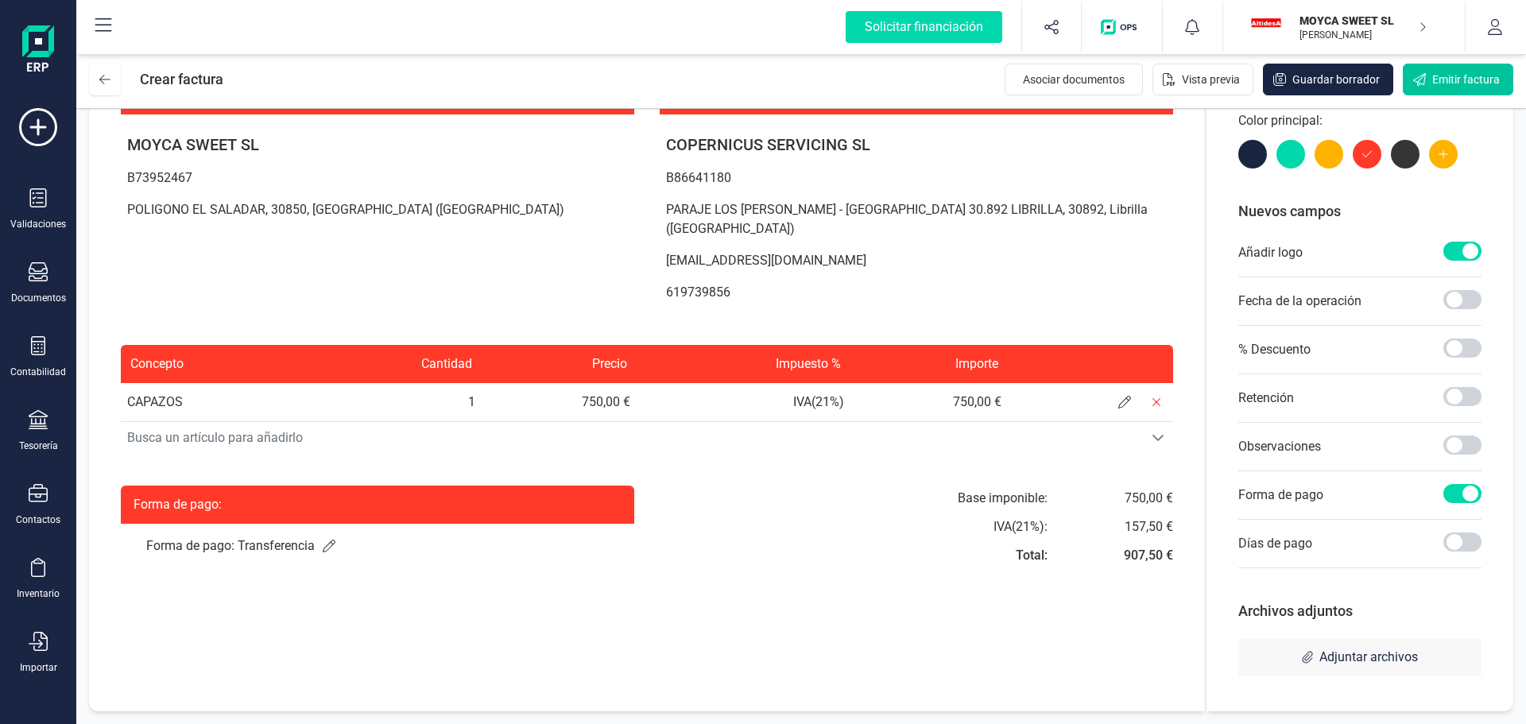
click at [1445, 81] on span "Emitir factura" at bounding box center [1466, 80] width 68 height 16
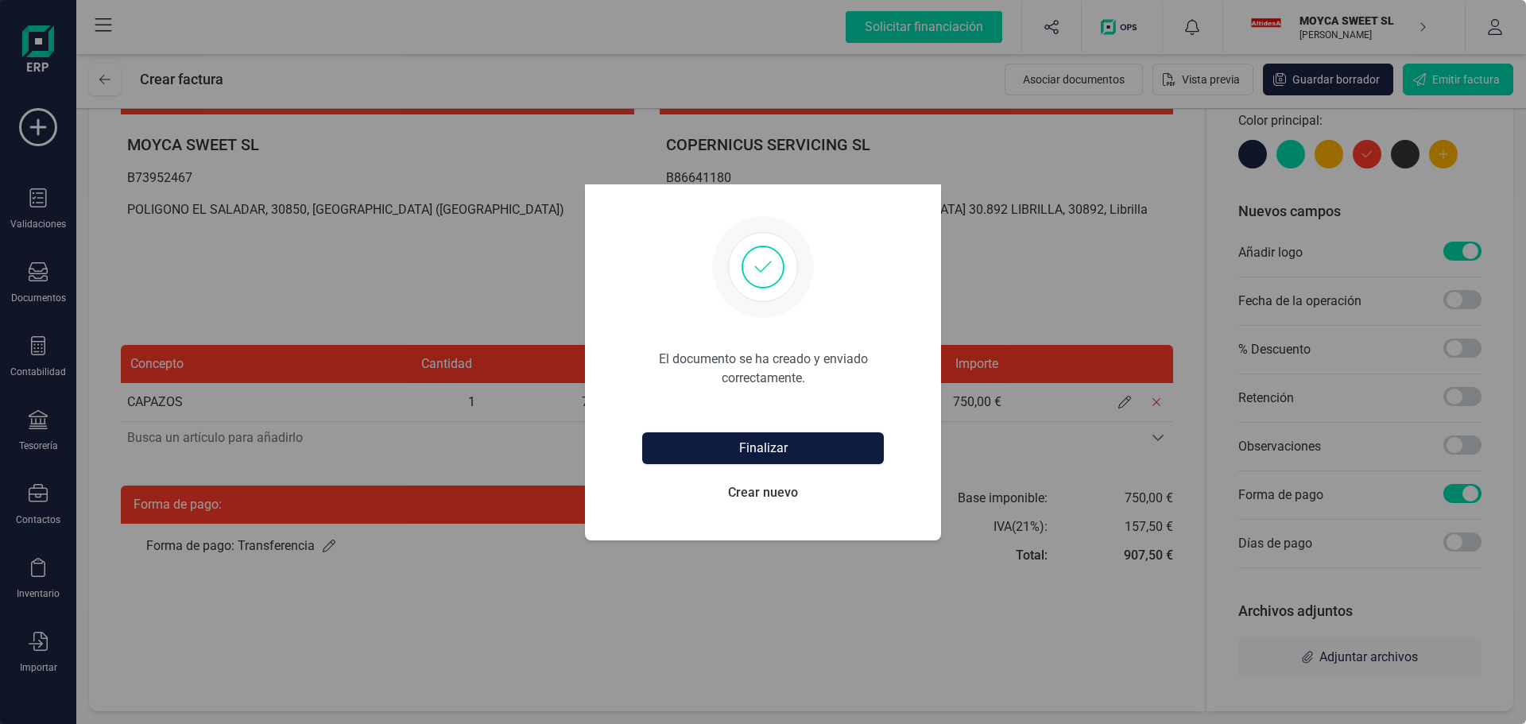
click at [762, 452] on button "Finalizar" at bounding box center [763, 448] width 242 height 32
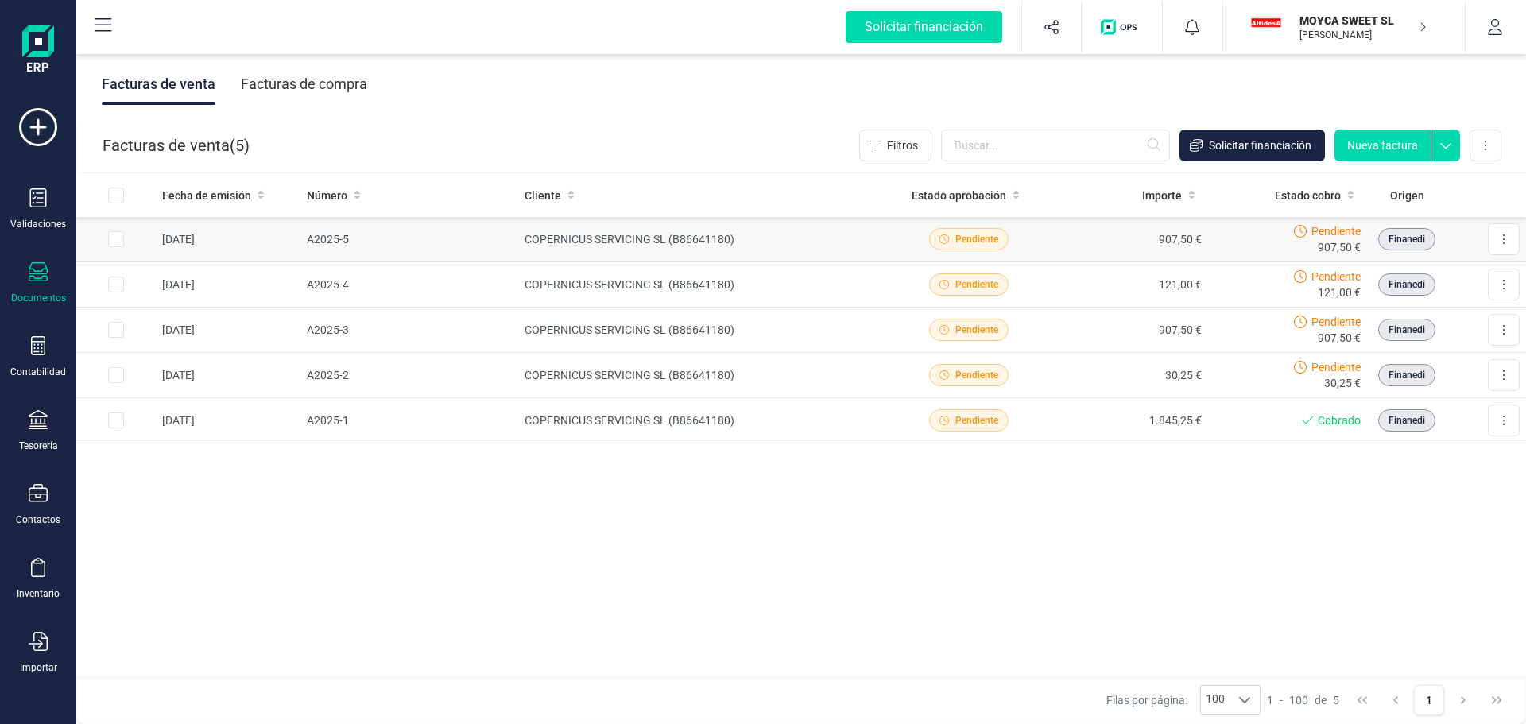
click at [1102, 242] on td "907,50 €" at bounding box center [1128, 239] width 160 height 45
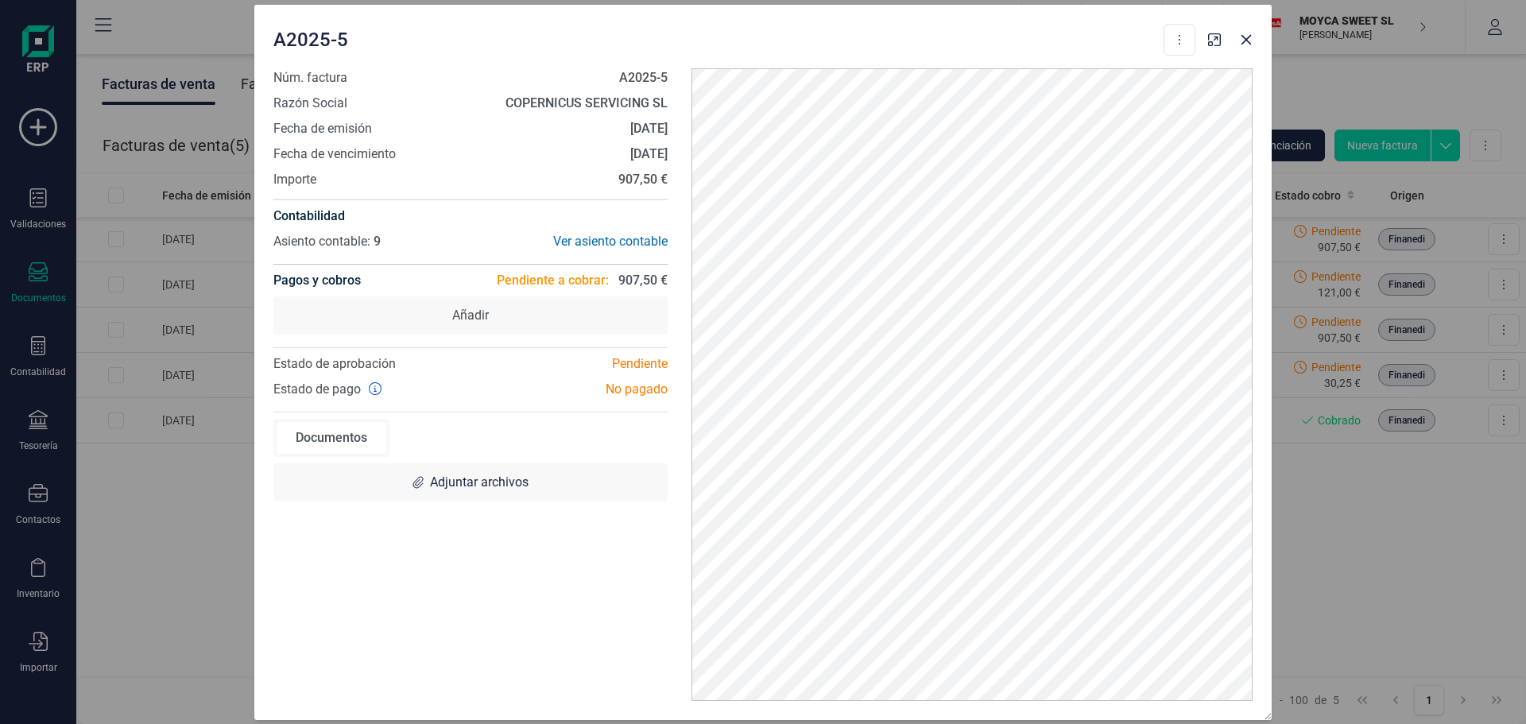
click at [1211, 52] on div "A2025-5 Descargar documento Crear factura rectificativa Marcar como cobrada" at bounding box center [762, 37] width 1017 height 64
click at [1217, 40] on icon "button" at bounding box center [1214, 39] width 13 height 13
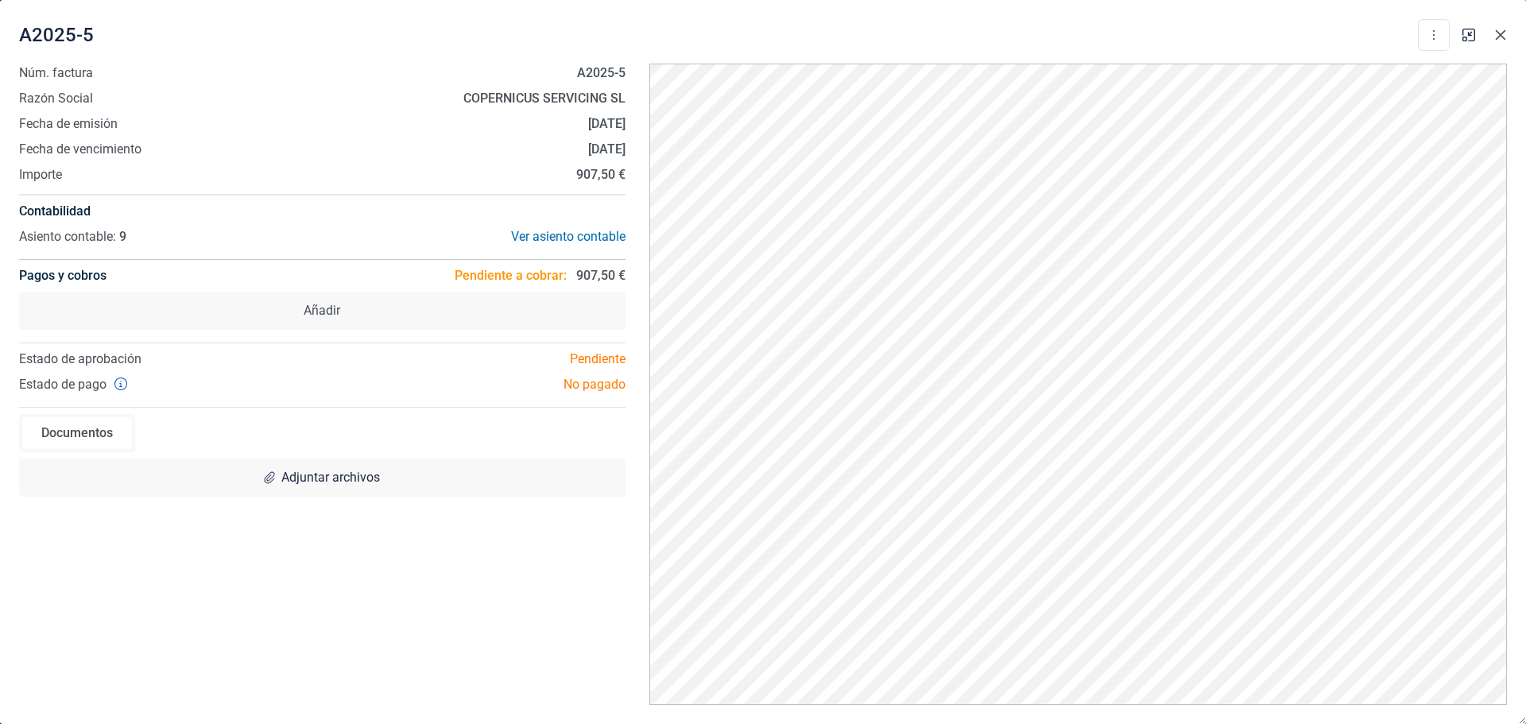
click at [1498, 32] on icon "button" at bounding box center [1501, 35] width 10 height 10
